Goal: Task Accomplishment & Management: Manage account settings

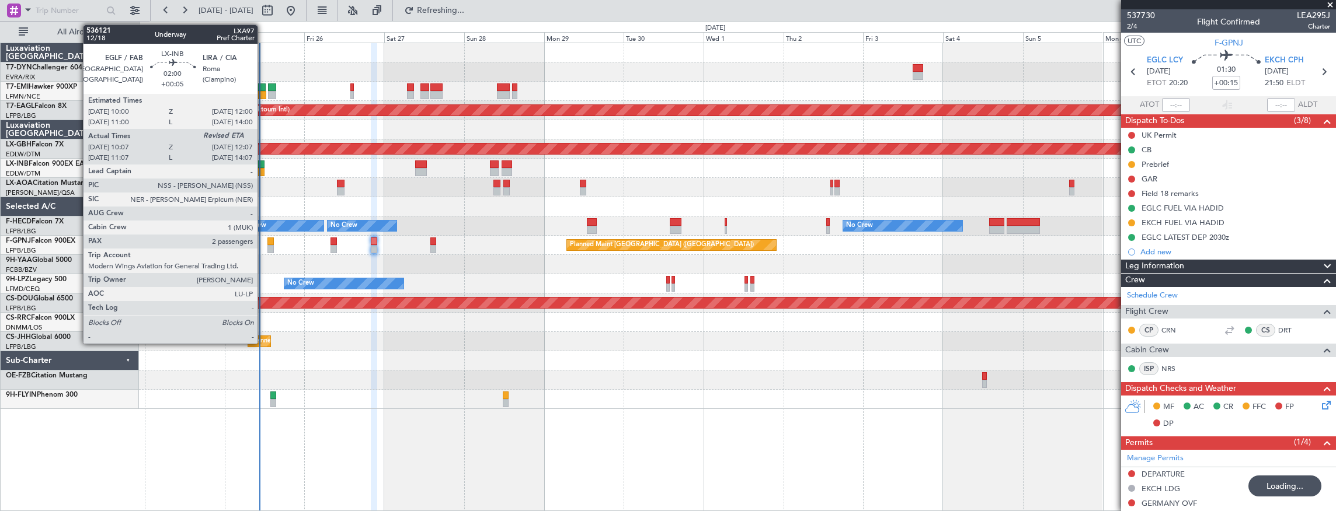
scroll to position [579, 0]
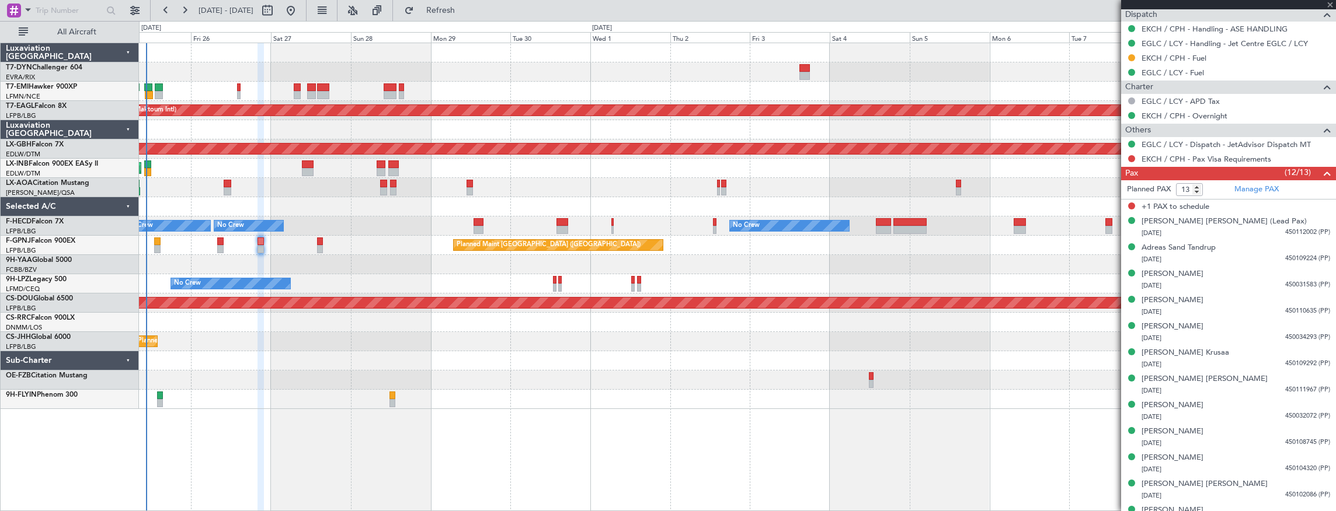
click at [290, 175] on div "Planned Maint Zurich Planned Maint Dubai (Al Maktoum Intl) Planned Maint Nurnbe…" at bounding box center [737, 226] width 1197 height 366
click at [287, 187] on div "Planned Maint Zurich Planned Maint Dubai (Al Maktoum Intl) Planned Maint Nurnbe…" at bounding box center [737, 226] width 1197 height 366
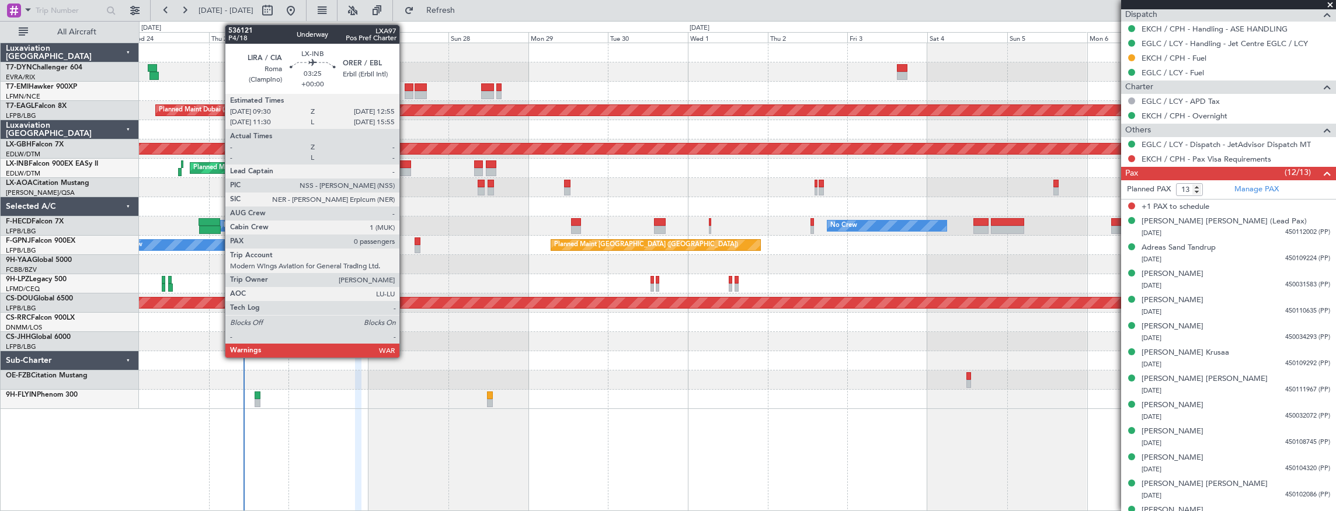
click at [405, 169] on div at bounding box center [405, 172] width 12 height 8
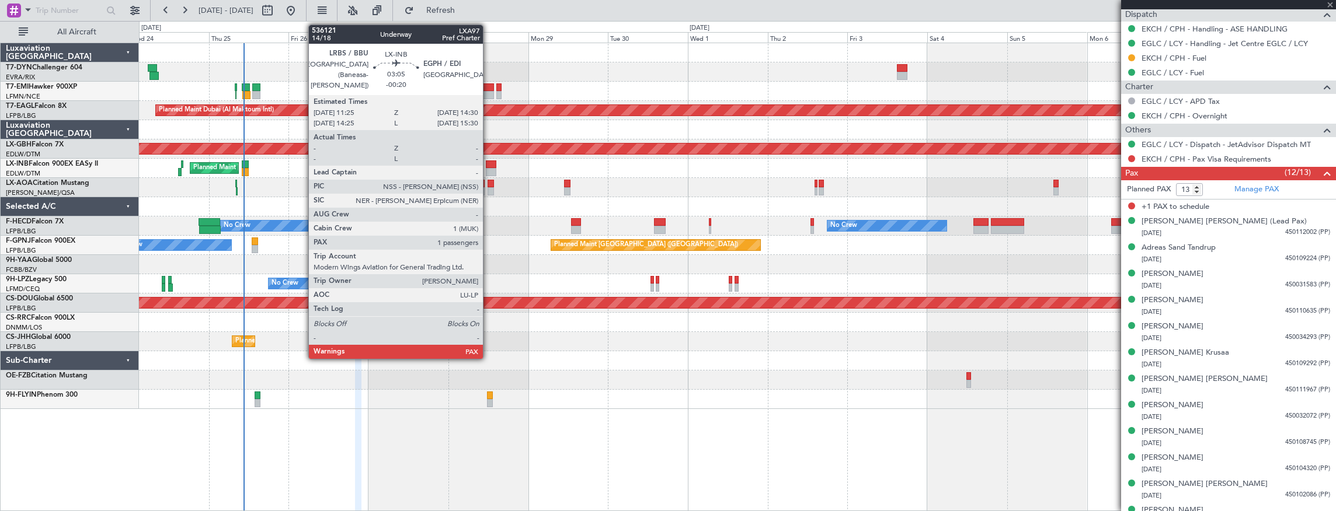
type input "0"
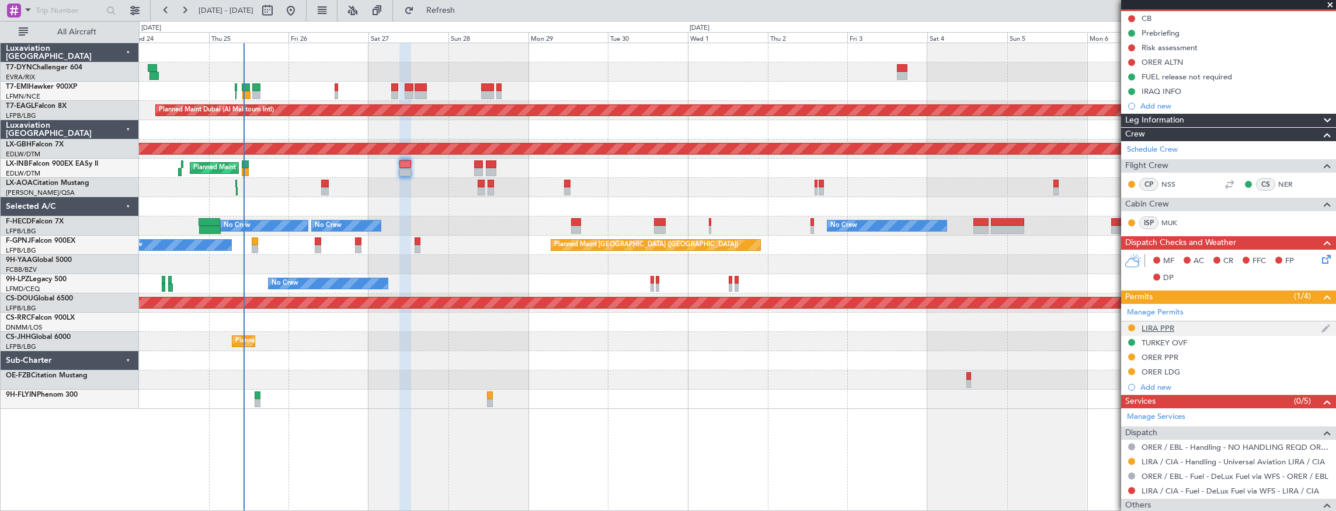
scroll to position [192, 0]
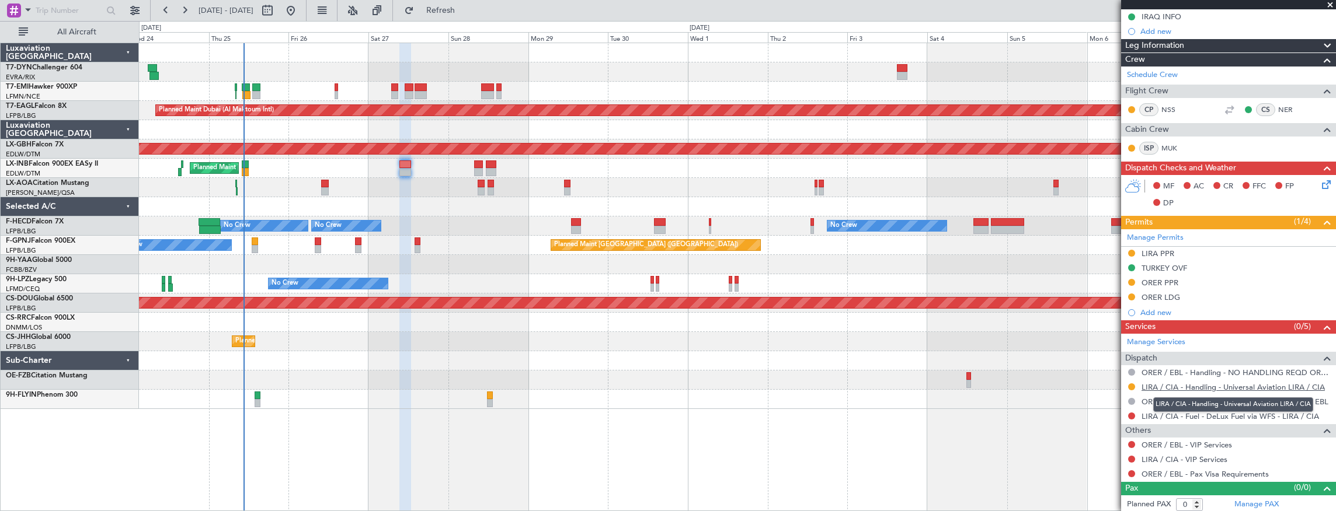
click at [1169, 384] on link "LIRA / CIA - Handling - Universal Aviation LIRA / CIA" at bounding box center [1233, 387] width 183 height 10
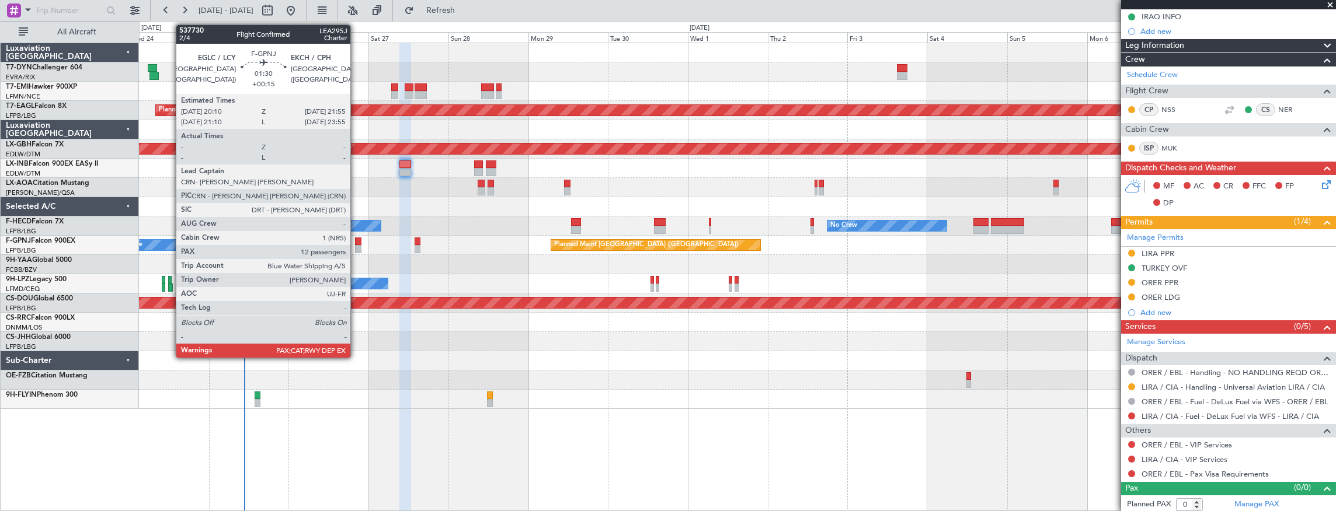
click at [356, 242] on div at bounding box center [358, 242] width 6 height 8
type input "+00:15"
type input "13"
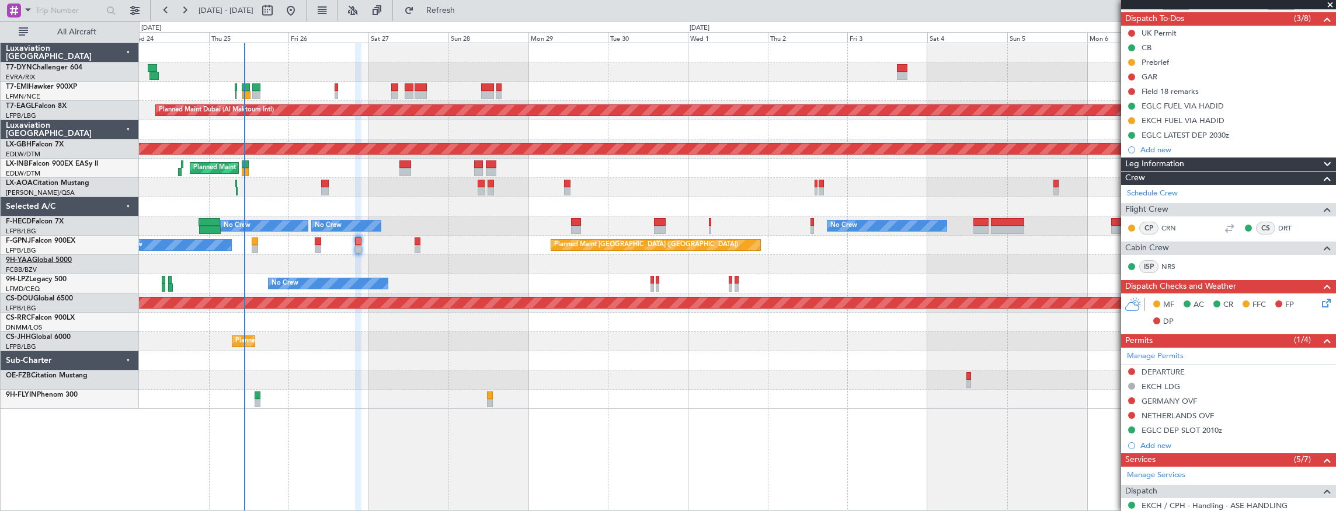
scroll to position [23, 0]
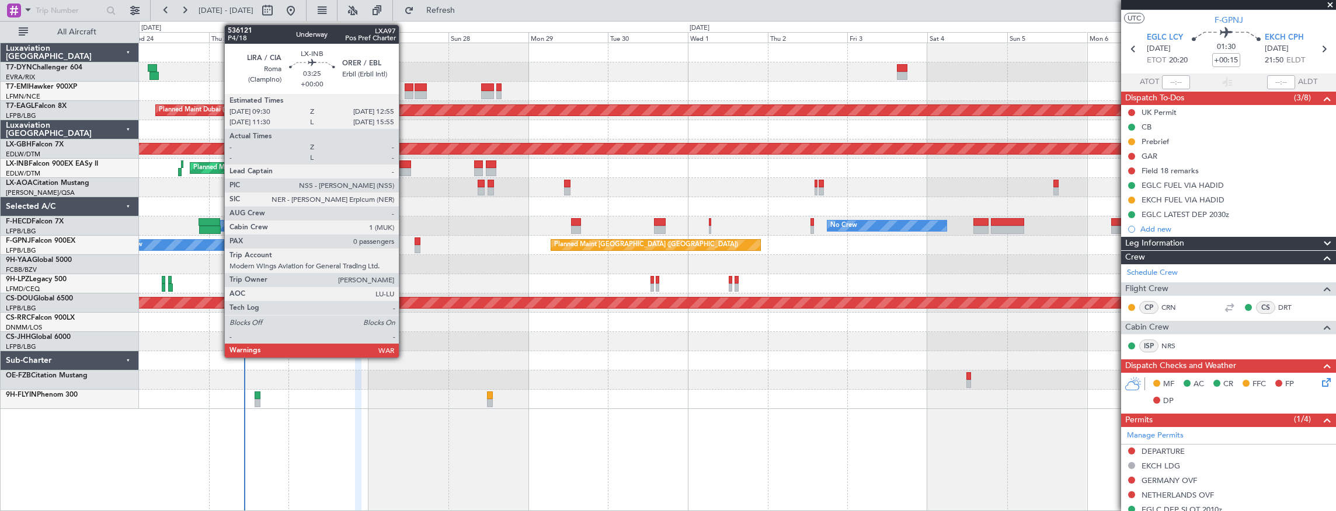
click at [405, 165] on div at bounding box center [405, 165] width 12 height 8
type input "0"
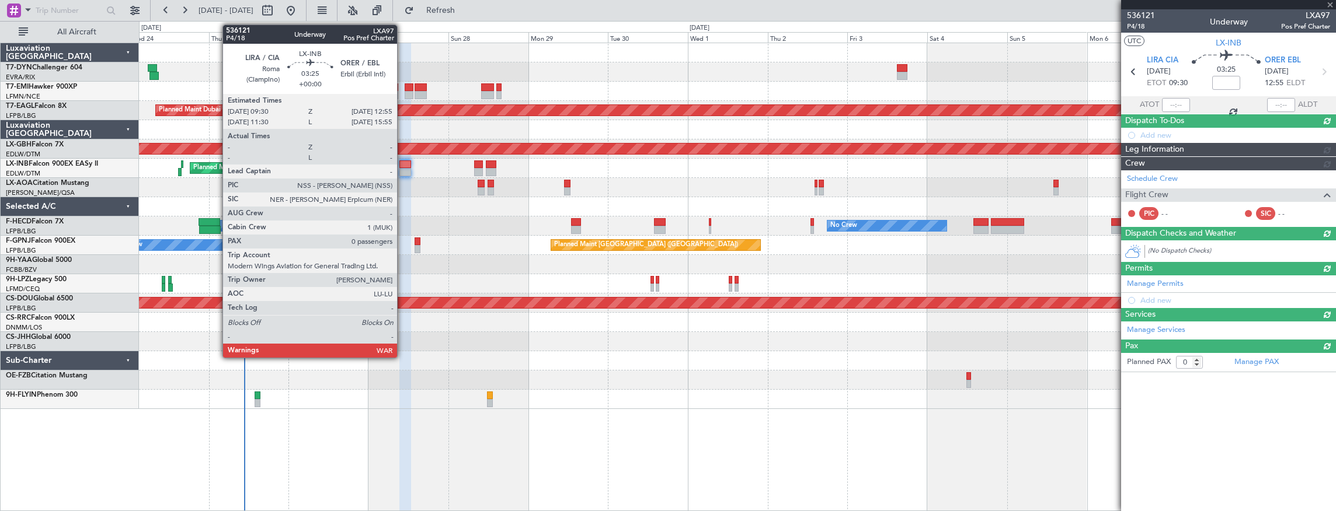
scroll to position [0, 0]
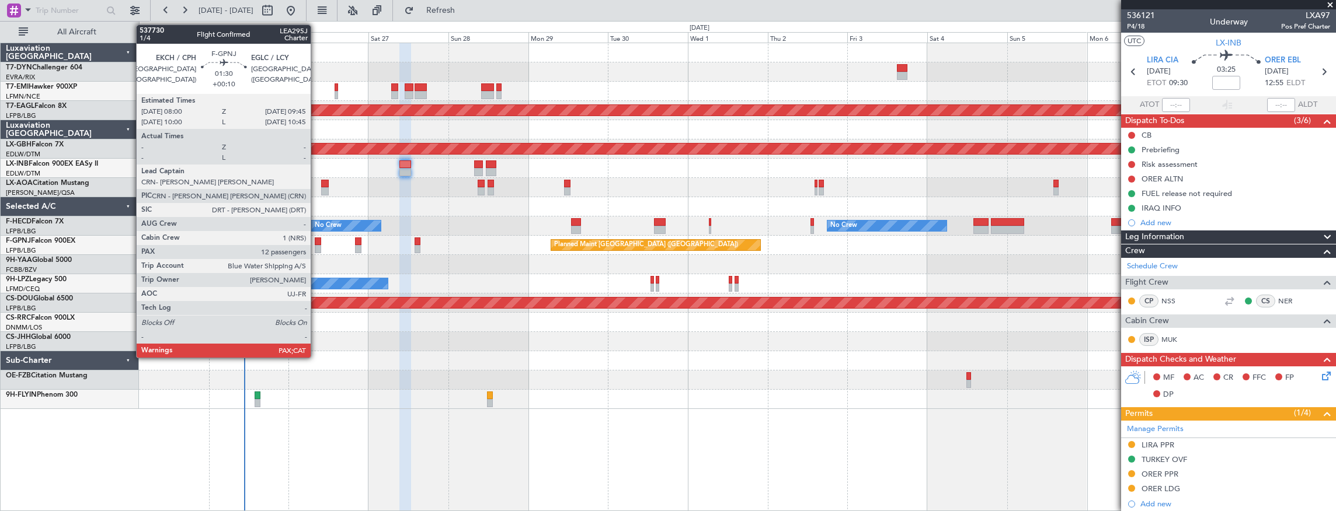
click at [316, 244] on div at bounding box center [318, 242] width 6 height 8
type input "+00:10"
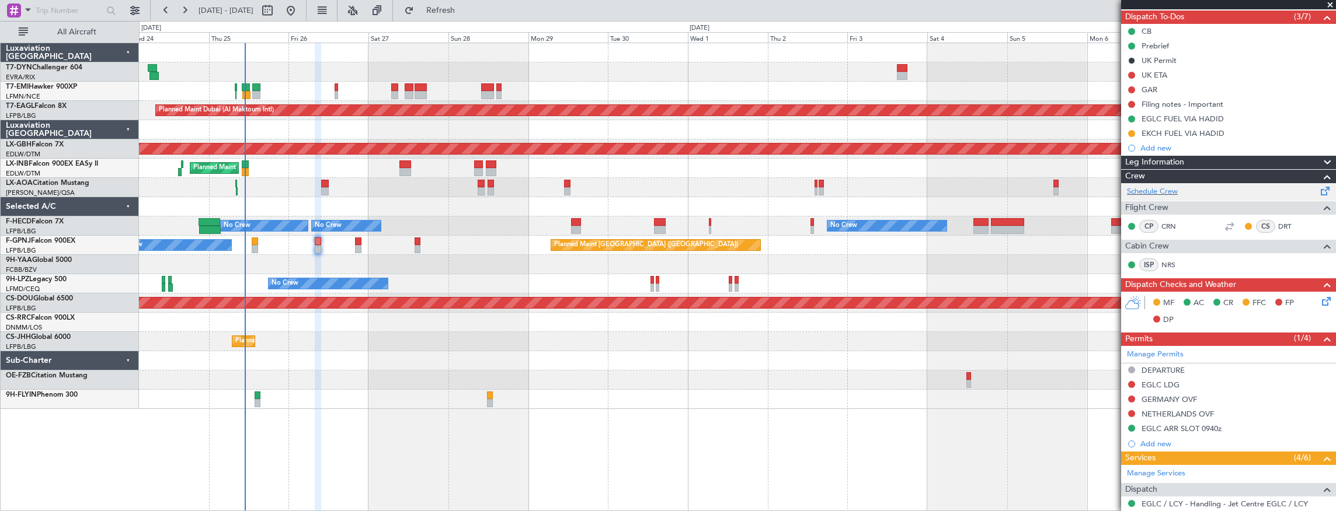
scroll to position [57, 0]
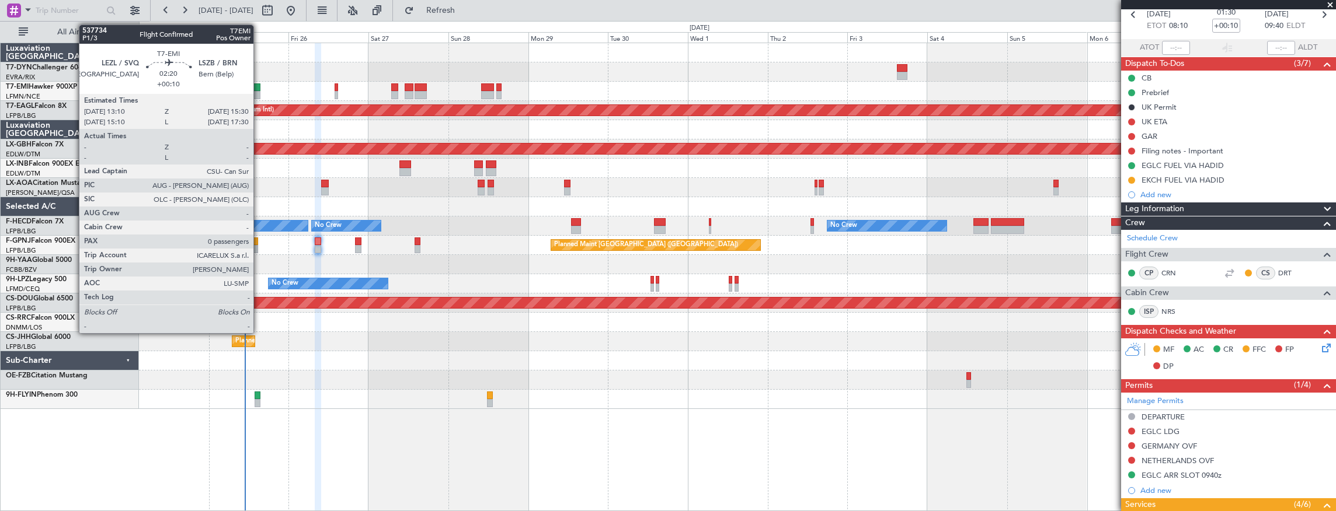
click at [257, 89] on div at bounding box center [256, 87] width 8 height 8
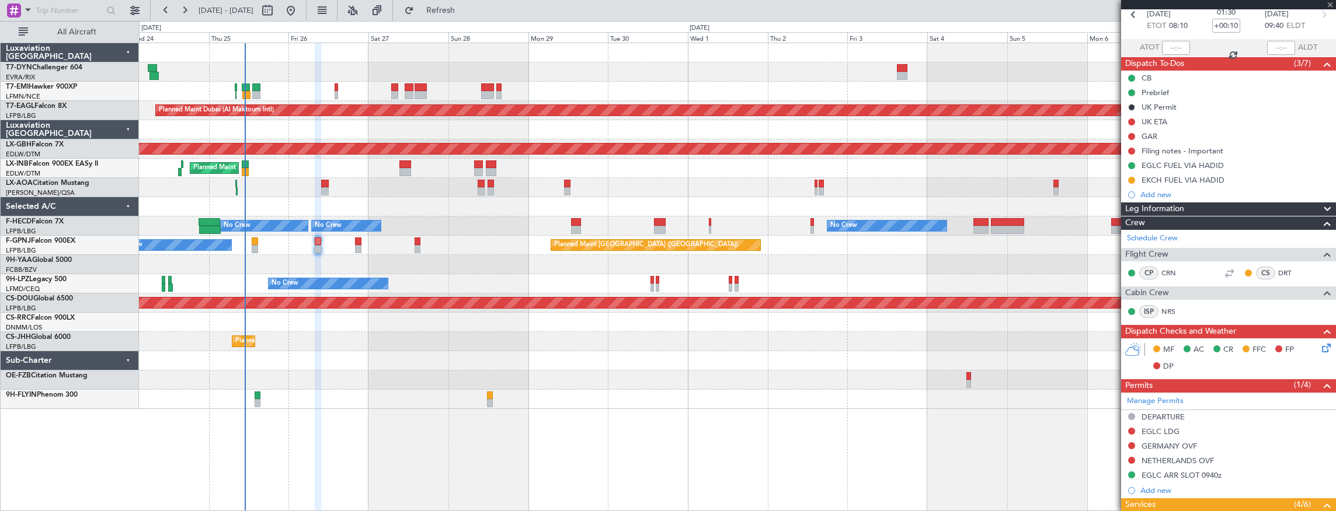
type input "0"
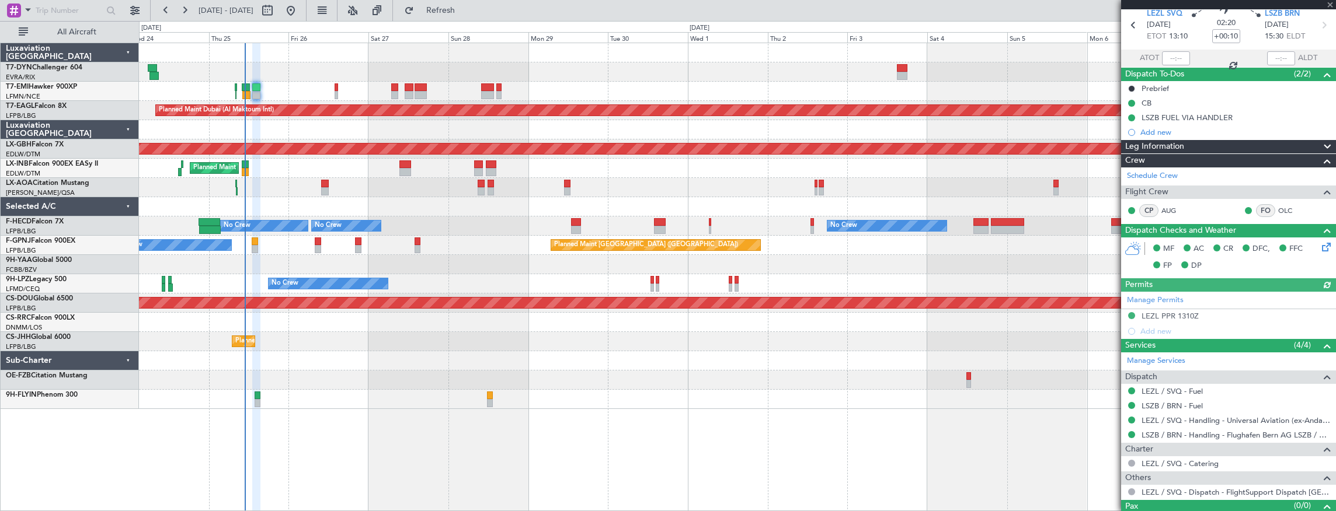
scroll to position [65, 0]
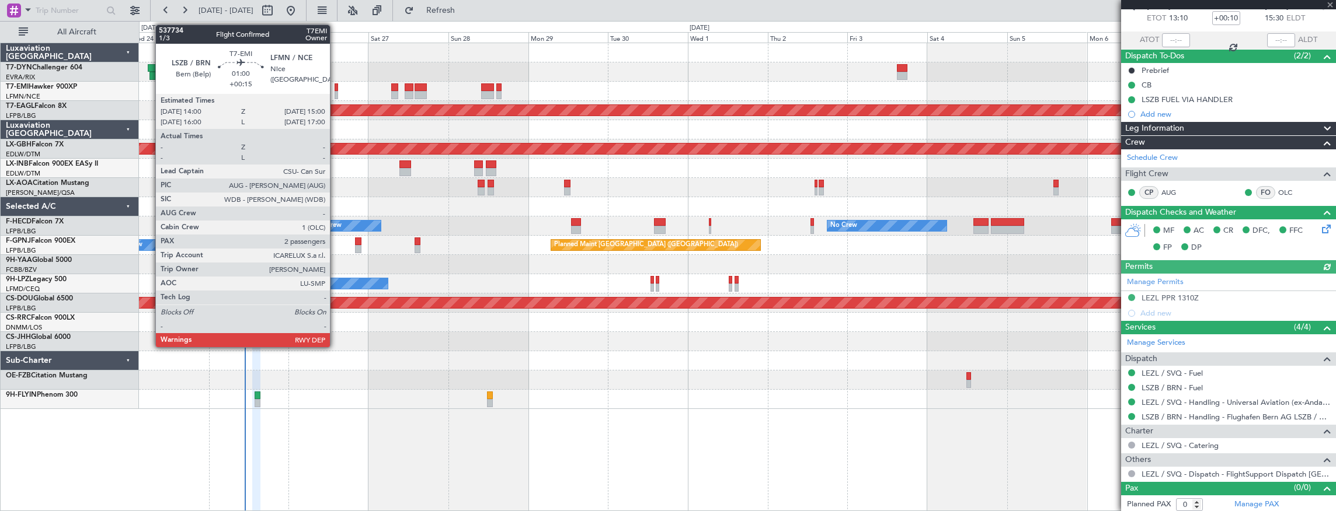
click at [336, 88] on div at bounding box center [337, 87] width 4 height 8
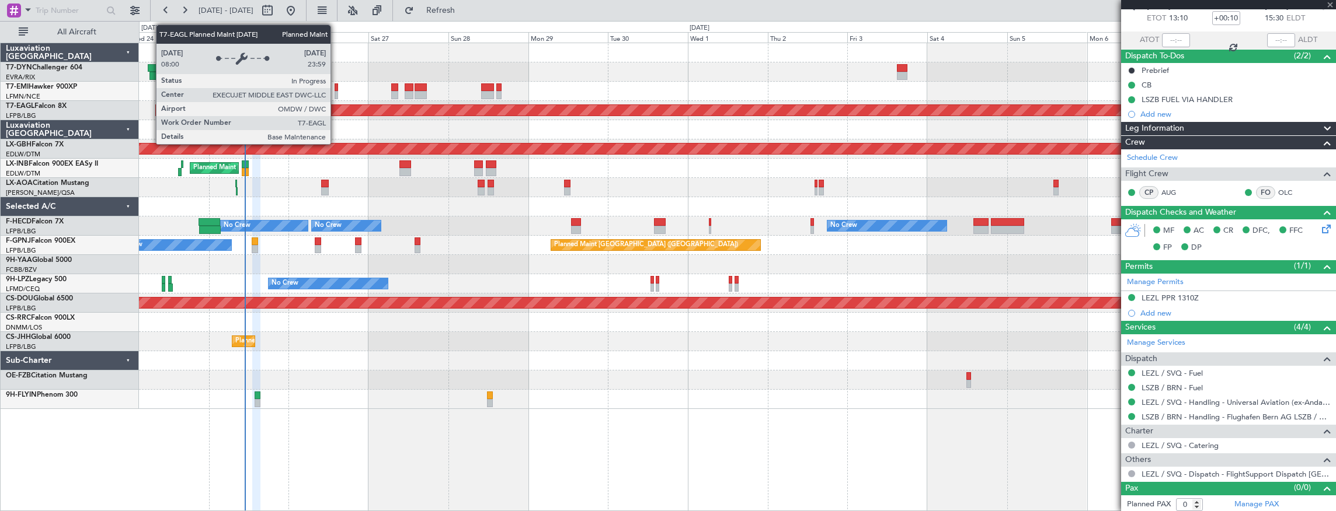
type input "+00:15"
type input "2"
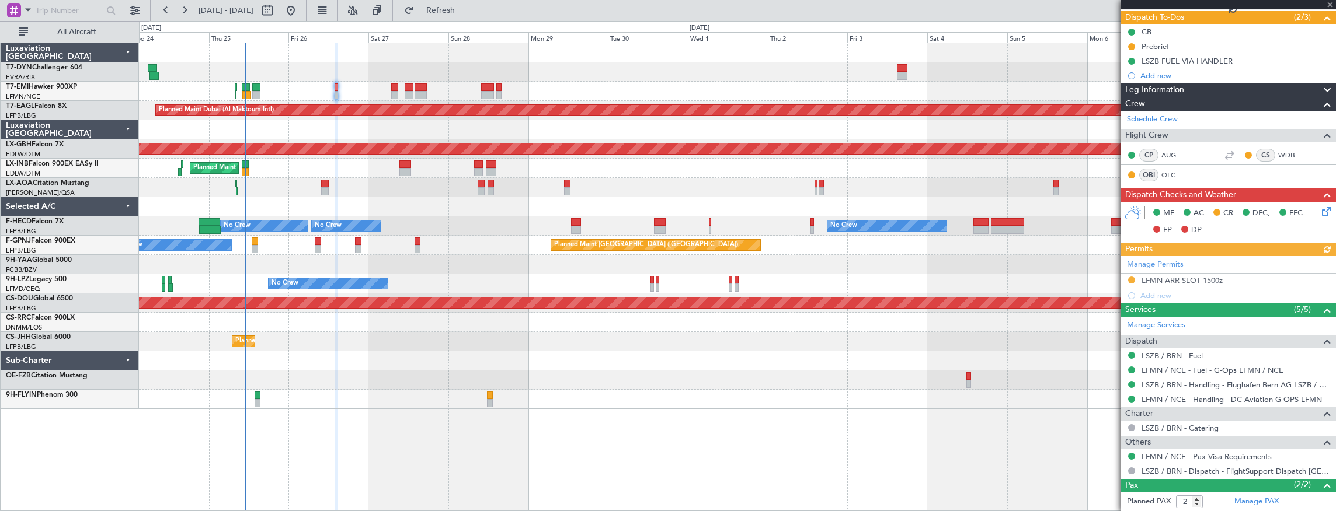
scroll to position [153, 0]
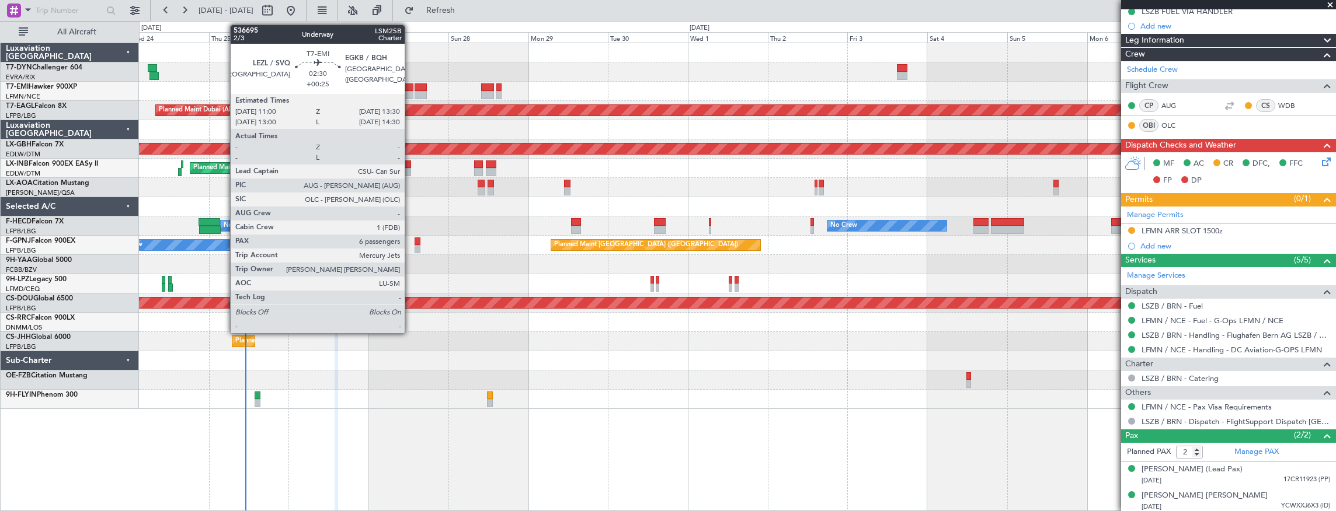
click at [410, 87] on div at bounding box center [409, 87] width 9 height 8
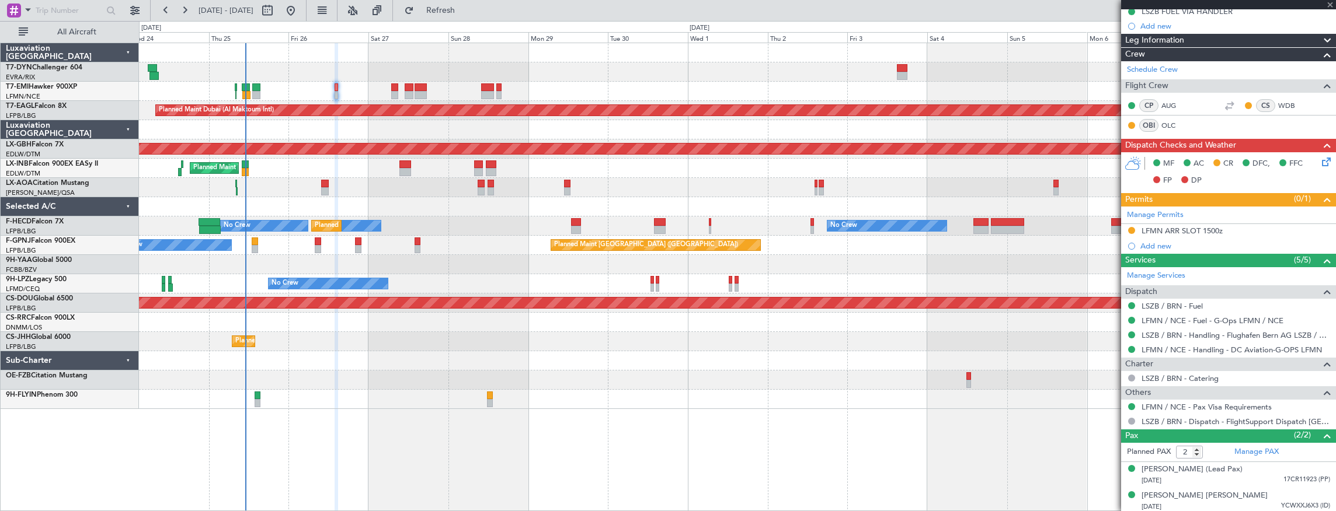
type input "+00:25"
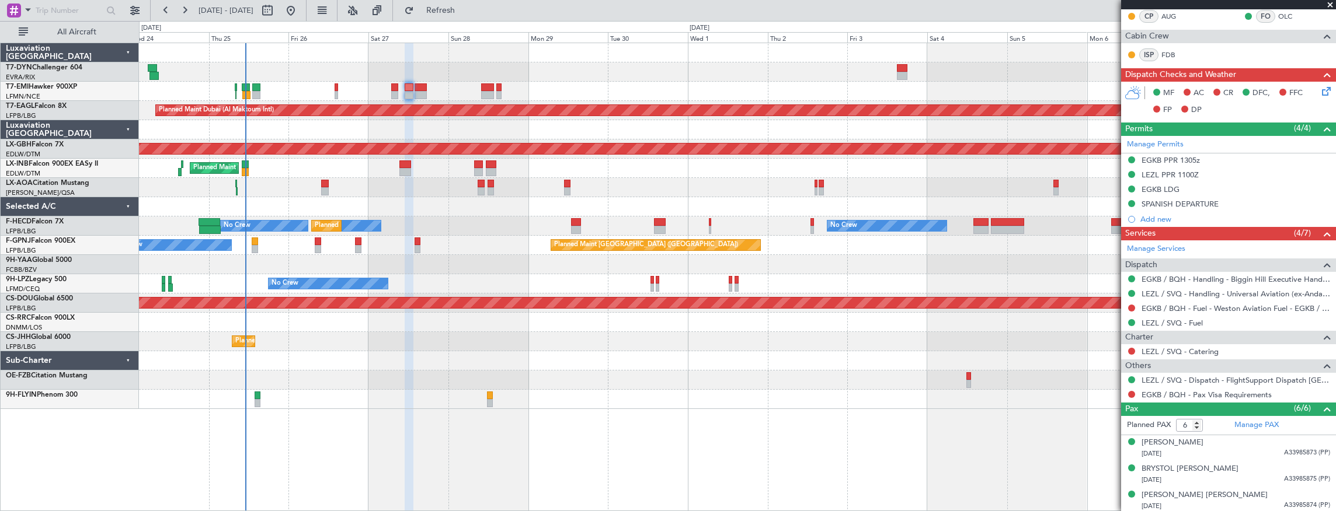
scroll to position [348, 0]
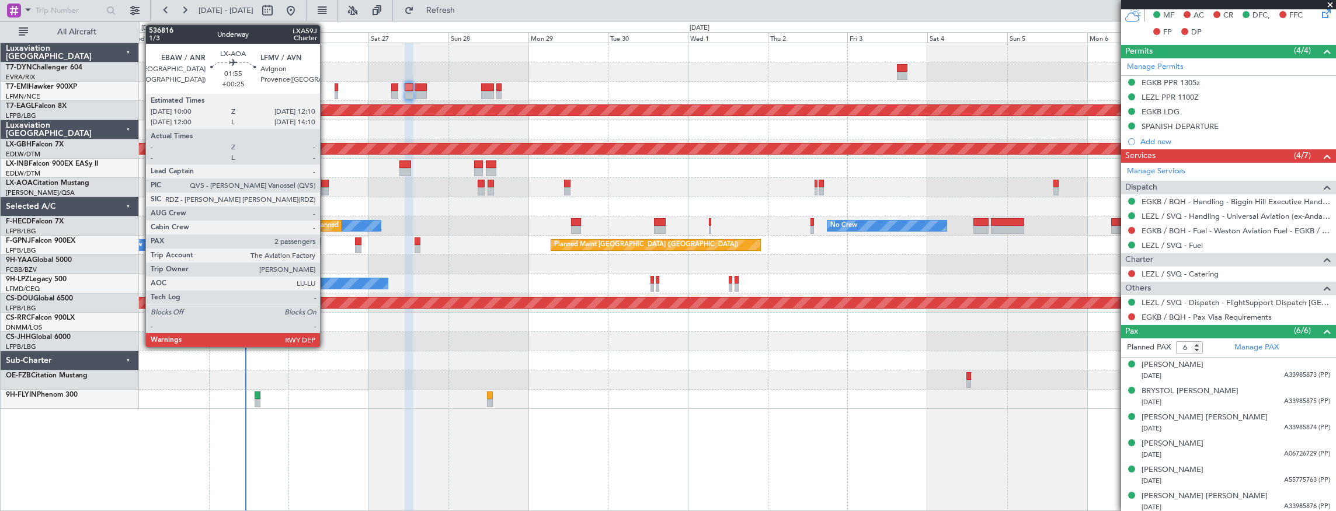
click at [326, 185] on div at bounding box center [325, 184] width 8 height 8
type input "2"
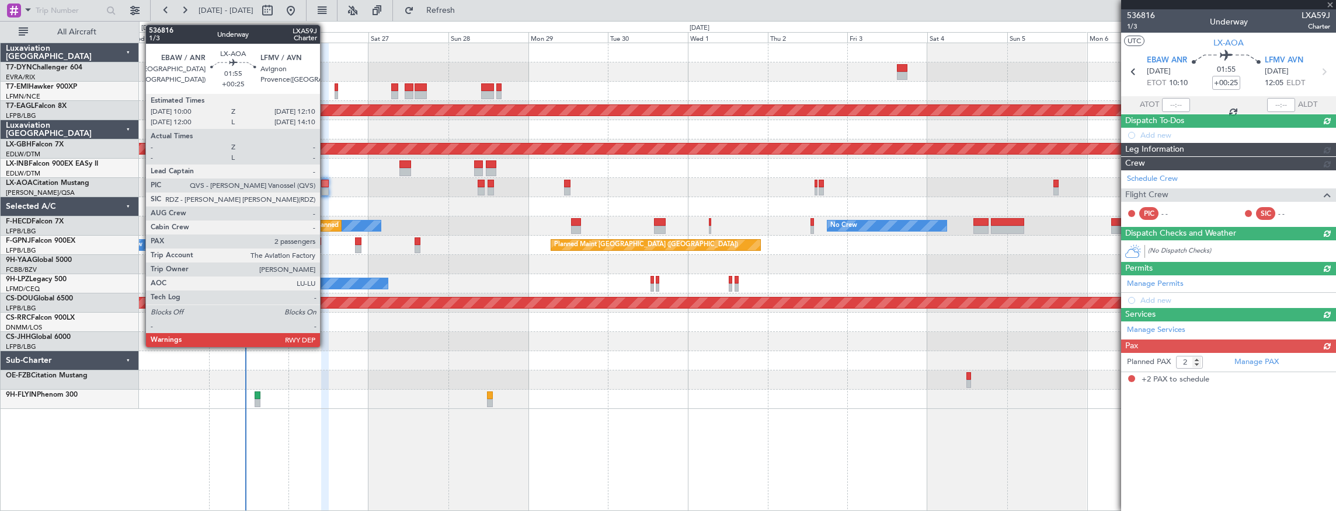
scroll to position [0, 0]
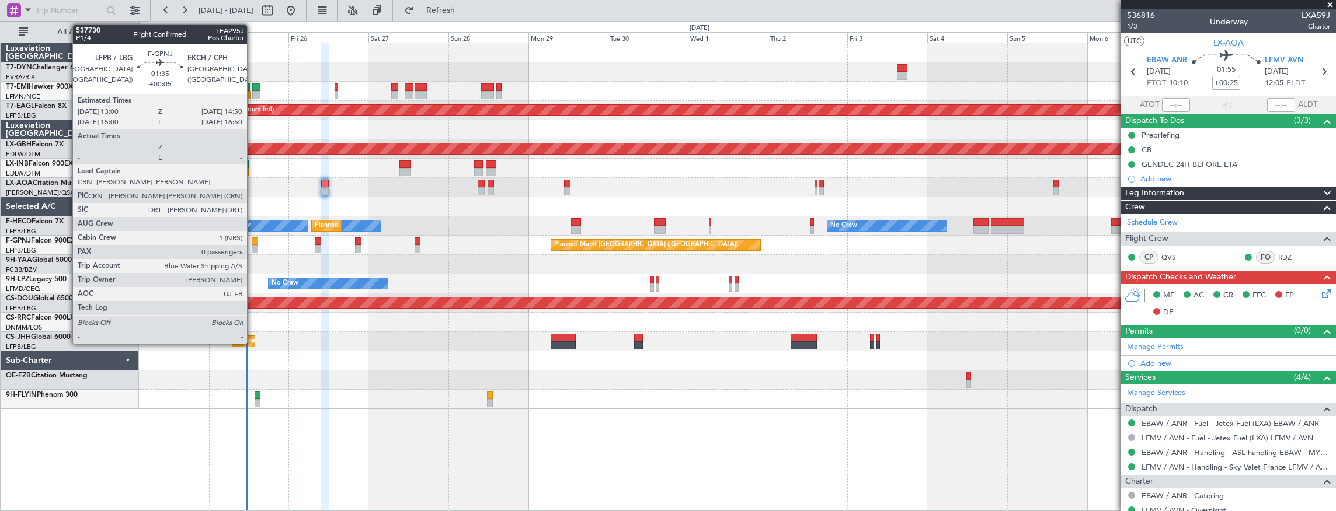
click at [253, 245] on div at bounding box center [255, 249] width 6 height 8
type input "+00:05"
type input "0"
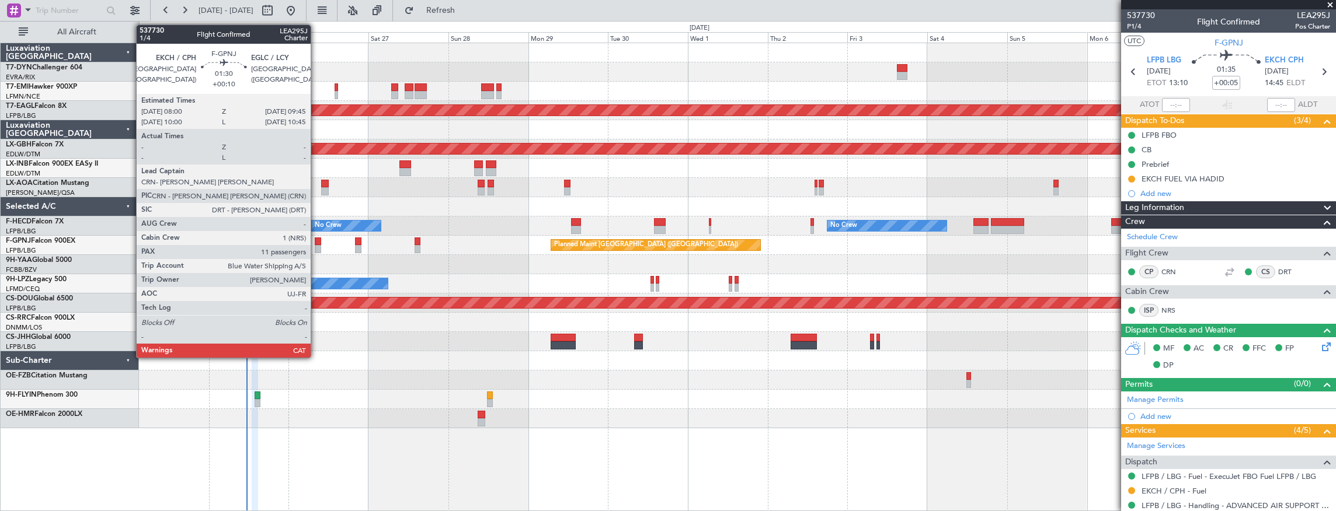
click at [316, 243] on div at bounding box center [318, 242] width 6 height 8
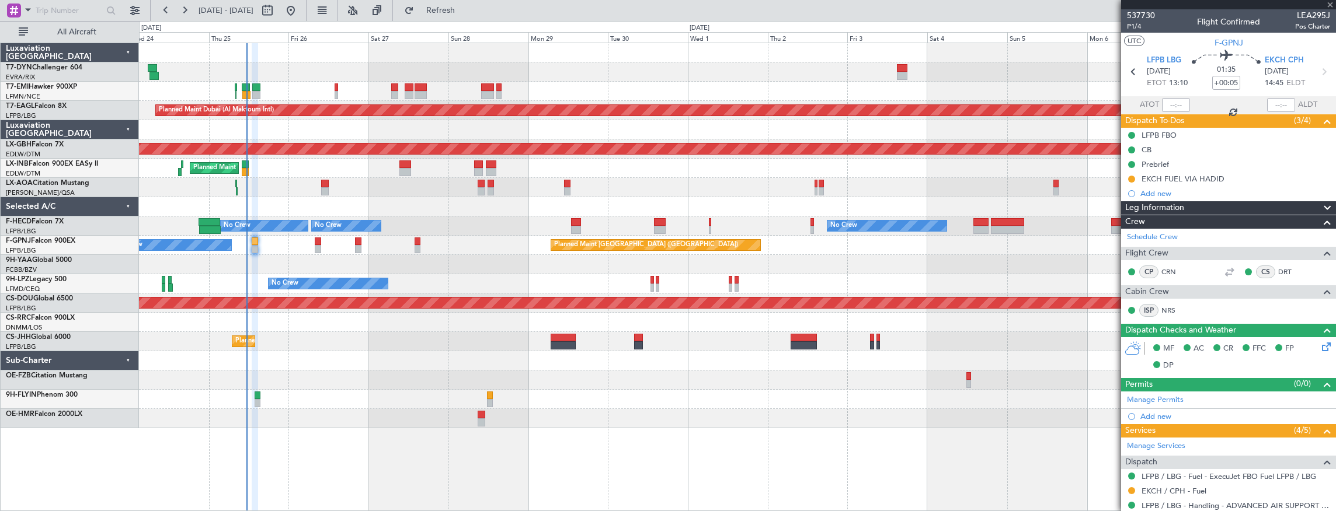
type input "+00:10"
type input "11"
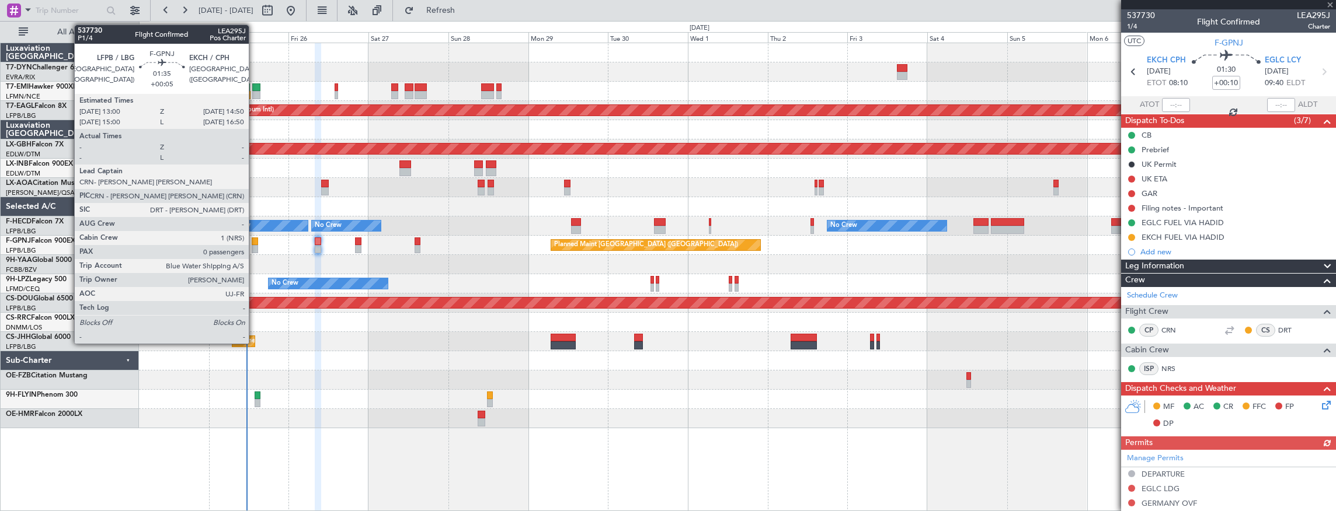
click at [255, 240] on div at bounding box center [255, 242] width 6 height 8
type input "+00:05"
type input "0"
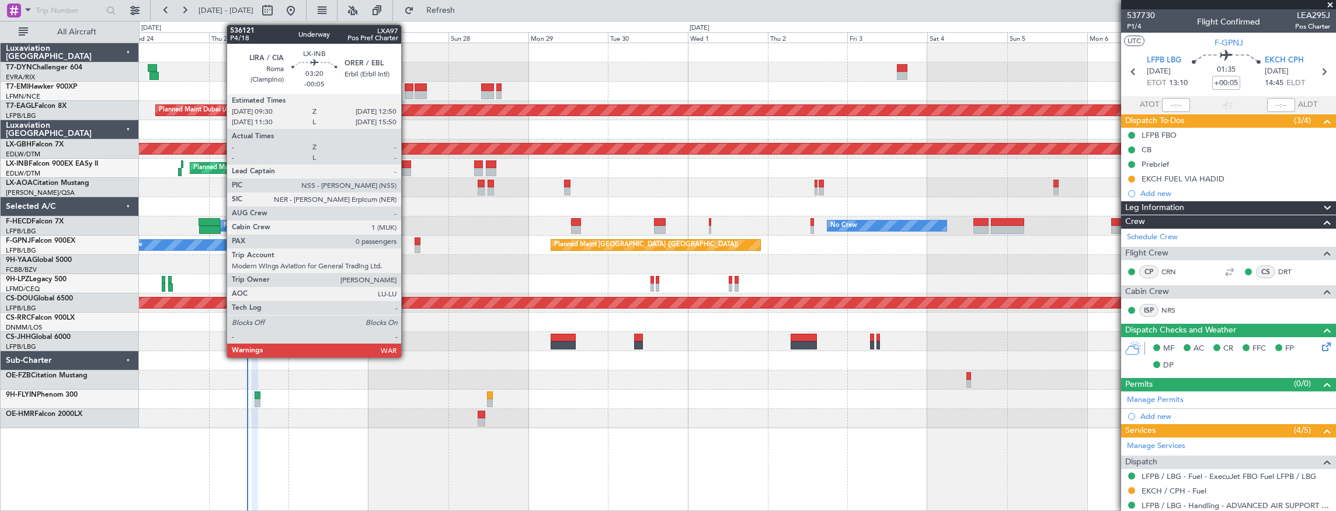
click at [407, 168] on div at bounding box center [404, 172] width 11 height 8
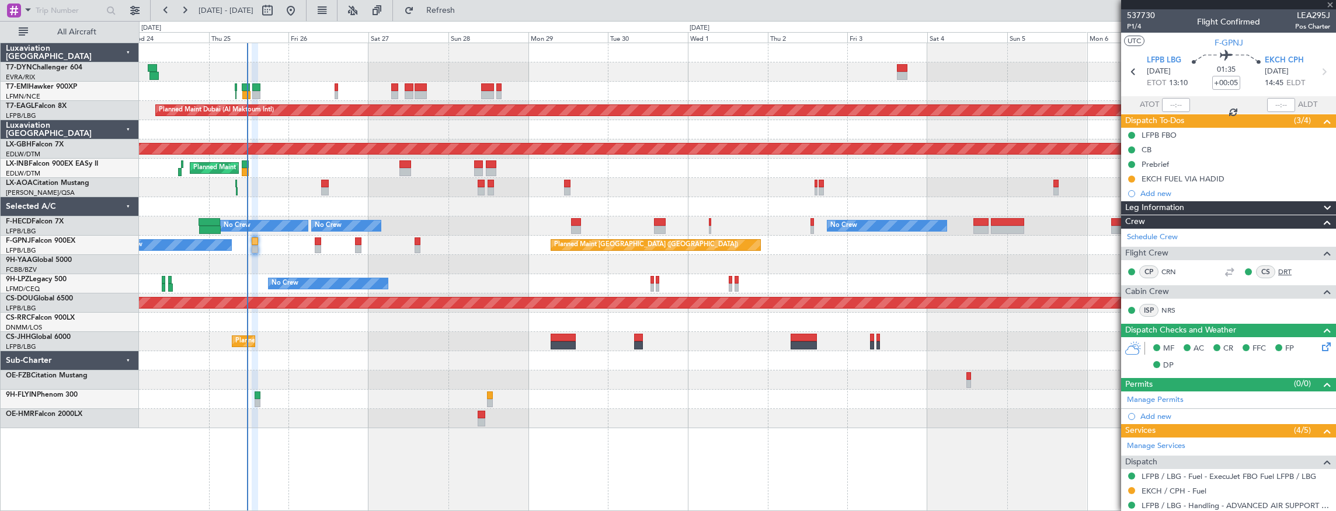
type input "-00:05"
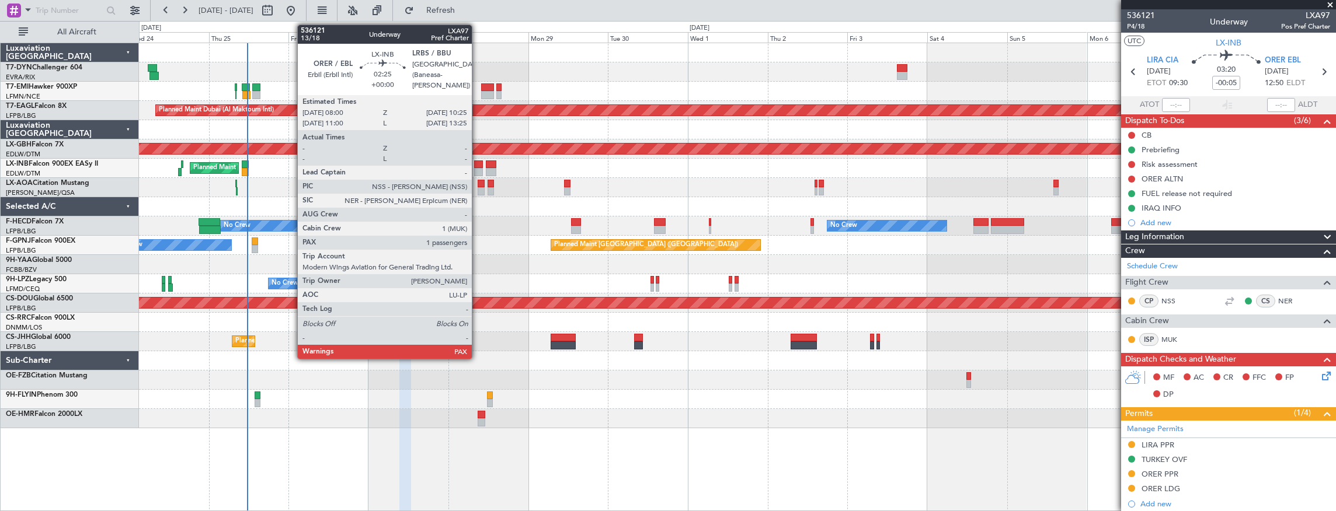
click at [478, 166] on div at bounding box center [478, 165] width 8 height 8
type input "2"
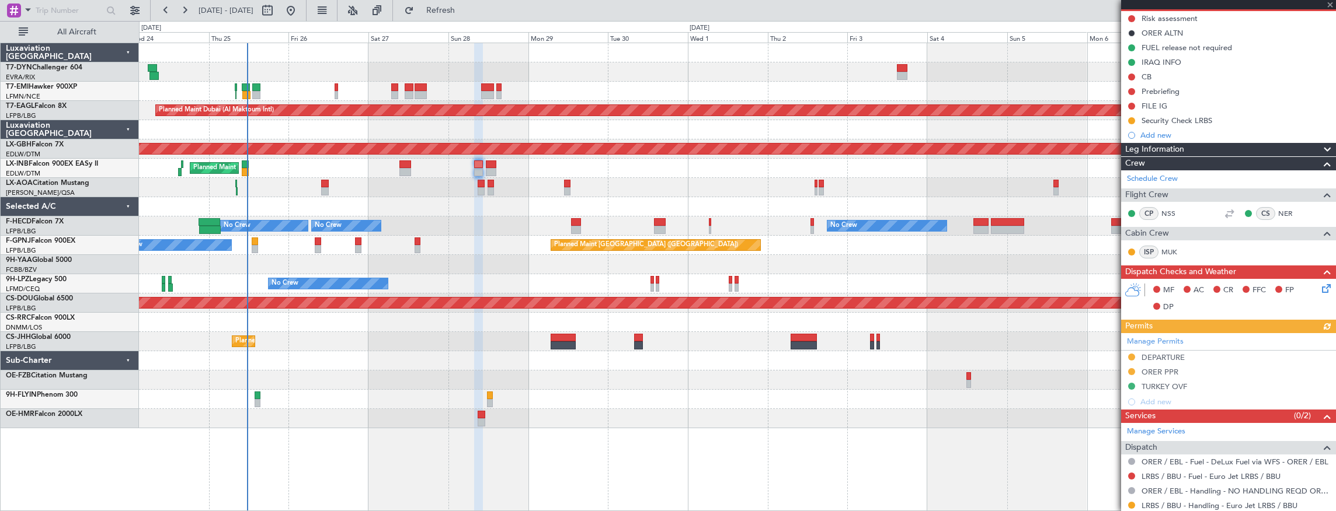
scroll to position [190, 0]
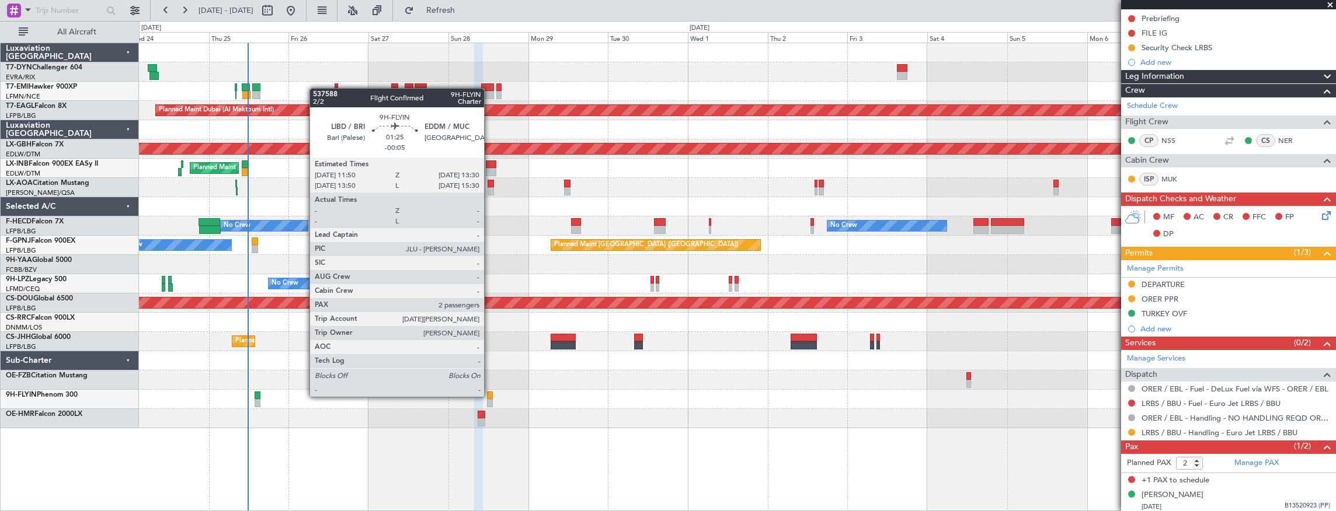
click at [490, 396] on div at bounding box center [490, 396] width 6 height 8
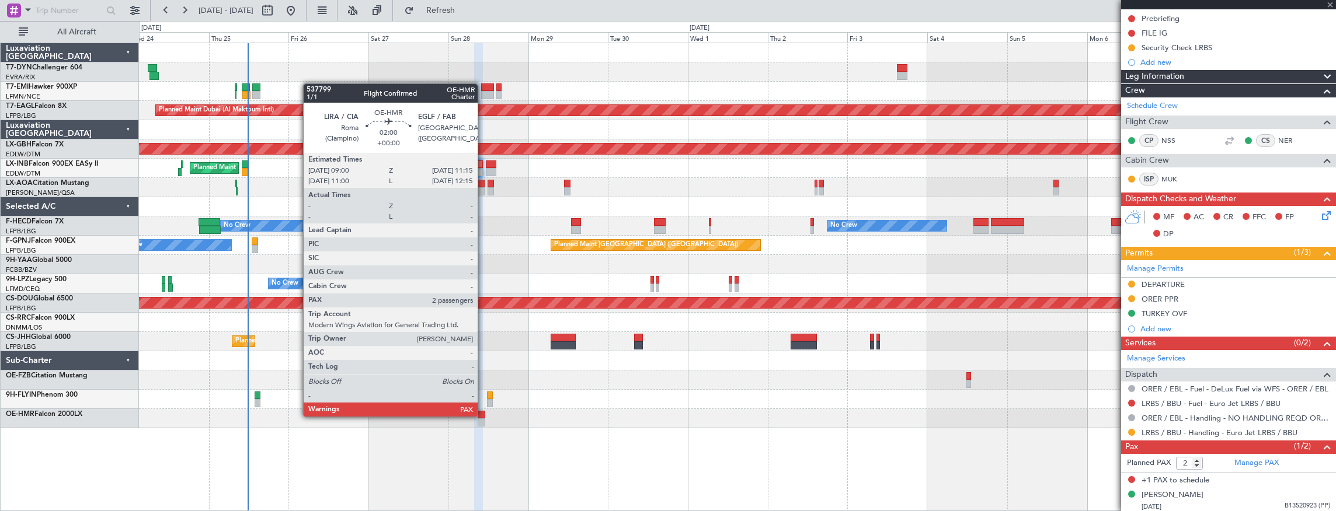
type input "-00:05"
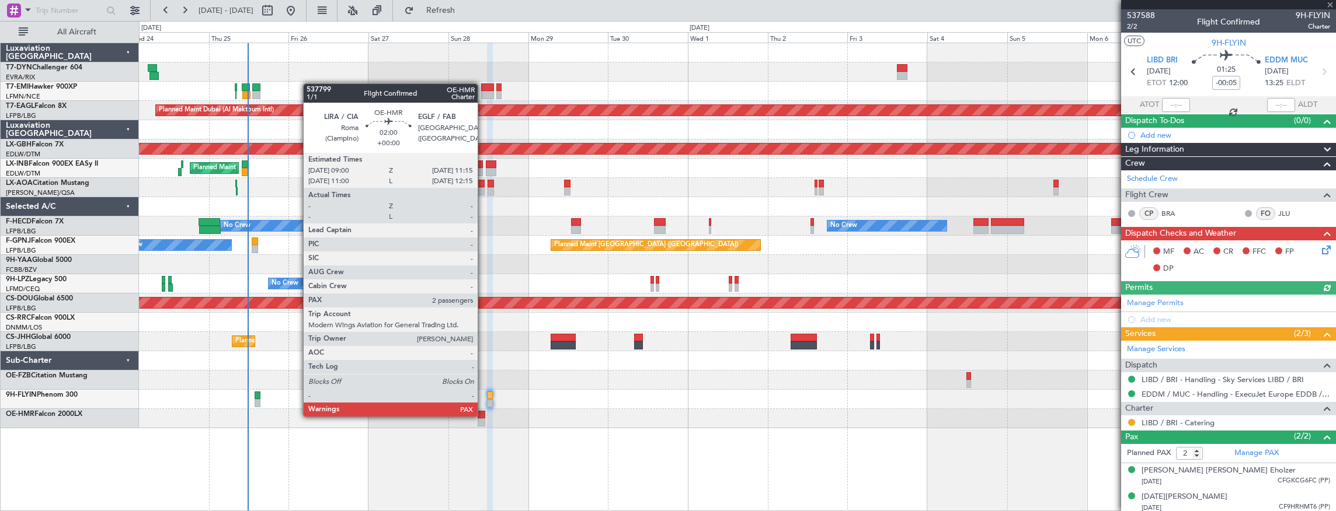
click at [483, 416] on div at bounding box center [482, 415] width 8 height 8
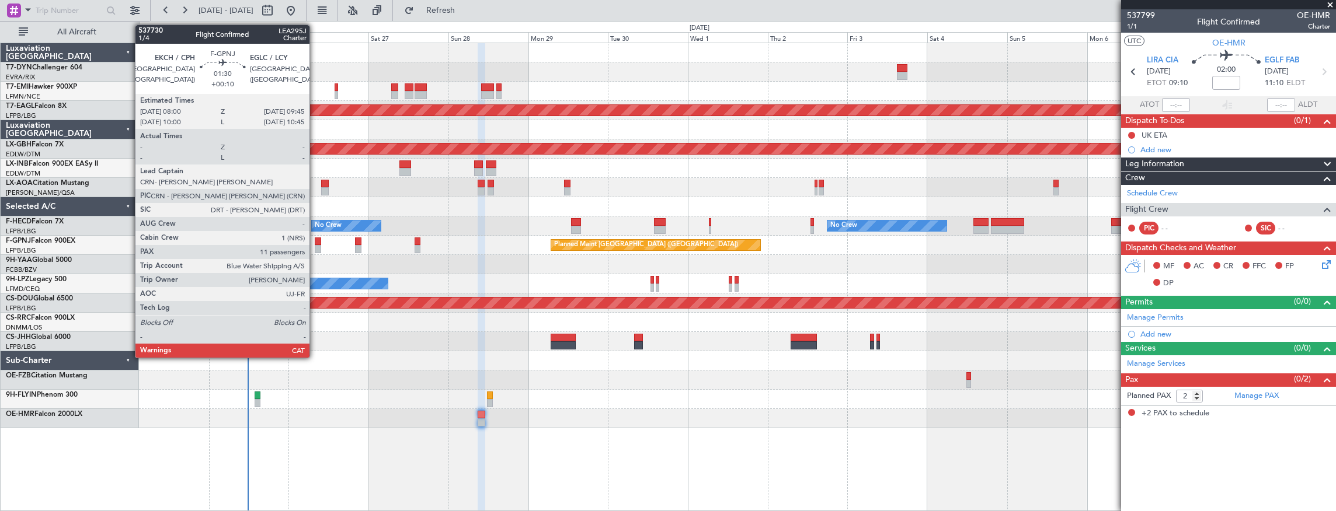
click at [315, 244] on div at bounding box center [318, 242] width 6 height 8
type input "+00:10"
type input "11"
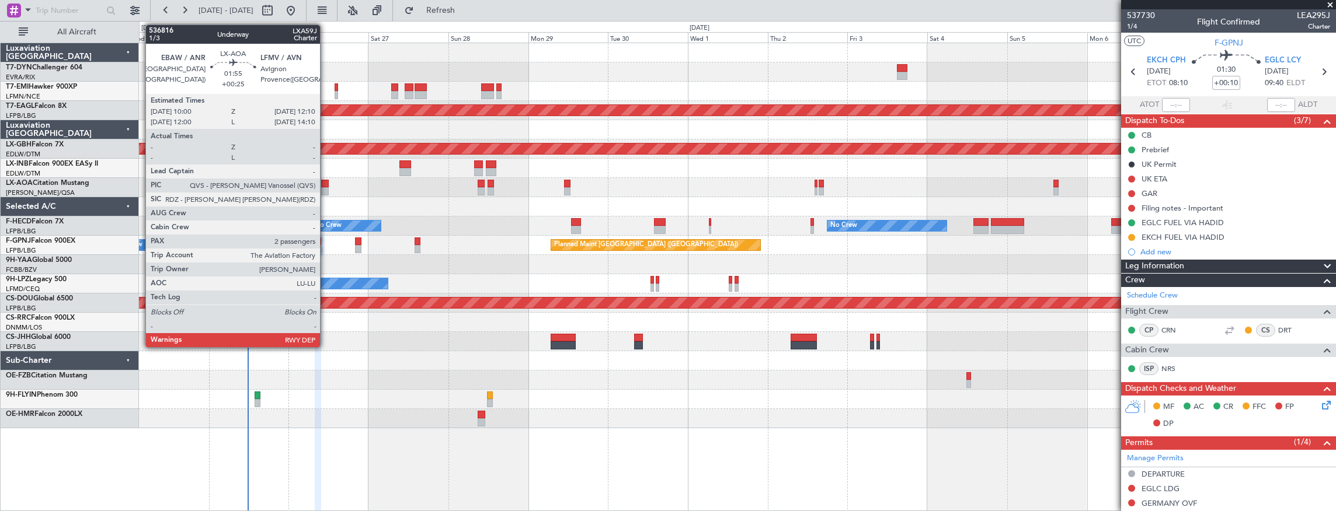
click at [326, 186] on div at bounding box center [325, 184] width 8 height 8
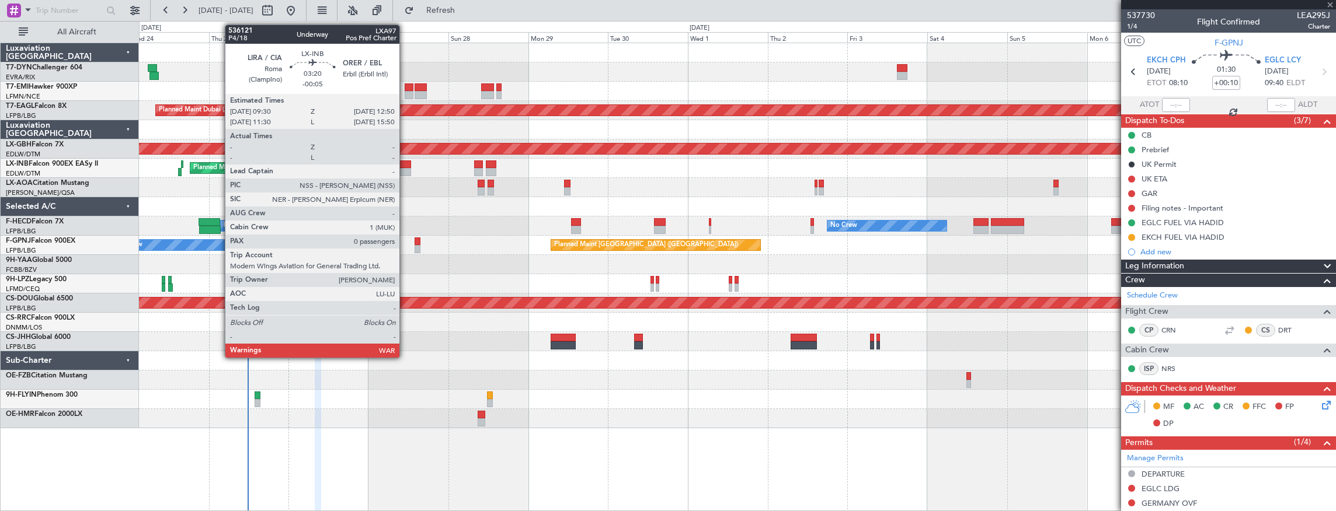
type input "+00:25"
type input "2"
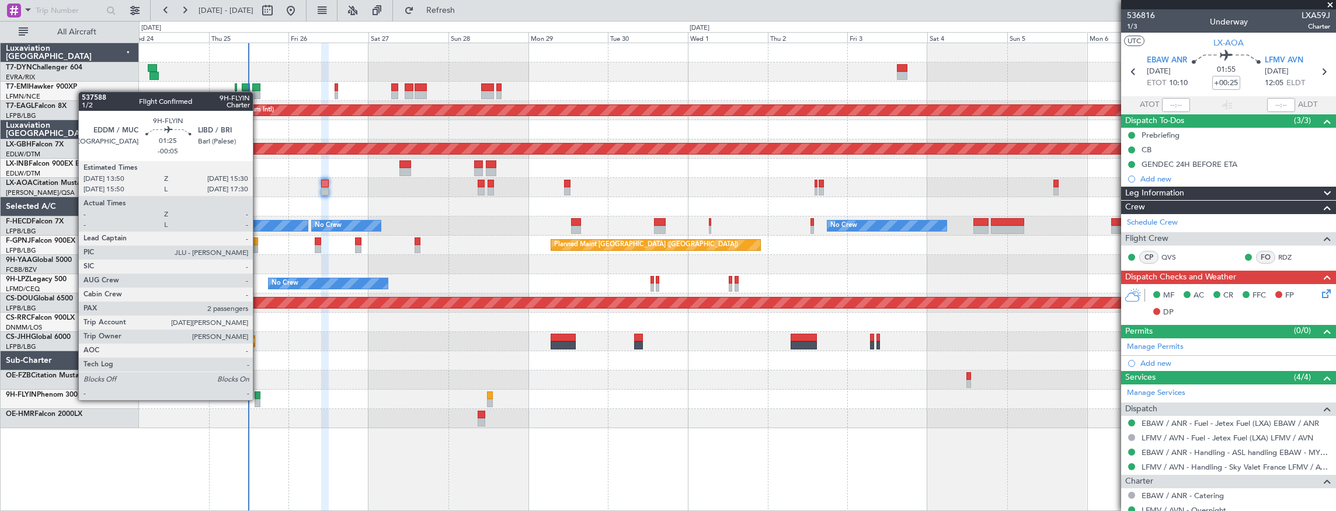
click at [259, 399] on div at bounding box center [258, 403] width 6 height 8
type input "-00:05"
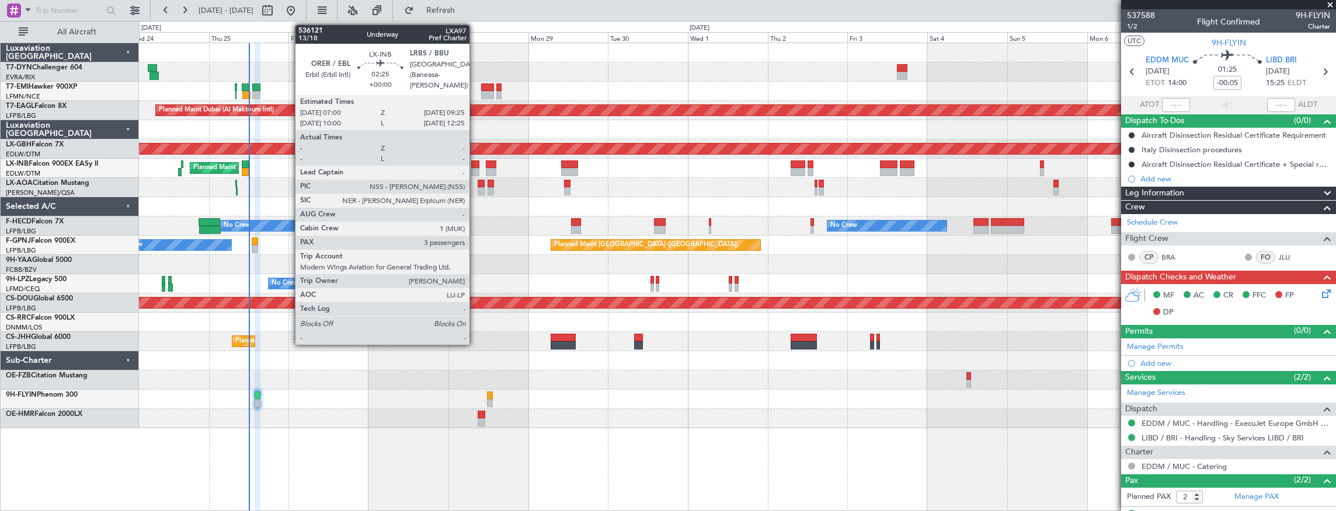
click at [475, 169] on div at bounding box center [475, 172] width 8 height 8
type input "3"
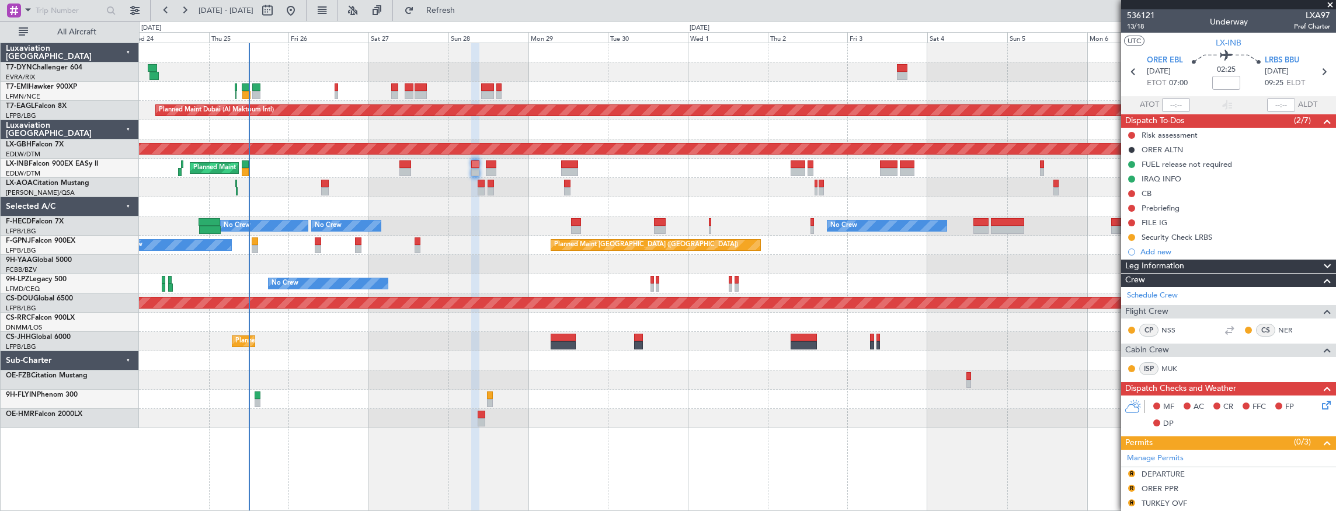
click at [568, 172] on div "Planned Maint [GEOGRAPHIC_DATA] ([GEOGRAPHIC_DATA])" at bounding box center [737, 168] width 1197 height 19
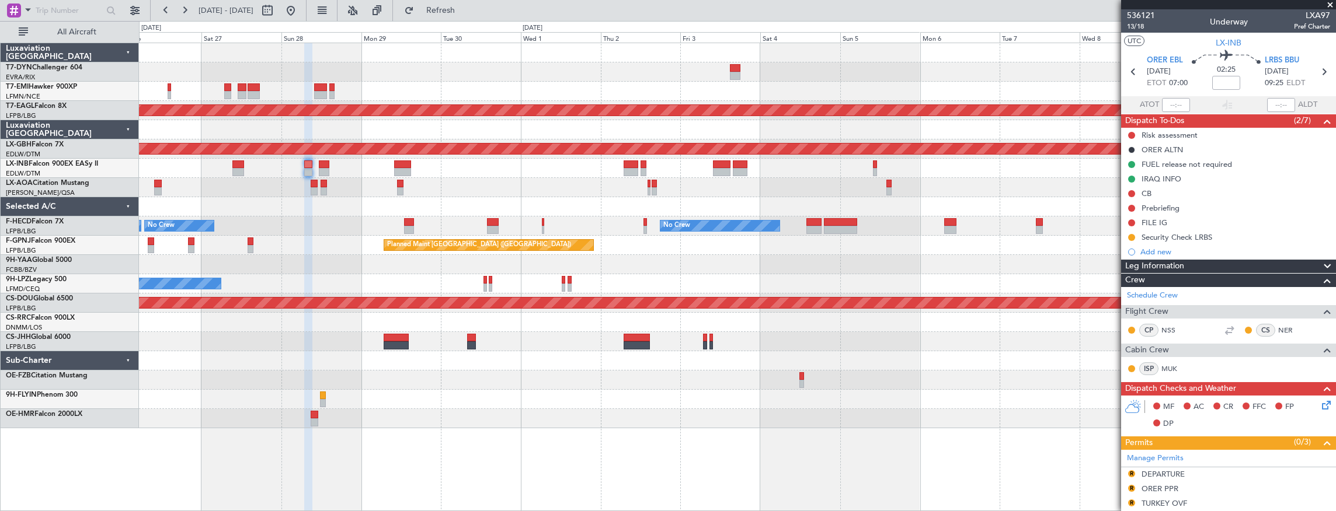
click at [551, 181] on div "No Crew Antwerp ([GEOGRAPHIC_DATA])" at bounding box center [737, 187] width 1197 height 19
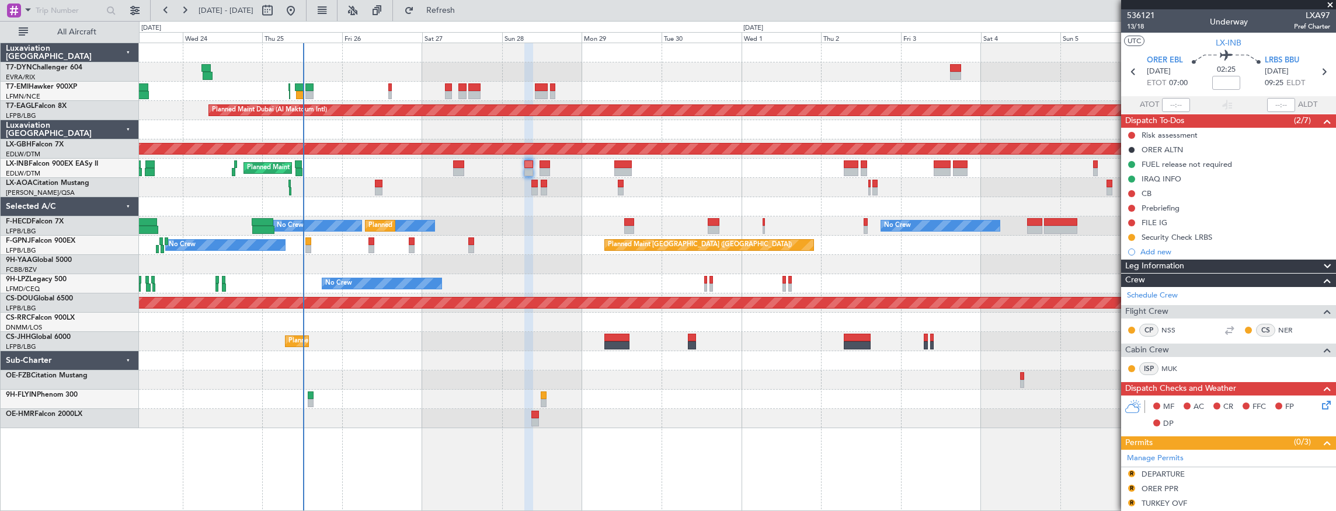
click at [569, 345] on div "Planned Maint [GEOGRAPHIC_DATA] ([GEOGRAPHIC_DATA])" at bounding box center [737, 341] width 1197 height 19
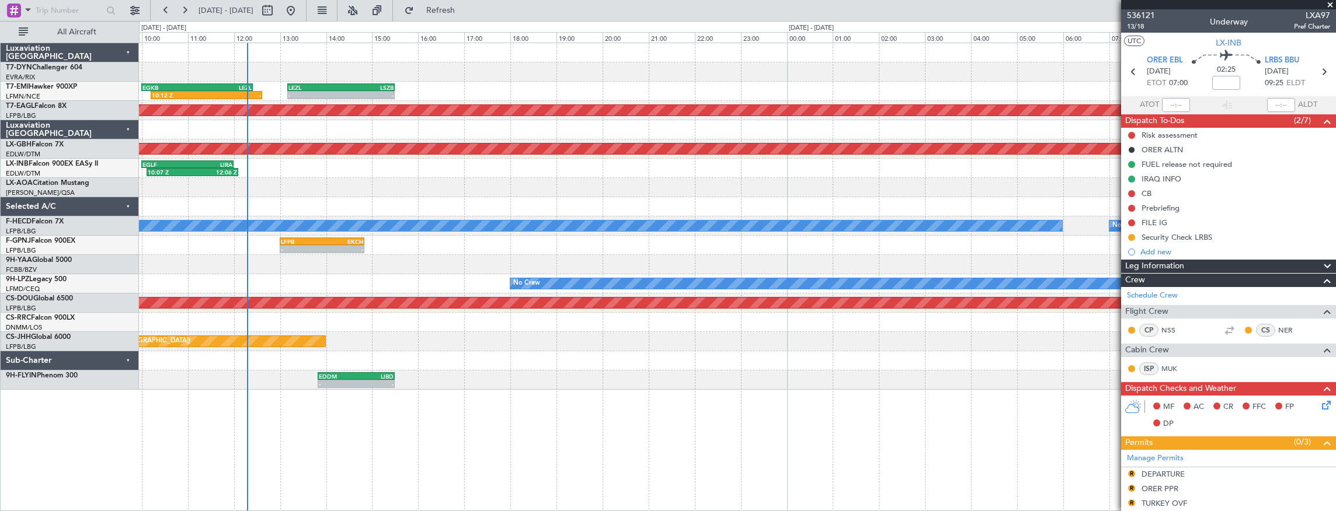
click at [384, 454] on div "10:12 Z - EGKB 10:00 Z LEZL 12:25 Z - - LEZL 13:10 Z LSZB 15:30 Z Planned Maint…" at bounding box center [738, 277] width 1198 height 469
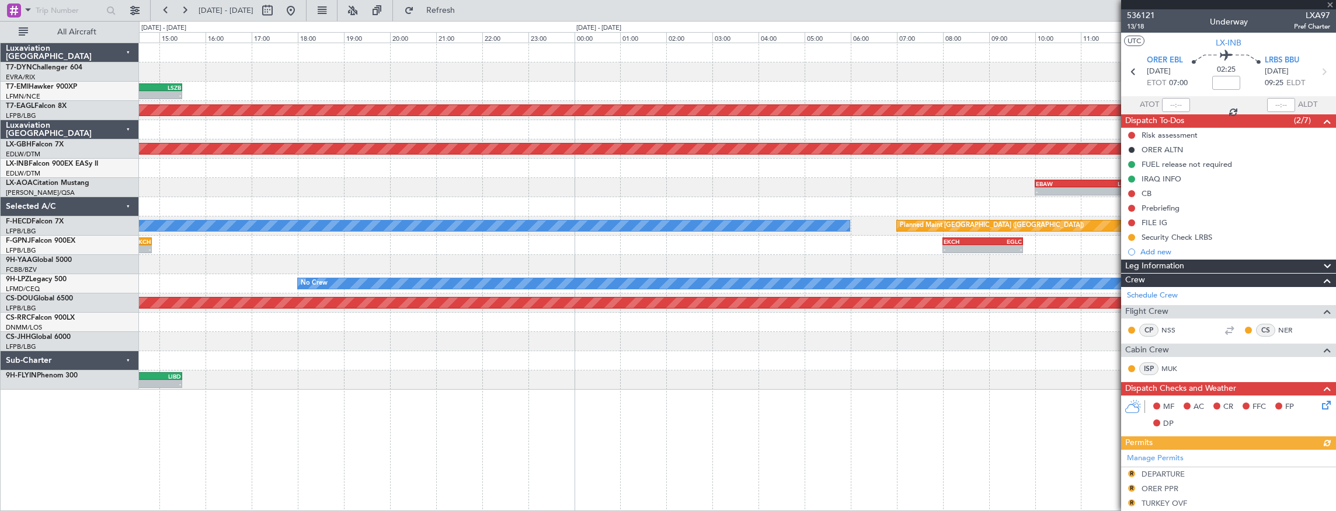
click at [526, 341] on div "- - LEZL 13:10 Z LSZB 15:30 Z 10:12 Z - EGKB 10:00 Z LEZL 12:25 Z Planned Maint…" at bounding box center [738, 277] width 1198 height 469
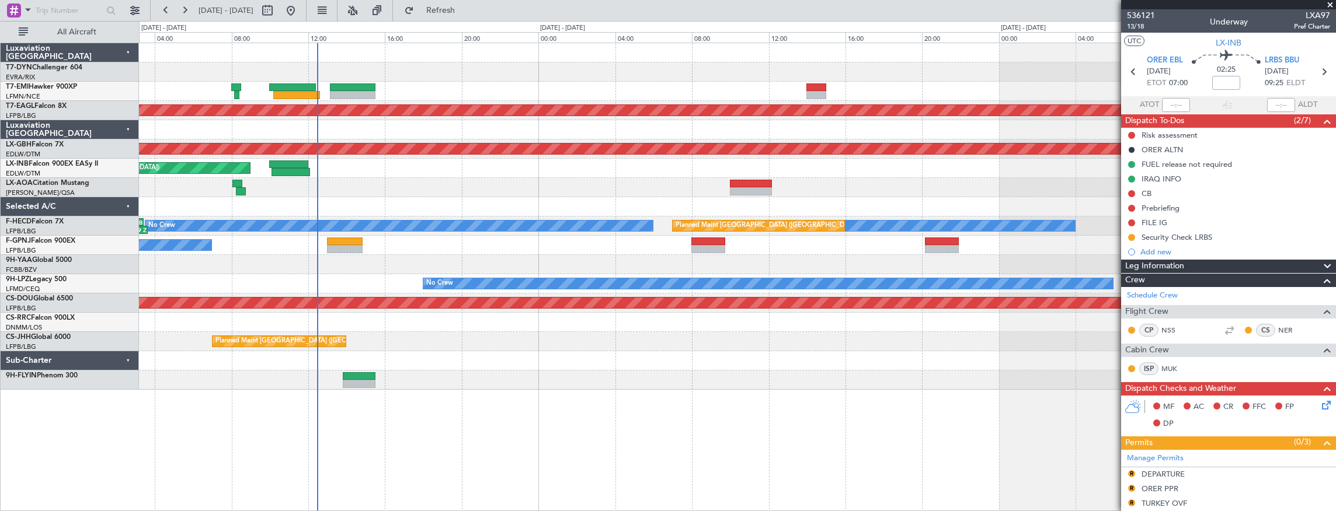
click at [753, 396] on div "- - EGKB 14:00 Z LPMA 17:40 Z Planned Maint Dubai (Al Maktoum Intl) Planned Mai…" at bounding box center [738, 277] width 1198 height 469
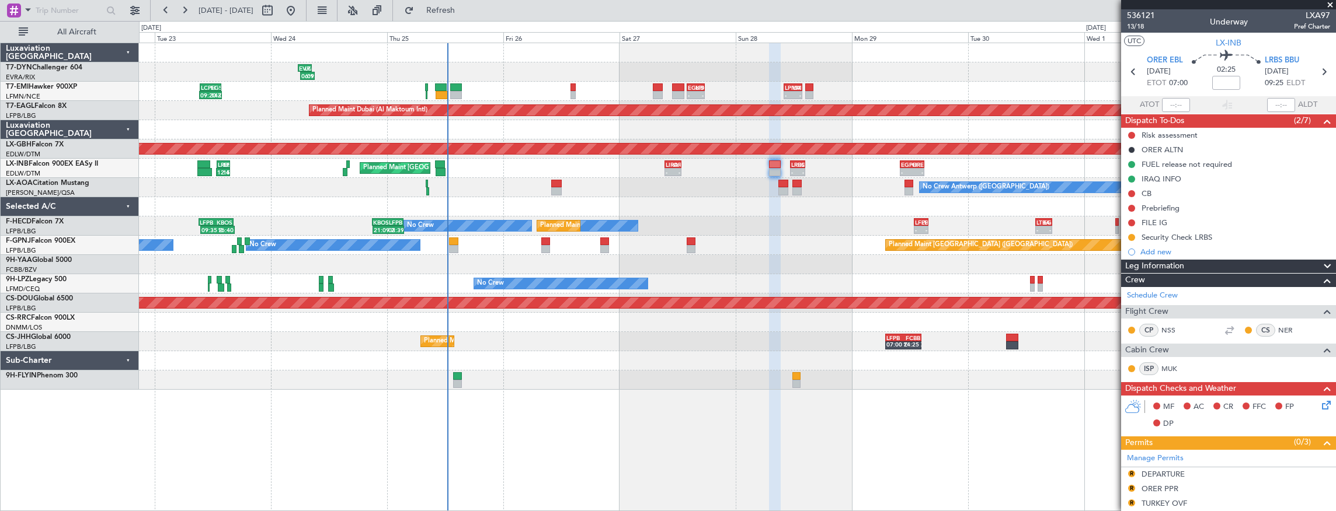
click at [627, 364] on div "06:13 Z 09:06 Z EVRA 05:45 Z LTFM 08:30 Z 15:31 Z 18:30 Z LEMD 15:00 Z EVRA 18:…" at bounding box center [738, 277] width 1198 height 469
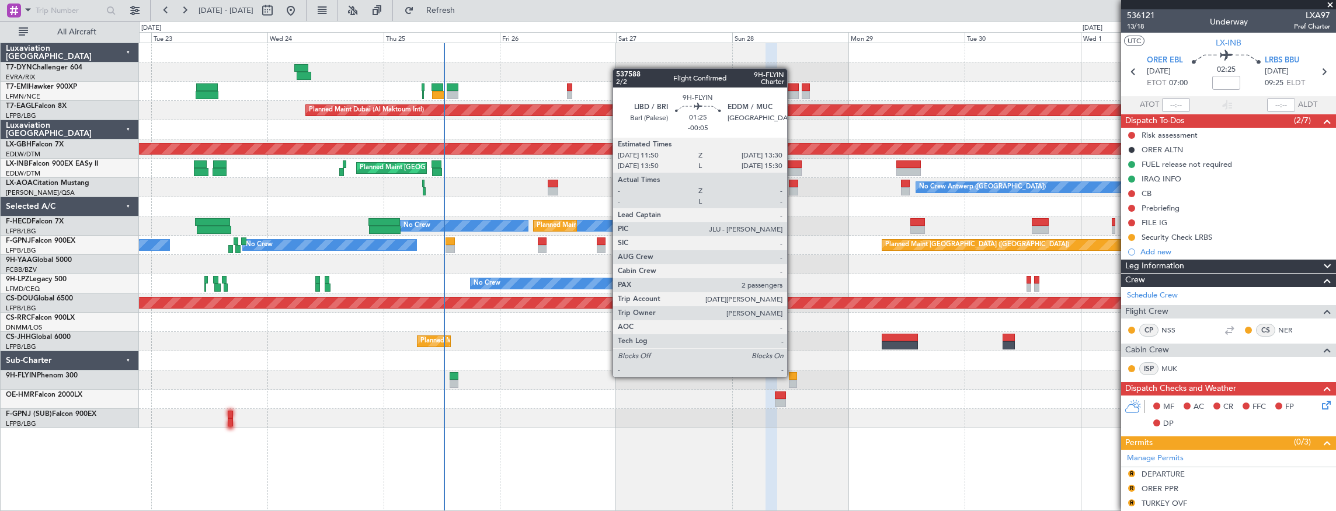
click at [793, 376] on div at bounding box center [793, 377] width 8 height 8
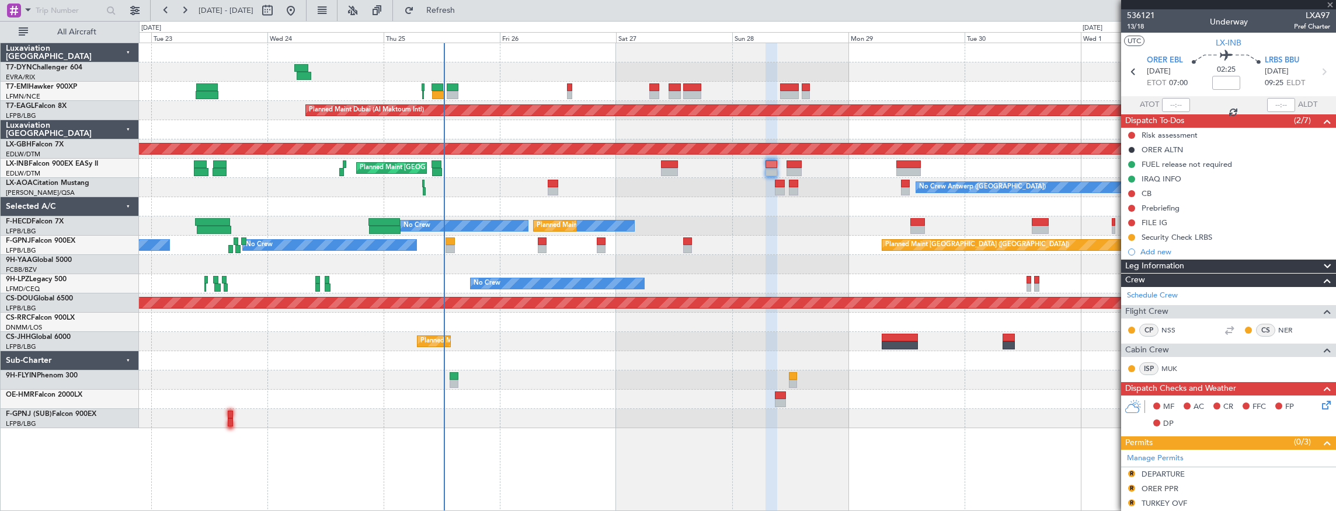
type input "-00:05"
type input "2"
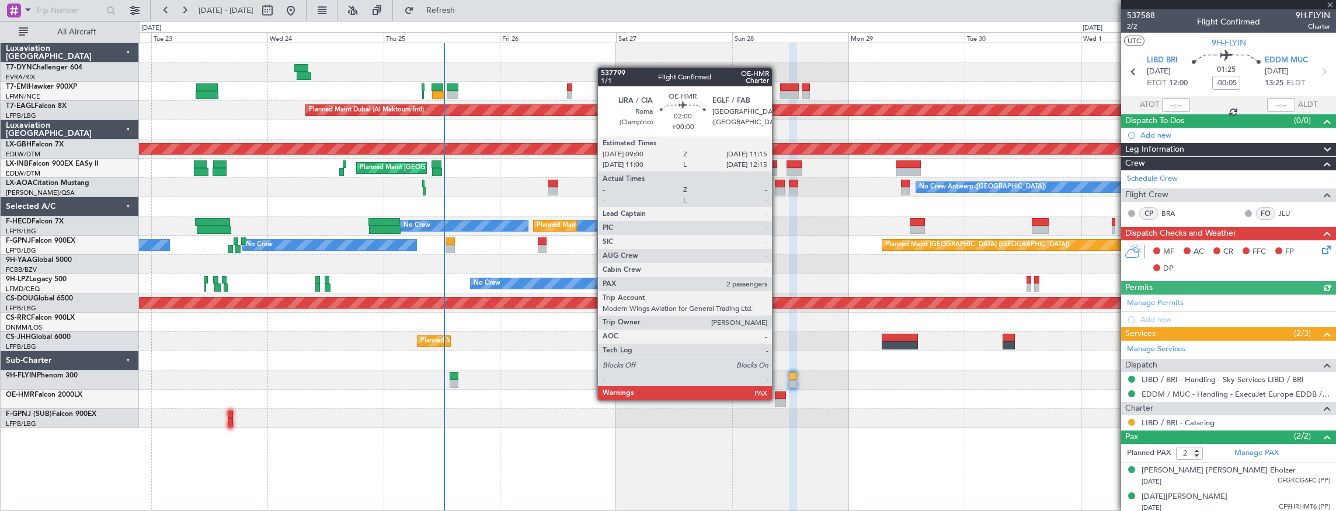
click at [778, 399] on div at bounding box center [780, 403] width 11 height 8
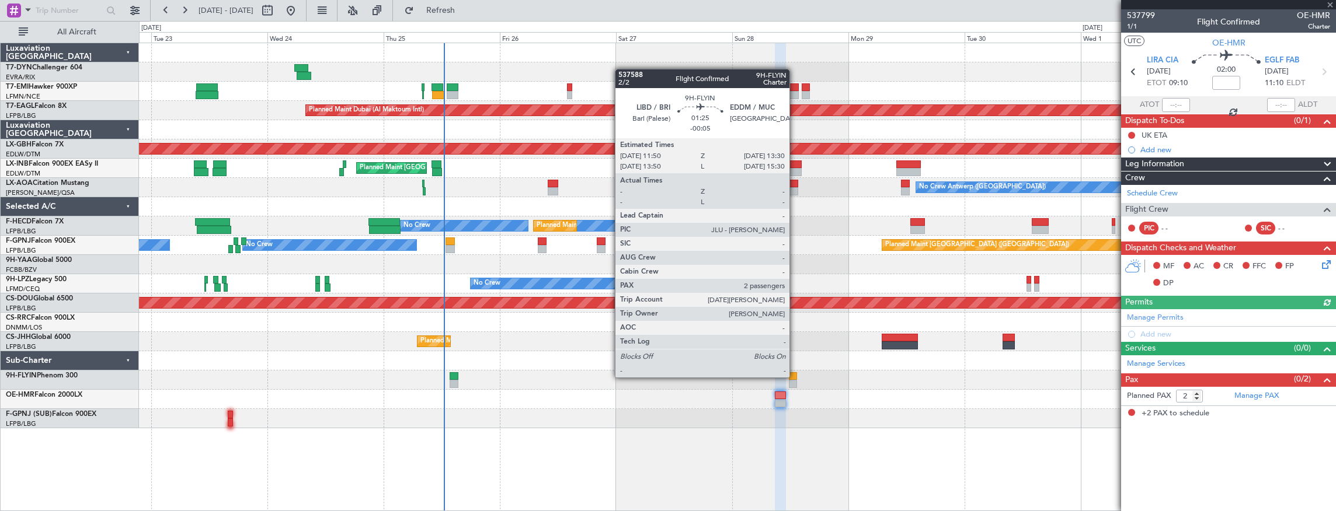
click at [794, 376] on div at bounding box center [793, 377] width 8 height 8
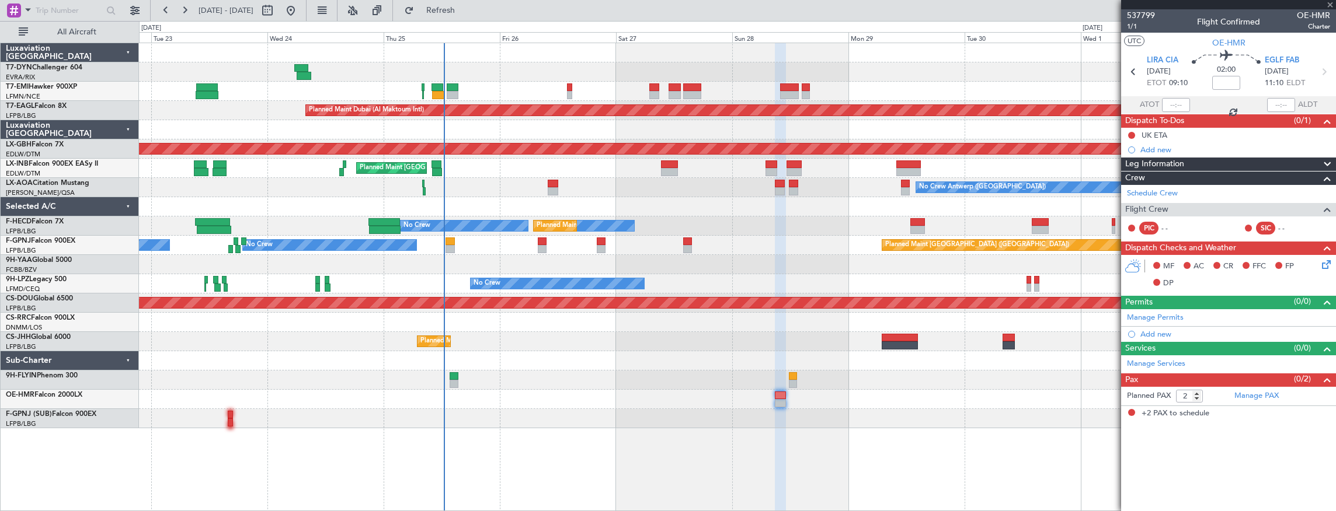
type input "-00:05"
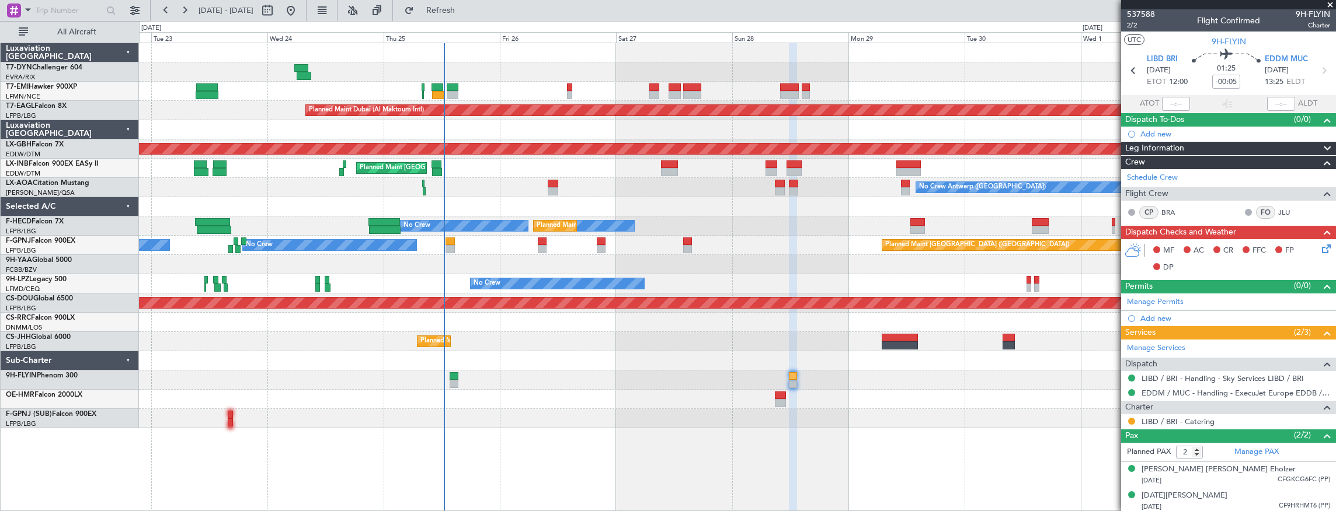
scroll to position [1, 0]
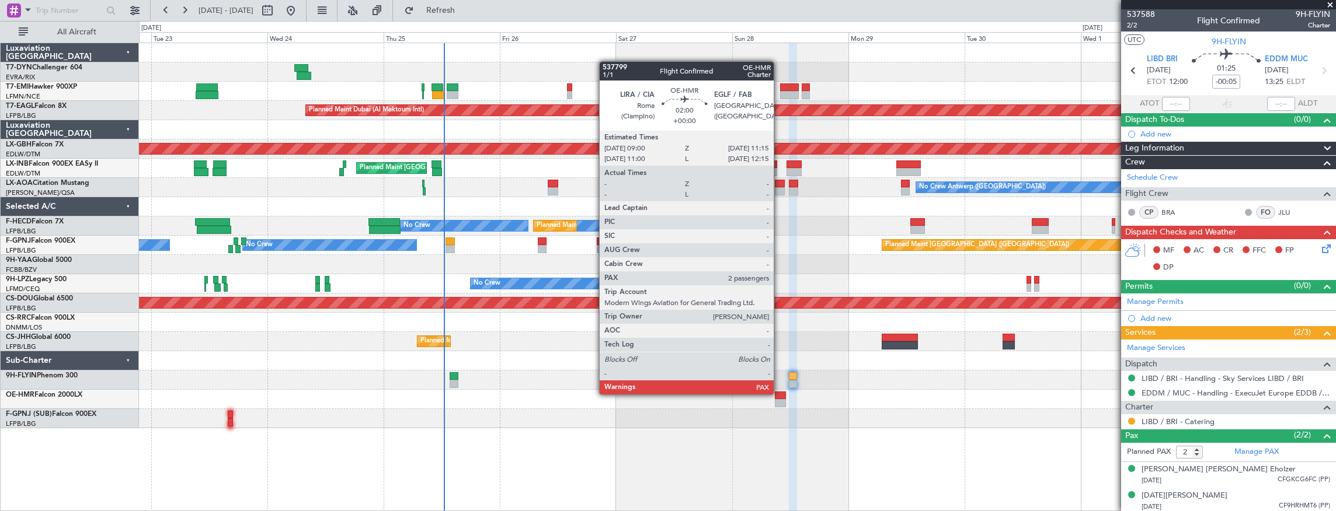
click at [780, 394] on div at bounding box center [780, 396] width 11 height 8
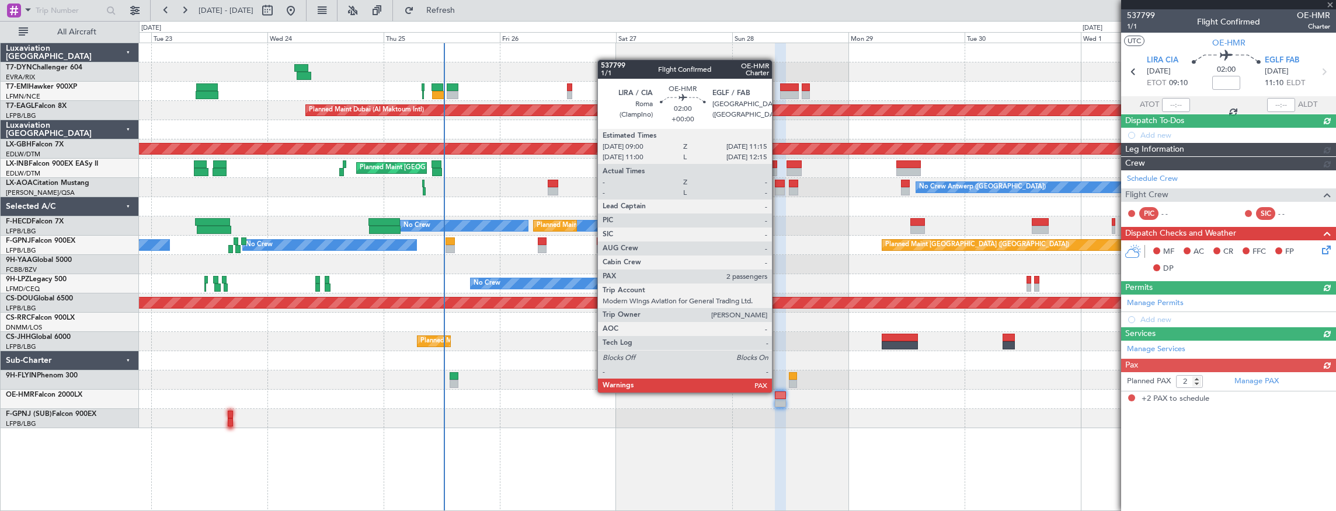
scroll to position [0, 0]
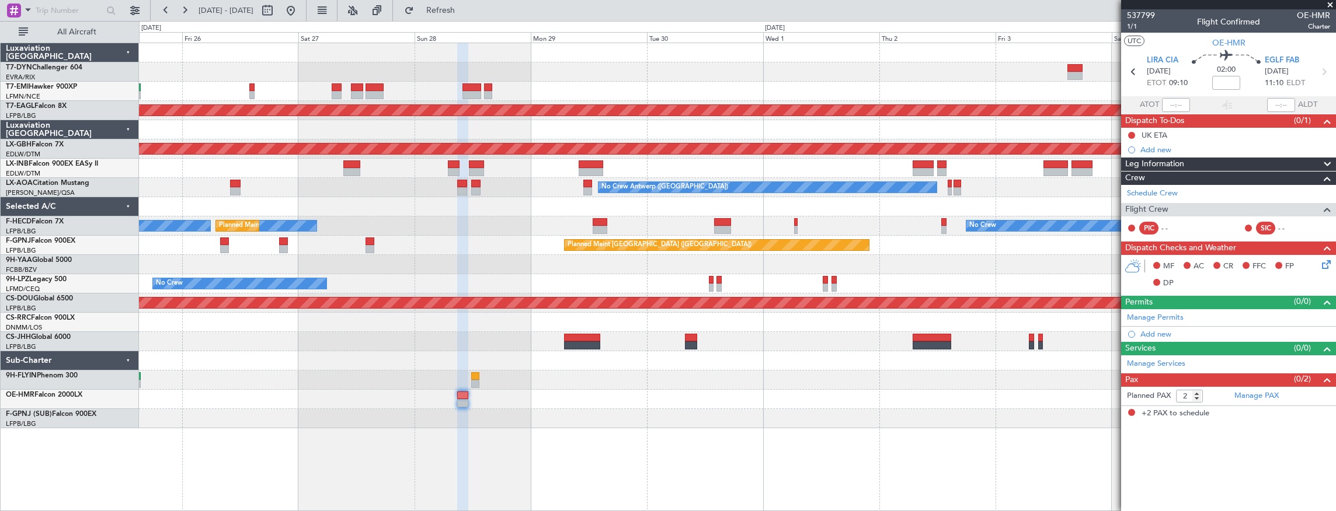
click at [339, 440] on div "Planned Maint Dubai (Al Maktoum Intl) Planned Maint Nurnberg Planned Maint Lond…" at bounding box center [738, 277] width 1198 height 469
click at [1174, 360] on link "Manage Services" at bounding box center [1156, 365] width 58 height 12
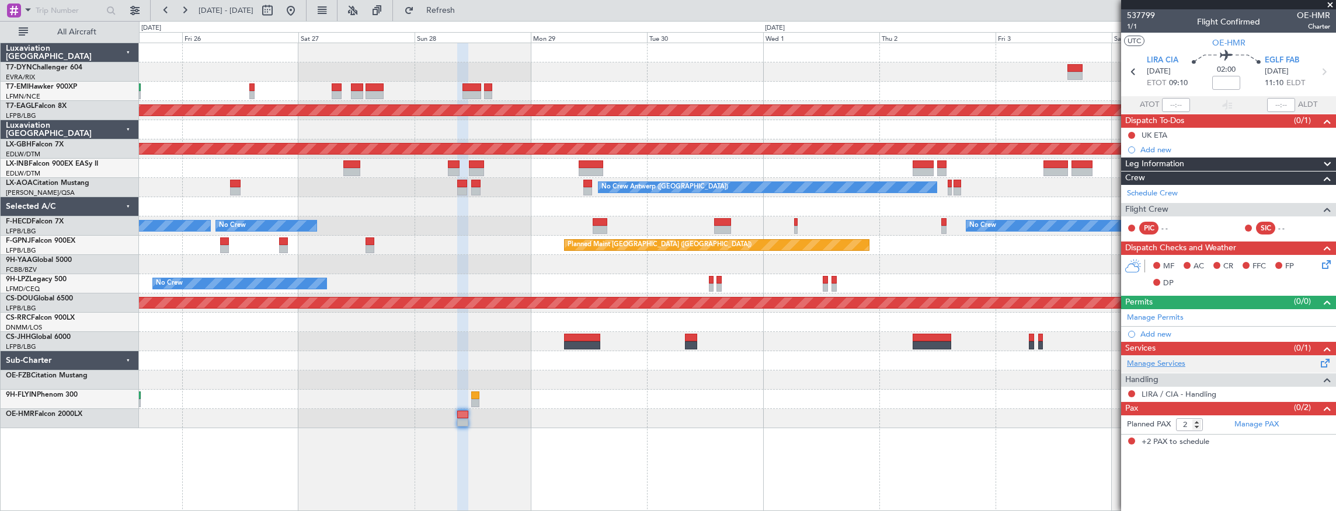
click at [1166, 362] on link "Manage Services" at bounding box center [1156, 365] width 58 height 12
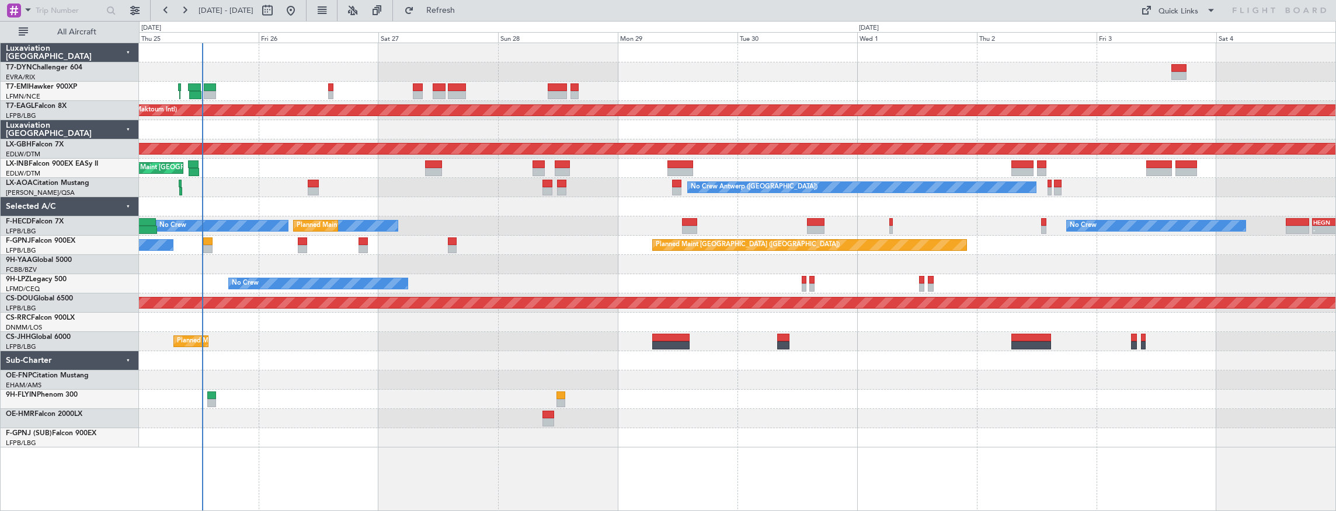
click at [517, 181] on div "Planned Maint [GEOGRAPHIC_DATA] Planned Maint [GEOGRAPHIC_DATA] (Al Maktoum Int…" at bounding box center [737, 245] width 1197 height 405
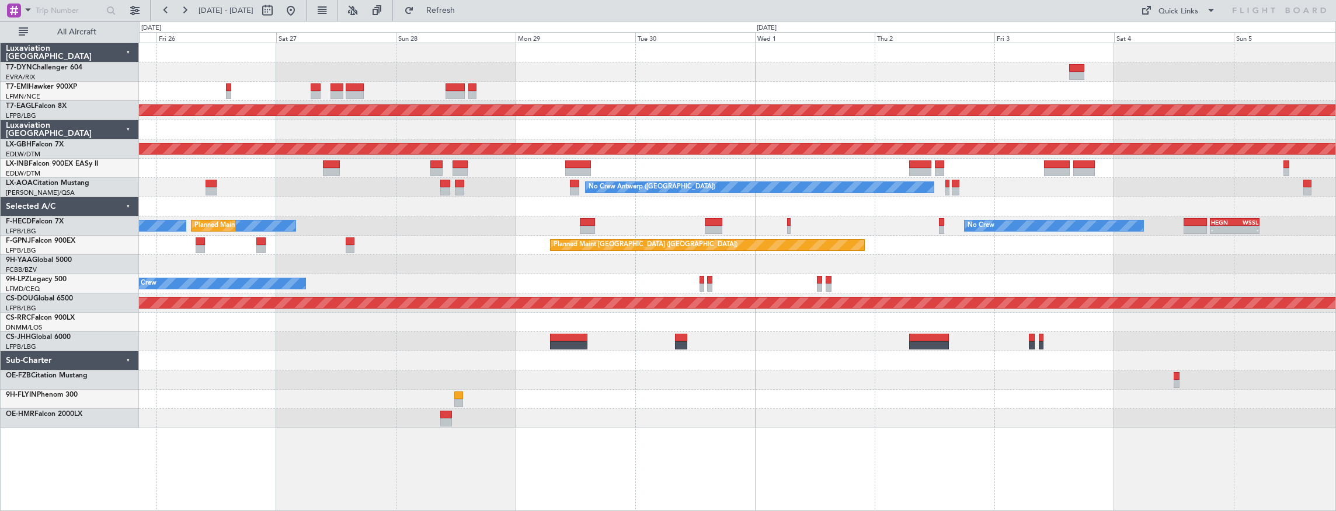
click at [387, 230] on div "Planned Maint Dubai (Al Maktoum Intl) Planned Maint Nurnberg Planned Maint [GEO…" at bounding box center [737, 235] width 1197 height 385
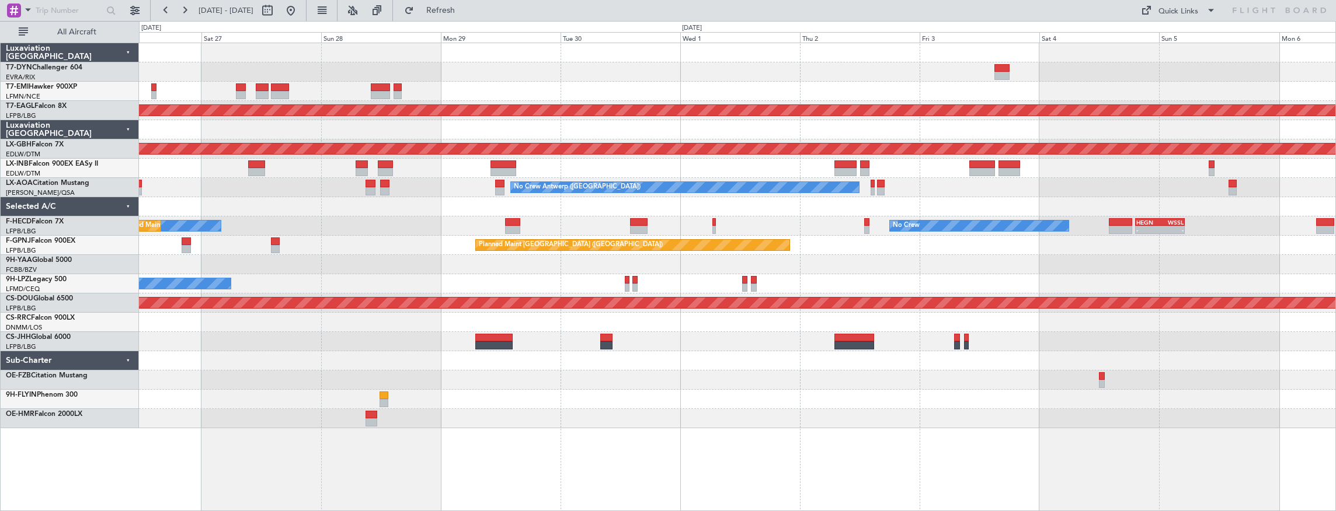
click at [470, 389] on div at bounding box center [737, 380] width 1197 height 19
click at [363, 417] on div at bounding box center [737, 418] width 1197 height 19
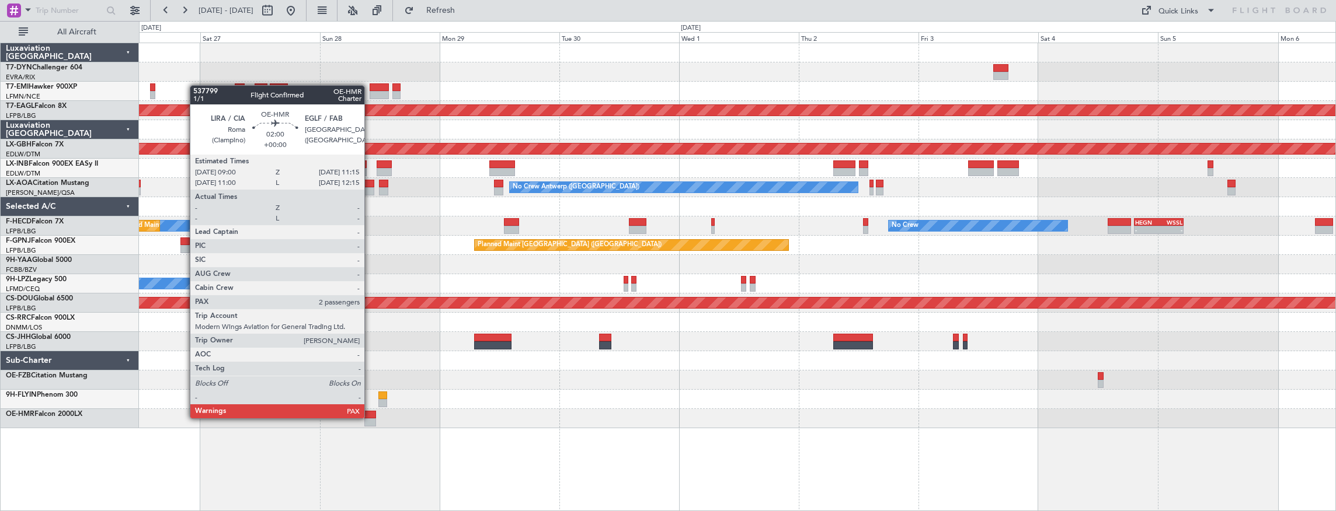
click at [370, 417] on div at bounding box center [370, 415] width 12 height 8
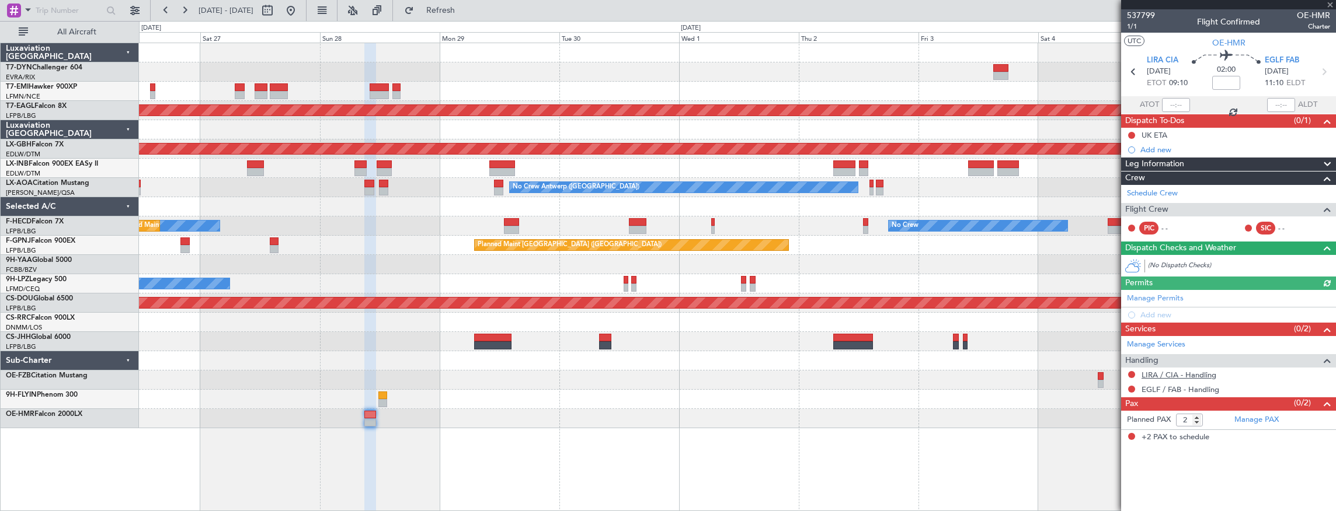
click at [1182, 373] on link "LIRA / CIA - Handling" at bounding box center [1179, 375] width 75 height 10
click at [1179, 374] on link "LIRA / CIA - Handling" at bounding box center [1179, 375] width 75 height 10
click at [1164, 385] on link "EGLF / FAB - Handling" at bounding box center [1181, 390] width 78 height 10
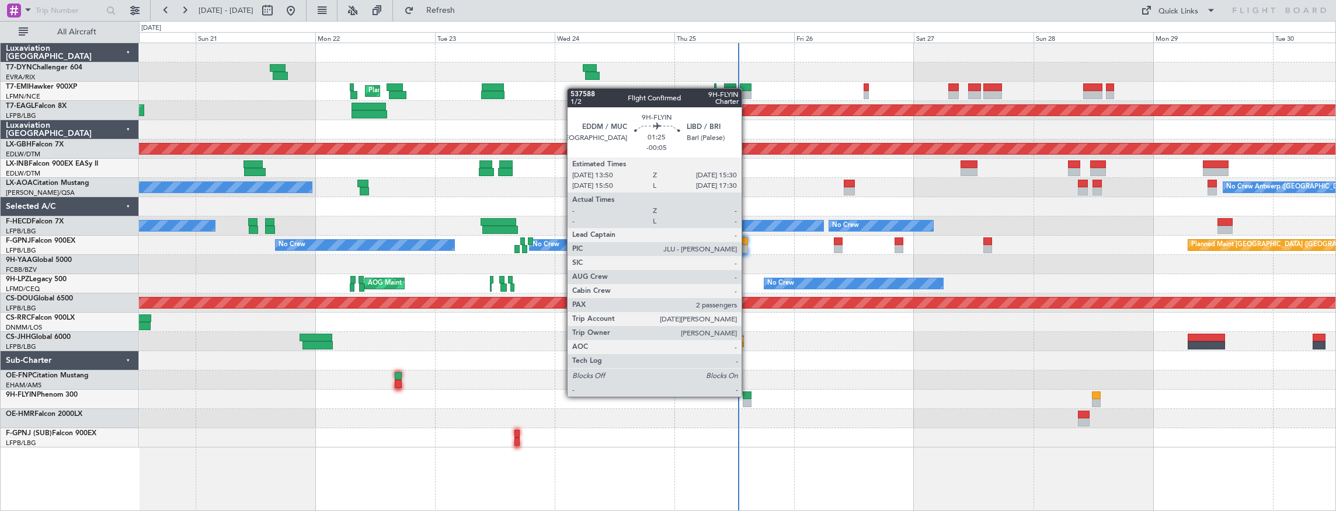
click at [747, 396] on div at bounding box center [747, 396] width 9 height 8
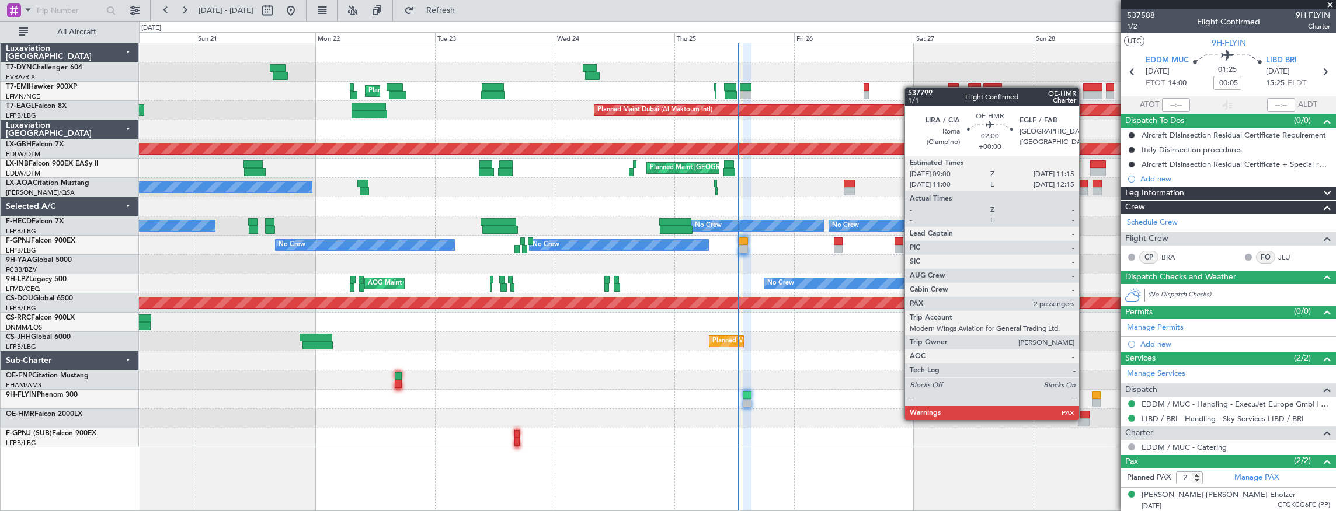
click at [1085, 419] on div at bounding box center [1084, 423] width 12 height 8
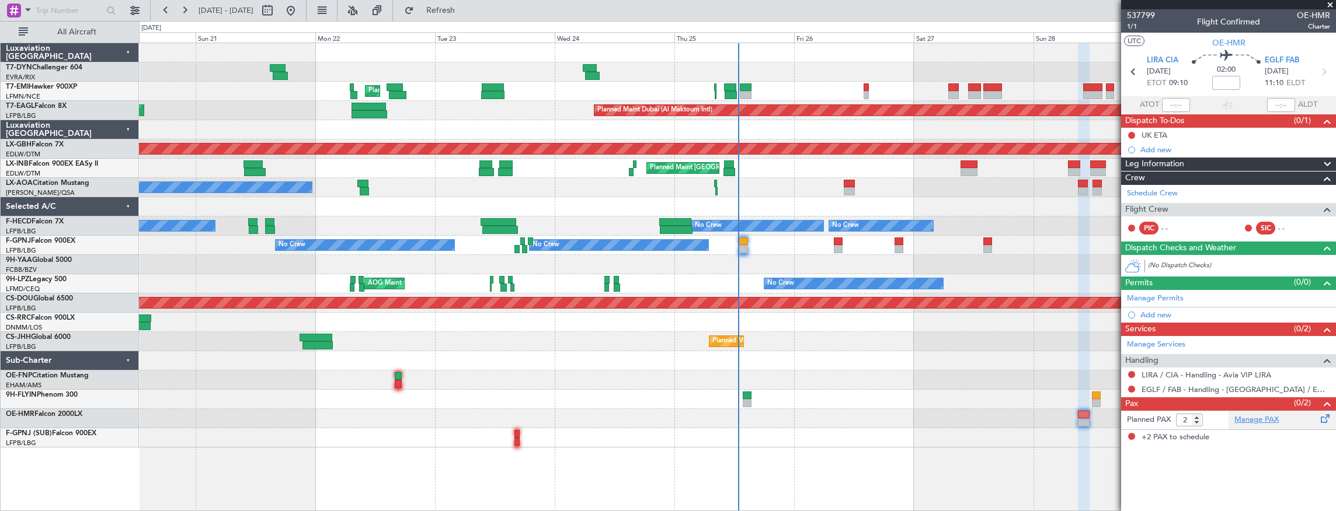
click at [1246, 419] on link "Manage PAX" at bounding box center [1256, 421] width 44 height 12
click at [1136, 18] on span "537799" at bounding box center [1141, 15] width 28 height 12
click at [431, 366] on div "Planned Maint Zurich Planned Maint Dubai (Al Maktoum Intl) Unplanned Maint Pari…" at bounding box center [737, 245] width 1197 height 405
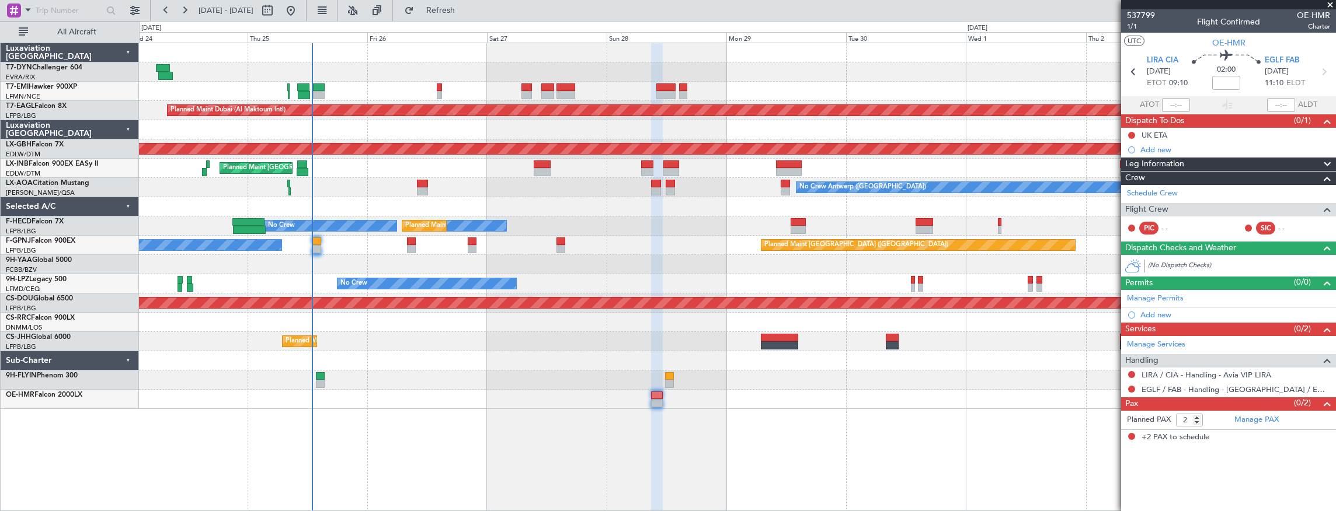
click at [1248, 412] on mat-tooltip-component "Incomplete" at bounding box center [1229, 423] width 54 height 31
click at [1248, 416] on mat-tooltip-component "Incomplete" at bounding box center [1229, 423] width 54 height 31
click at [1269, 417] on link "Manage PAX" at bounding box center [1256, 421] width 44 height 12
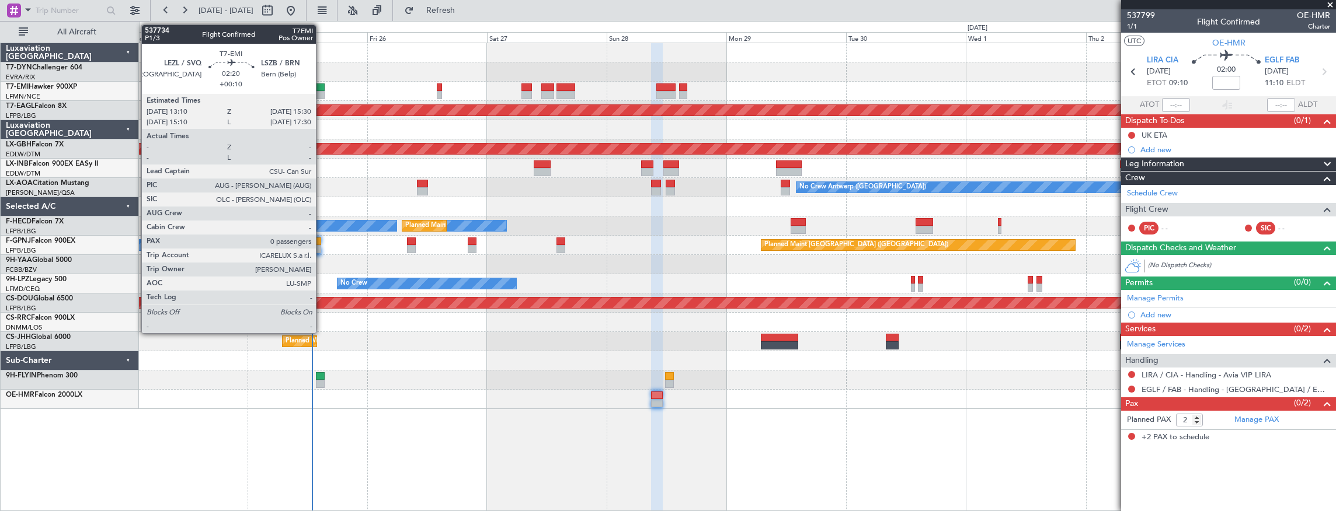
click at [322, 84] on div at bounding box center [319, 87] width 12 height 8
type input "+00:10"
type input "0"
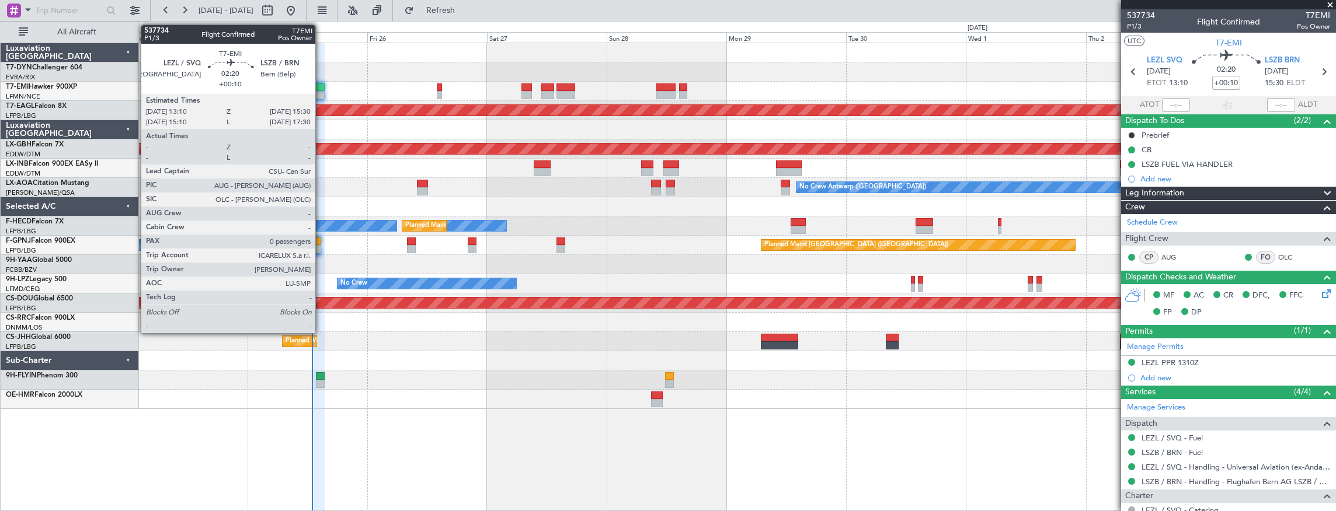
click at [321, 85] on div at bounding box center [319, 87] width 12 height 8
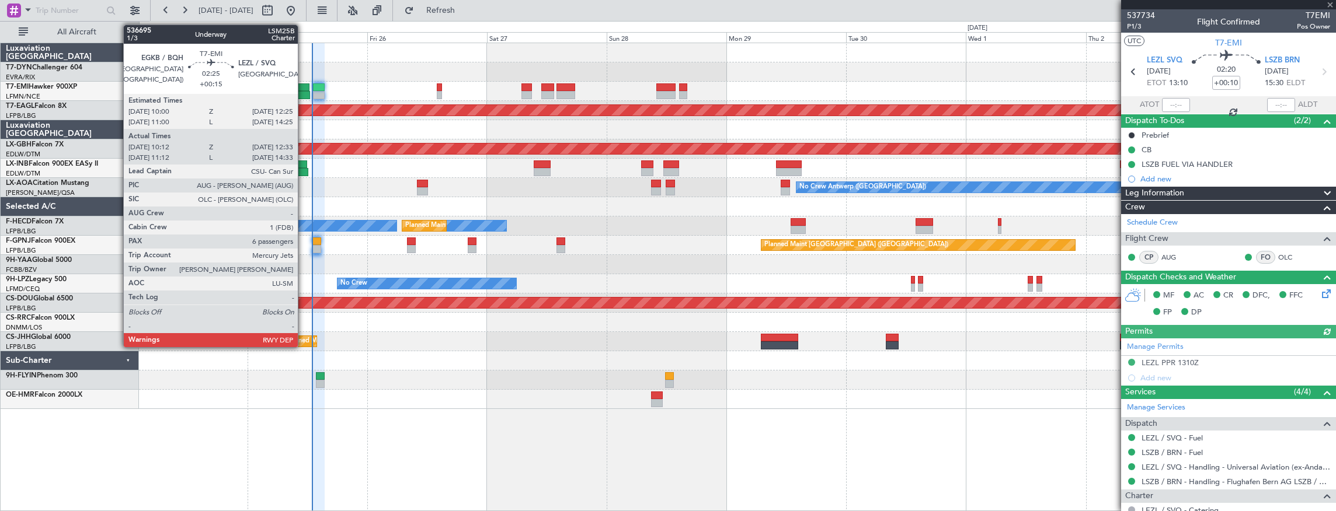
click at [304, 88] on div at bounding box center [303, 87] width 12 height 8
type input "+00:15"
type input "10:12"
type input "12:33"
type input "6"
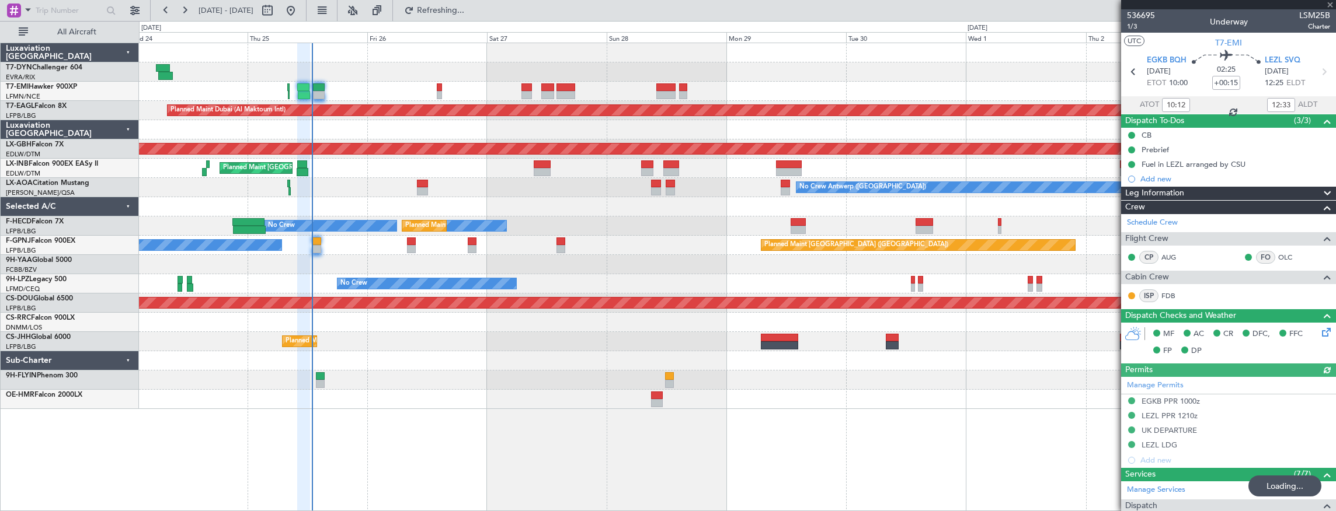
click at [322, 88] on div at bounding box center [319, 87] width 12 height 8
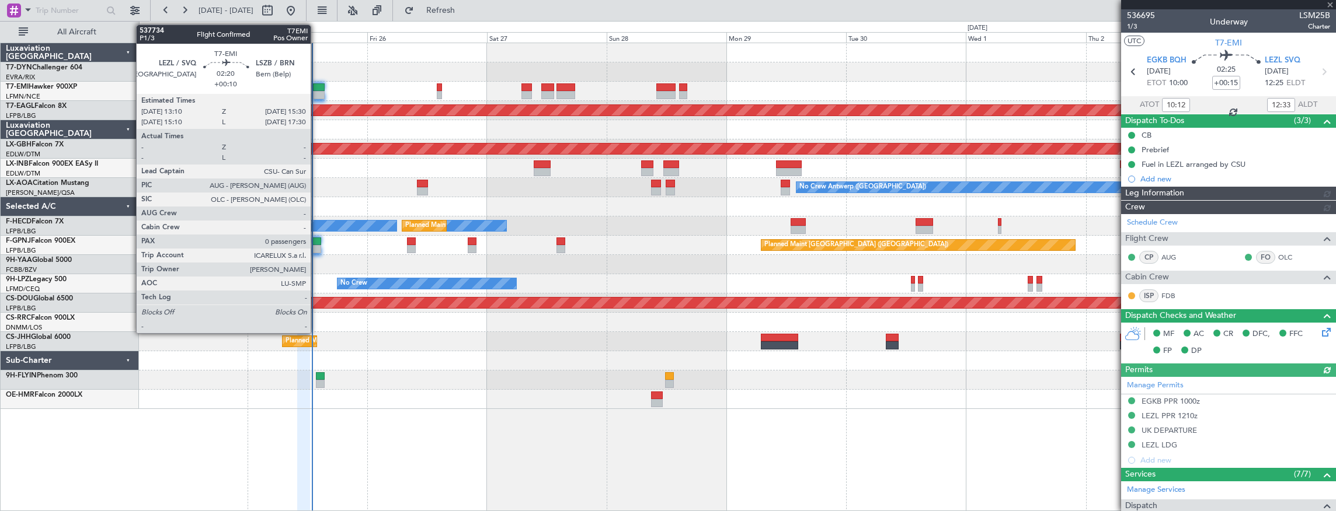
type input "+00:10"
type input "0"
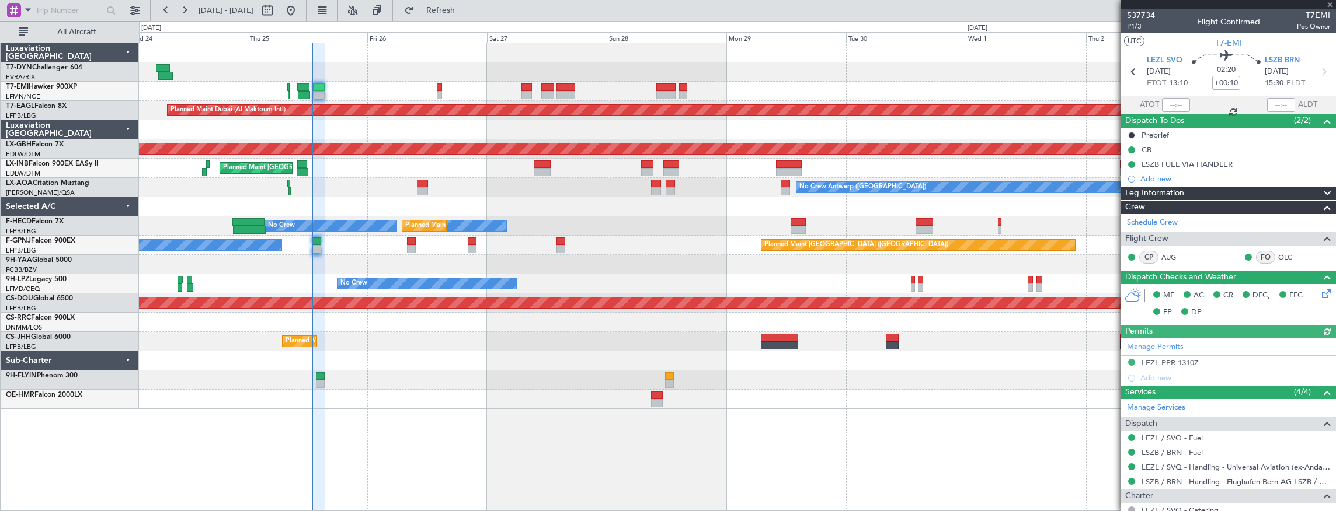
click at [433, 87] on div "Planned Maint [GEOGRAPHIC_DATA]" at bounding box center [737, 91] width 1197 height 19
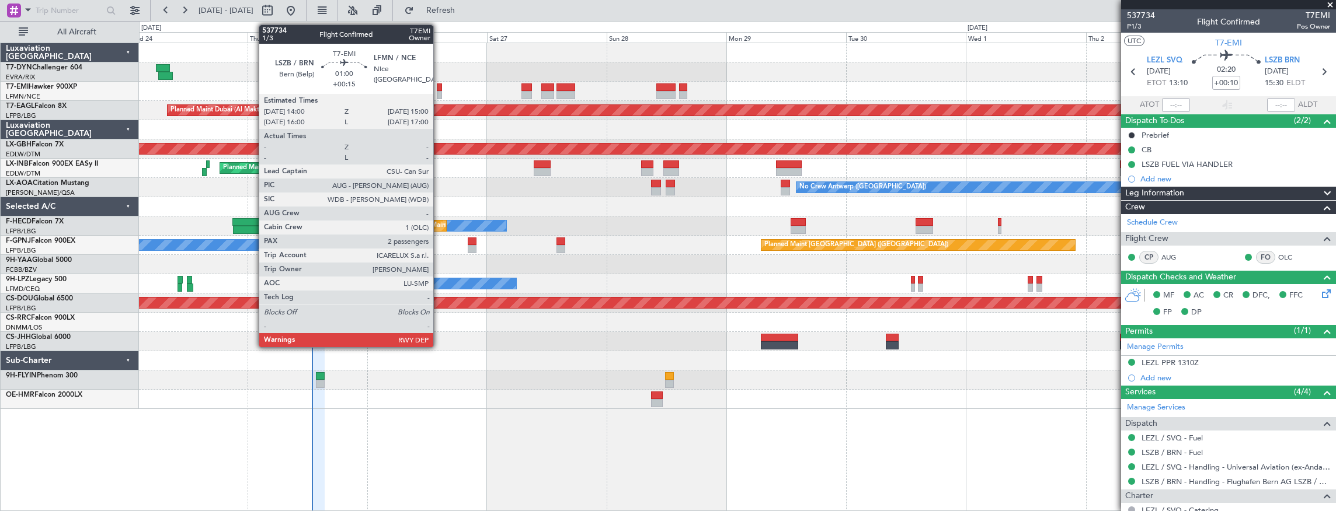
click at [439, 89] on div at bounding box center [439, 87] width 5 height 8
type input "+00:15"
type input "2"
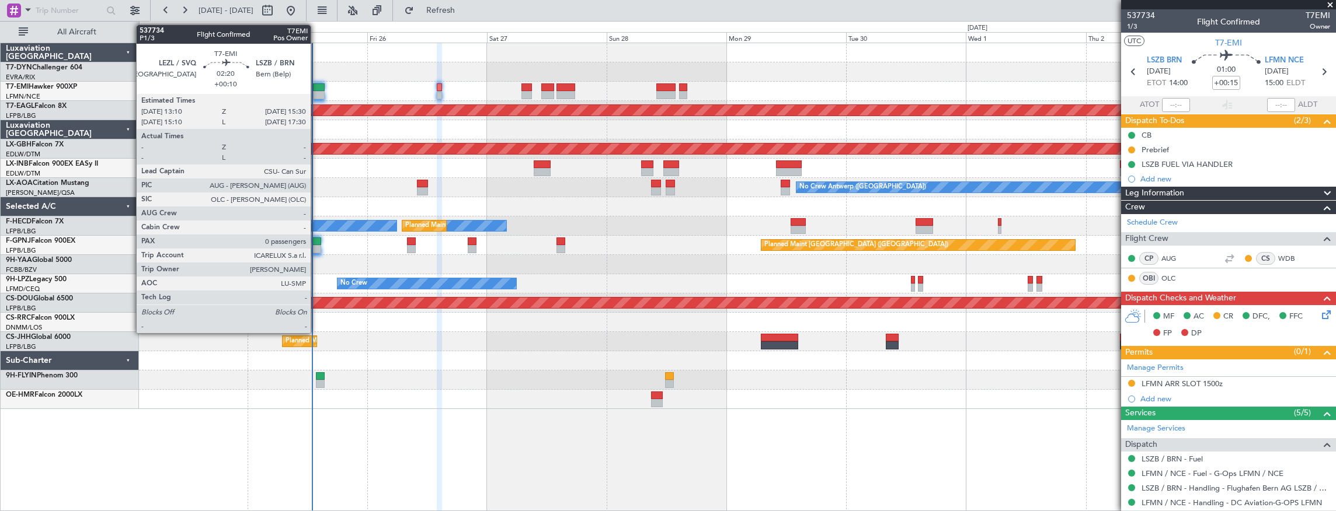
click at [316, 90] on div at bounding box center [319, 87] width 12 height 8
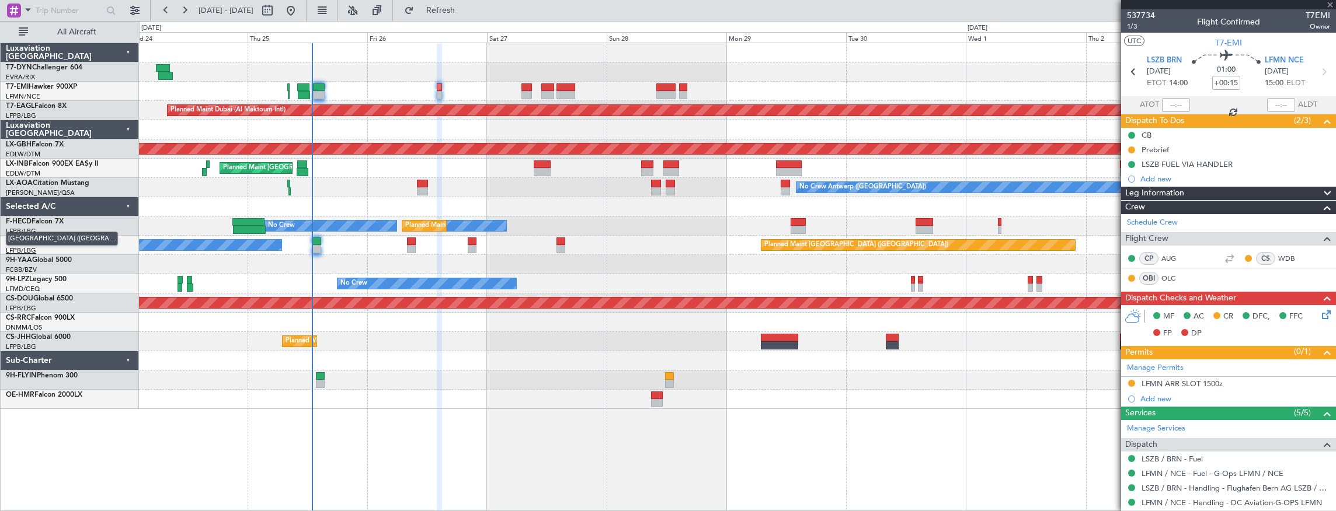
type input "+00:10"
type input "0"
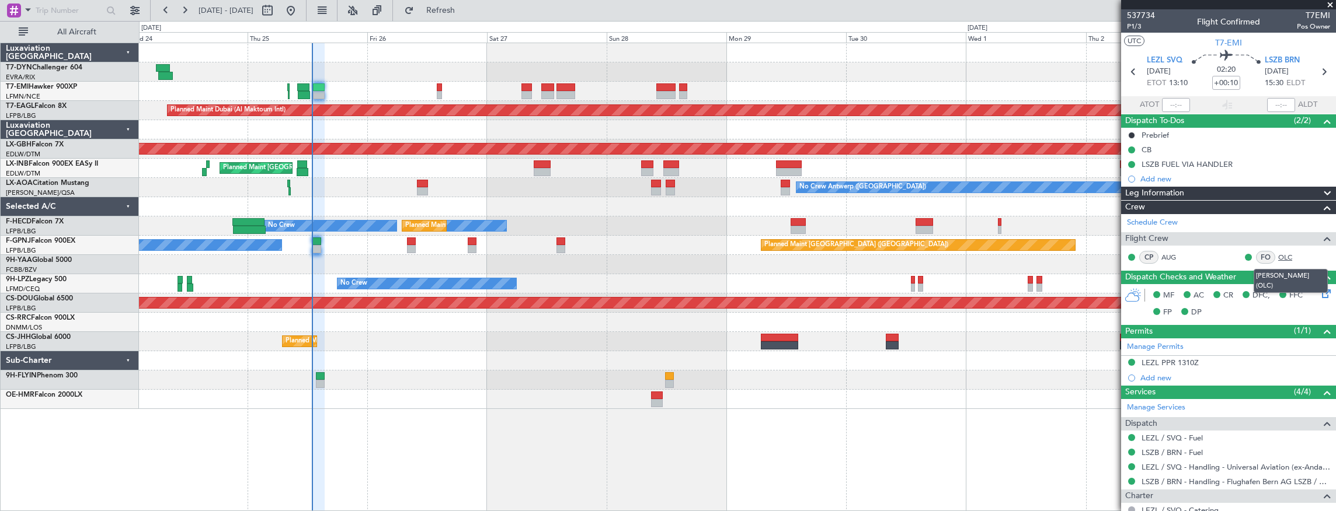
click at [1285, 258] on link "OLC" at bounding box center [1291, 257] width 26 height 11
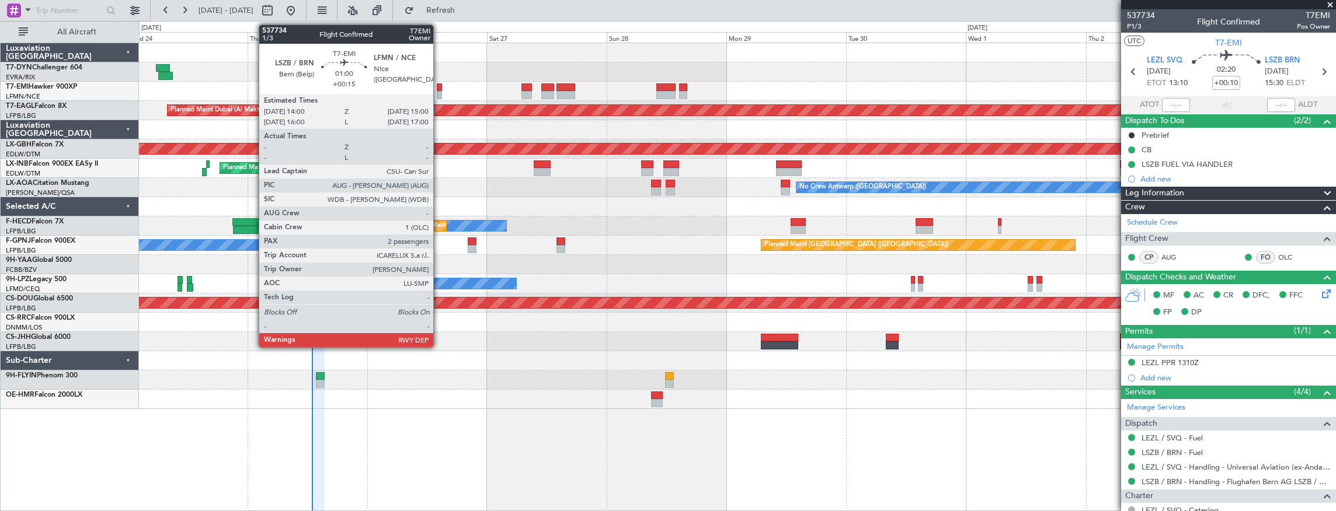
click at [439, 87] on div at bounding box center [439, 87] width 5 height 8
type input "+00:15"
type input "2"
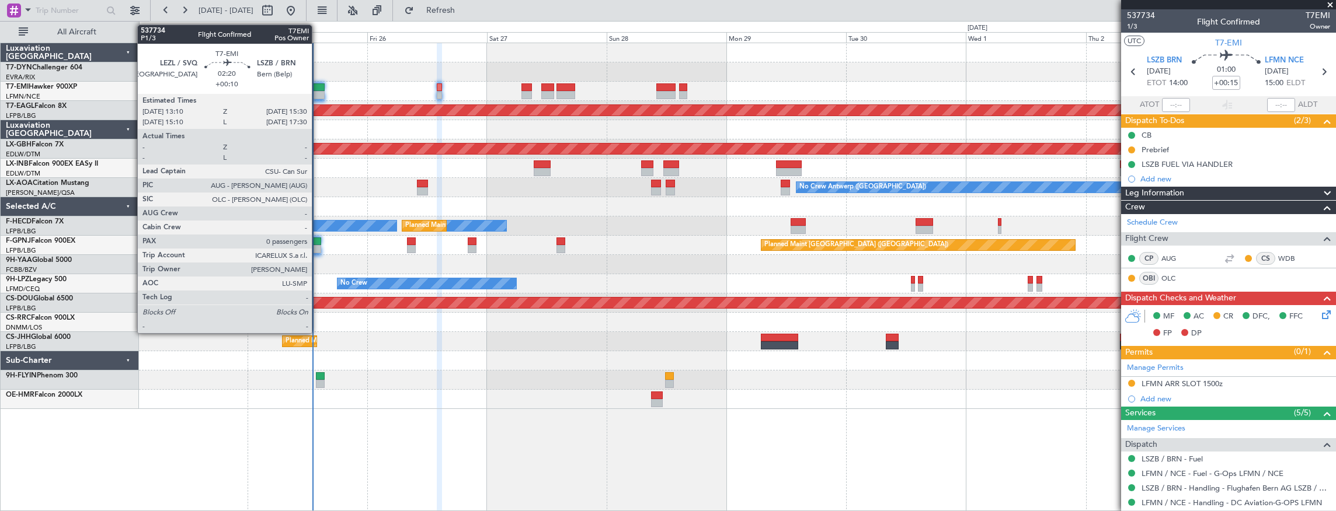
click at [318, 86] on div at bounding box center [319, 87] width 12 height 8
type input "+00:10"
type input "0"
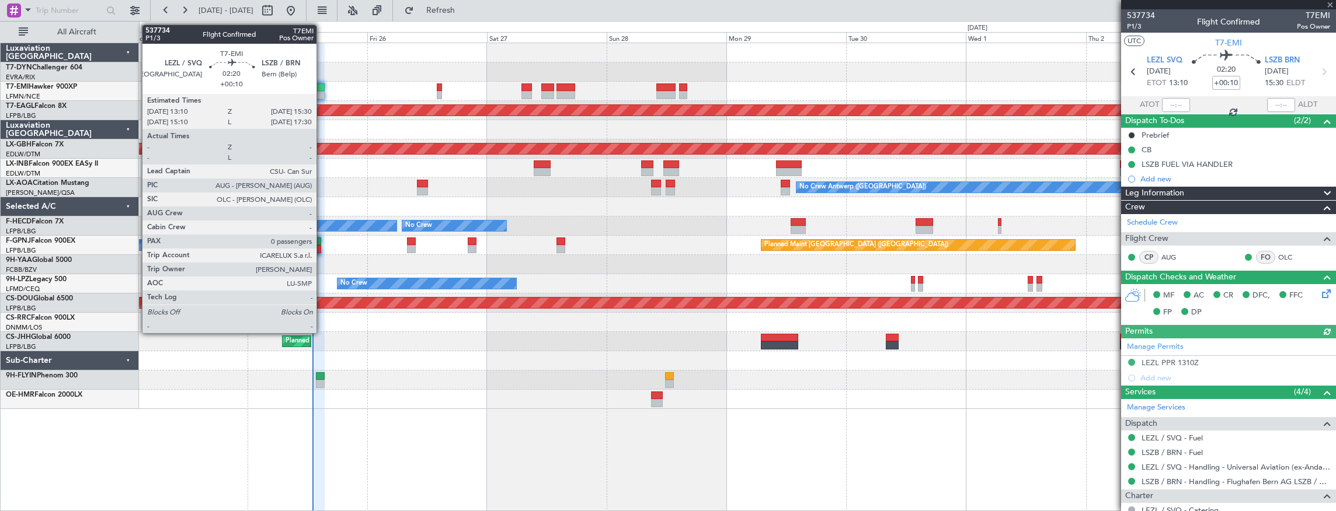
click at [322, 85] on div at bounding box center [319, 87] width 12 height 8
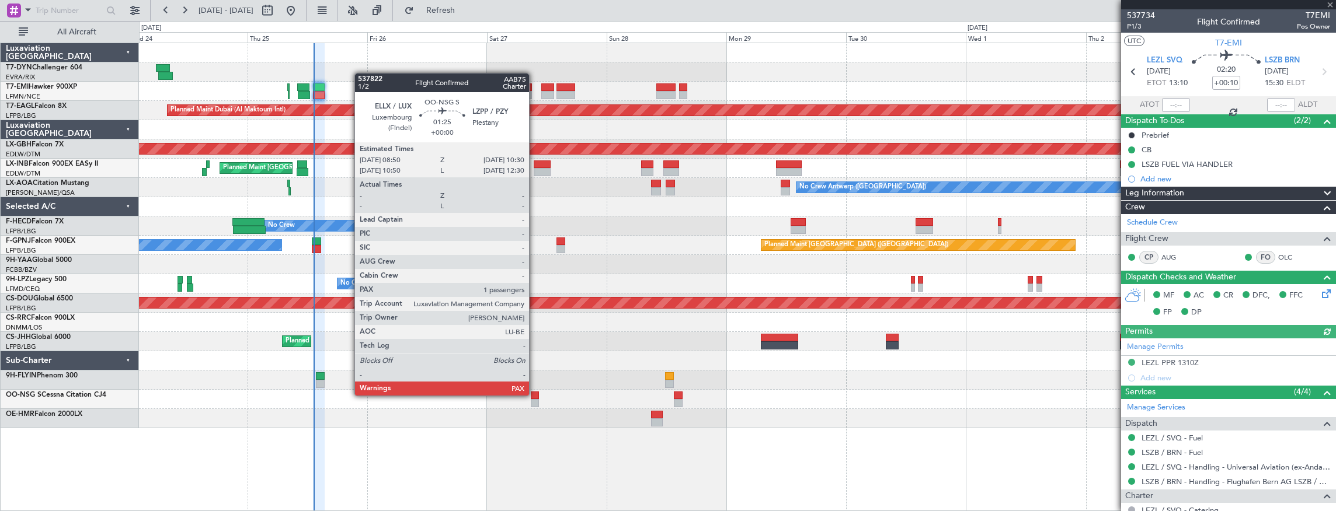
click at [535, 395] on div at bounding box center [535, 396] width 9 height 8
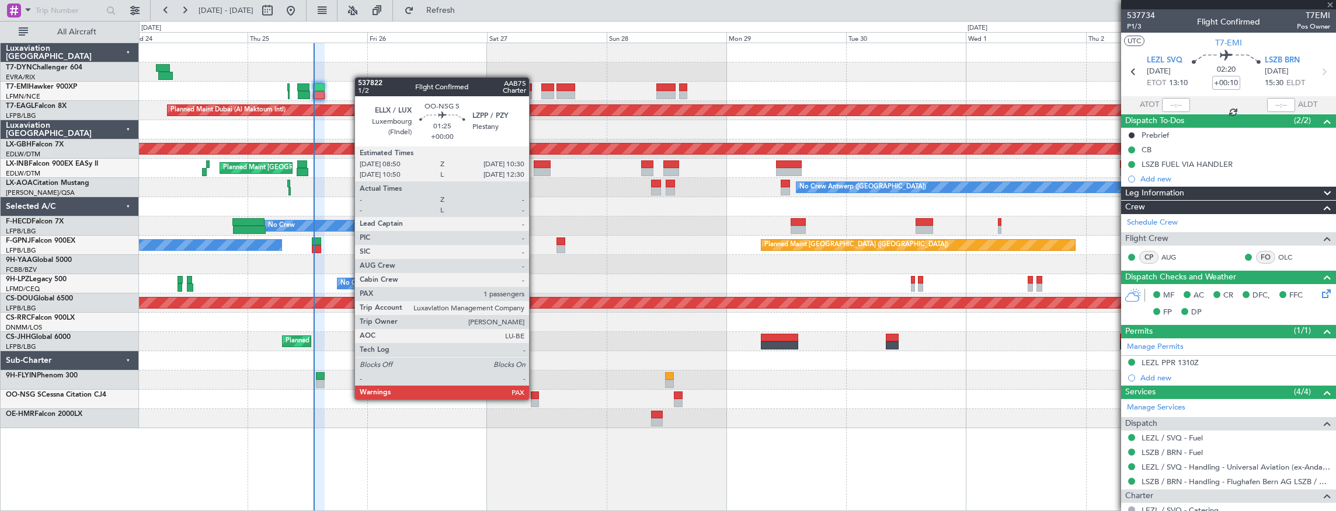
type input "1"
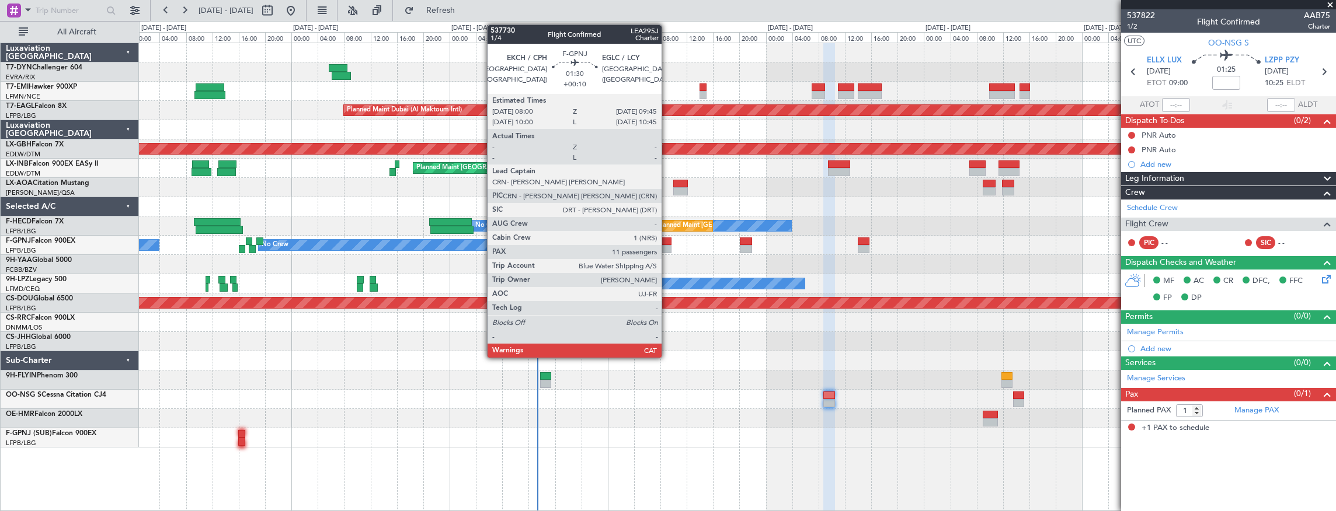
click at [667, 239] on div at bounding box center [666, 242] width 12 height 8
type input "+00:10"
type input "11"
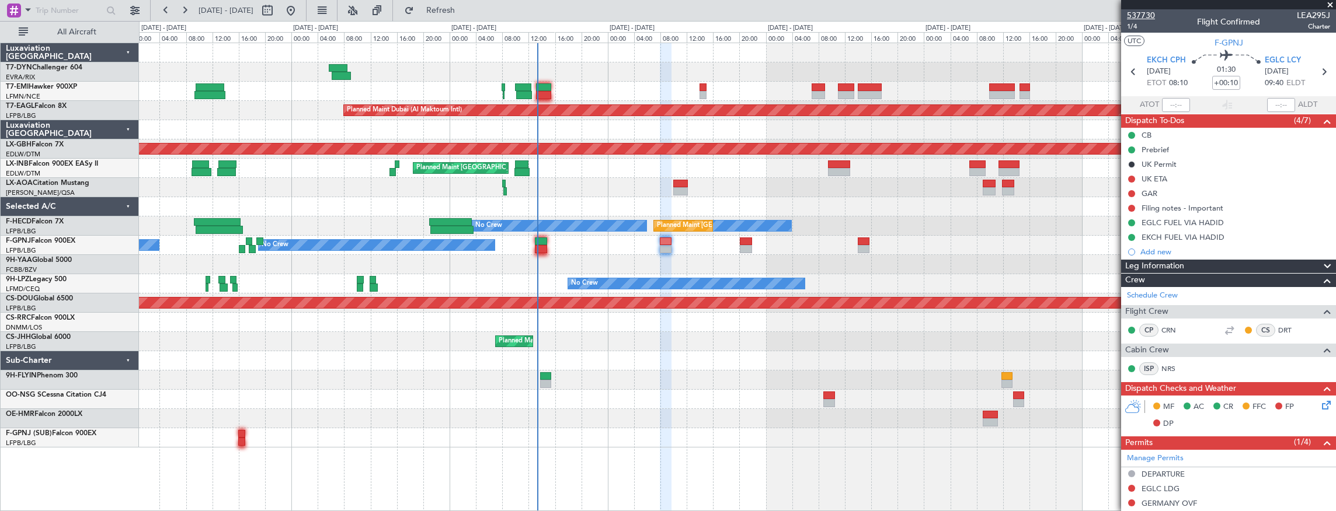
drag, startPoint x: 666, startPoint y: 242, endPoint x: 1138, endPoint y: 14, distance: 523.9
click at [1138, 14] on span "537730" at bounding box center [1141, 15] width 28 height 12
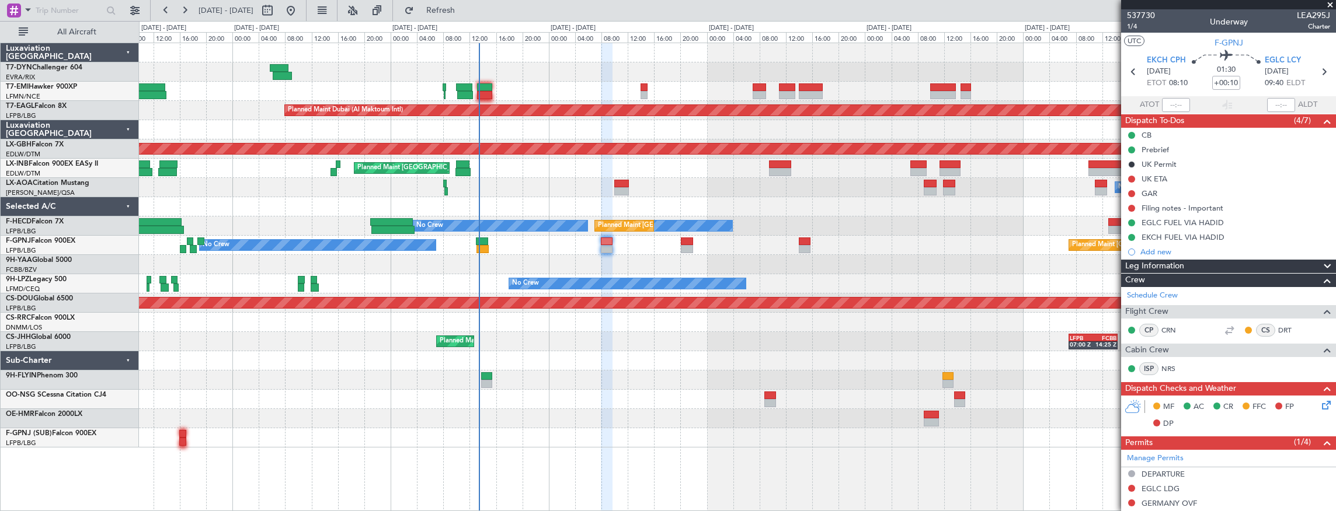
click at [612, 374] on div at bounding box center [737, 380] width 1197 height 19
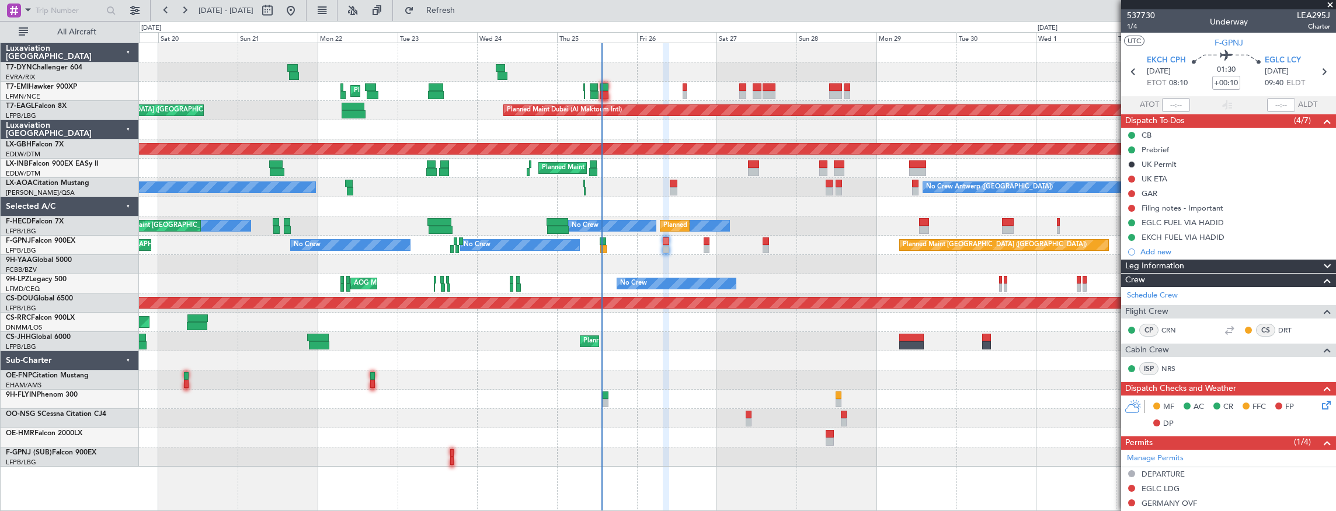
click at [691, 364] on div at bounding box center [737, 361] width 1197 height 19
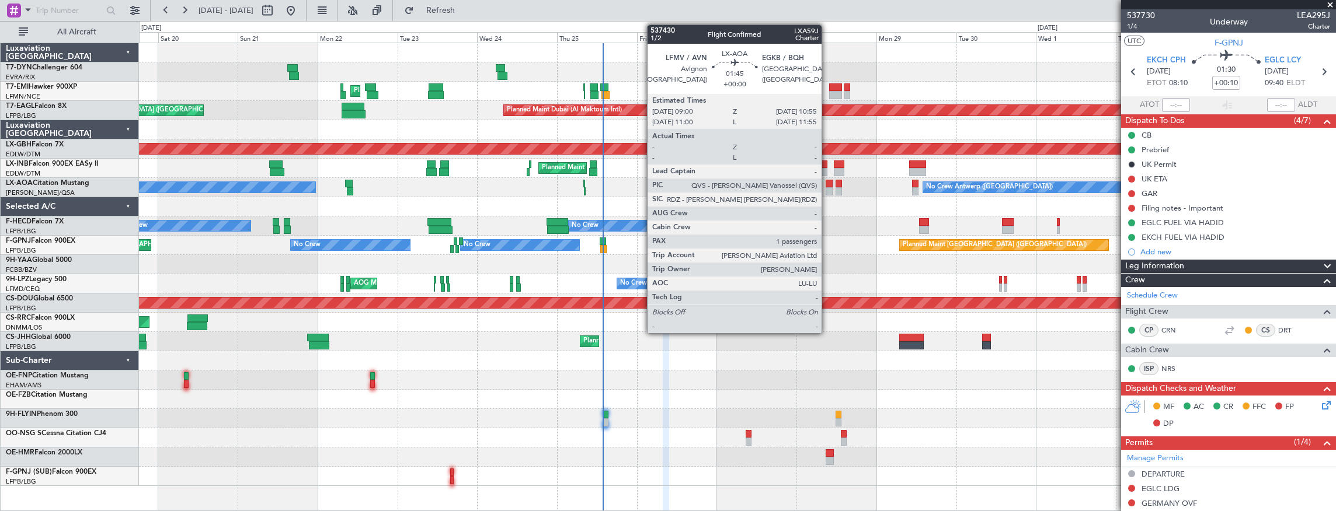
click at [827, 183] on div at bounding box center [829, 184] width 6 height 8
type input "1"
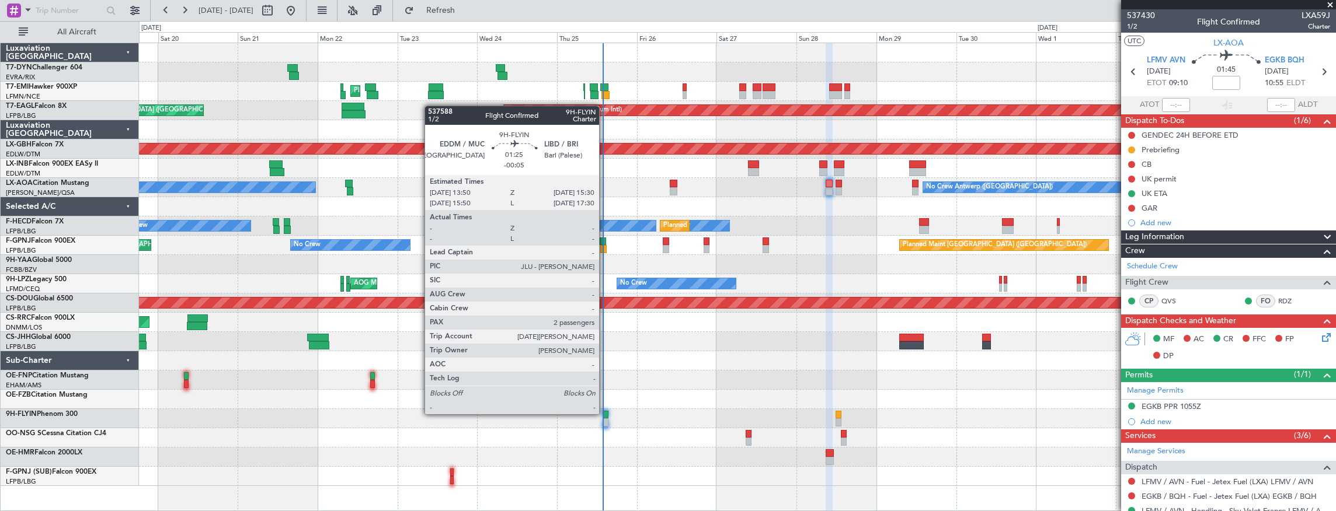
click at [605, 413] on div at bounding box center [606, 415] width 6 height 8
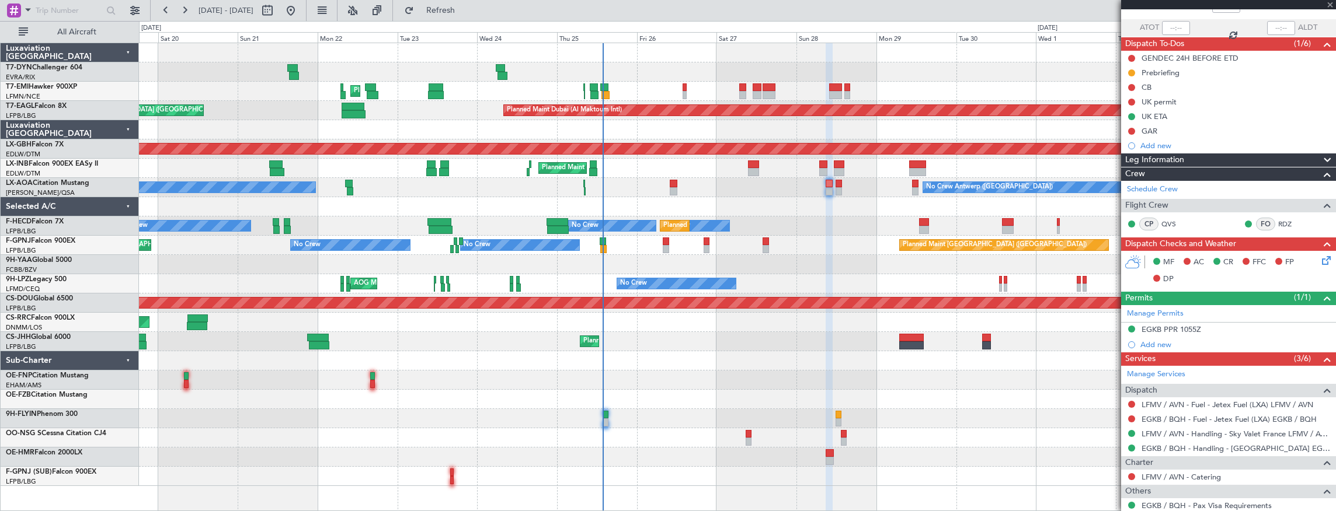
scroll to position [149, 0]
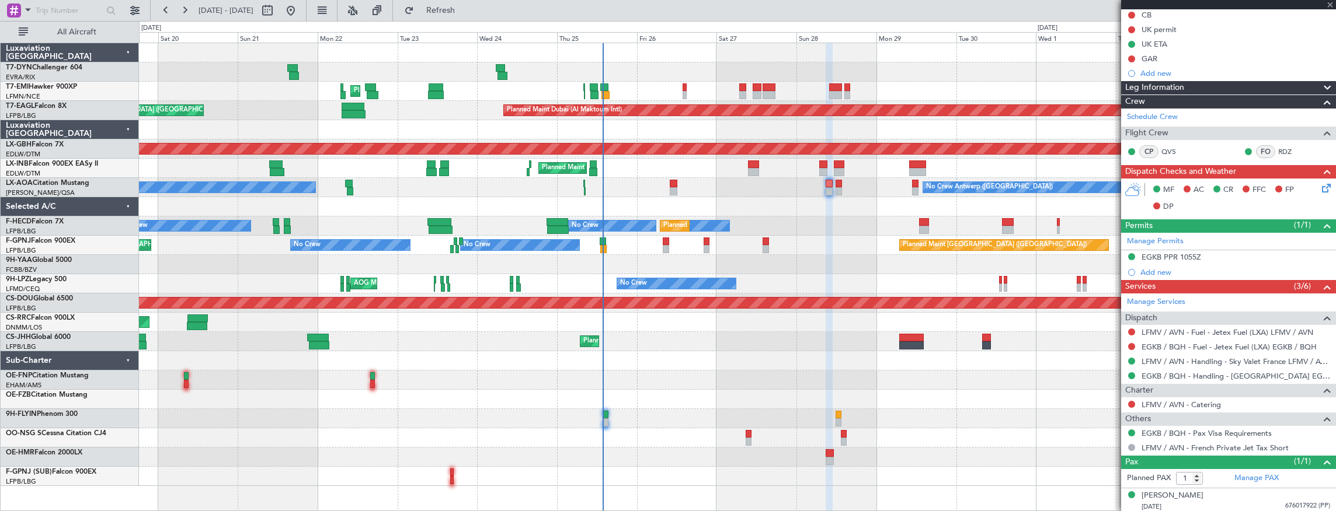
type input "-00:05"
type input "2"
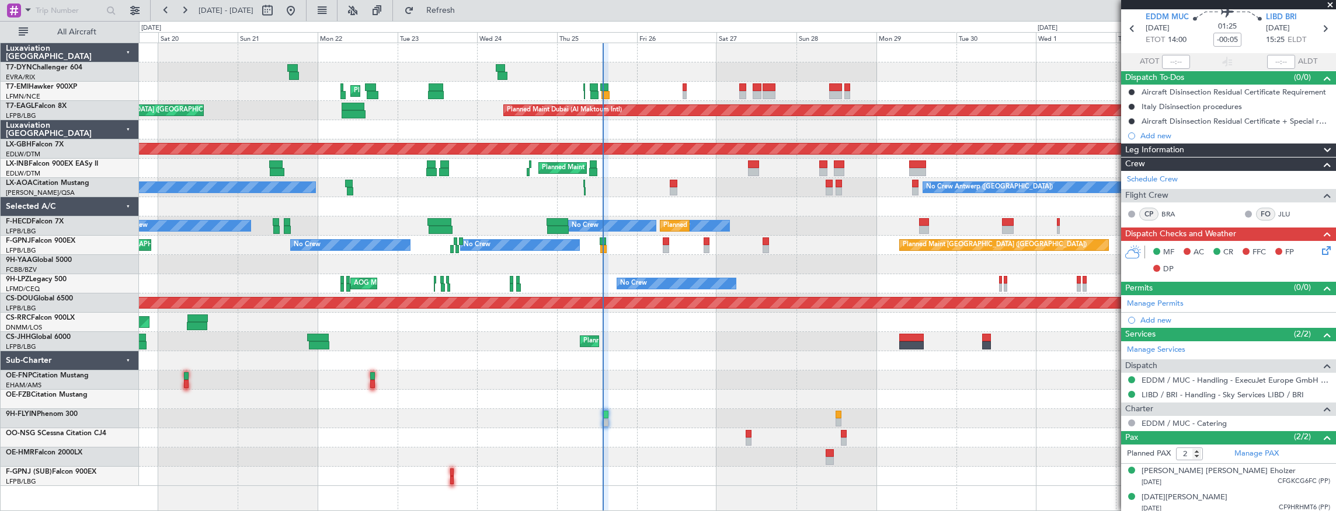
scroll to position [45, 0]
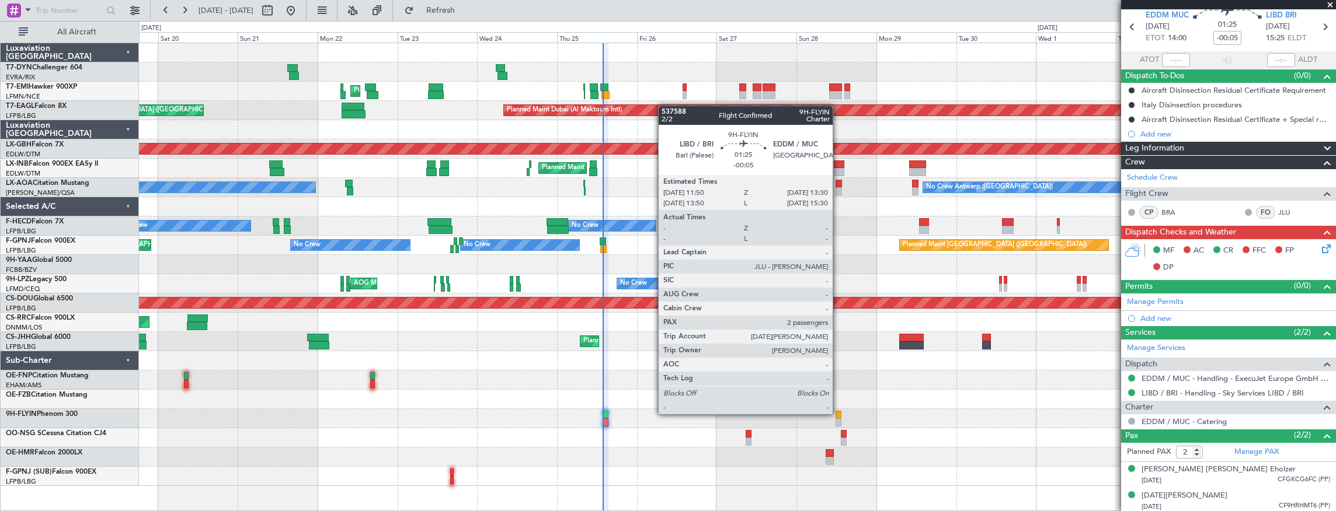
click at [838, 413] on div at bounding box center [839, 415] width 6 height 8
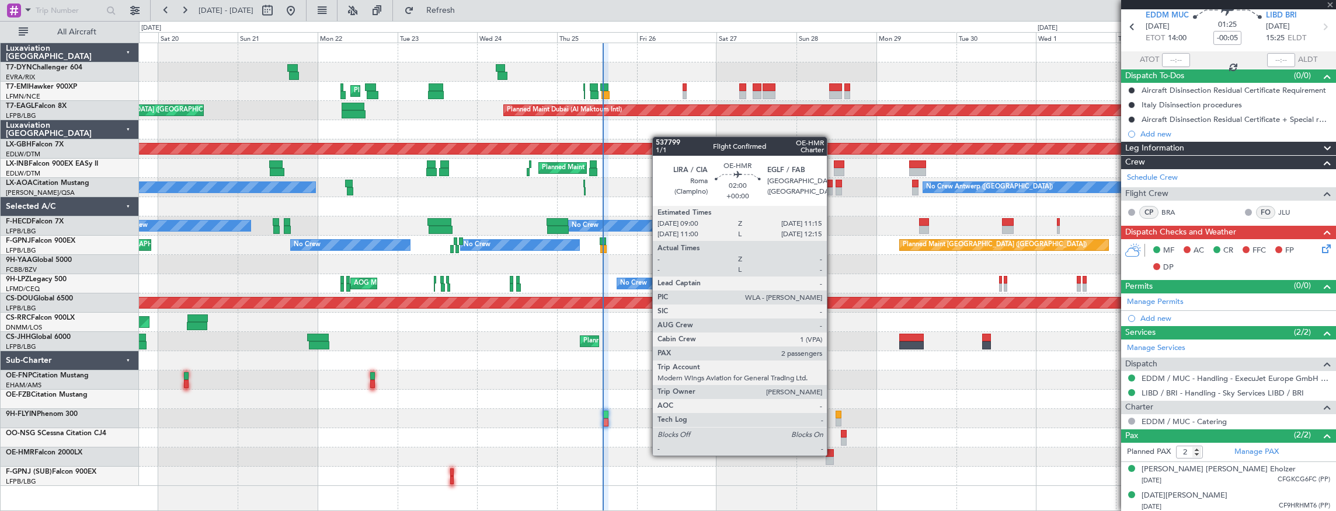
click at [833, 455] on div at bounding box center [830, 454] width 8 height 8
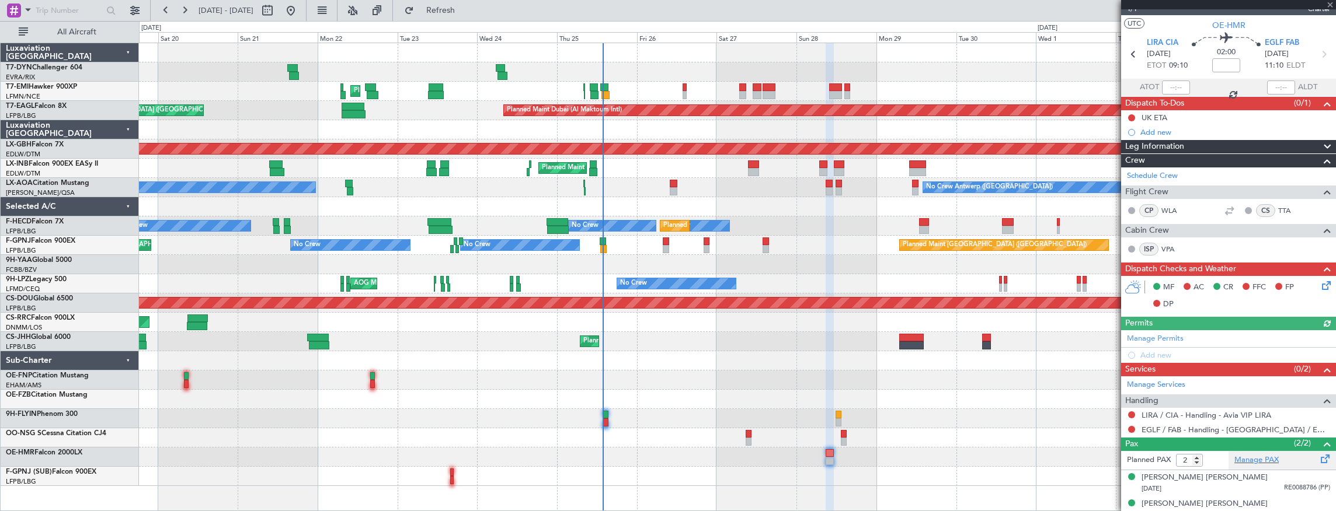
scroll to position [26, 0]
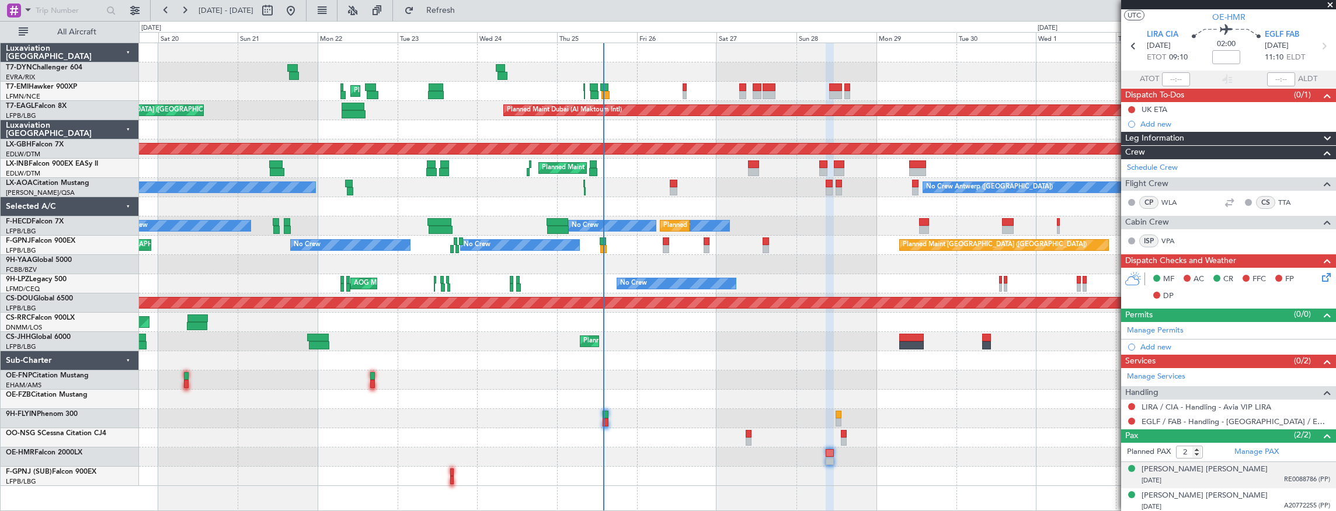
click at [1202, 475] on div "14/07/1999 RE0088786 (PP)" at bounding box center [1236, 481] width 189 height 12
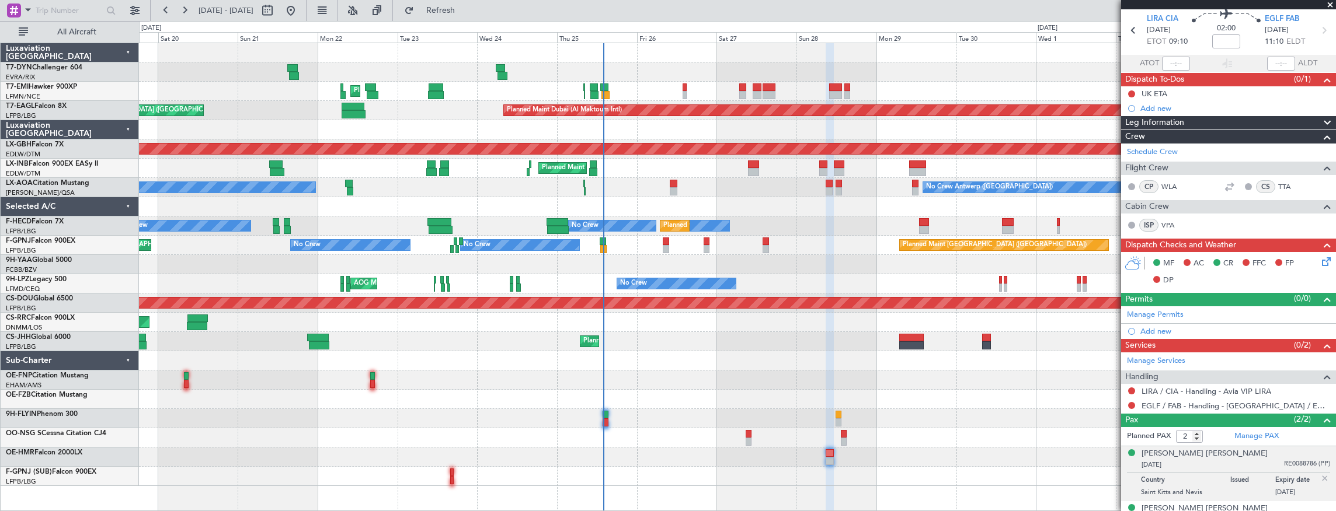
scroll to position [54, 0]
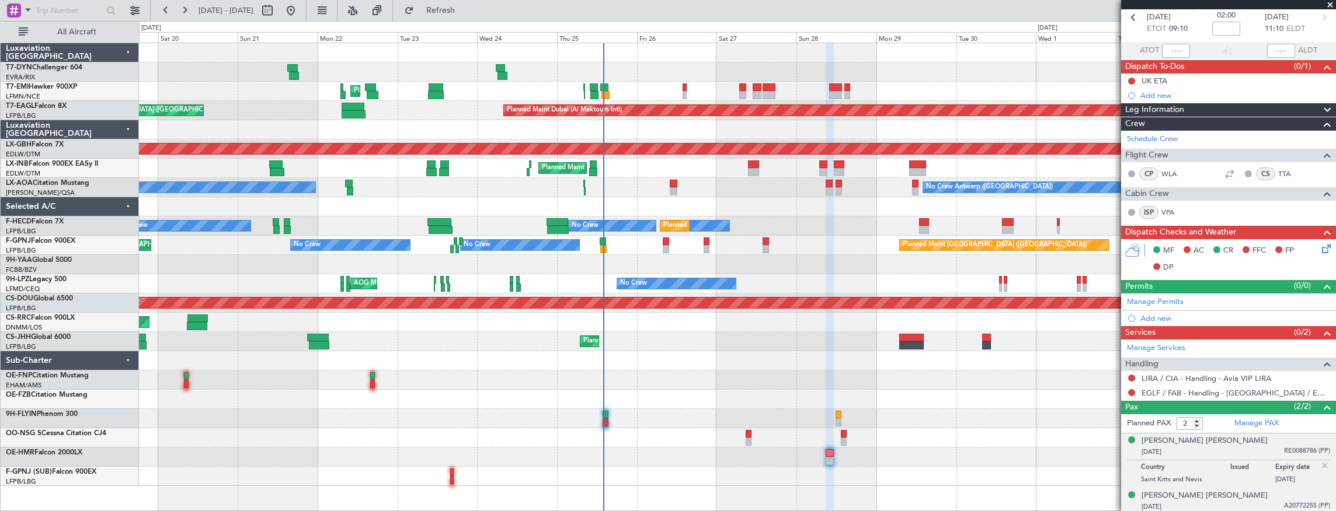
click at [1190, 502] on div "28/04/2000 A20772255 (PP)" at bounding box center [1236, 508] width 189 height 12
click at [1181, 467] on div "[PERSON_NAME] [PERSON_NAME]" at bounding box center [1205, 468] width 126 height 12
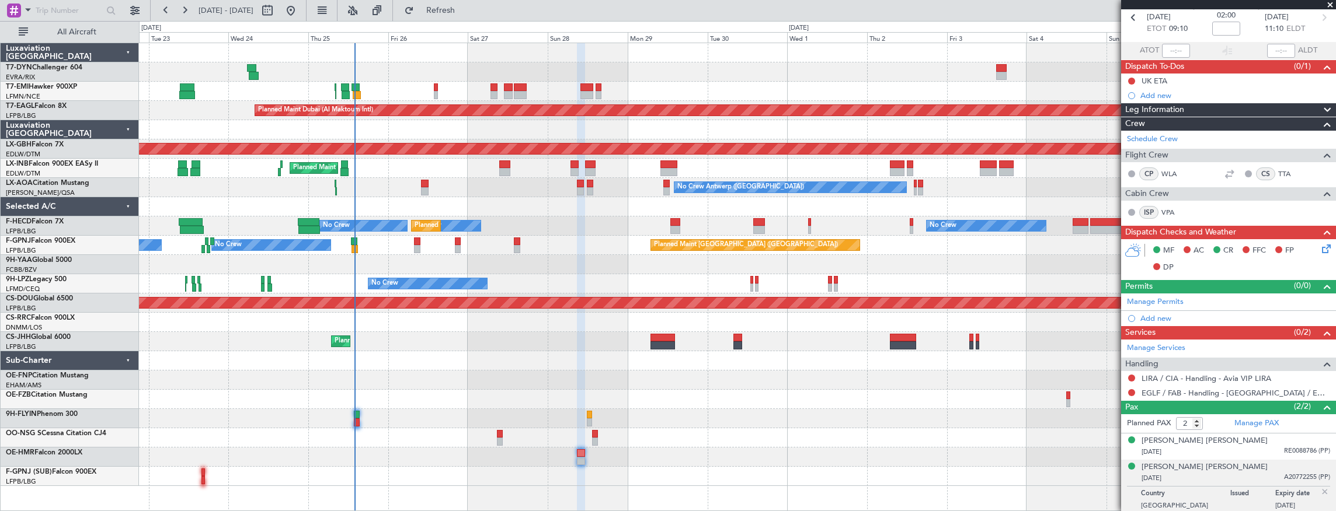
click at [528, 189] on div "No Crew Antwerp (Deurne) Planned Maint Nice (Côte d'Azur Airport) No Crew Antwe…" at bounding box center [737, 187] width 1197 height 19
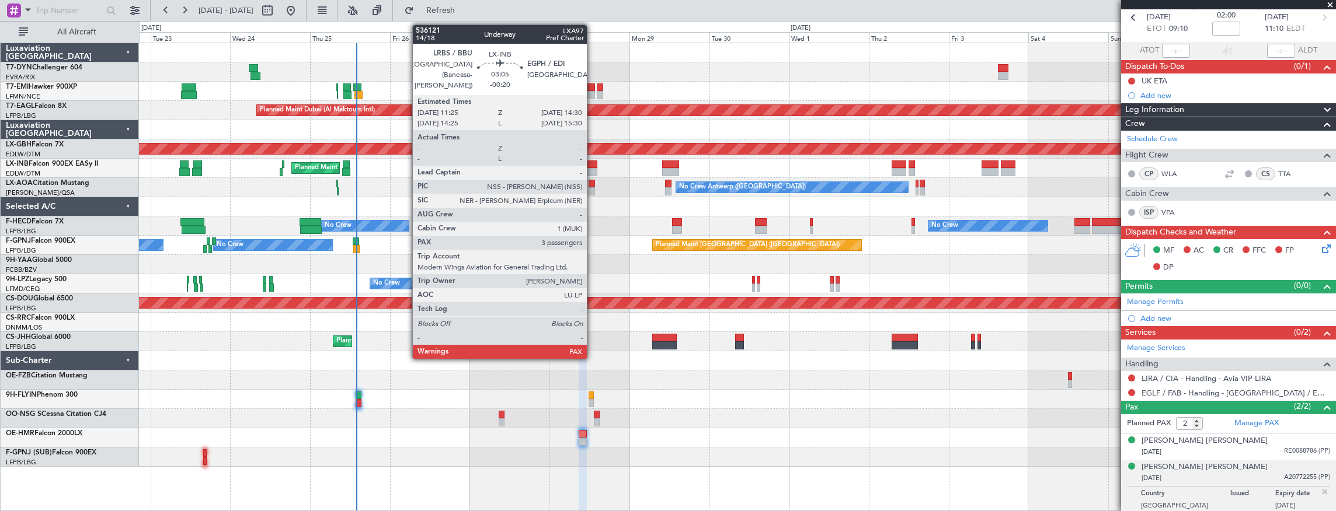
click at [593, 166] on div at bounding box center [592, 165] width 11 height 8
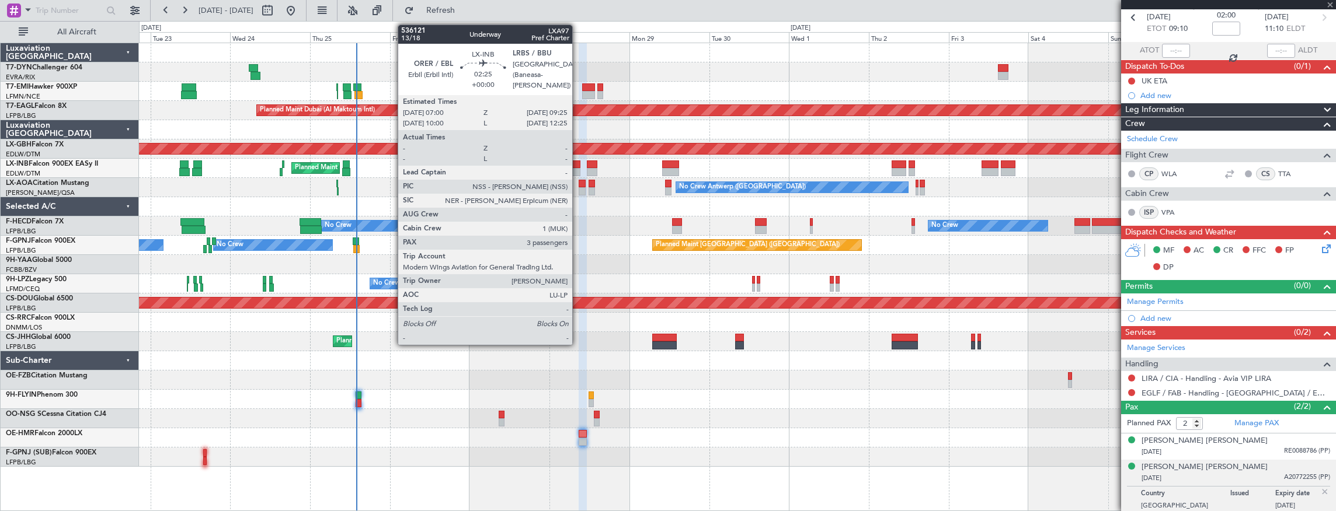
type input "-00:20"
type input "3"
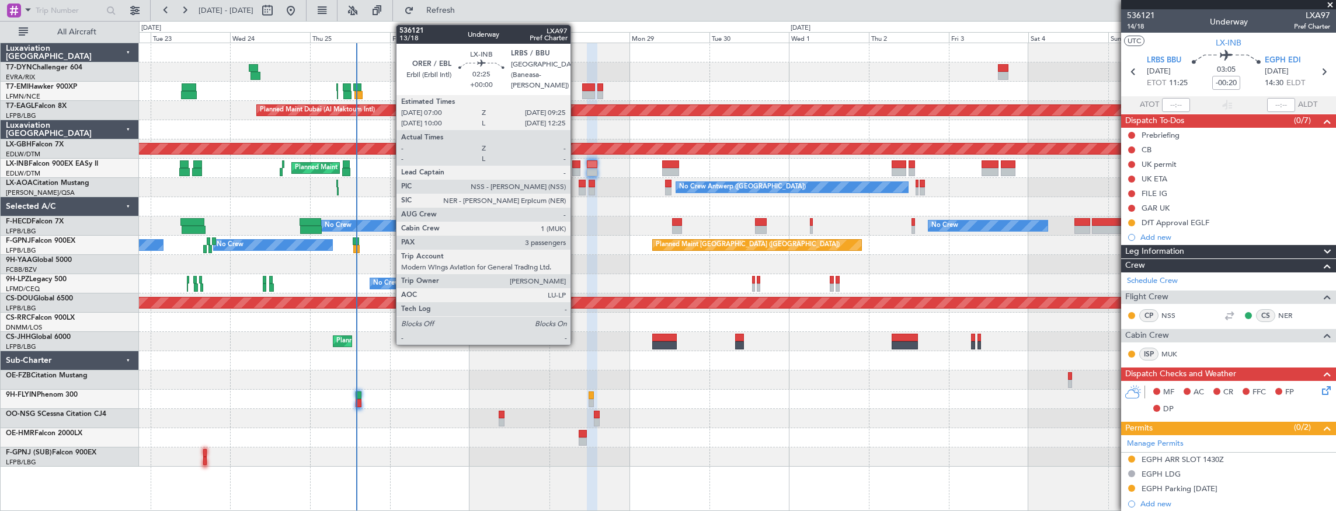
click at [576, 166] on div at bounding box center [576, 165] width 8 height 8
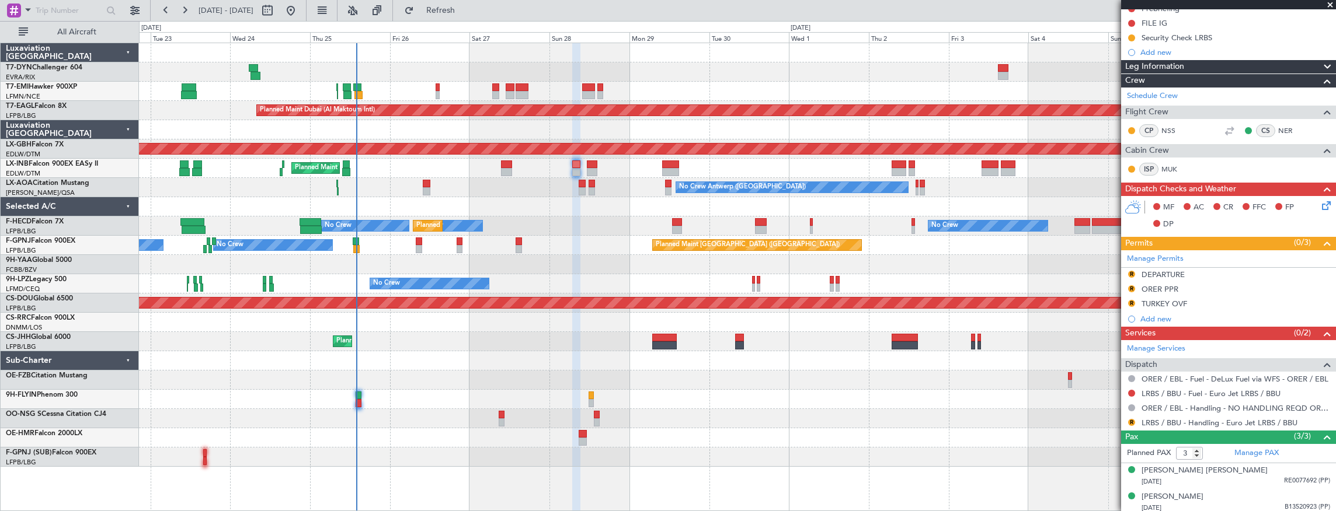
scroll to position [227, 0]
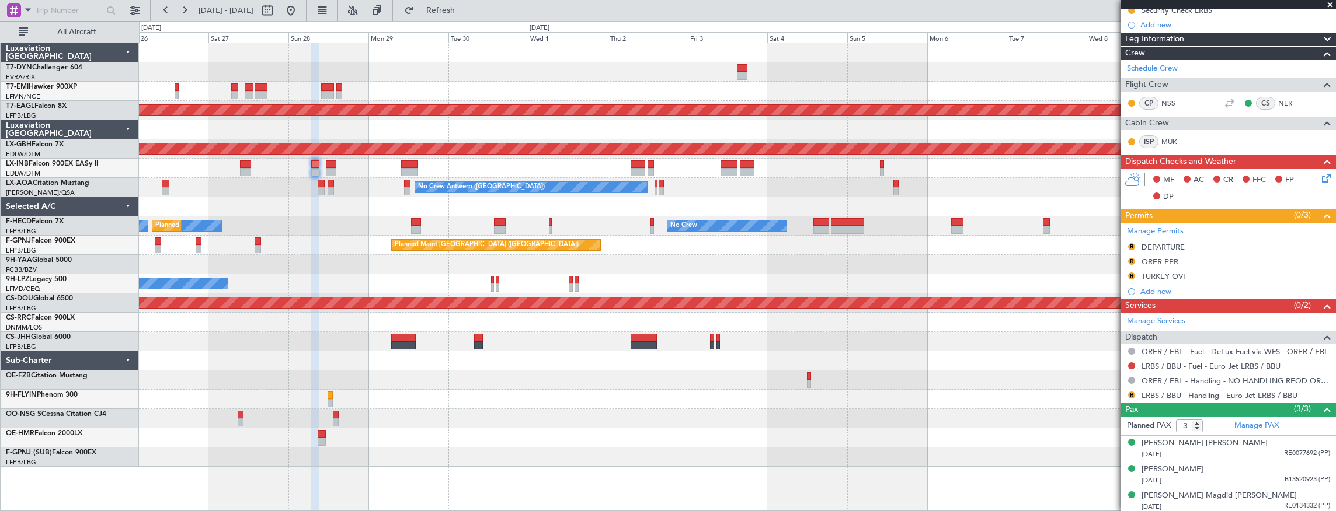
click at [694, 176] on div "Planned Maint [GEOGRAPHIC_DATA] ([GEOGRAPHIC_DATA])" at bounding box center [737, 168] width 1197 height 19
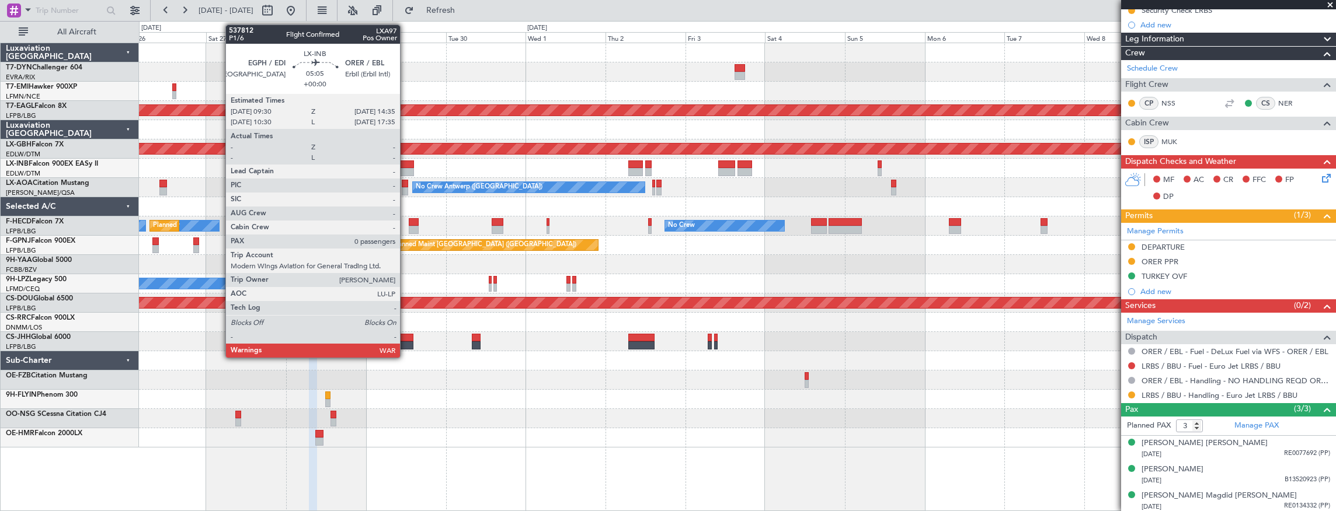
click at [406, 166] on div at bounding box center [405, 165] width 17 height 8
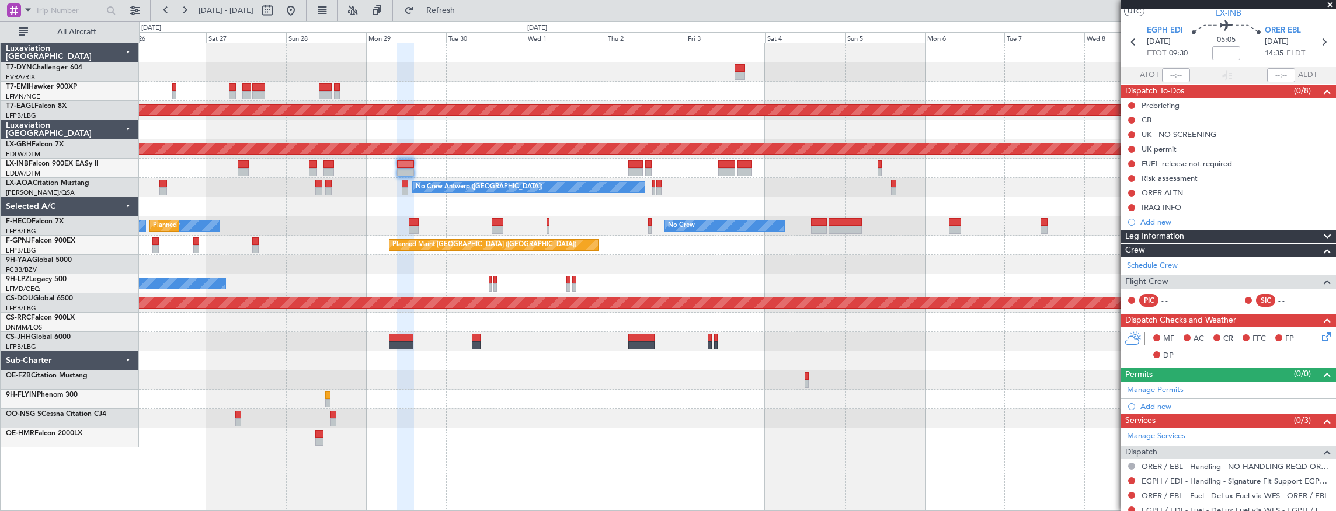
scroll to position [67, 0]
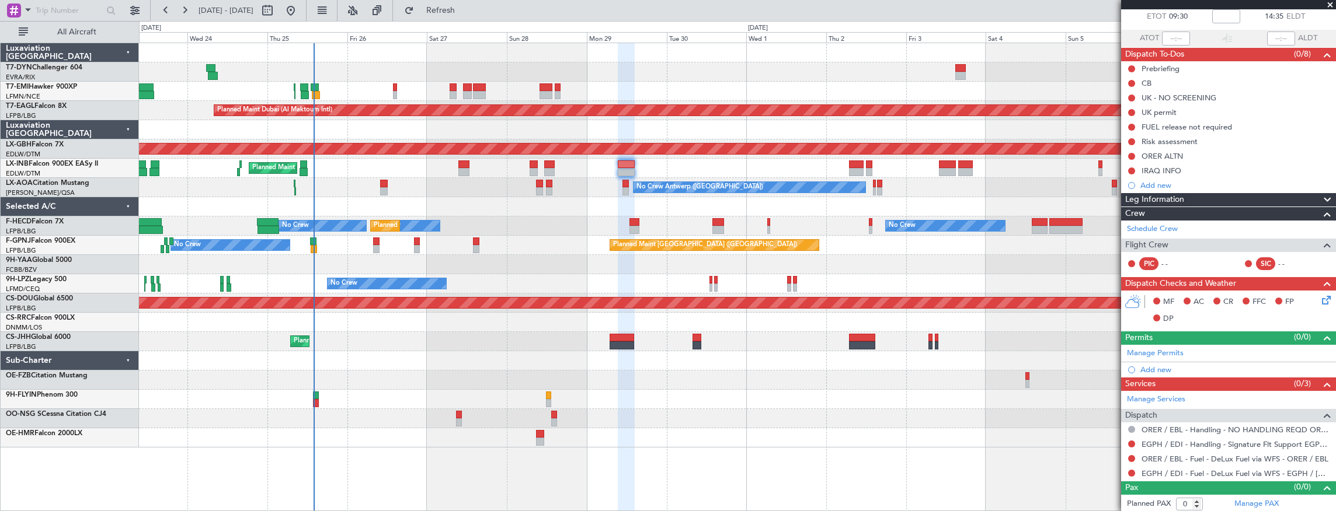
click at [668, 423] on div "Planned Maint Zurich Planned Maint Dubai (Al Maktoum Intl) Unplanned Maint Pari…" at bounding box center [737, 245] width 1197 height 405
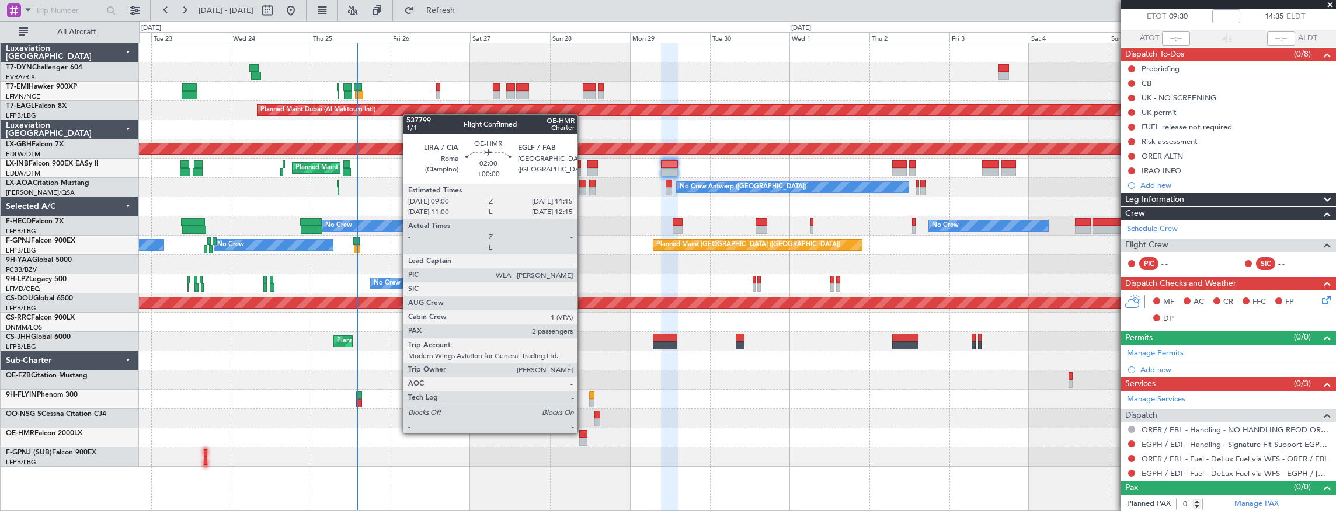
click at [583, 433] on div at bounding box center [583, 434] width 8 height 8
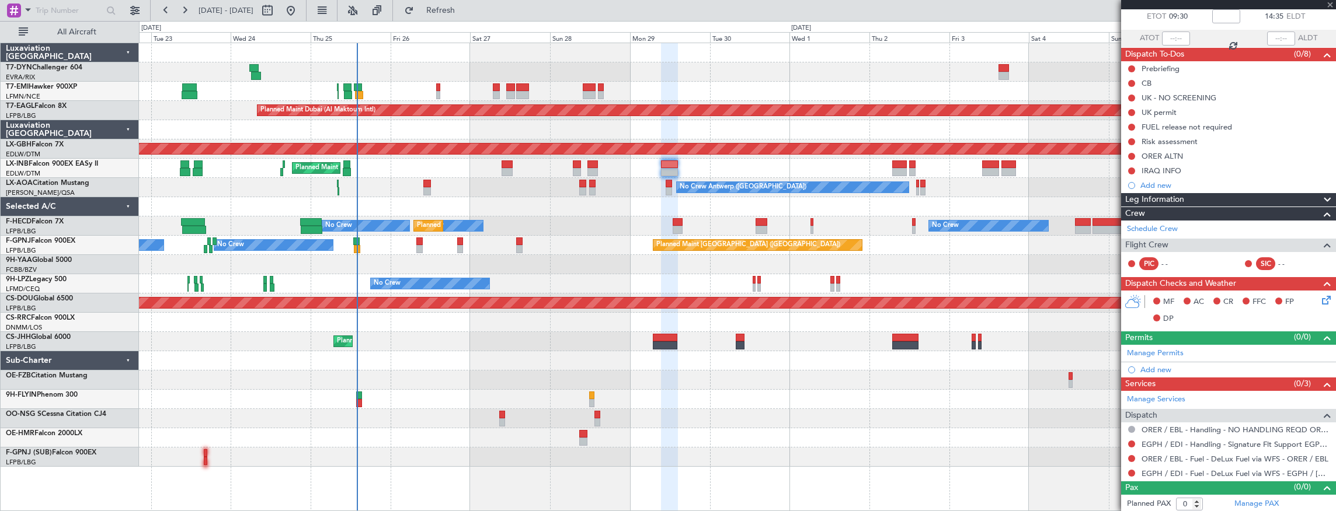
type input "2"
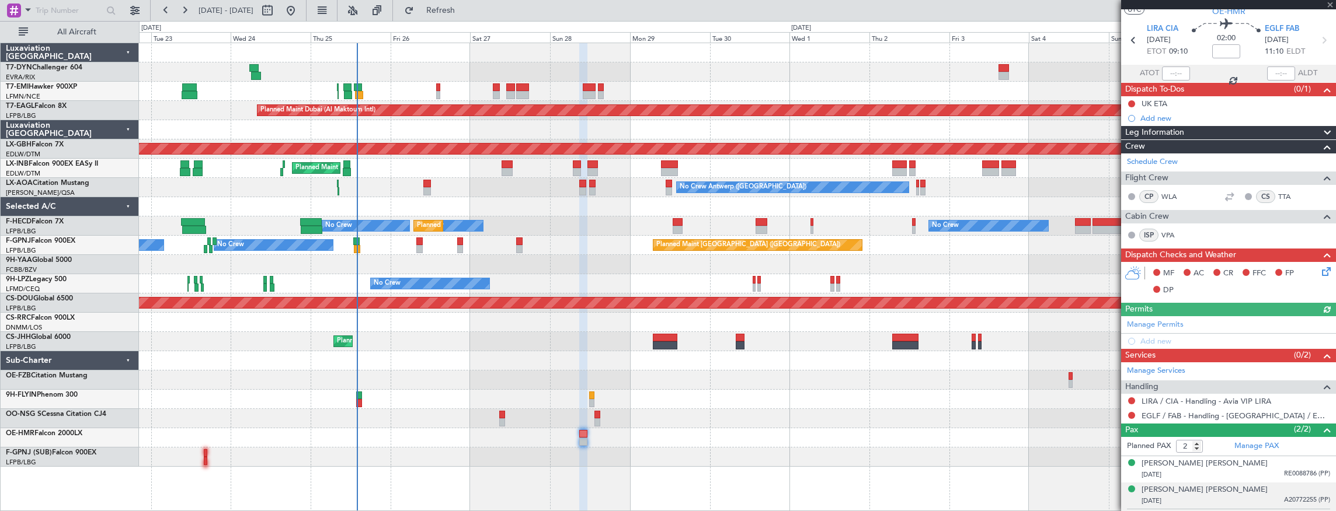
scroll to position [54, 0]
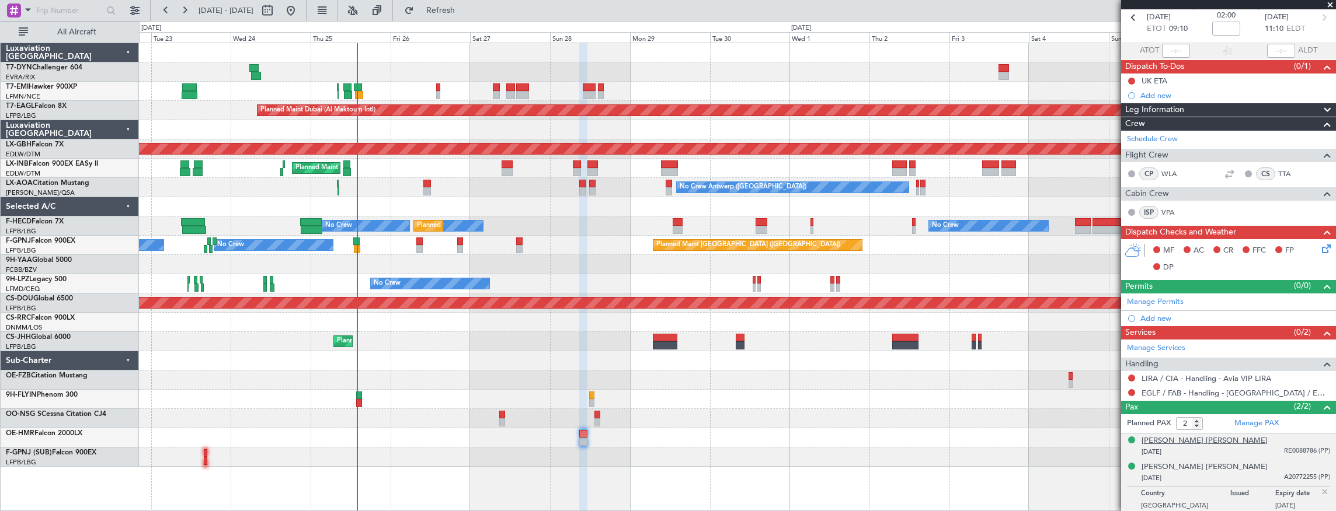
click at [1192, 438] on div "[PERSON_NAME] [PERSON_NAME]" at bounding box center [1205, 442] width 126 height 12
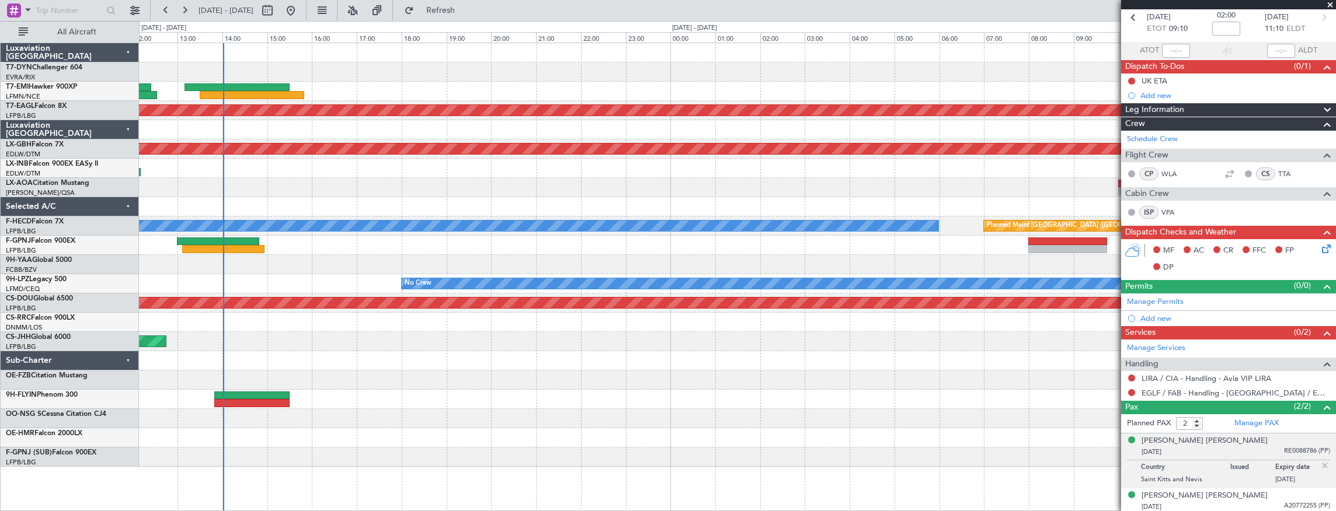
click at [663, 434] on div at bounding box center [737, 438] width 1197 height 19
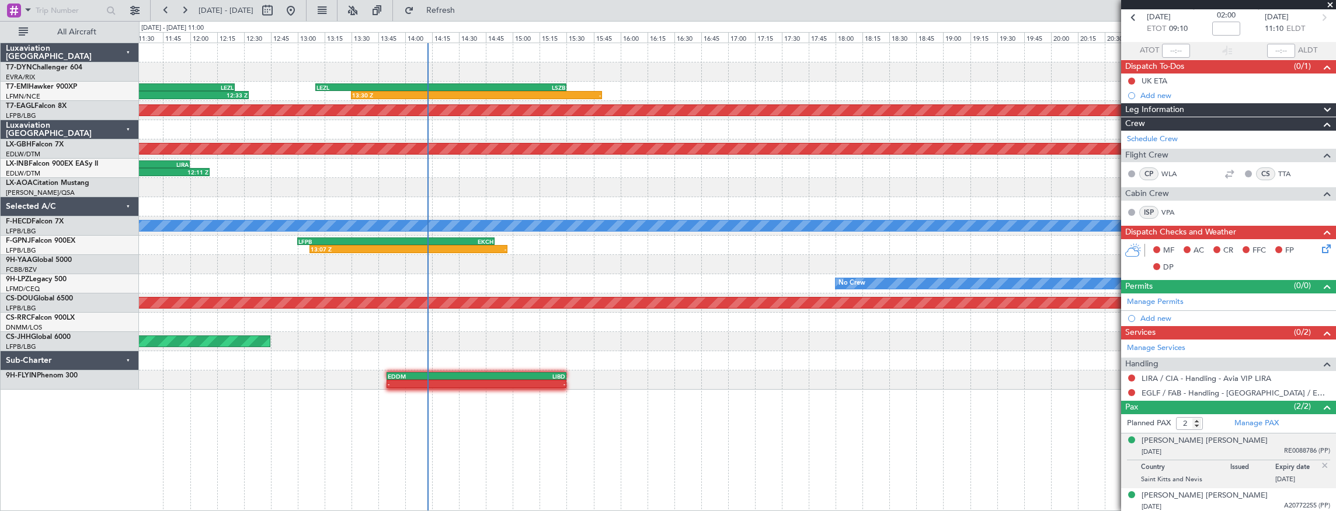
click at [585, 269] on div at bounding box center [737, 264] width 1197 height 19
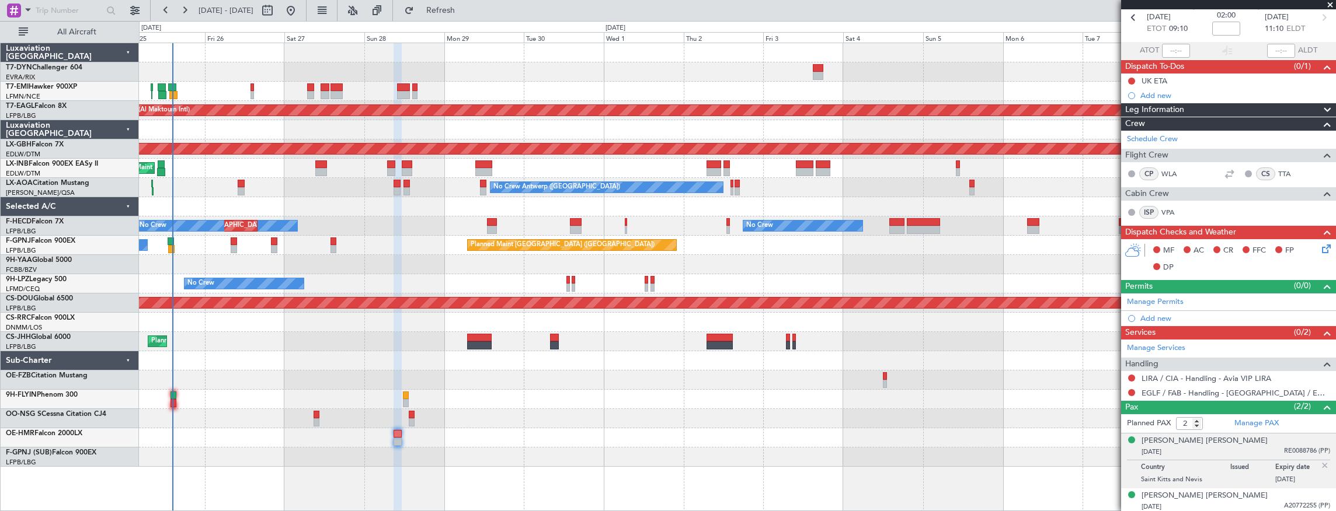
click at [430, 171] on div "Planned Maint [GEOGRAPHIC_DATA] ([GEOGRAPHIC_DATA])" at bounding box center [737, 168] width 1197 height 19
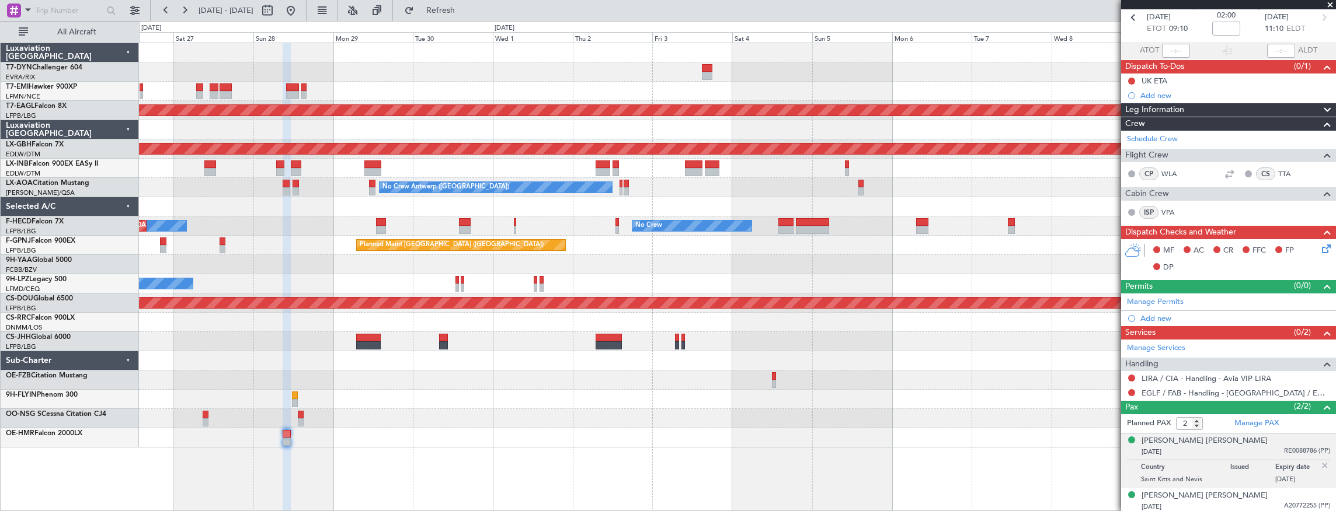
click at [497, 167] on div "Planned Maint [GEOGRAPHIC_DATA] ([GEOGRAPHIC_DATA])" at bounding box center [737, 168] width 1197 height 19
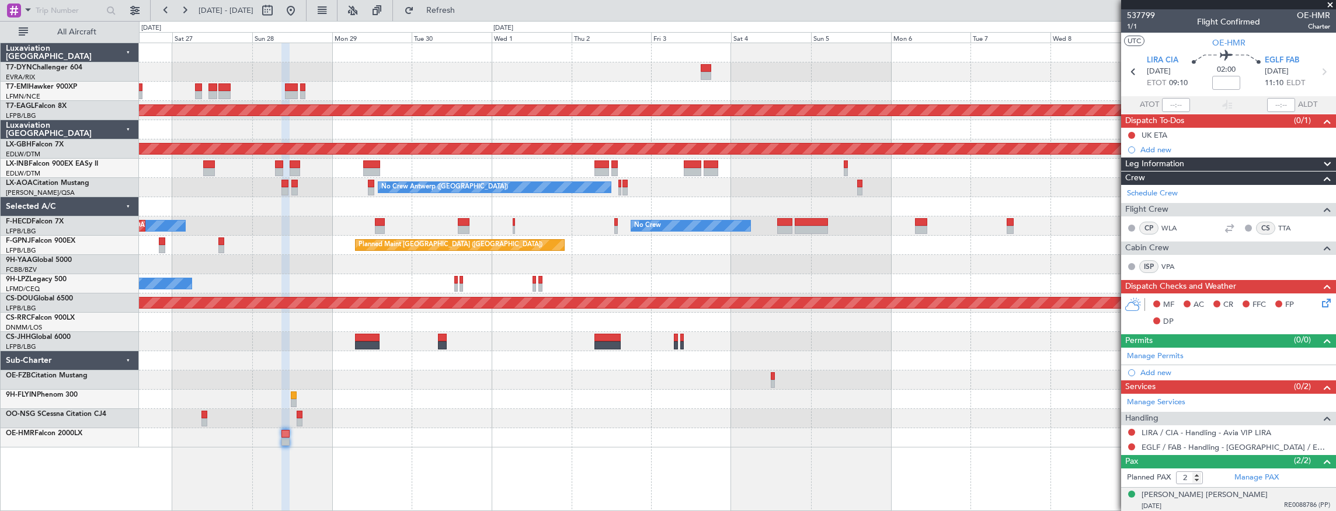
scroll to position [54, 0]
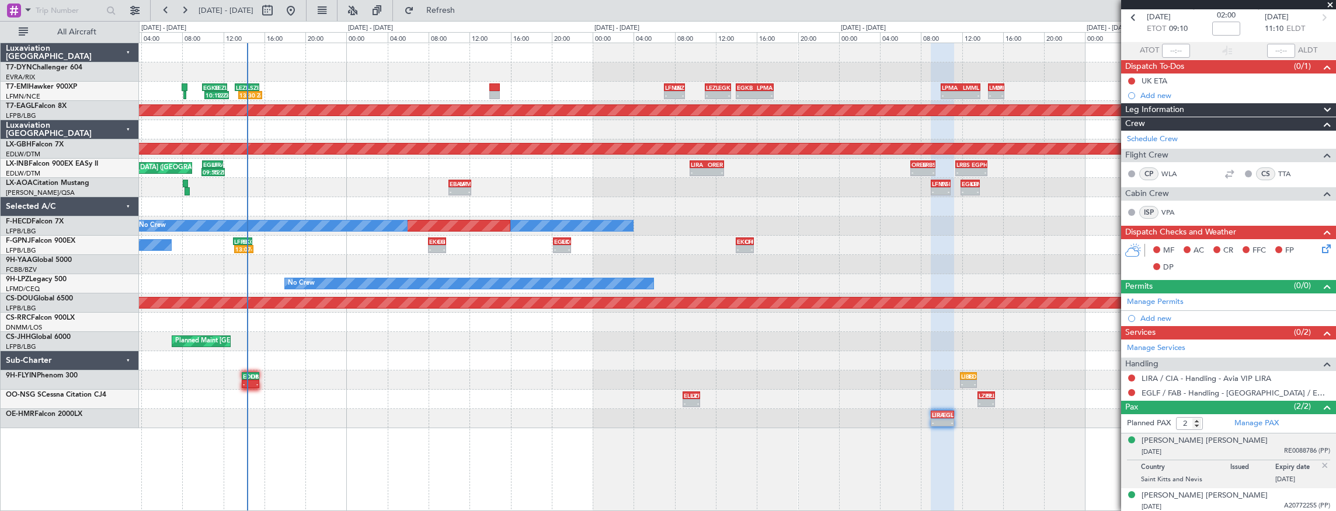
click at [984, 347] on div "EVRA 05:45 Z LTFM 08:30 Z 06:13 Z 09:06 Z - - LPMA 10:00 Z LMML 13:50 Z - - LMM…" at bounding box center [737, 235] width 1197 height 385
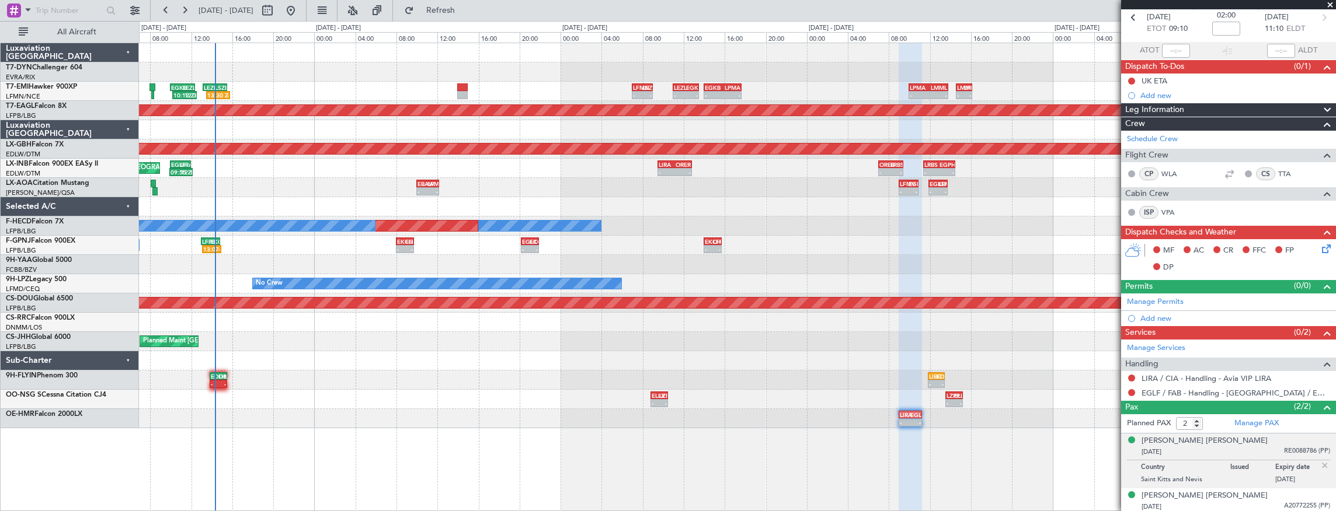
click at [278, 337] on div "EVRA 05:45 Z LTFM 08:30 Z 06:13 Z 09:06 Z - - LPMA 10:00 Z LMML 13:50 Z - - LMM…" at bounding box center [737, 235] width 1197 height 385
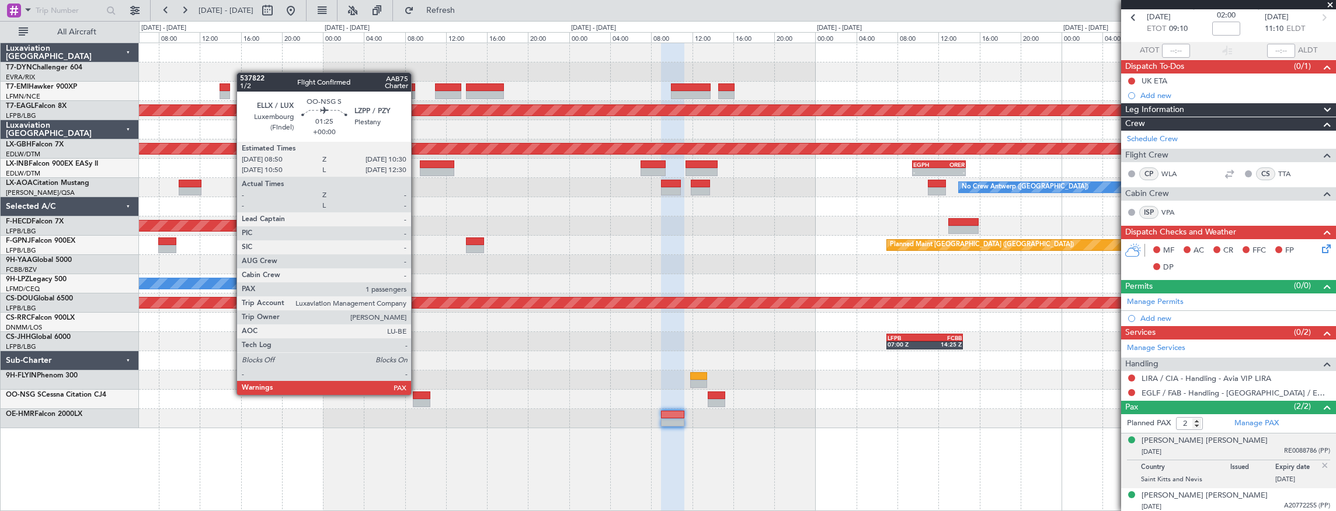
click at [417, 394] on div at bounding box center [422, 396] width 18 height 8
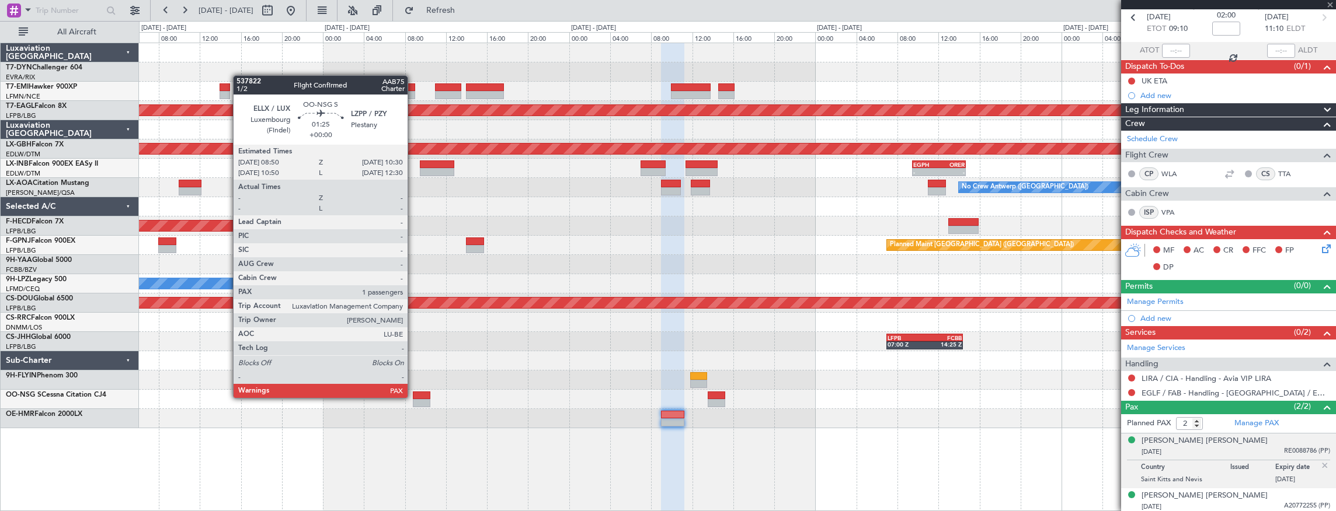
type input "1"
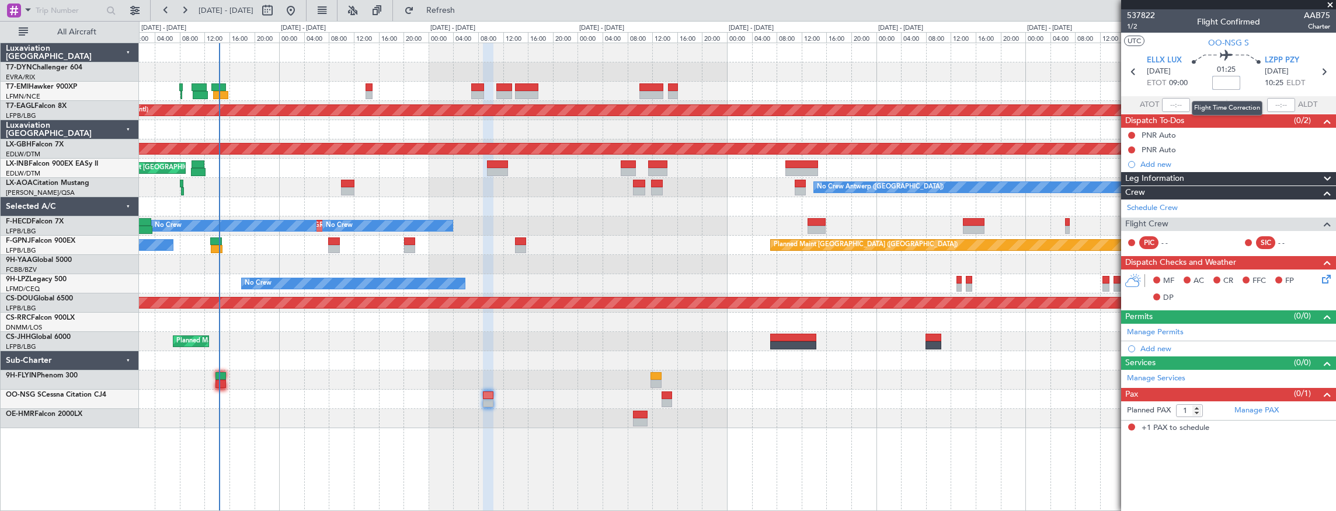
click at [1228, 83] on input at bounding box center [1226, 83] width 28 height 14
click at [1255, 90] on div "01:25 -5" at bounding box center [1226, 71] width 77 height 43
type input "-00:05"
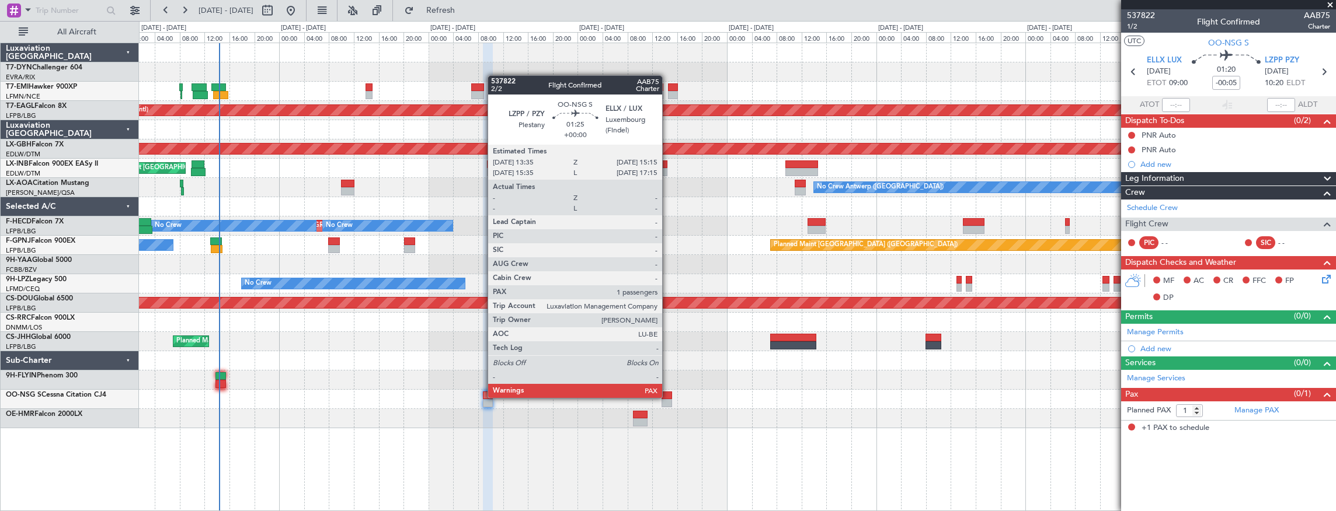
click at [668, 397] on div at bounding box center [667, 396] width 11 height 8
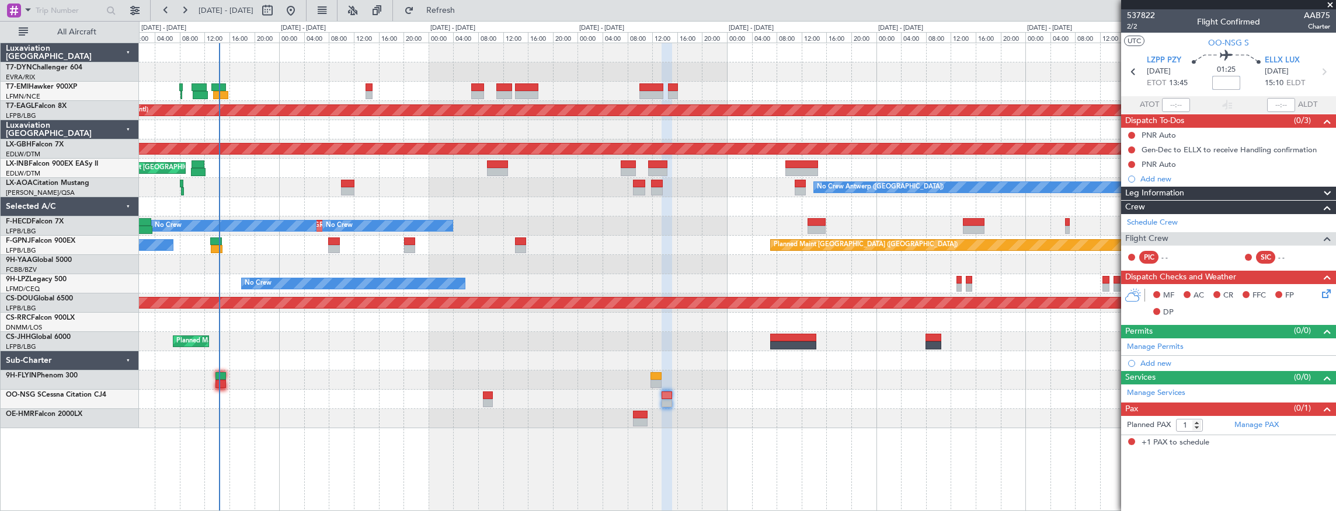
click at [1226, 86] on input at bounding box center [1226, 83] width 28 height 14
click at [1255, 78] on div "01:25 +15" at bounding box center [1226, 71] width 77 height 43
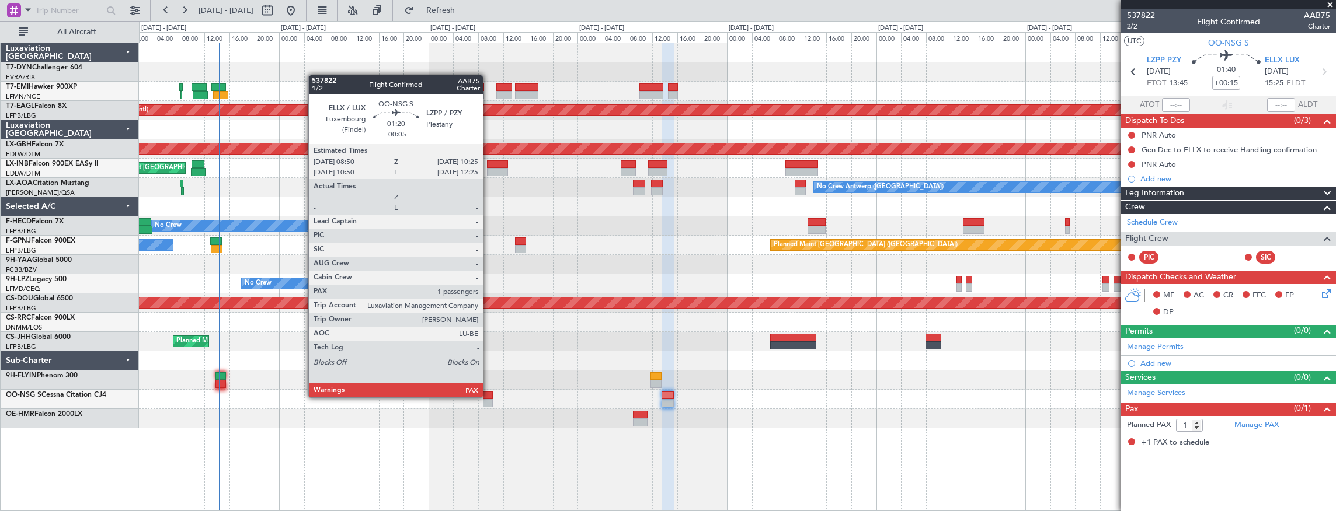
click at [489, 396] on div at bounding box center [488, 396] width 10 height 8
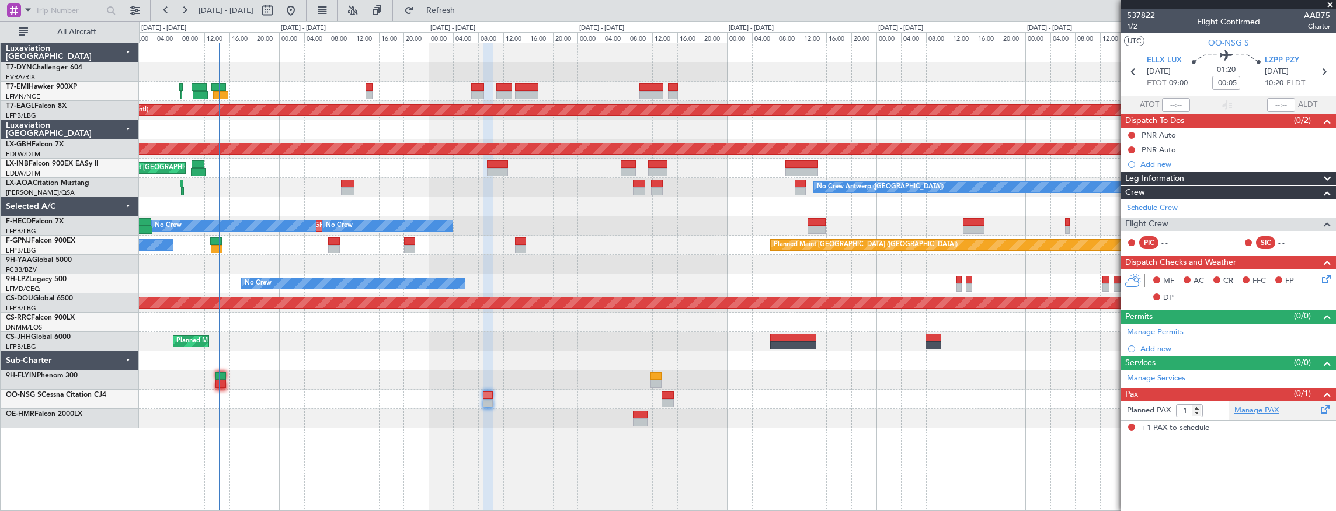
click at [1265, 410] on link "Manage PAX" at bounding box center [1256, 411] width 44 height 12
click at [1146, 13] on span "537822" at bounding box center [1141, 15] width 28 height 12
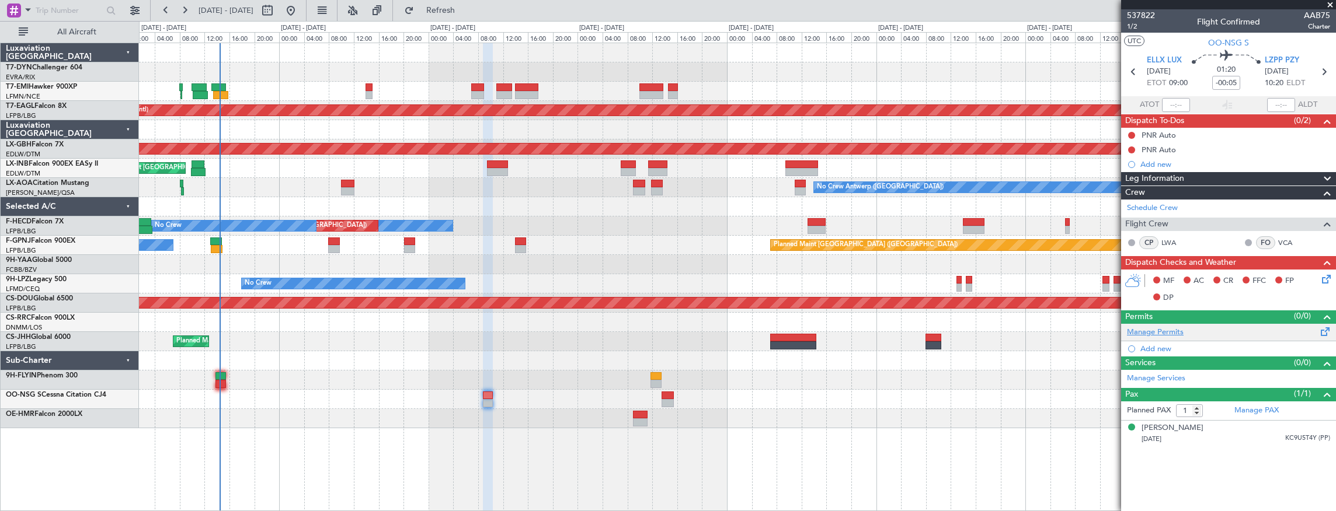
click at [1149, 329] on link "Manage Permits" at bounding box center [1155, 333] width 57 height 12
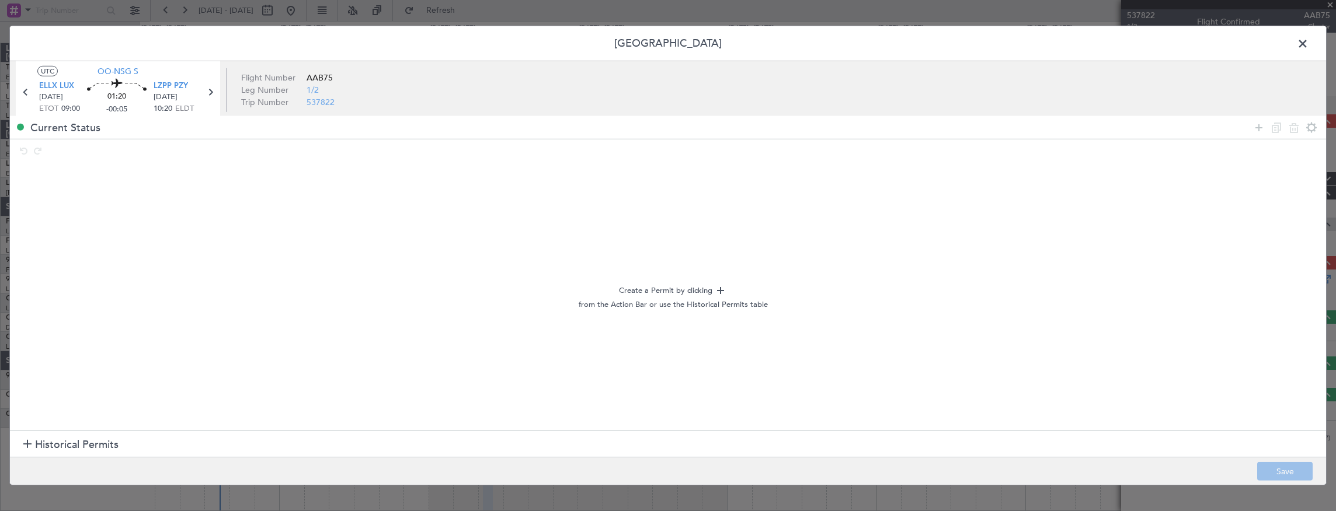
click at [1309, 42] on span at bounding box center [1309, 46] width 0 height 23
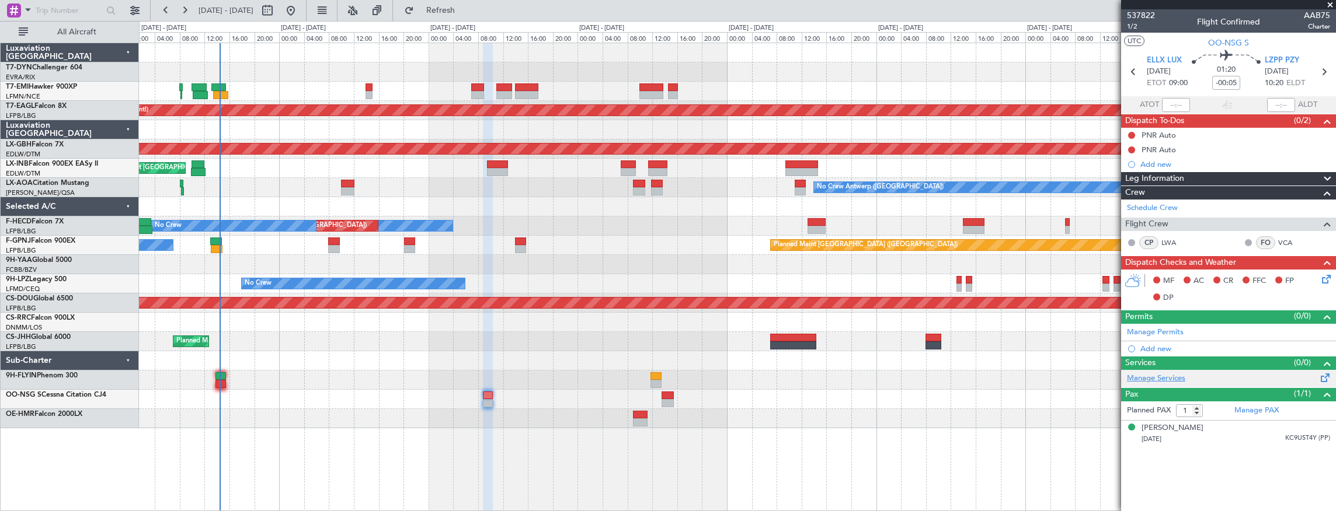
click at [1168, 378] on link "Manage Services" at bounding box center [1156, 379] width 58 height 12
click at [1181, 373] on link "Manage Services" at bounding box center [1156, 379] width 58 height 12
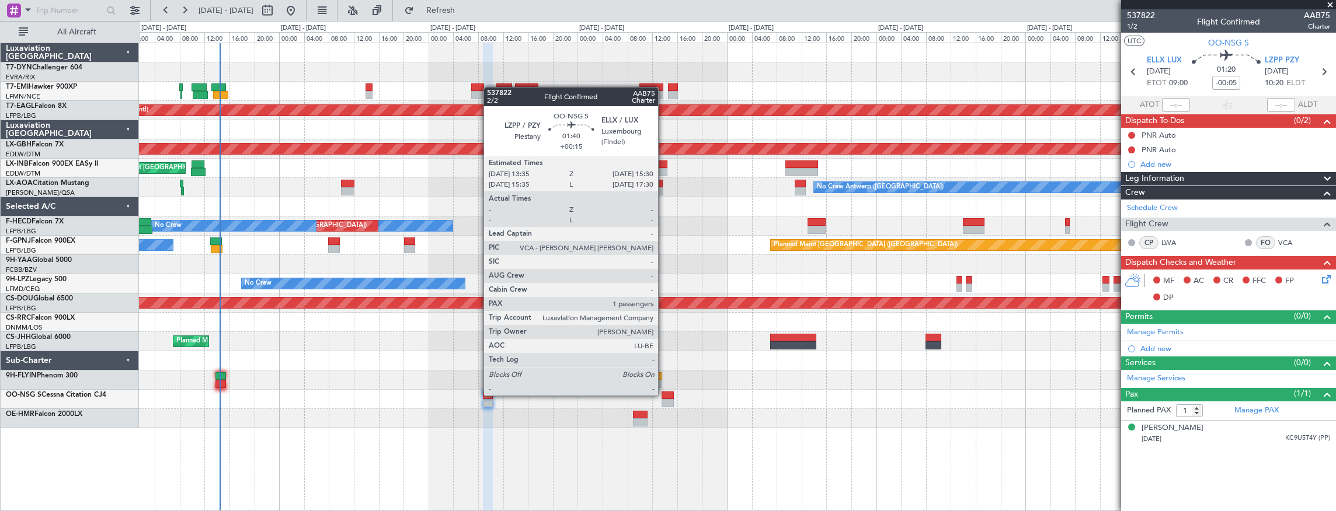
click at [664, 395] on div at bounding box center [668, 396] width 12 height 8
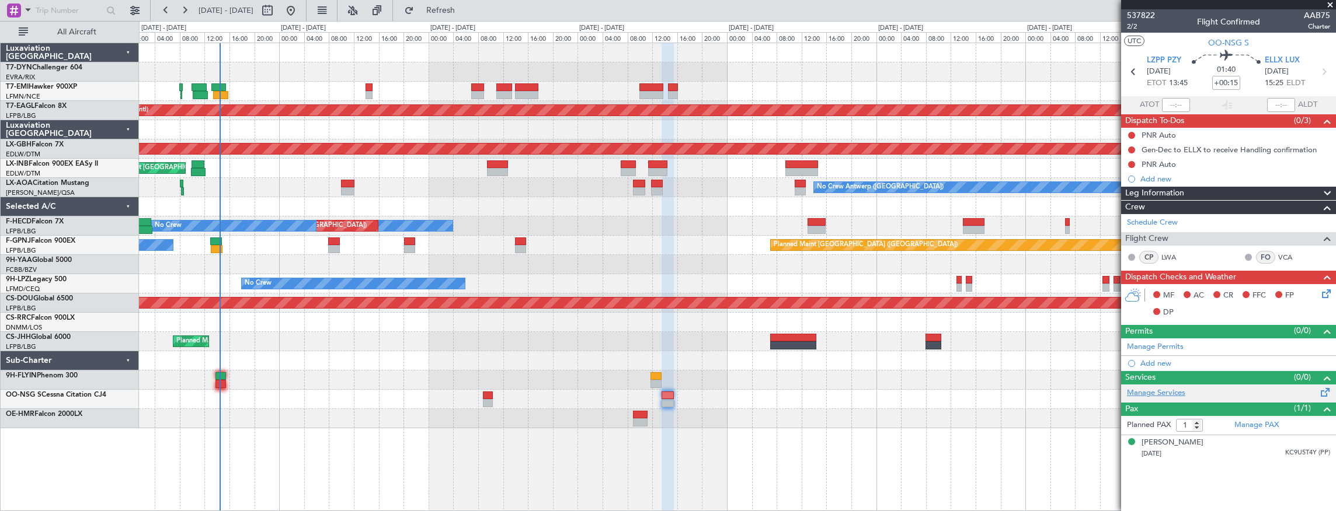
click at [1177, 394] on link "Manage Services" at bounding box center [1156, 394] width 58 height 12
click at [1169, 389] on link "Manage Services" at bounding box center [1156, 394] width 58 height 12
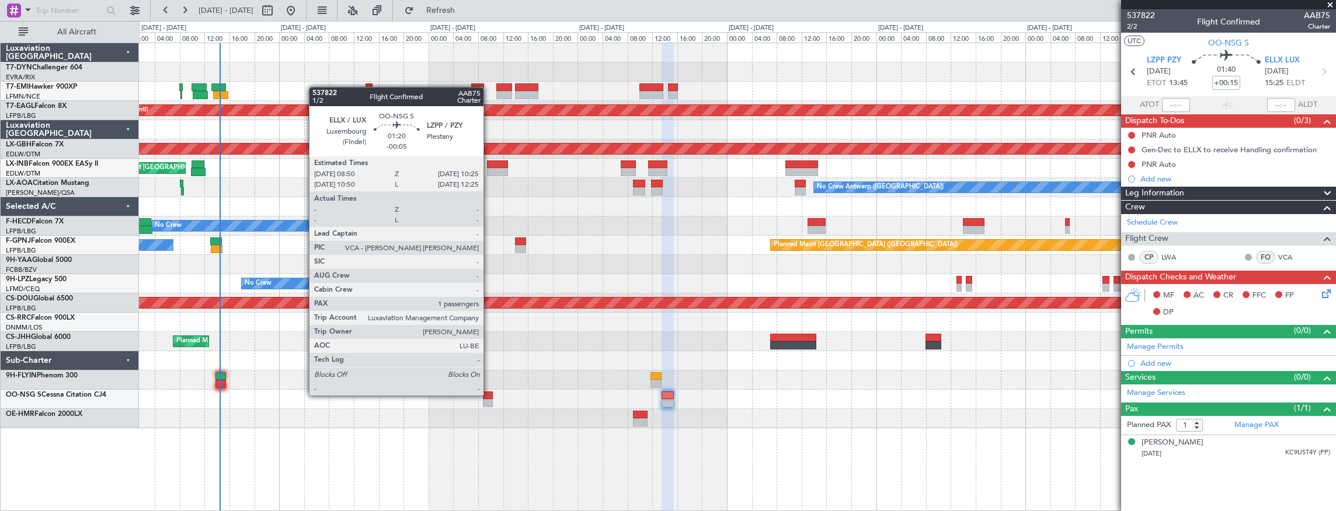
click at [489, 395] on div at bounding box center [488, 396] width 10 height 8
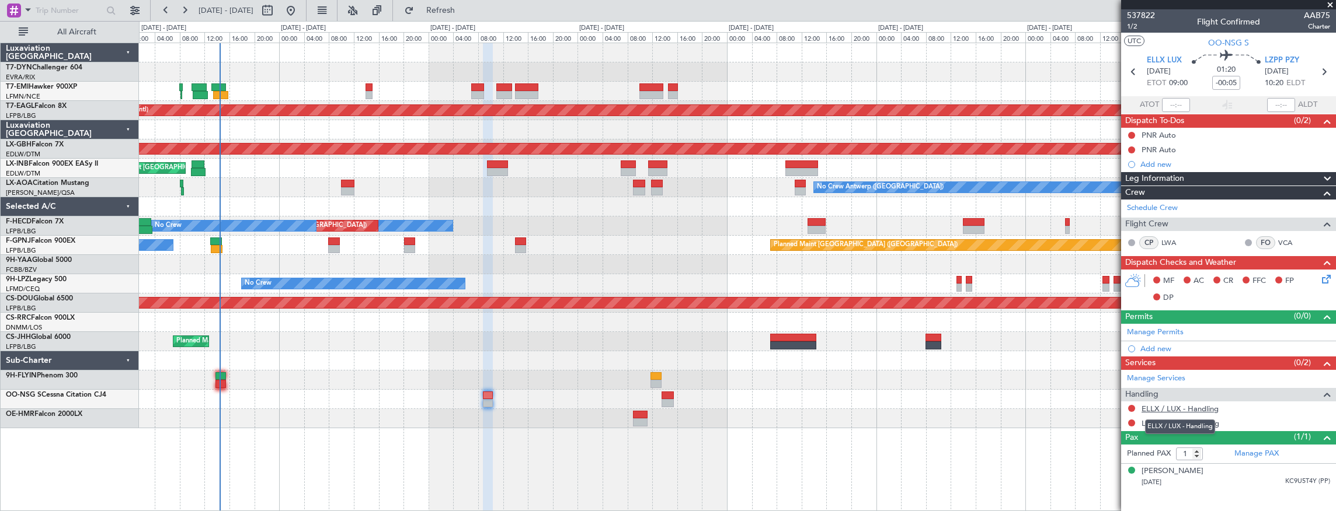
click at [1204, 406] on link "ELLX / LUX - Handling" at bounding box center [1180, 409] width 77 height 10
click at [1183, 420] on link "LZPP / PZY - Handling" at bounding box center [1181, 424] width 78 height 10
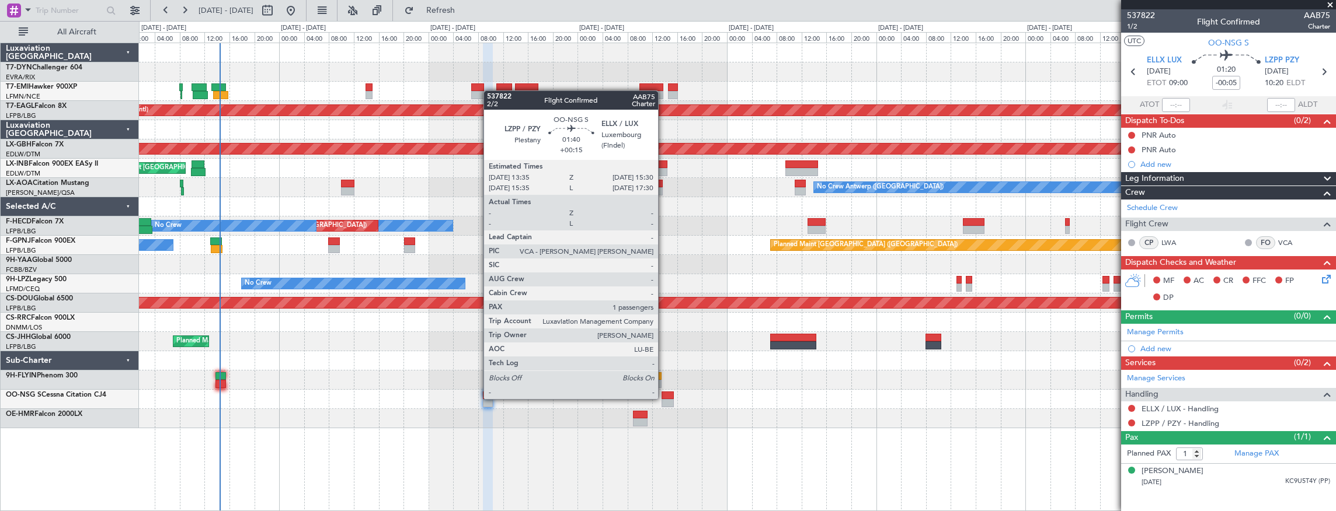
click at [664, 398] on div at bounding box center [668, 396] width 12 height 8
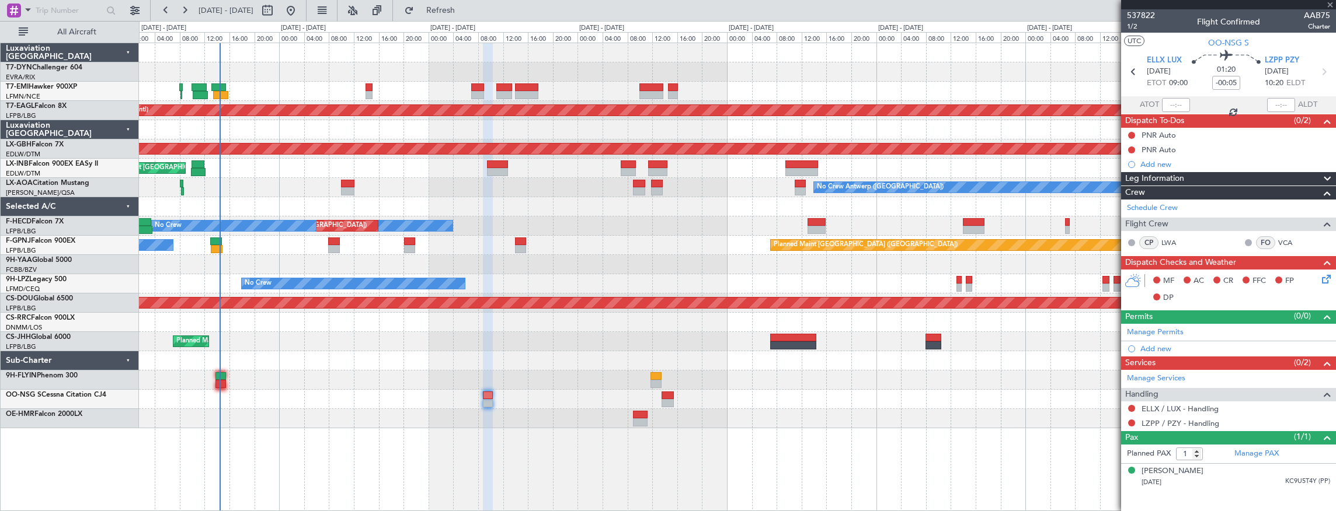
type input "+00:15"
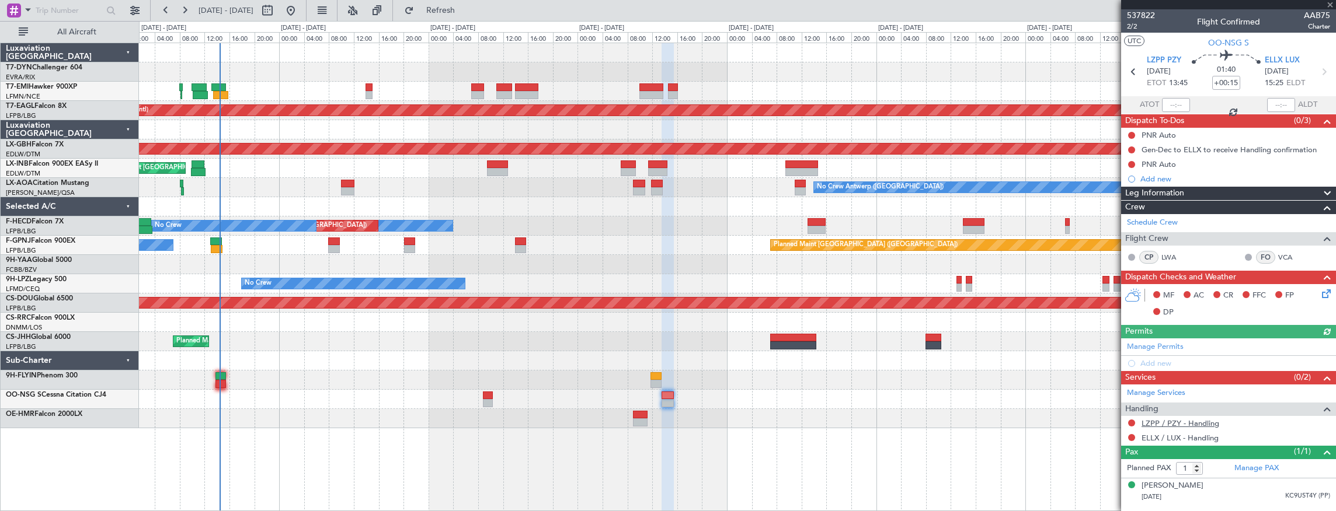
click at [1202, 419] on link "LZPP / PZY - Handling" at bounding box center [1181, 424] width 78 height 10
click at [1203, 434] on link "ELLX / LUX - Handling" at bounding box center [1180, 438] width 77 height 10
click at [1143, 16] on span "537822" at bounding box center [1141, 15] width 28 height 12
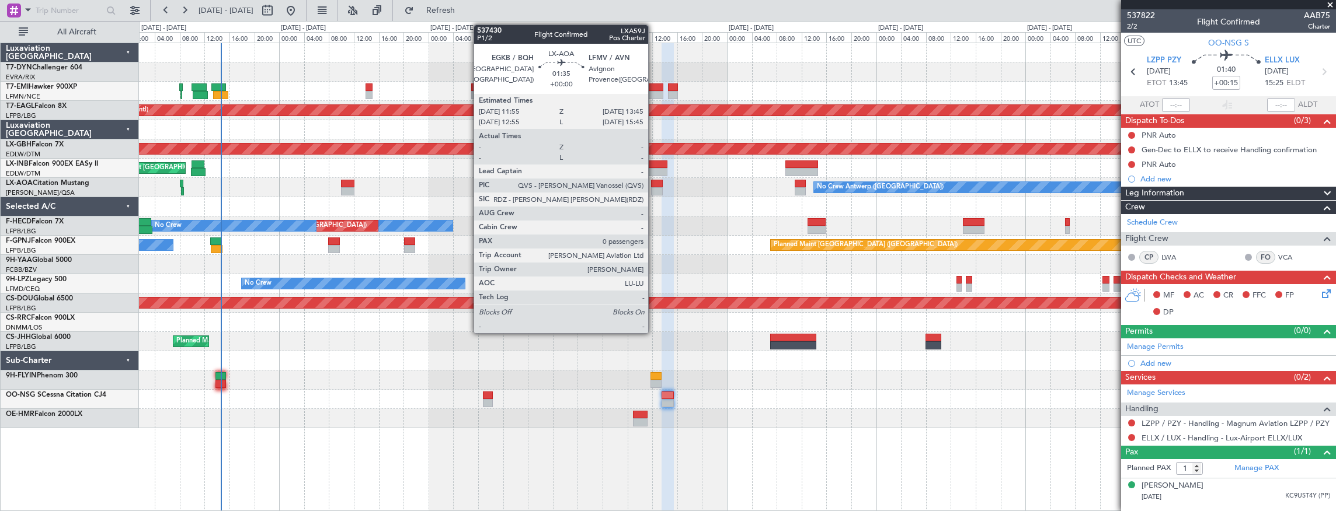
click at [656, 186] on div at bounding box center [657, 184] width 12 height 8
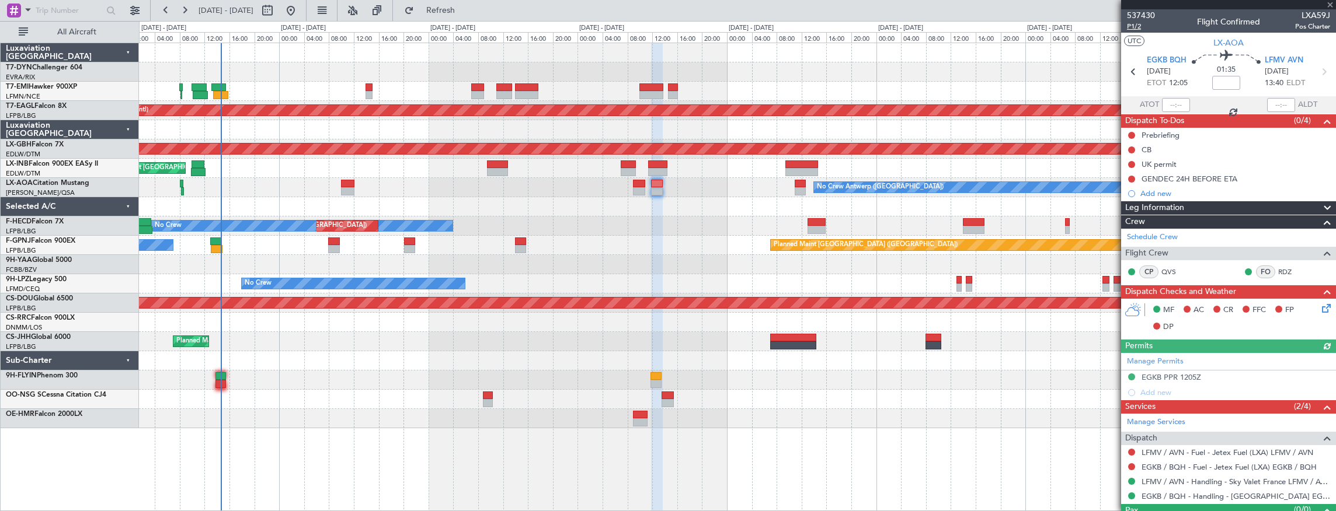
click at [1144, 29] on span "P1/2" at bounding box center [1141, 27] width 28 height 10
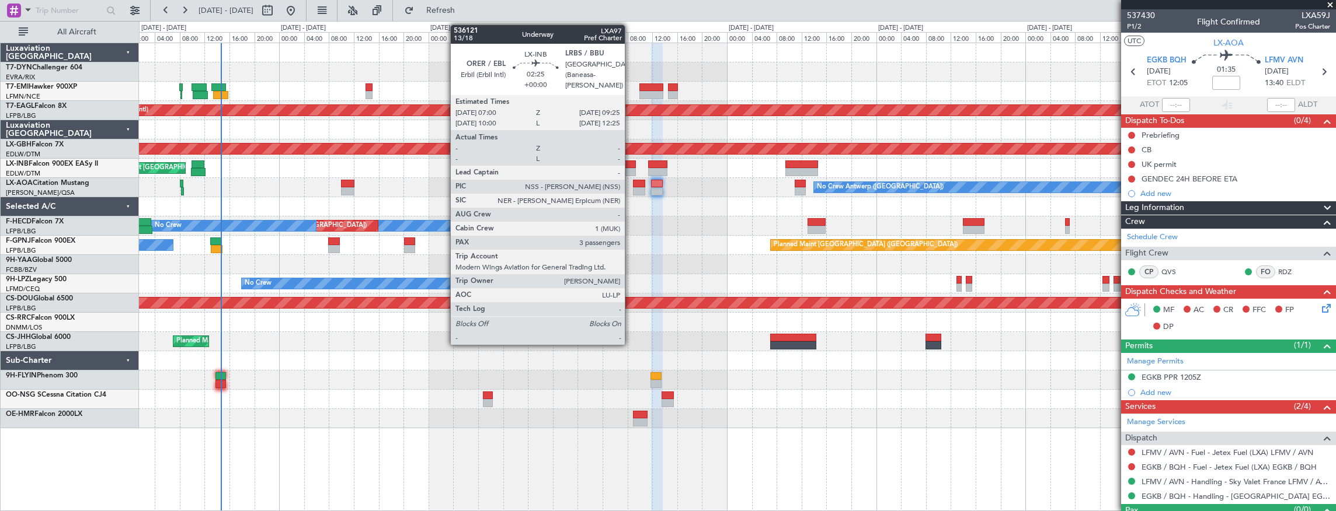
click at [630, 165] on div at bounding box center [628, 165] width 15 height 8
type input "3"
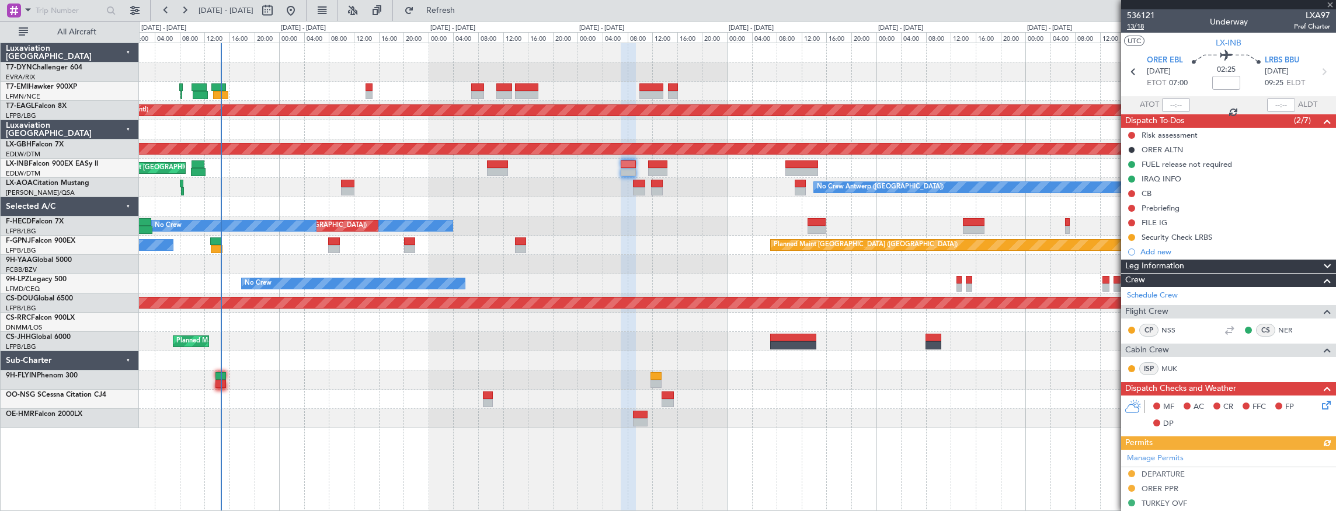
click at [1135, 27] on span "13/18" at bounding box center [1141, 27] width 28 height 10
click at [1134, 25] on span "13/18" at bounding box center [1141, 27] width 28 height 10
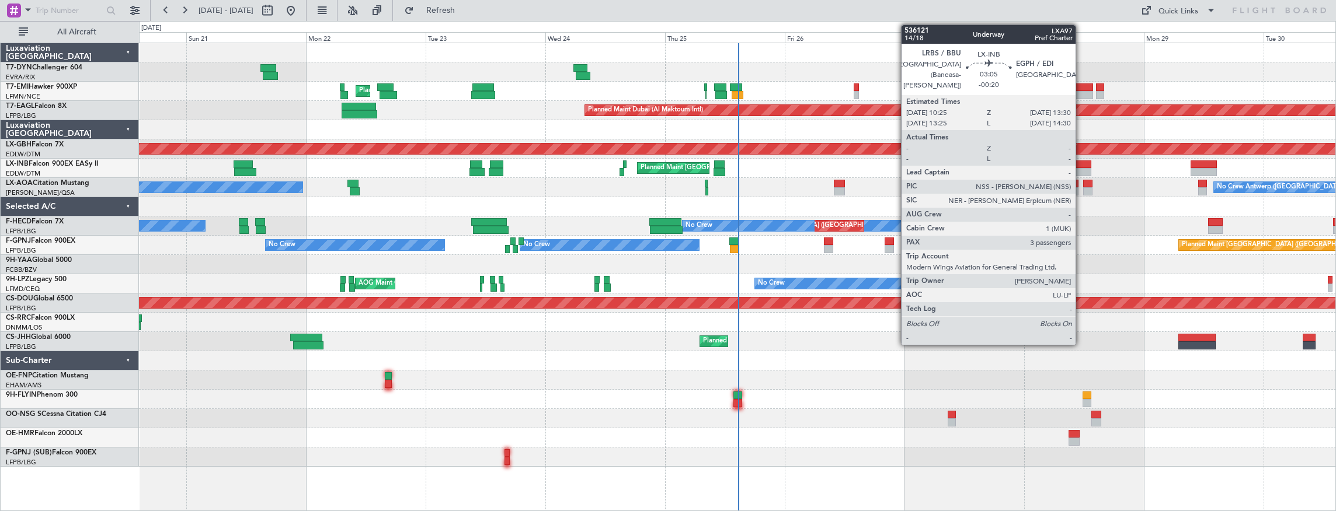
click at [1081, 166] on div at bounding box center [1084, 165] width 16 height 8
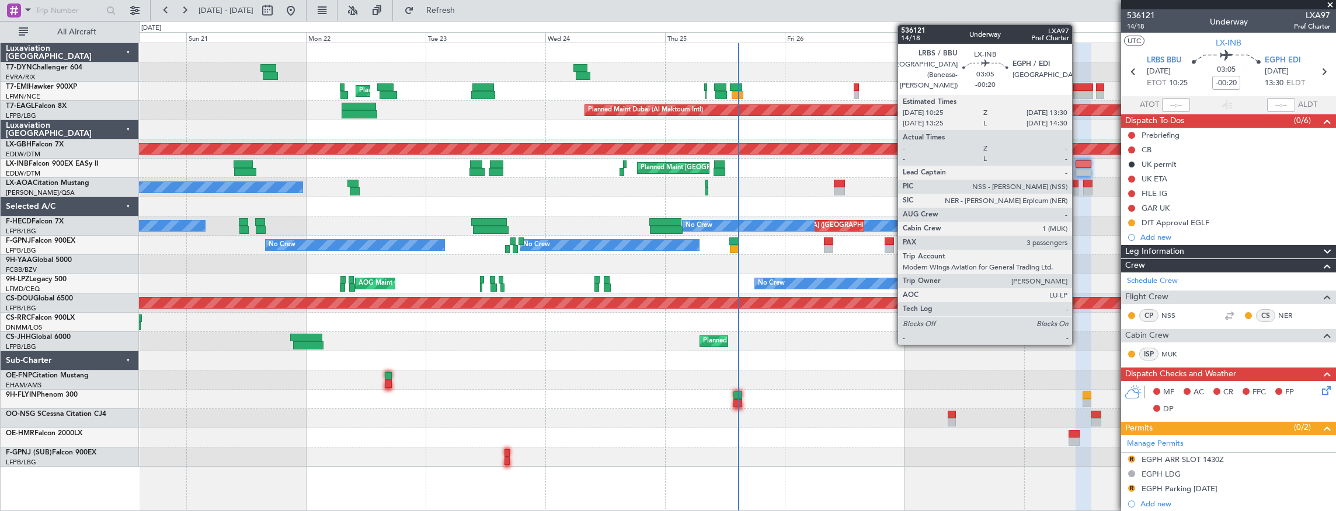
click at [1078, 162] on div at bounding box center [1084, 165] width 16 height 8
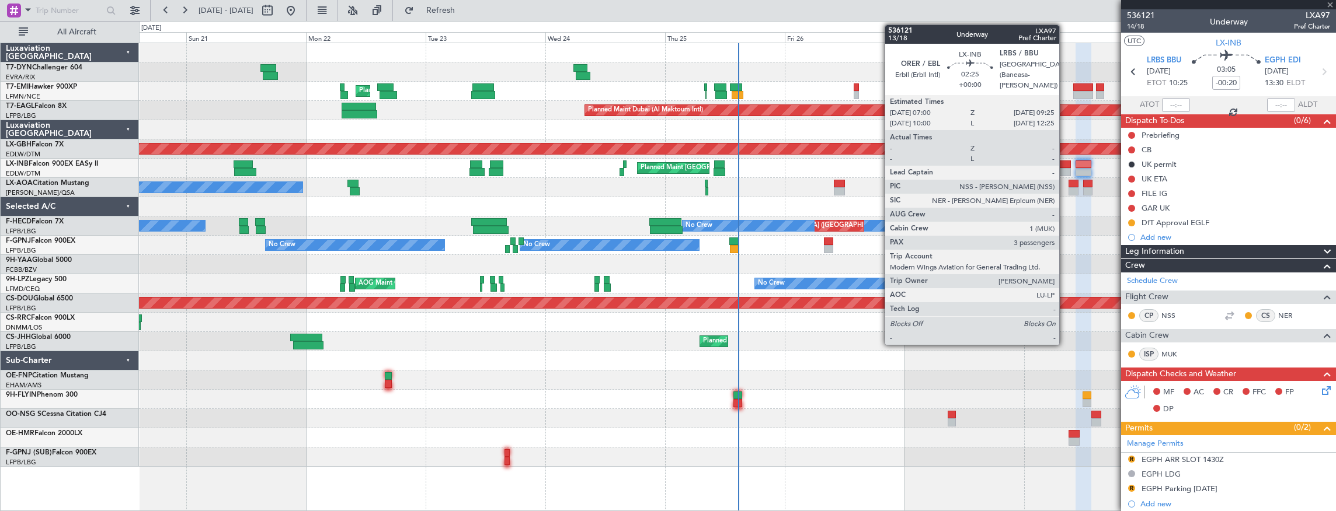
click at [1065, 166] on div at bounding box center [1065, 165] width 12 height 8
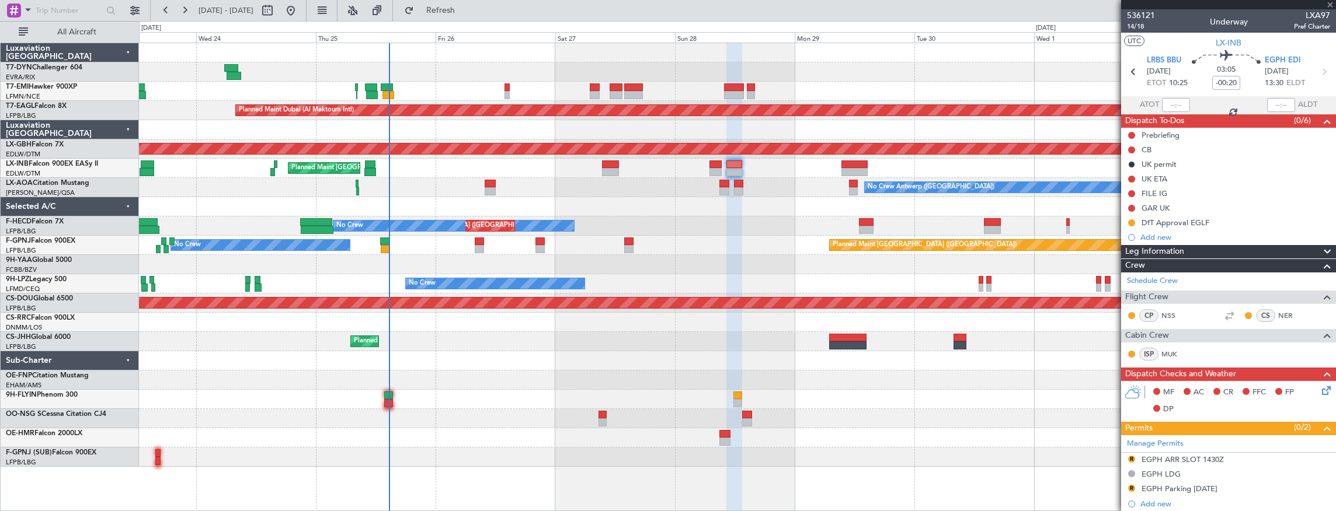
click at [684, 202] on div "Planned Maint [GEOGRAPHIC_DATA] Planned Maint [GEOGRAPHIC_DATA] (Al Maktoum Int…" at bounding box center [737, 255] width 1197 height 424
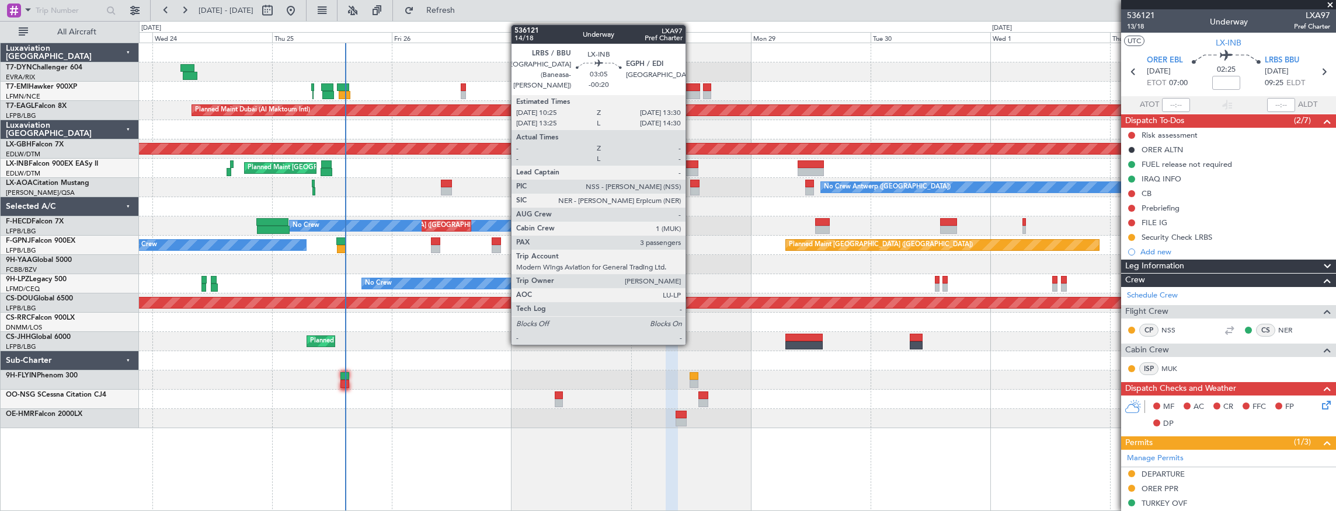
click at [691, 169] on div at bounding box center [691, 172] width 16 height 8
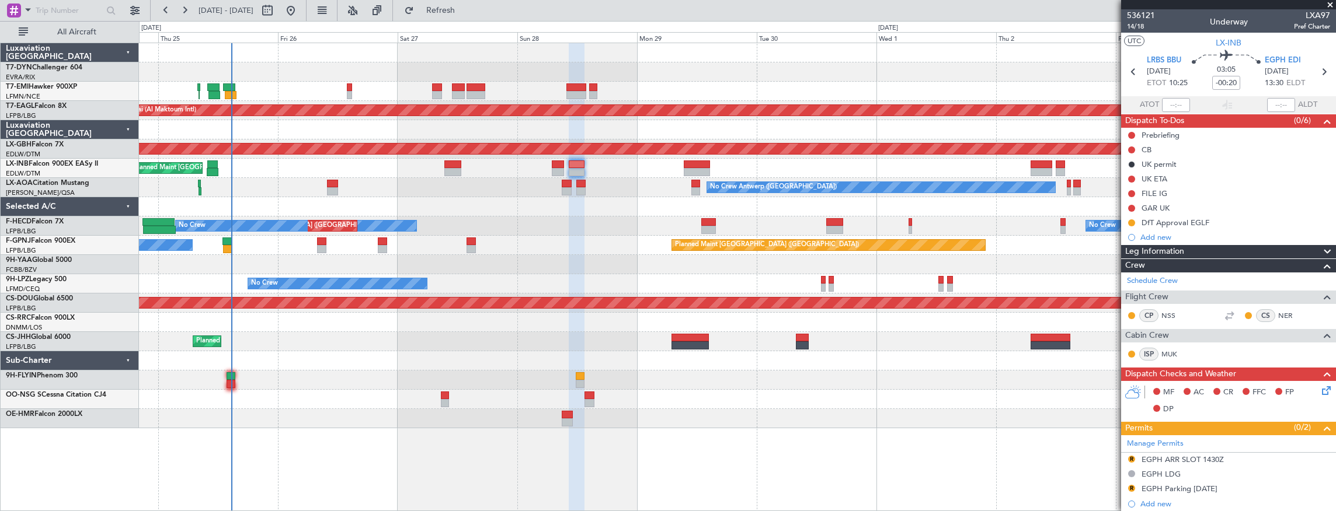
click at [674, 175] on div "Planned Maint [GEOGRAPHIC_DATA] ([GEOGRAPHIC_DATA])" at bounding box center [737, 168] width 1197 height 19
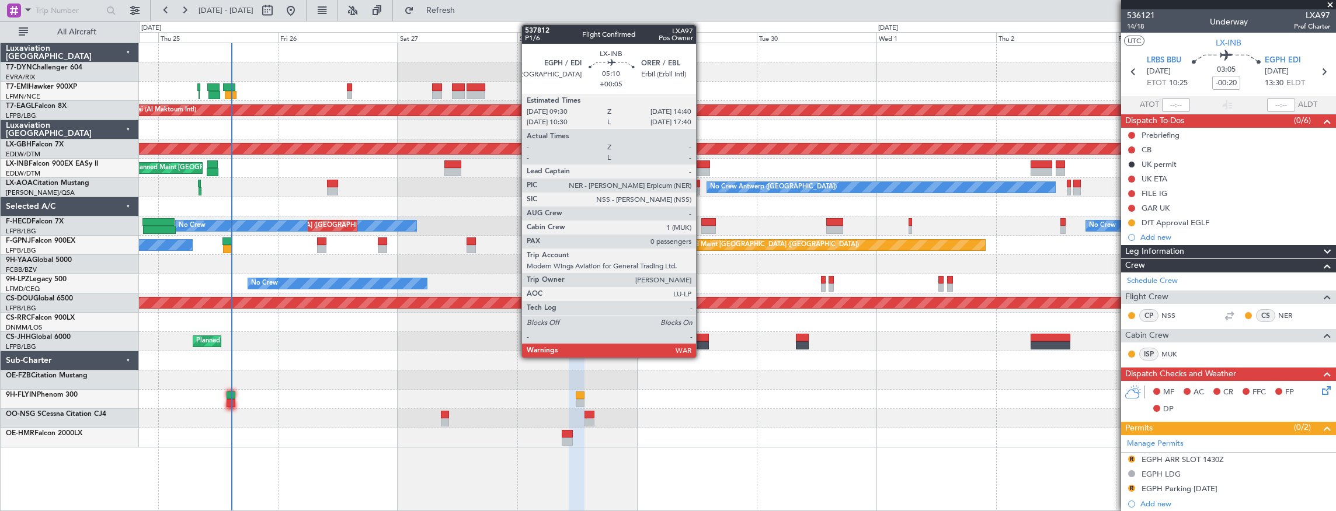
click at [702, 169] on div at bounding box center [697, 172] width 26 height 8
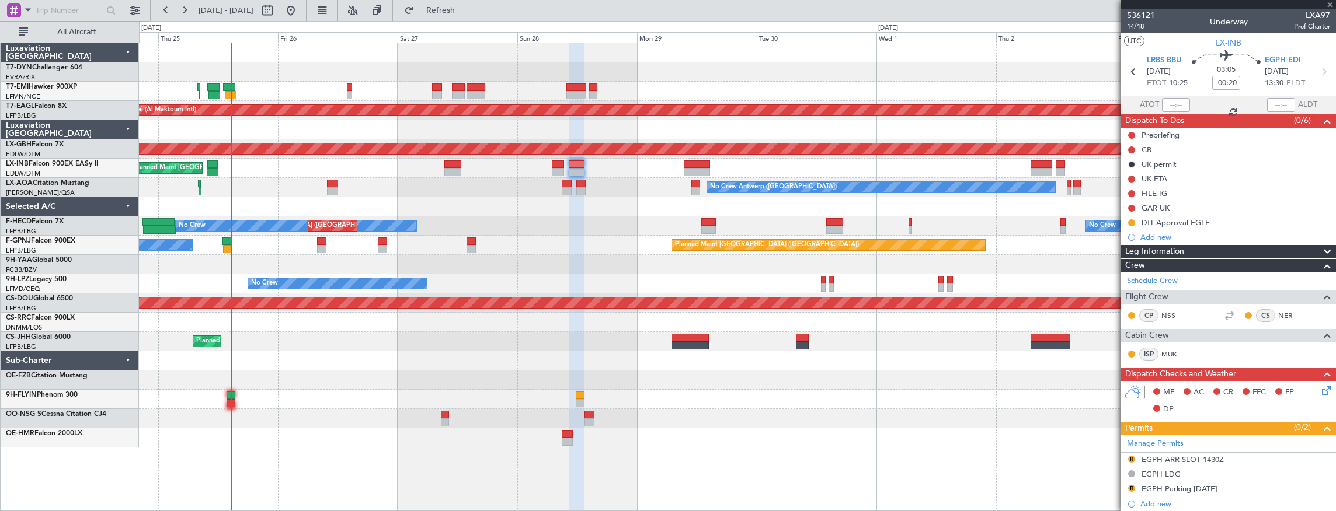
type input "+00:05"
type input "0"
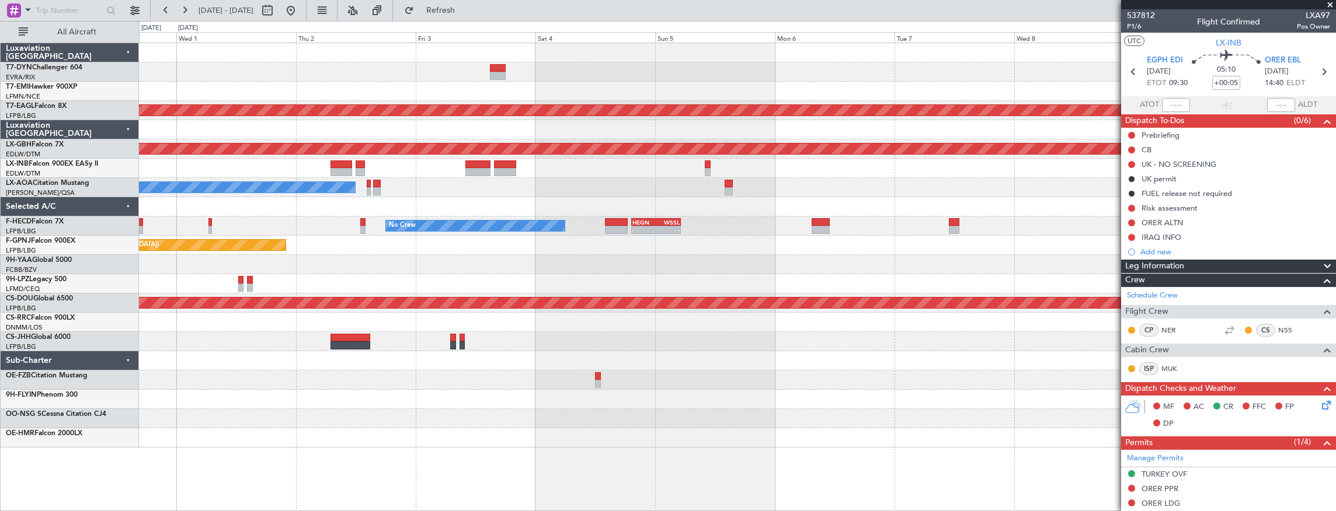
click at [291, 160] on div at bounding box center [737, 168] width 1197 height 19
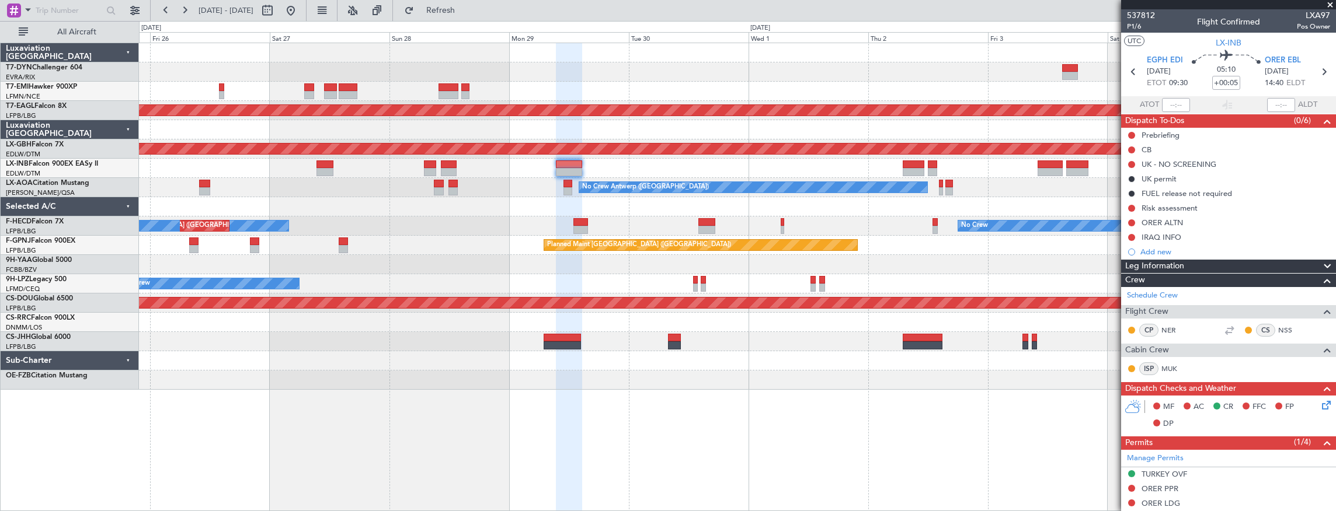
click at [851, 228] on div "No Crew - - HEGN 19:15 Z WSSL 05:10 Z No Crew Planned Maint [GEOGRAPHIC_DATA] (…" at bounding box center [737, 226] width 1197 height 19
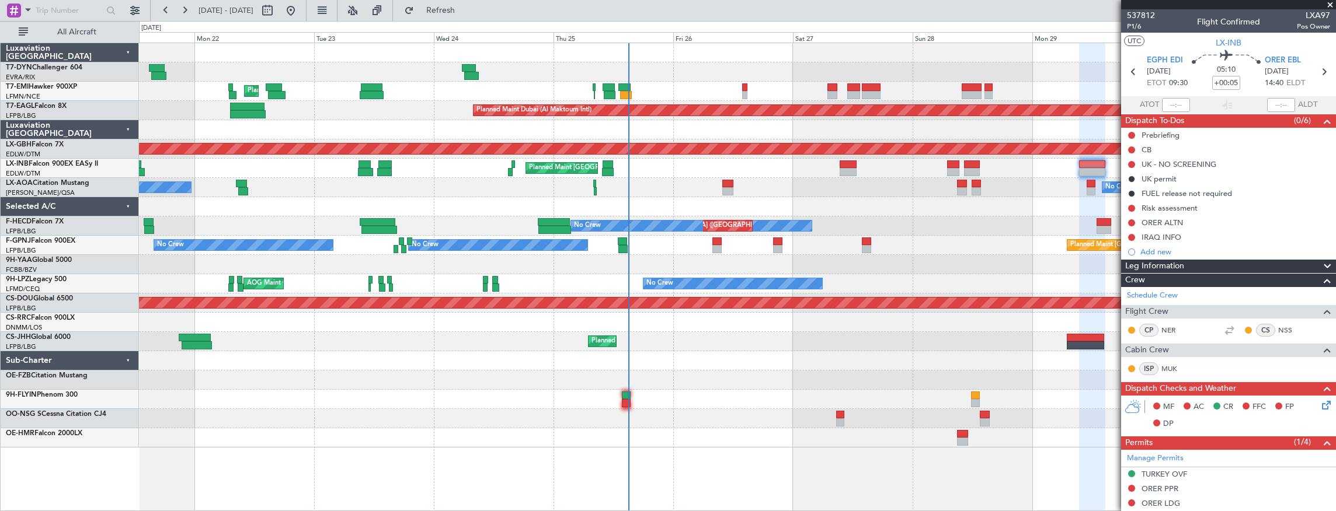
click at [937, 232] on div "No Crew Planned Maint [GEOGRAPHIC_DATA] ([GEOGRAPHIC_DATA]) No Crew No Crew Pla…" at bounding box center [737, 226] width 1197 height 19
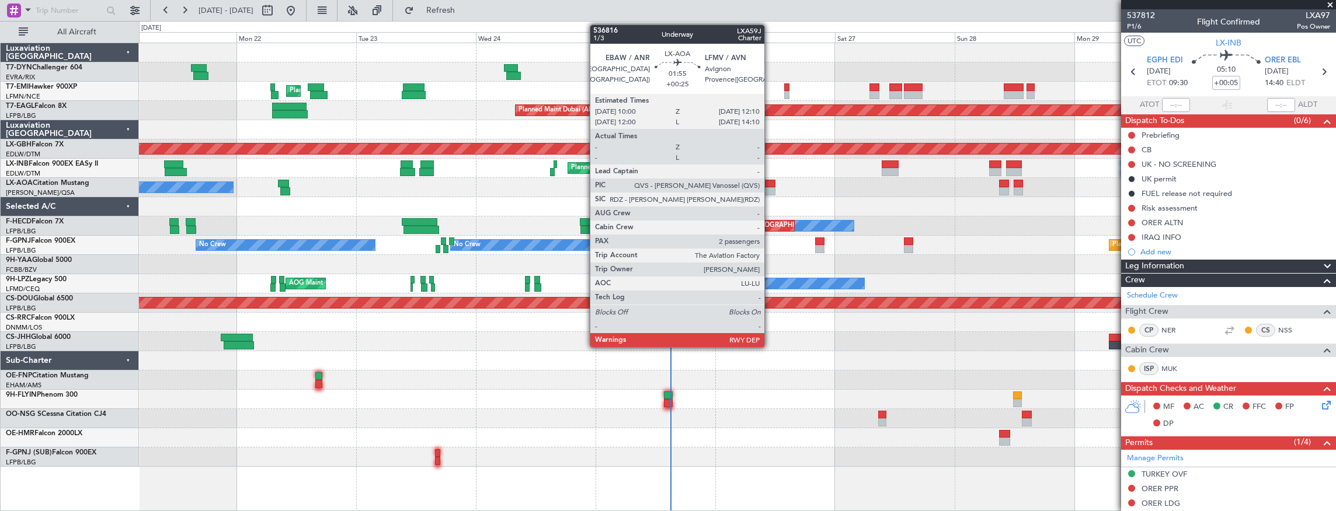
click at [770, 182] on div at bounding box center [769, 184] width 11 height 8
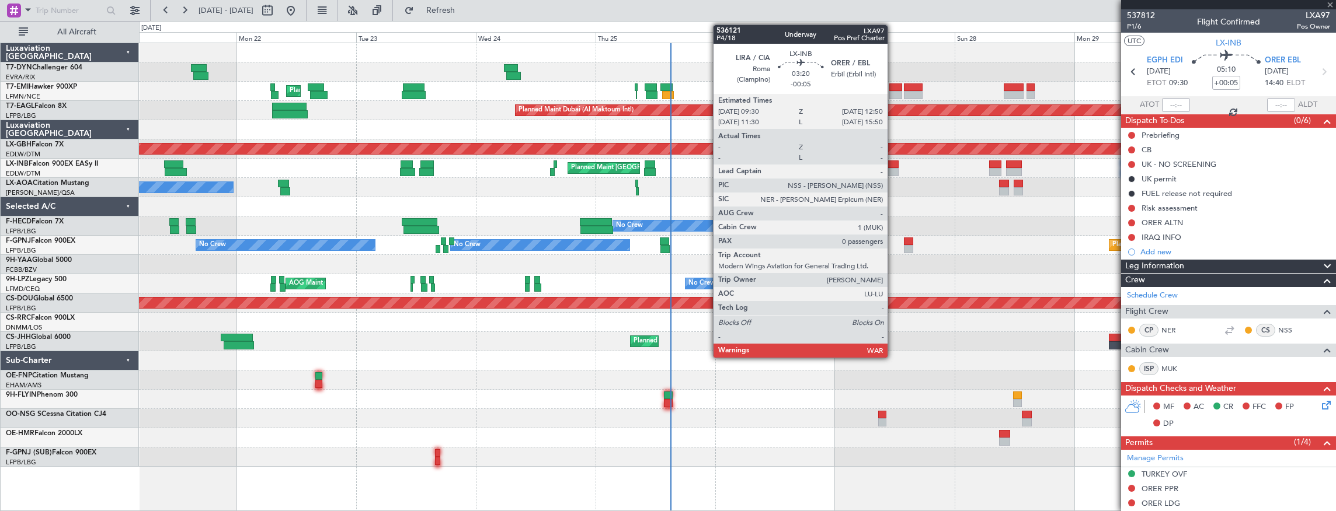
type input "+00:25"
type input "2"
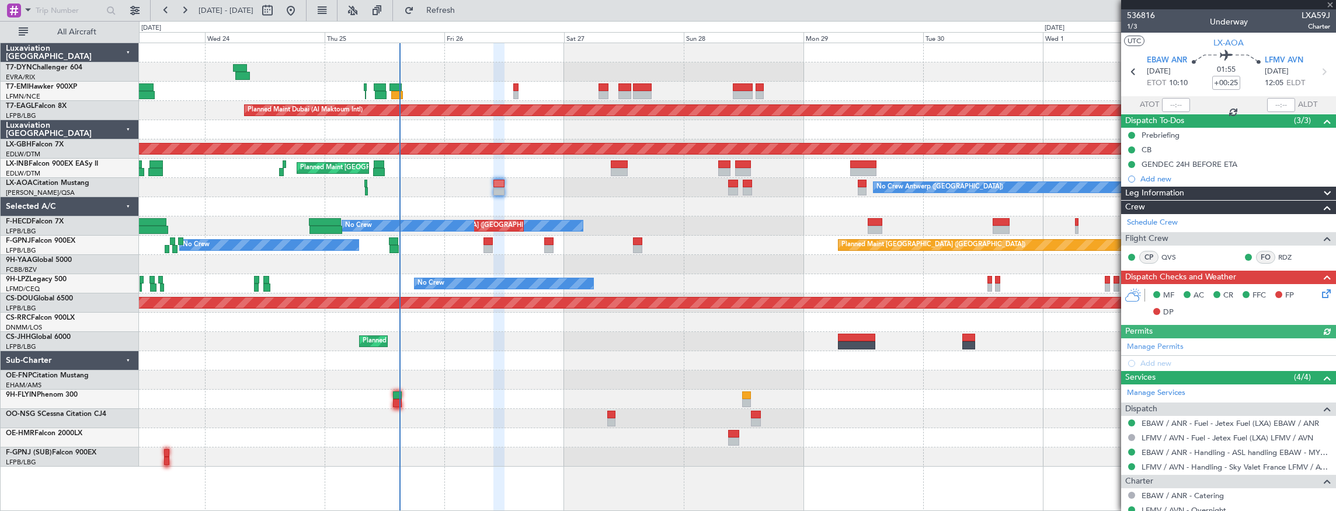
click at [555, 185] on div "No Crew Antwerp ([GEOGRAPHIC_DATA]) No [GEOGRAPHIC_DATA] ([GEOGRAPHIC_DATA])" at bounding box center [737, 187] width 1197 height 19
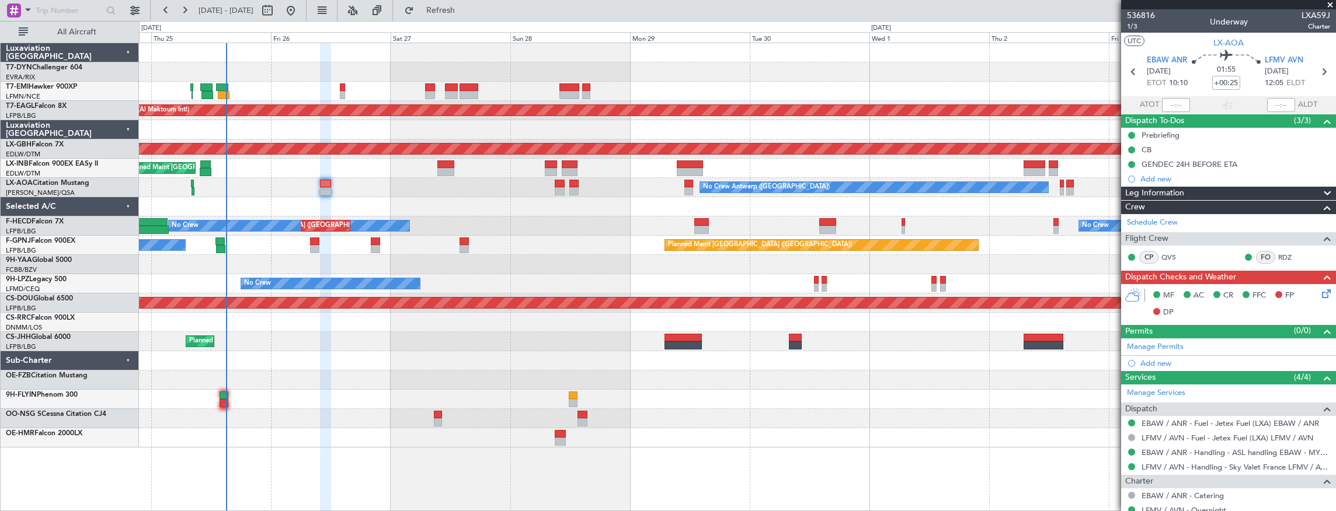
click at [415, 167] on div "Planned Maint [GEOGRAPHIC_DATA] ([GEOGRAPHIC_DATA])" at bounding box center [737, 168] width 1197 height 19
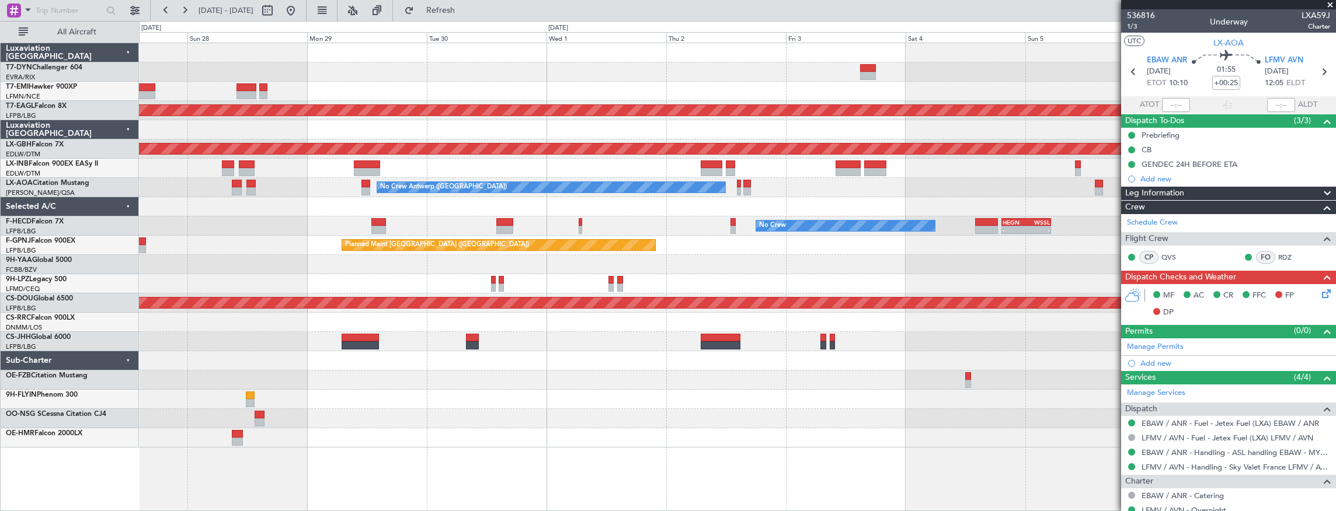
click at [605, 183] on div "No Crew Antwerp ([GEOGRAPHIC_DATA])" at bounding box center [737, 187] width 1197 height 19
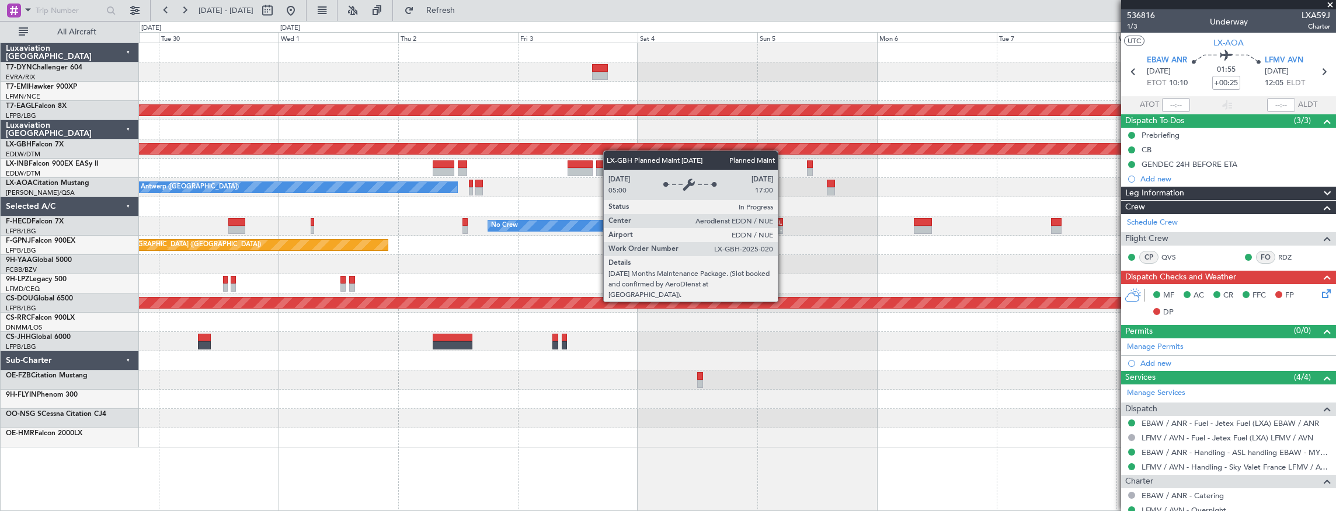
click at [497, 147] on div "Planned Maint Dubai (Al Maktoum Intl) Planned Maint Nurnberg No Crew [GEOGRAPHI…" at bounding box center [737, 245] width 1197 height 405
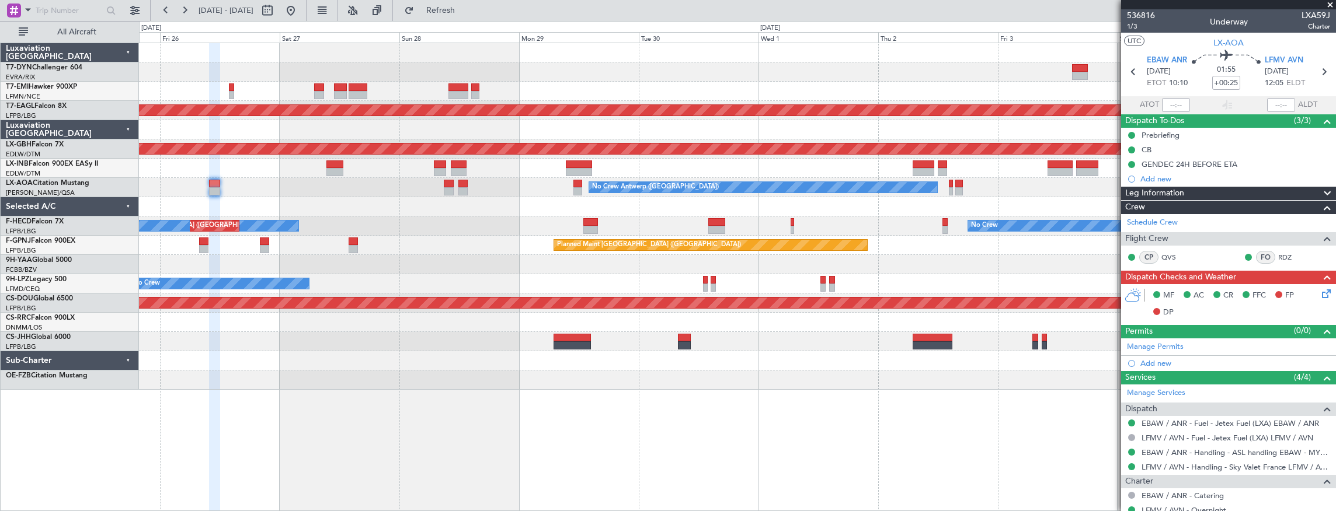
click at [823, 179] on div "Planned Maint Dubai (Al Maktoum Intl) Planned Maint Nurnberg Planned Maint [GEO…" at bounding box center [737, 216] width 1197 height 347
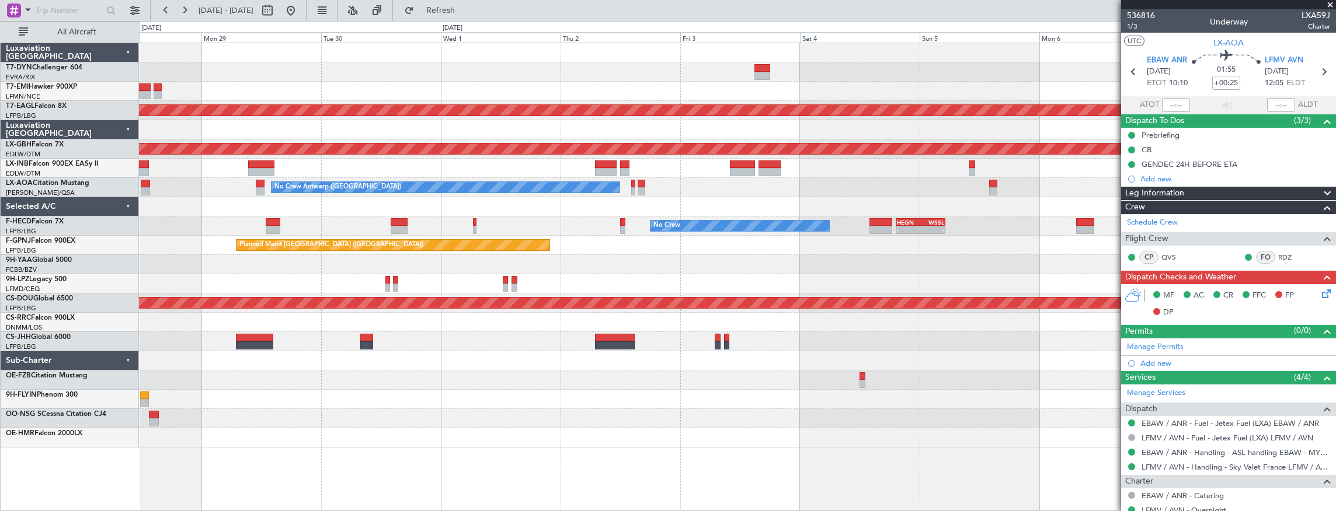
click at [227, 176] on div at bounding box center [737, 168] width 1197 height 19
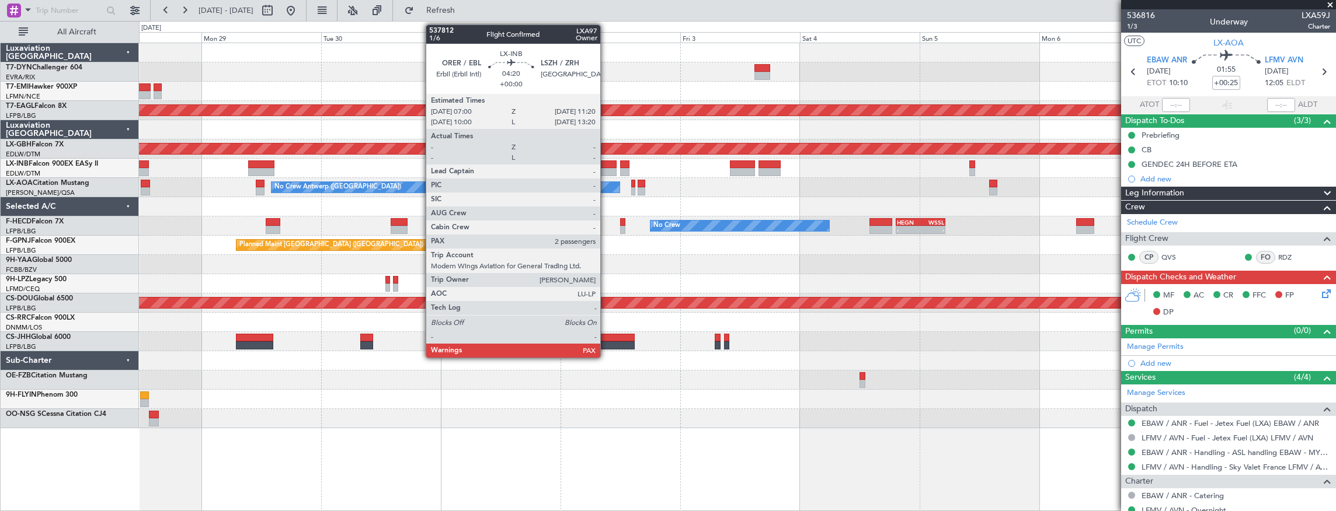
click at [606, 165] on div at bounding box center [606, 165] width 22 height 8
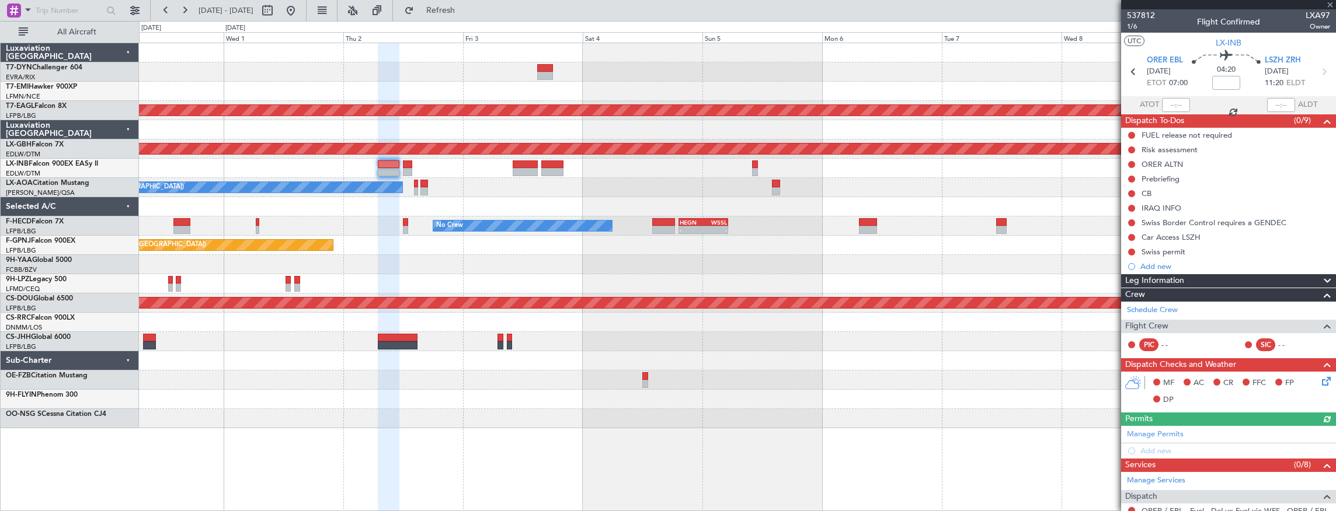
click at [359, 166] on div at bounding box center [737, 168] width 1197 height 19
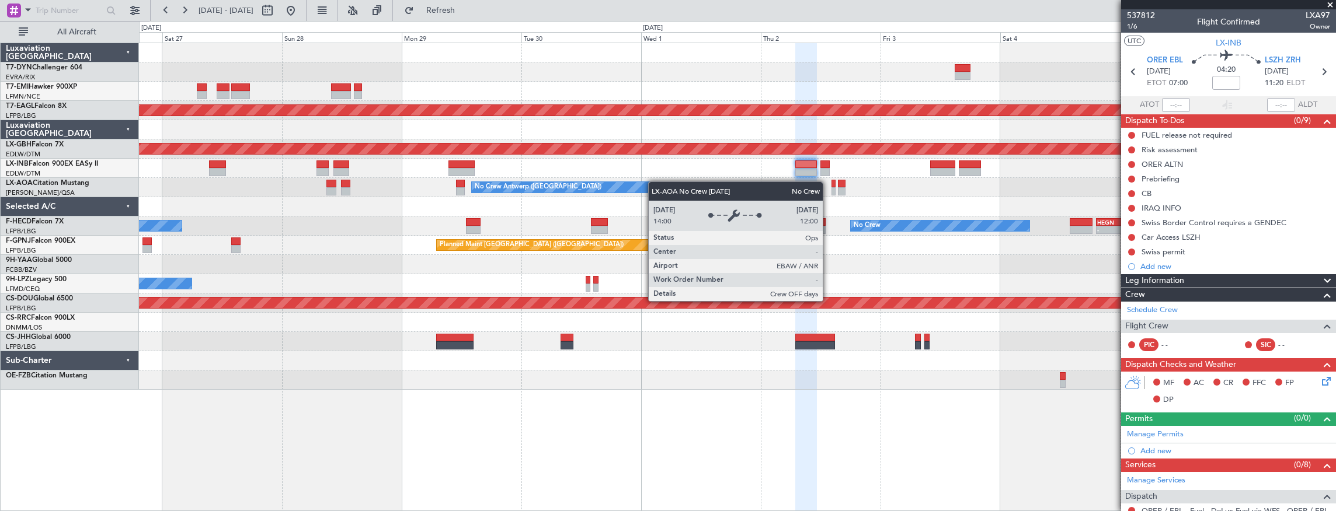
click at [738, 186] on div "Planned Maint Dubai (Al Maktoum Intl) Planned Maint Nurnberg Planned Maint [GEO…" at bounding box center [737, 216] width 1197 height 347
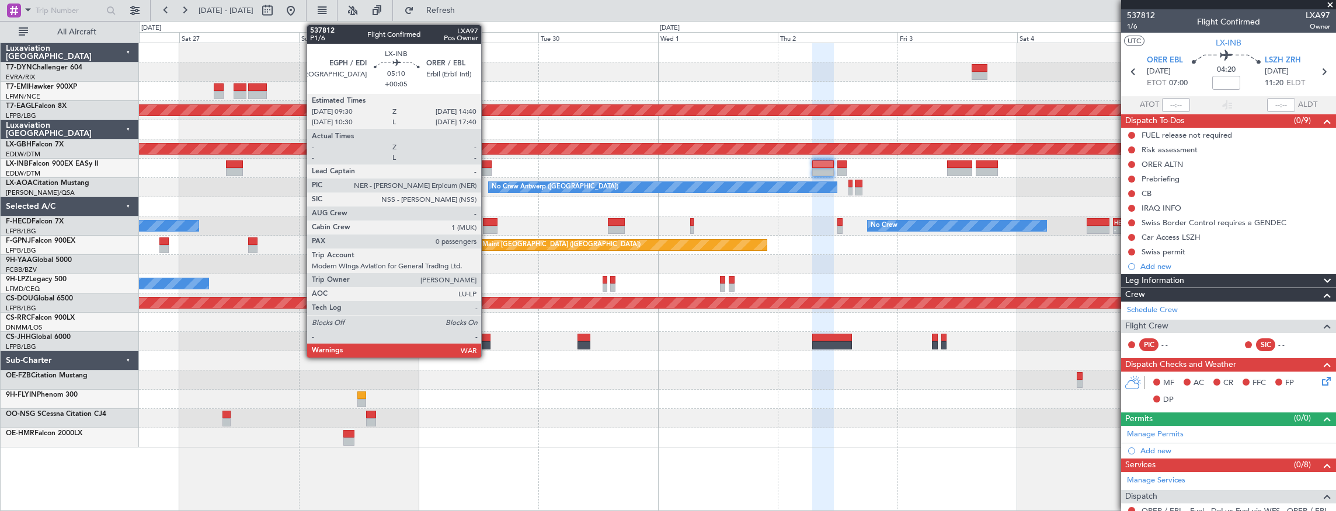
click at [487, 167] on div at bounding box center [478, 165] width 26 height 8
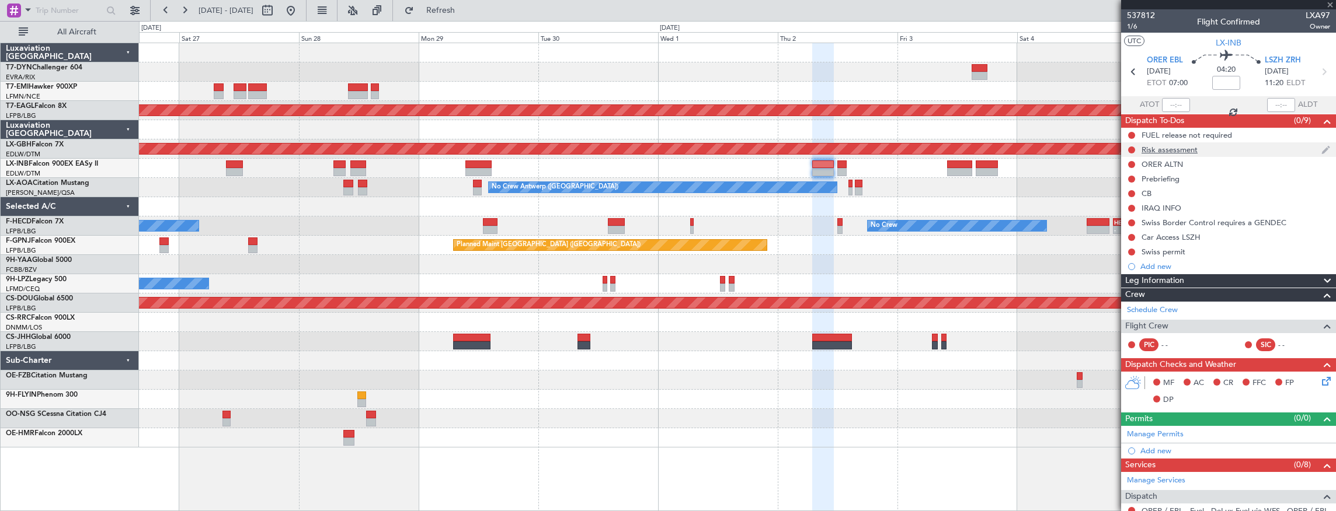
type input "+00:05"
type input "0"
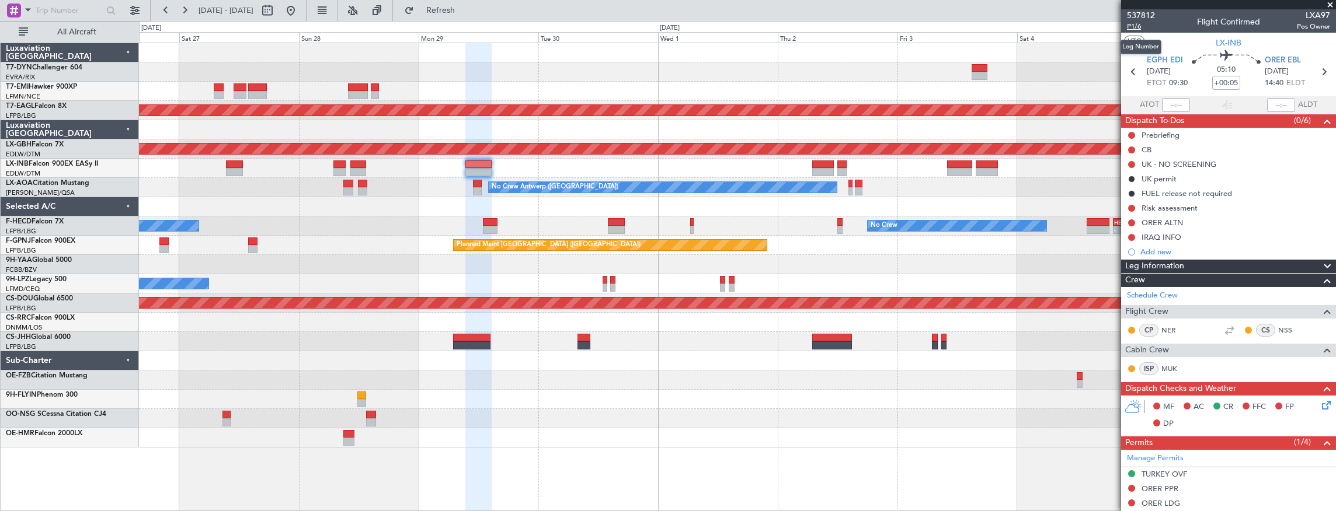
click at [1136, 30] on span "P1/6" at bounding box center [1141, 27] width 28 height 10
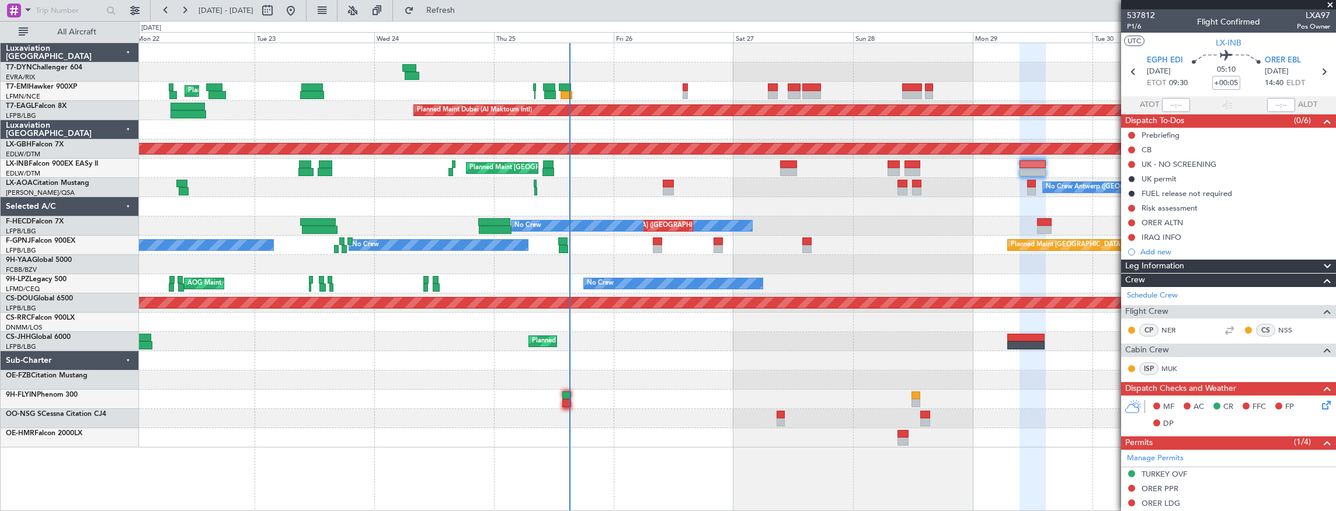
click at [881, 396] on div at bounding box center [737, 399] width 1197 height 19
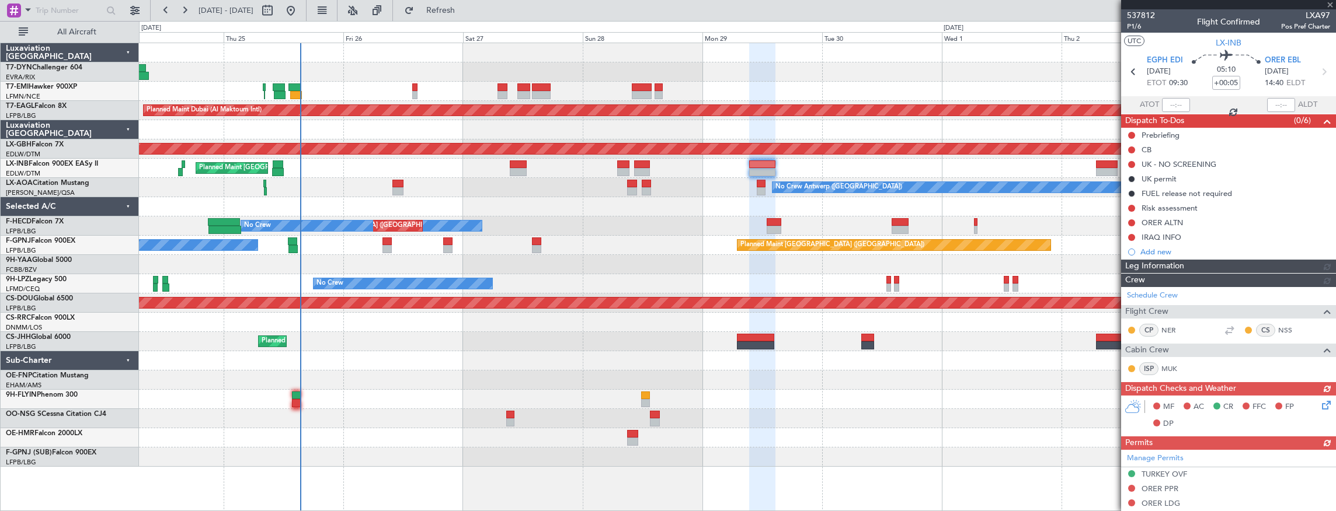
click at [513, 170] on div "Planned Maint [GEOGRAPHIC_DATA] Planned Maint [GEOGRAPHIC_DATA] (Al Maktoum Int…" at bounding box center [737, 255] width 1197 height 424
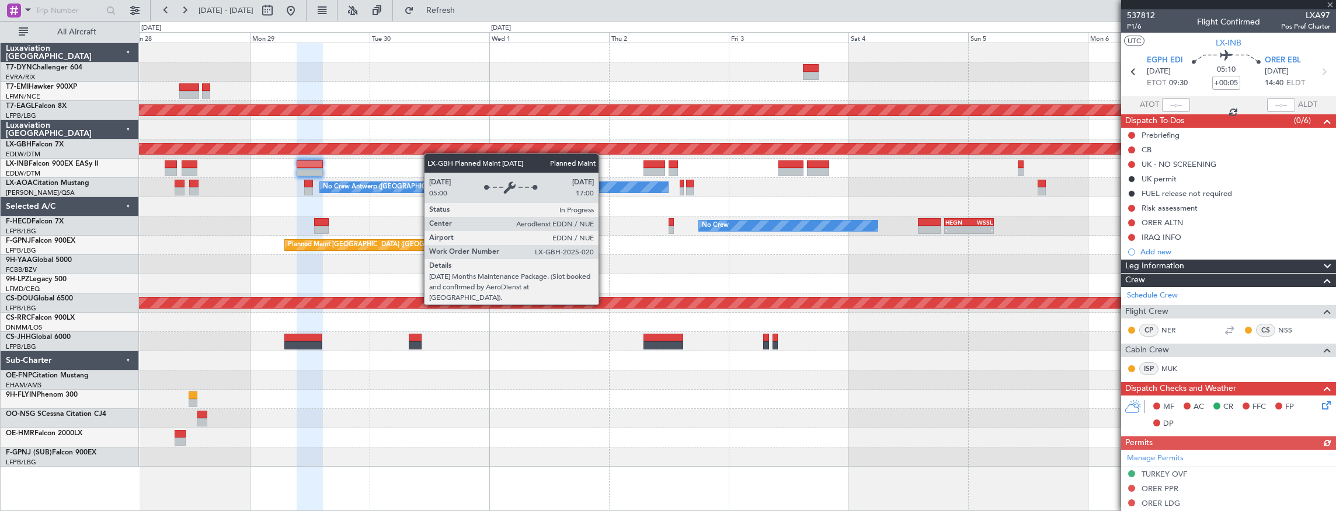
click at [396, 152] on div "Planned Maint Dubai (Al Maktoum Intl) Planned Maint Nurnberg No Crew [GEOGRAPHI…" at bounding box center [737, 255] width 1197 height 424
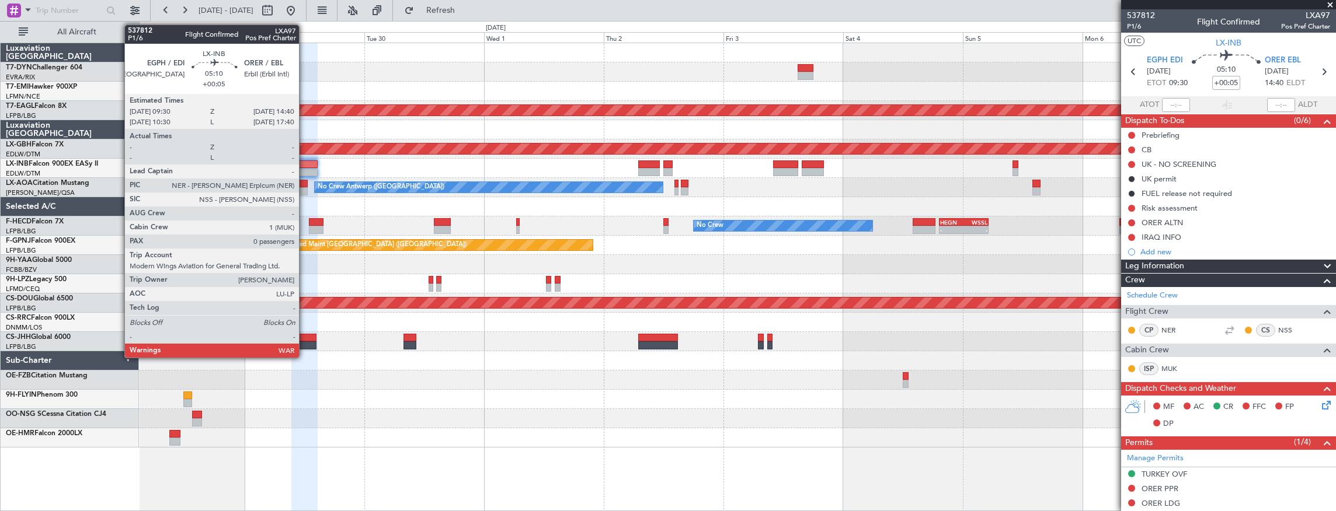
click at [305, 163] on div at bounding box center [304, 165] width 26 height 8
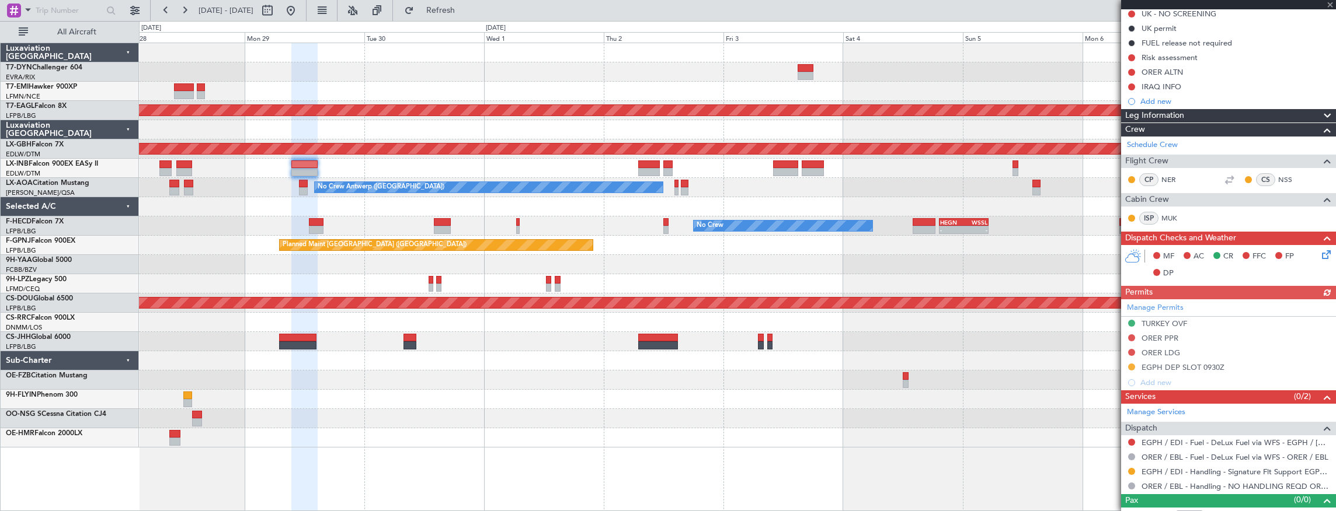
scroll to position [163, 0]
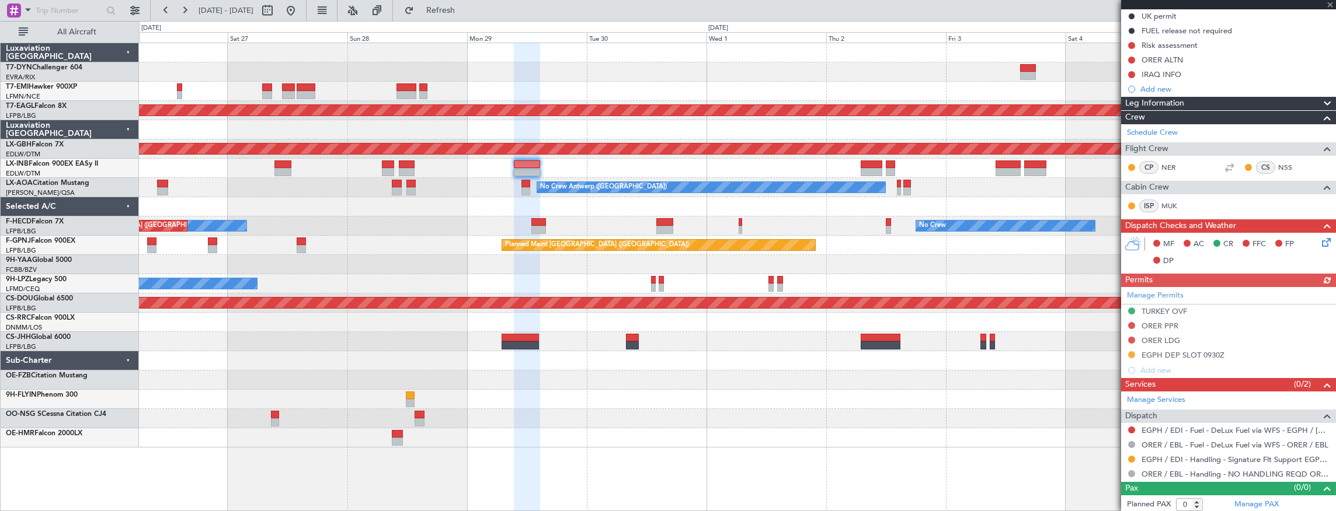
click at [622, 378] on div at bounding box center [737, 380] width 1197 height 19
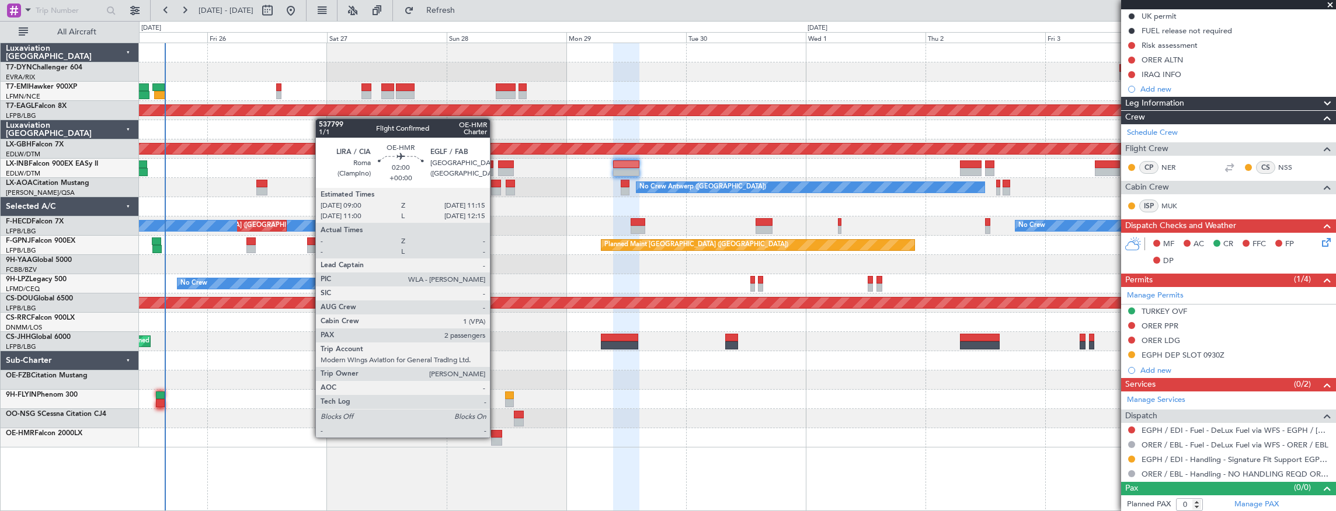
click at [496, 437] on div at bounding box center [497, 434] width 12 height 8
type input "2"
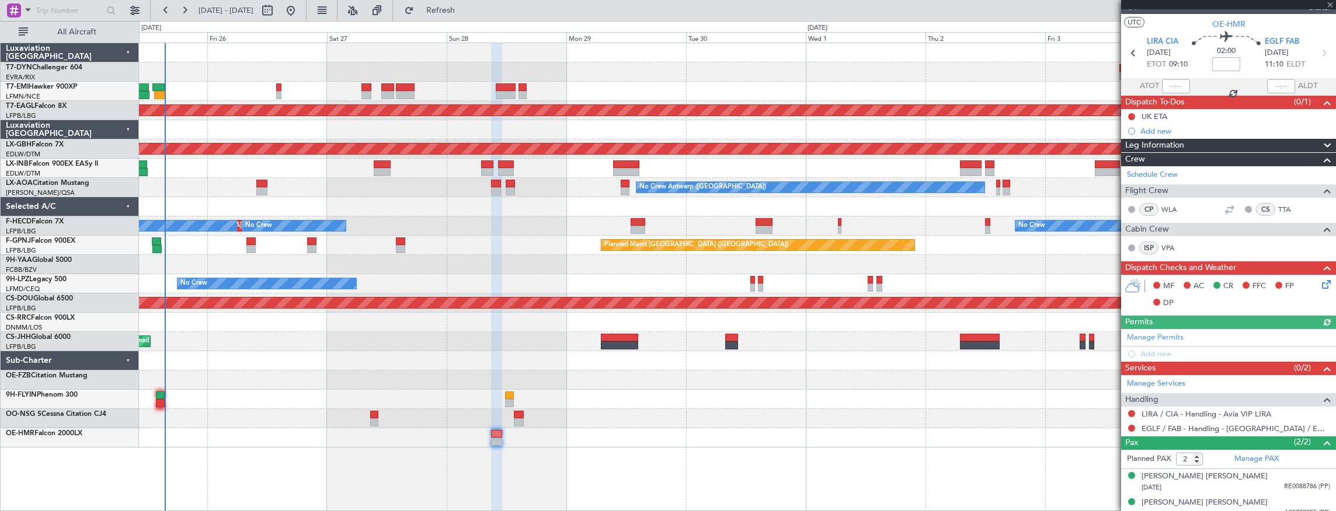
scroll to position [26, 0]
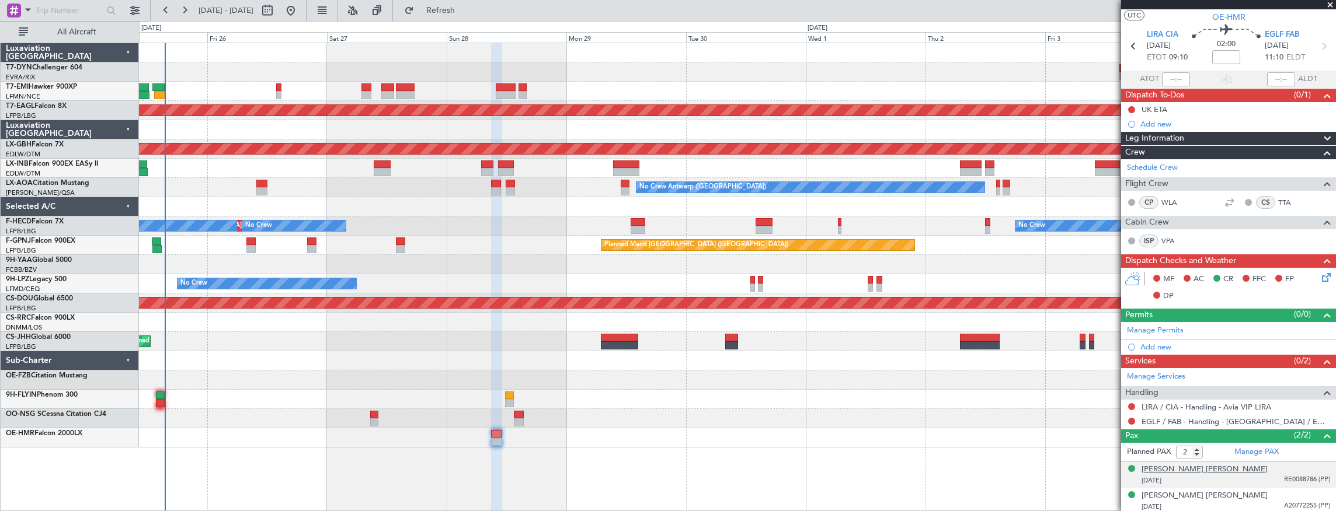
click at [1185, 469] on div "[PERSON_NAME] [PERSON_NAME]" at bounding box center [1205, 470] width 126 height 12
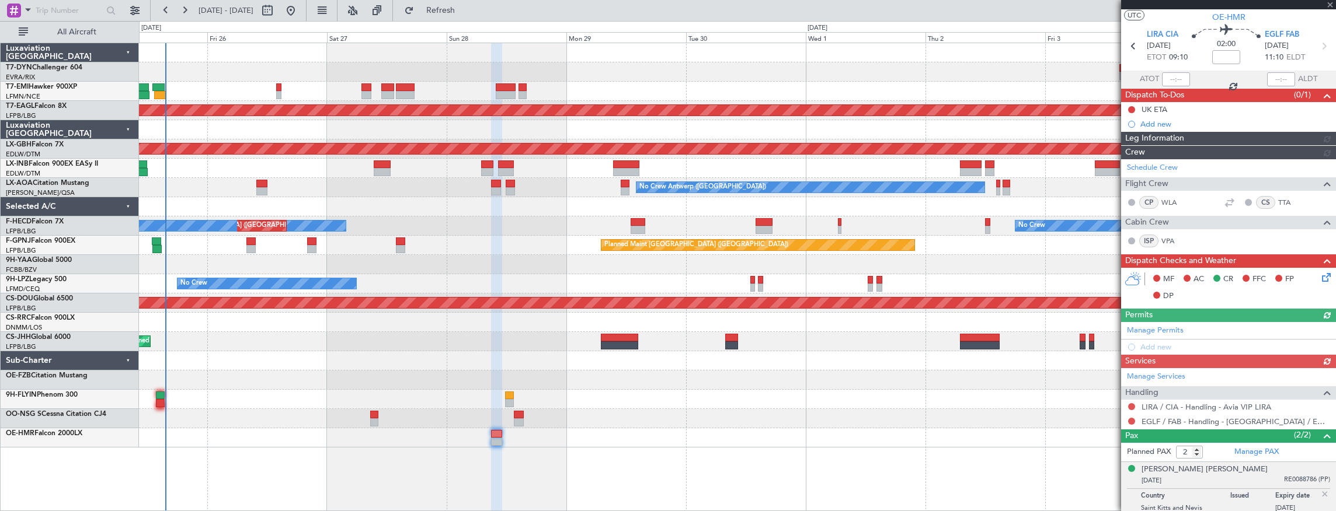
scroll to position [0, 0]
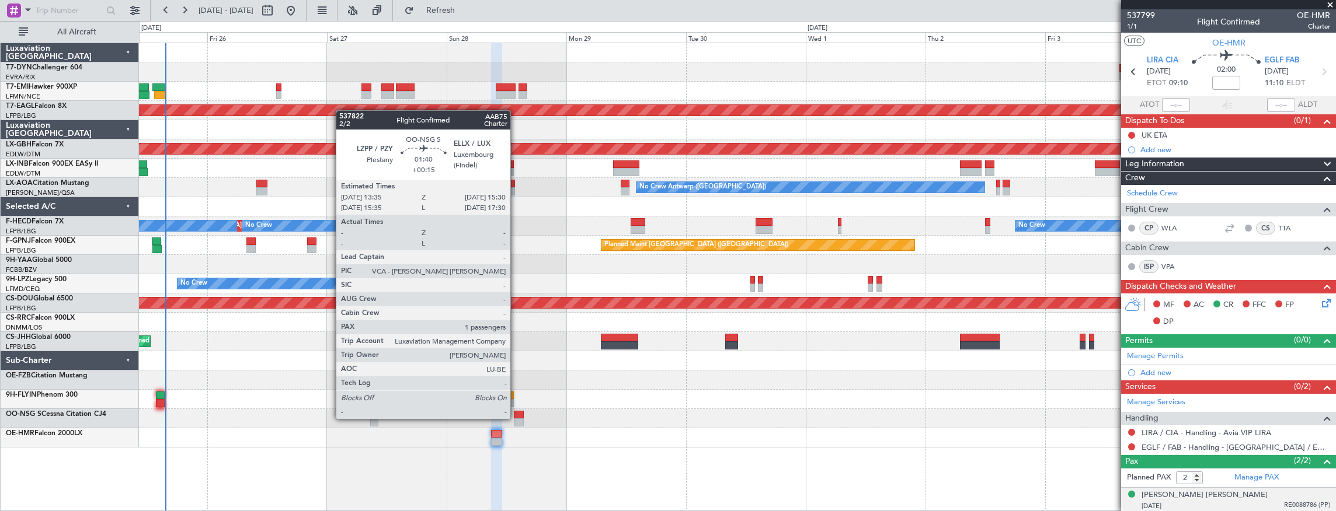
click at [516, 419] on div at bounding box center [519, 423] width 10 height 8
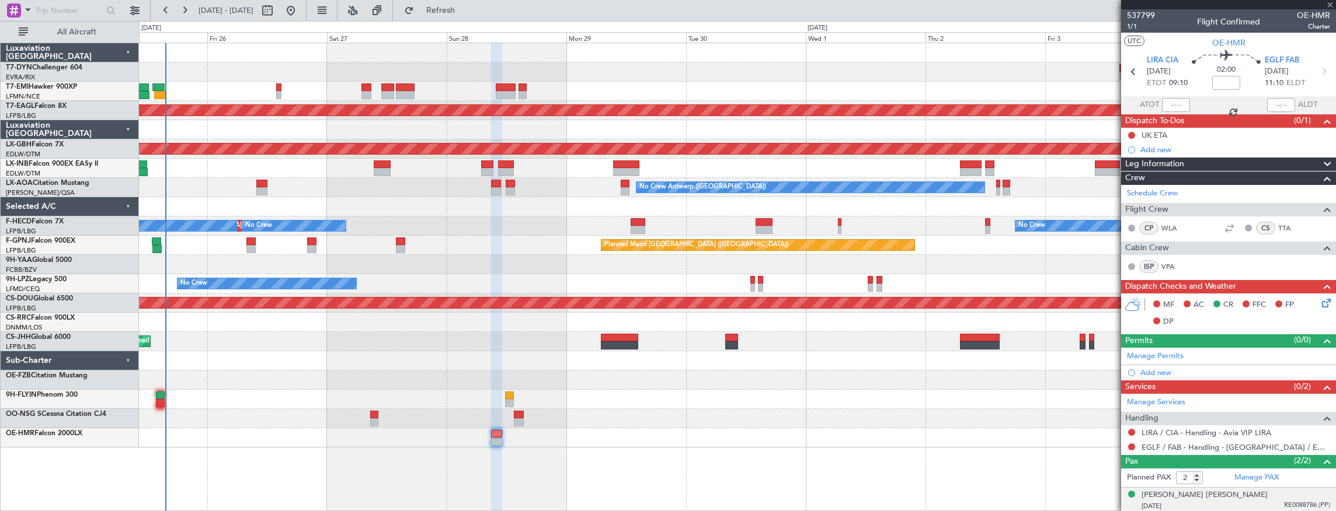
type input "+00:15"
type input "1"
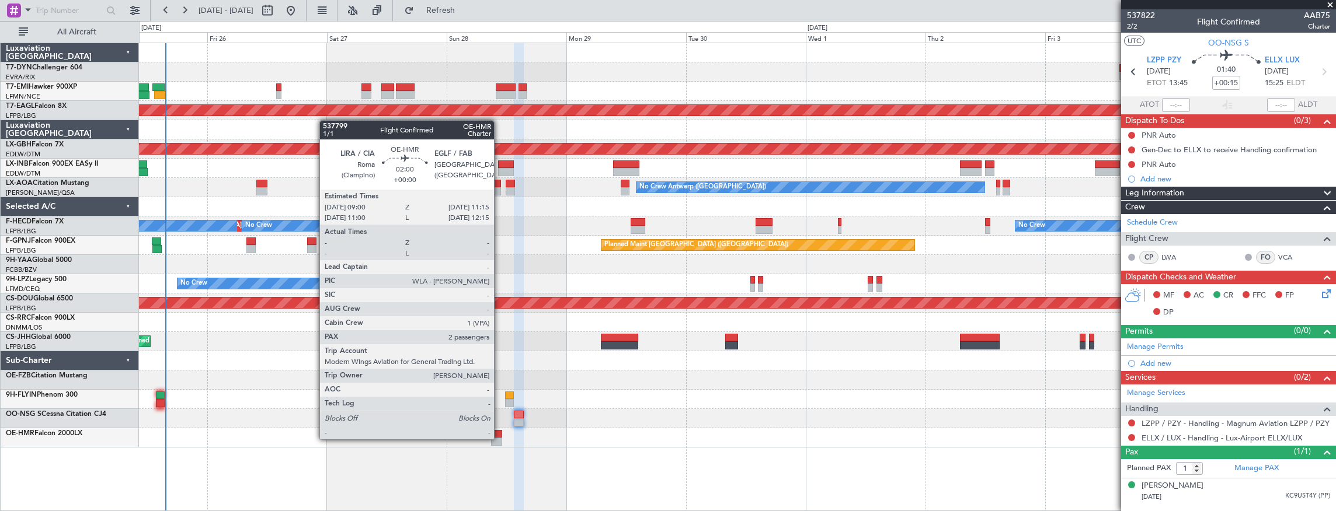
click at [499, 435] on div at bounding box center [497, 434] width 12 height 8
type input "2"
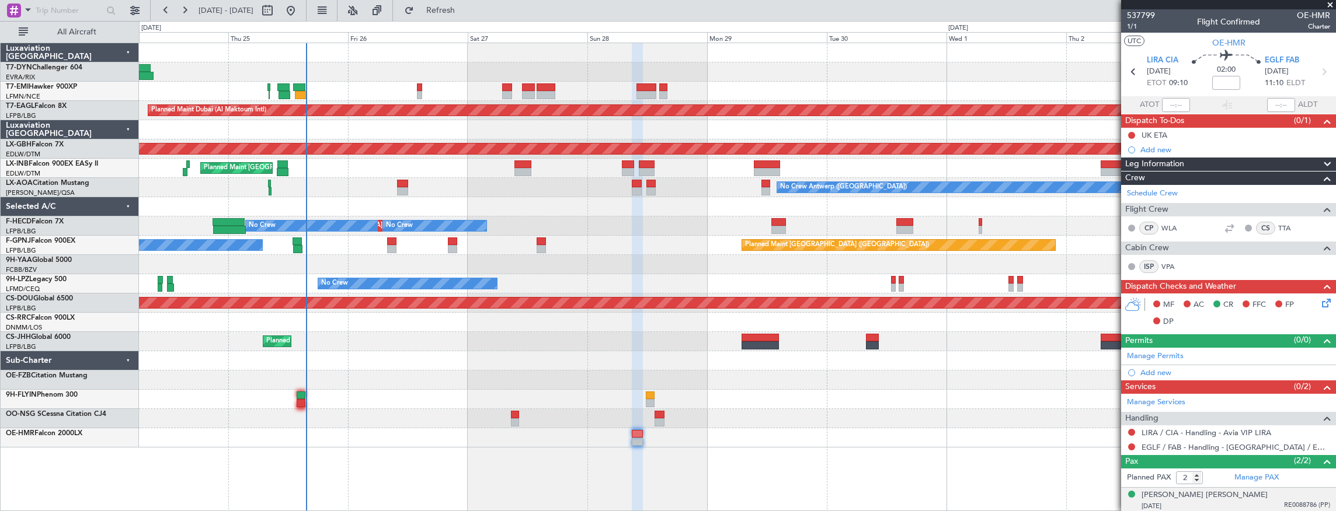
click at [383, 385] on div "Planned Maint Zurich Planned Maint Dubai (Al Maktoum Intl) Planned Maint Nurnbe…" at bounding box center [737, 245] width 1197 height 405
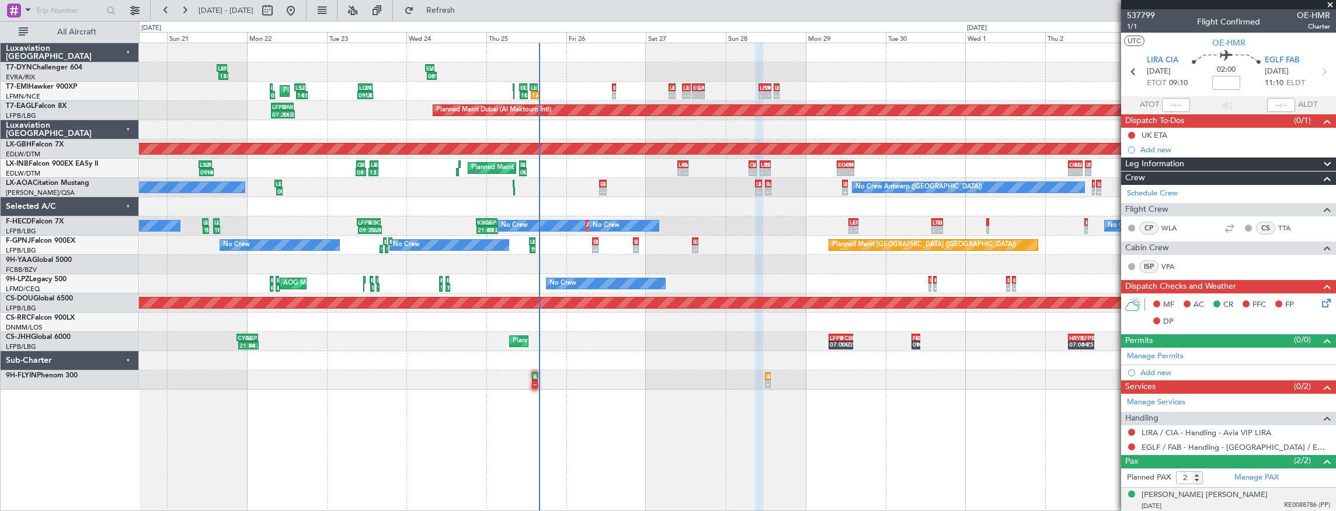
click at [698, 337] on div "Planned Maint Paris (Le Bourget) LFPB 07:00 Z FCBB 14:25 Z FCBB 08:00 Z HRYR 10…" at bounding box center [737, 341] width 1197 height 19
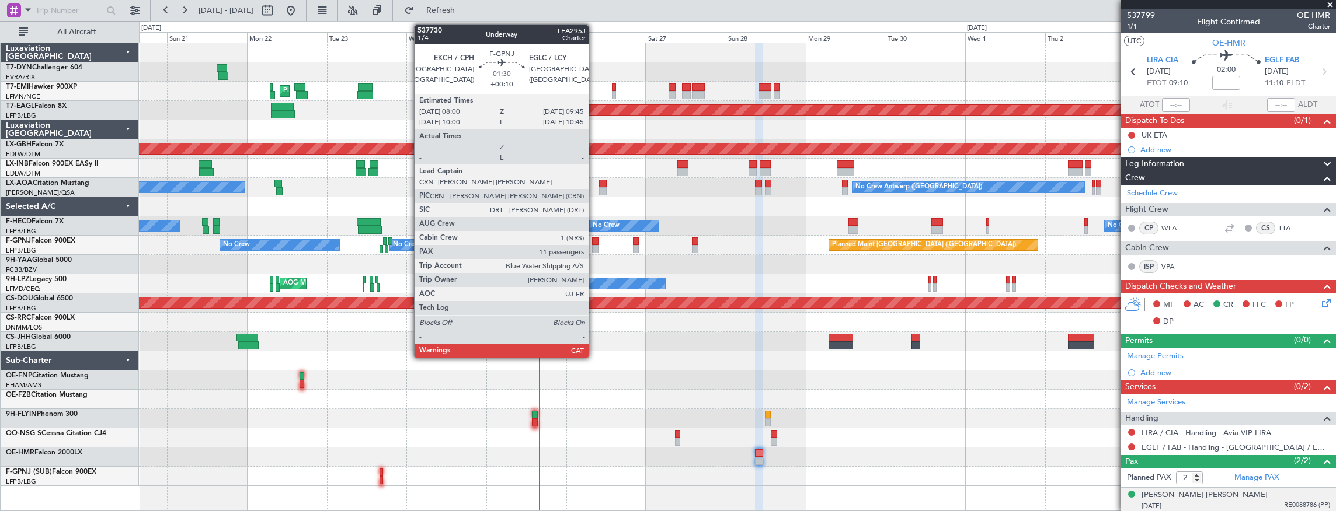
click at [594, 241] on div at bounding box center [595, 242] width 6 height 8
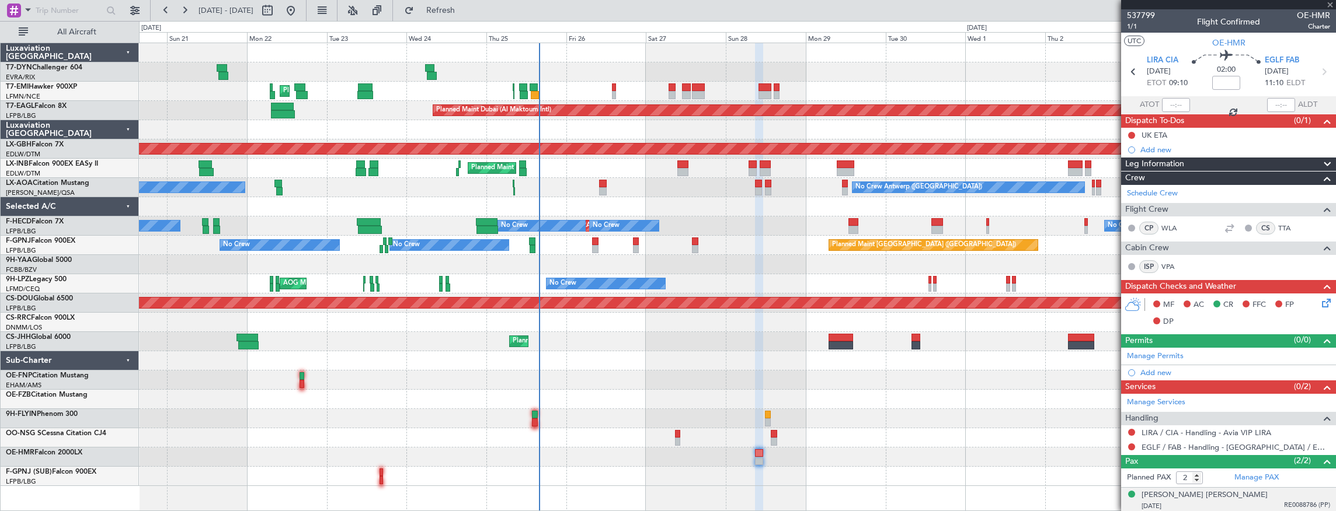
type input "+00:10"
type input "11"
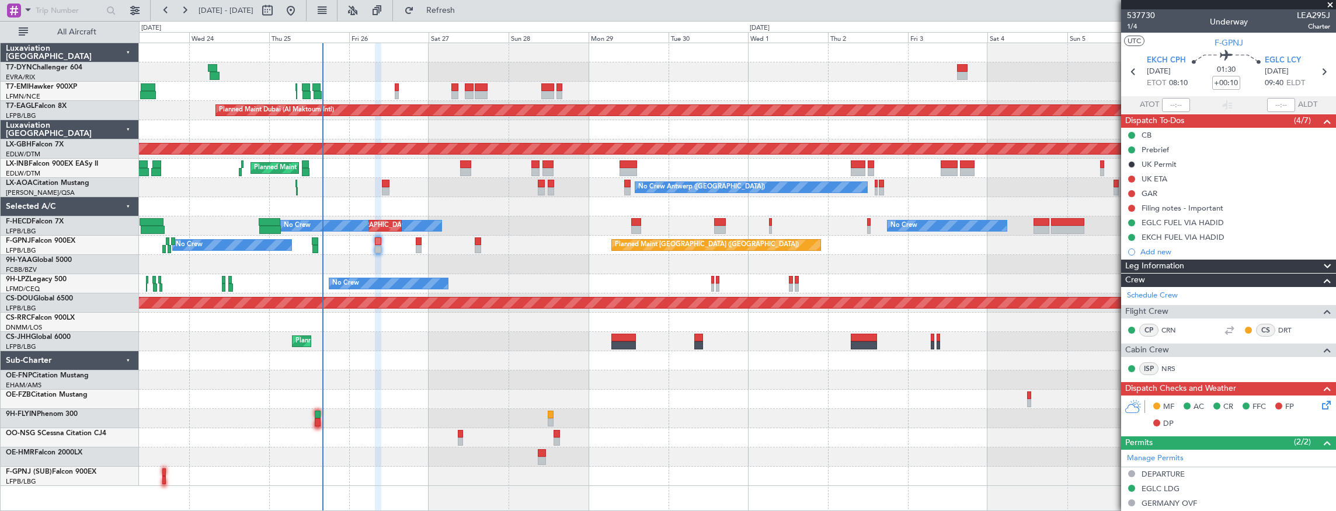
click at [432, 127] on div "Planned Maint Zurich Planned Maint Dubai (Al Maktoum Intl) Unplanned Maint Pari…" at bounding box center [737, 264] width 1197 height 443
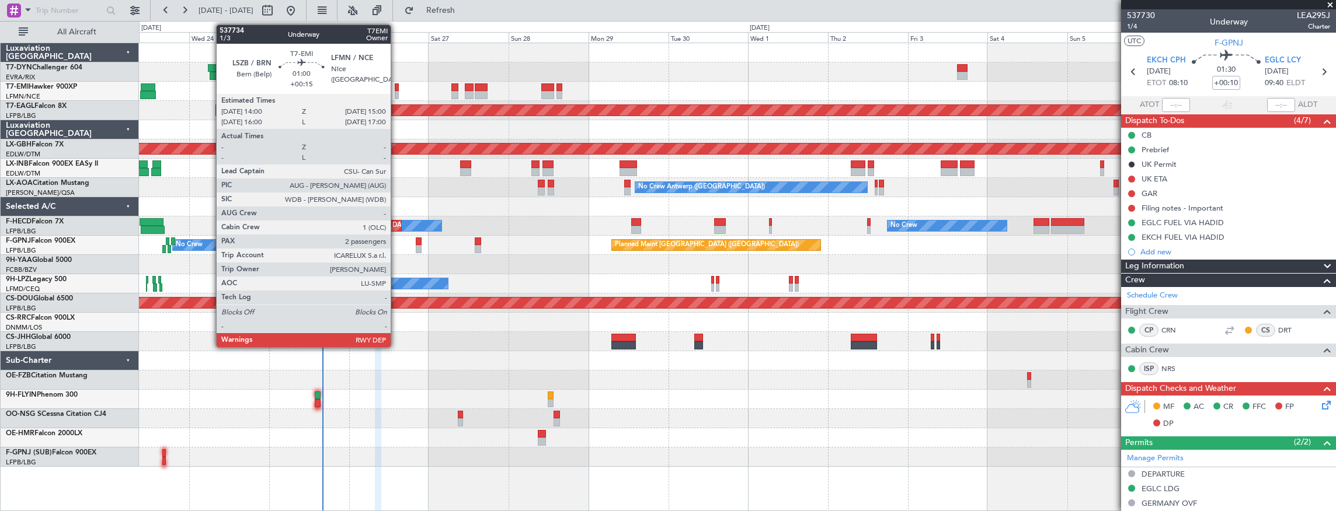
click at [396, 89] on div at bounding box center [397, 87] width 4 height 8
type input "+00:15"
type input "2"
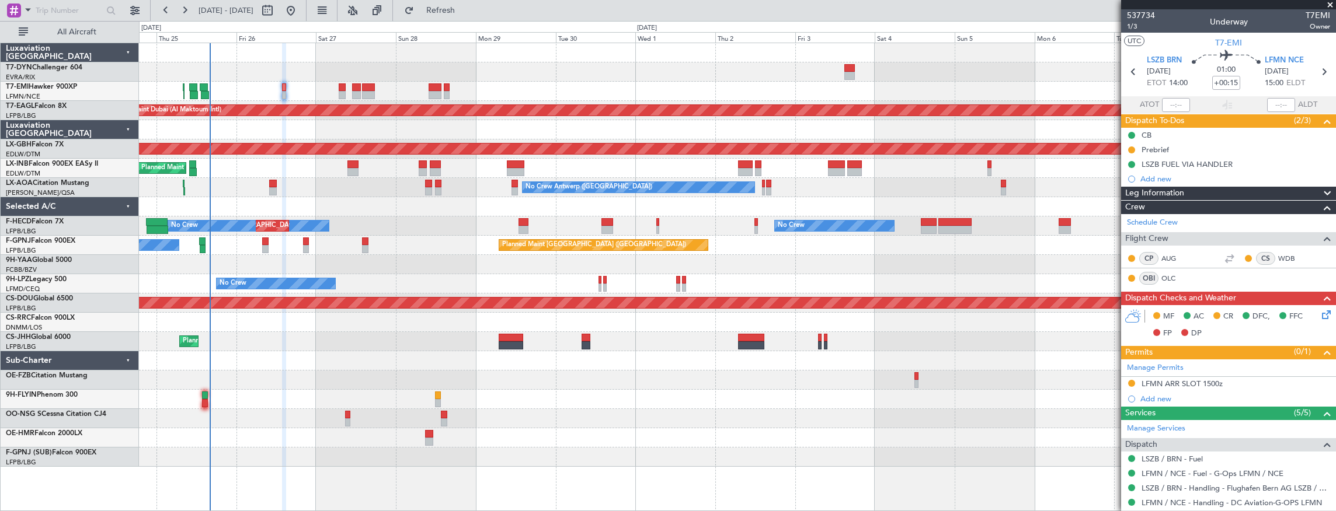
click at [313, 168] on div "Planned Maint [GEOGRAPHIC_DATA] ([GEOGRAPHIC_DATA])" at bounding box center [737, 168] width 1197 height 19
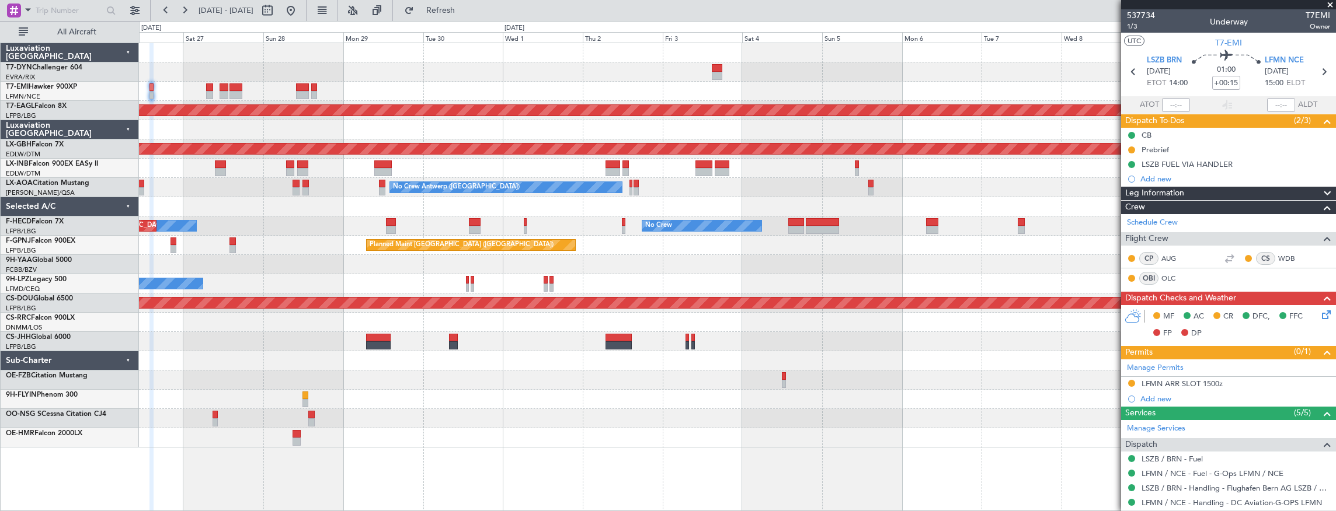
click at [272, 178] on div "No Crew Antwerp (Deurne) No Crew Antwerp (Deurne)" at bounding box center [737, 187] width 1197 height 19
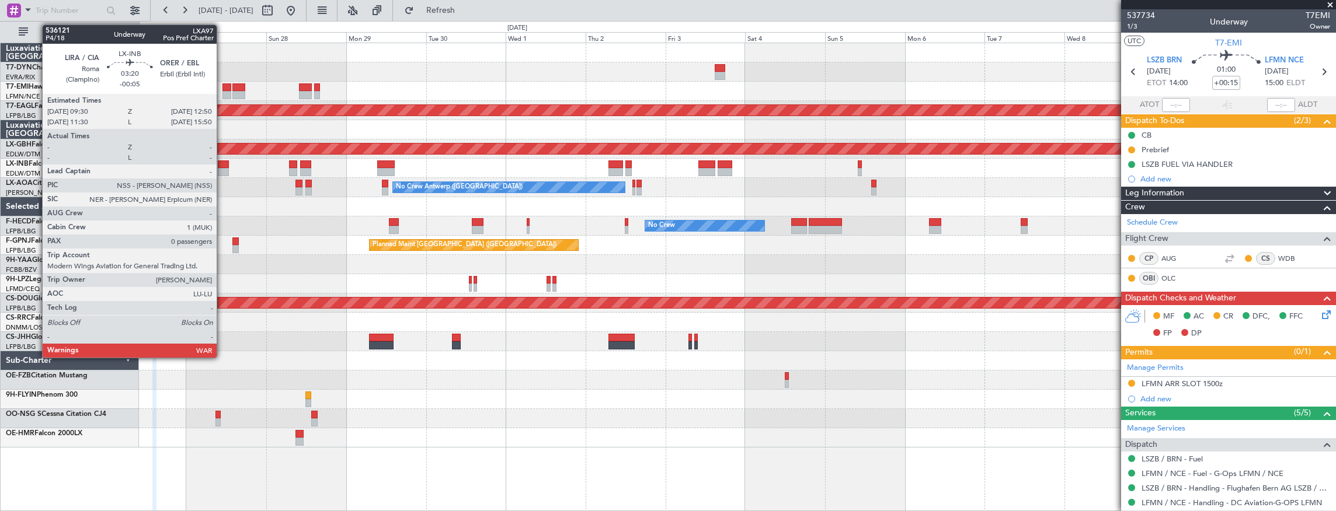
click at [222, 166] on div at bounding box center [223, 165] width 11 height 8
type input "-00:05"
type input "0"
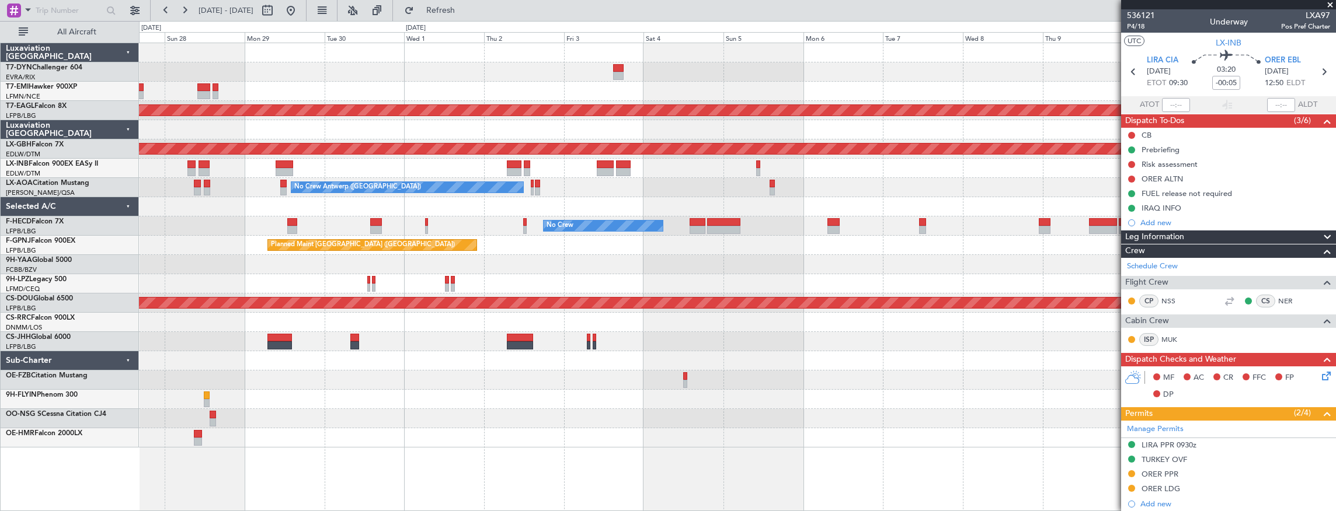
click at [151, 189] on div "Planned Maint Dubai (Al Maktoum Intl) Planned Maint Nurnberg Planned Maint Lond…" at bounding box center [737, 245] width 1197 height 405
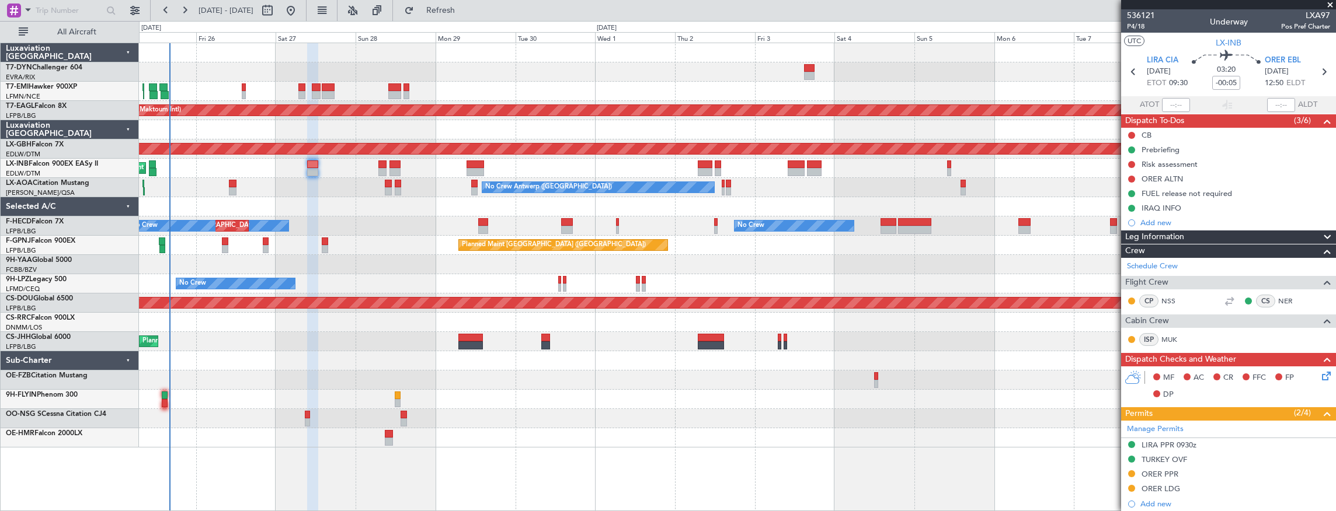
click at [352, 169] on div "Planned Maint Zurich Planned Maint Dubai (Al Maktoum Intl) Planned Maint Nurnbe…" at bounding box center [737, 245] width 1197 height 405
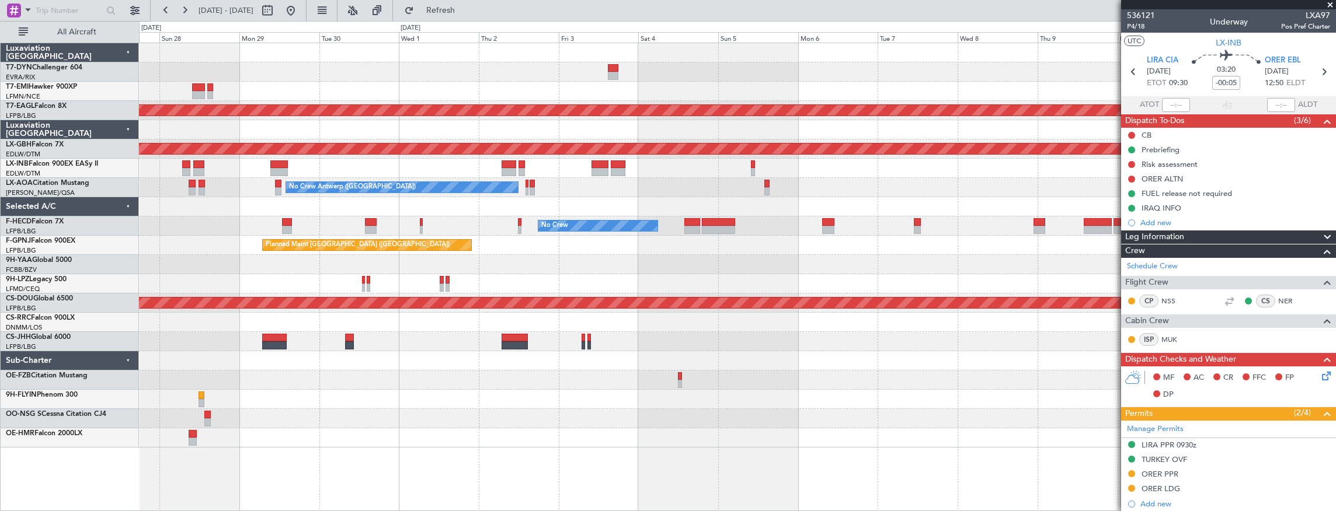
click at [208, 176] on div "Planned Maint [GEOGRAPHIC_DATA] ([GEOGRAPHIC_DATA])" at bounding box center [737, 168] width 1197 height 19
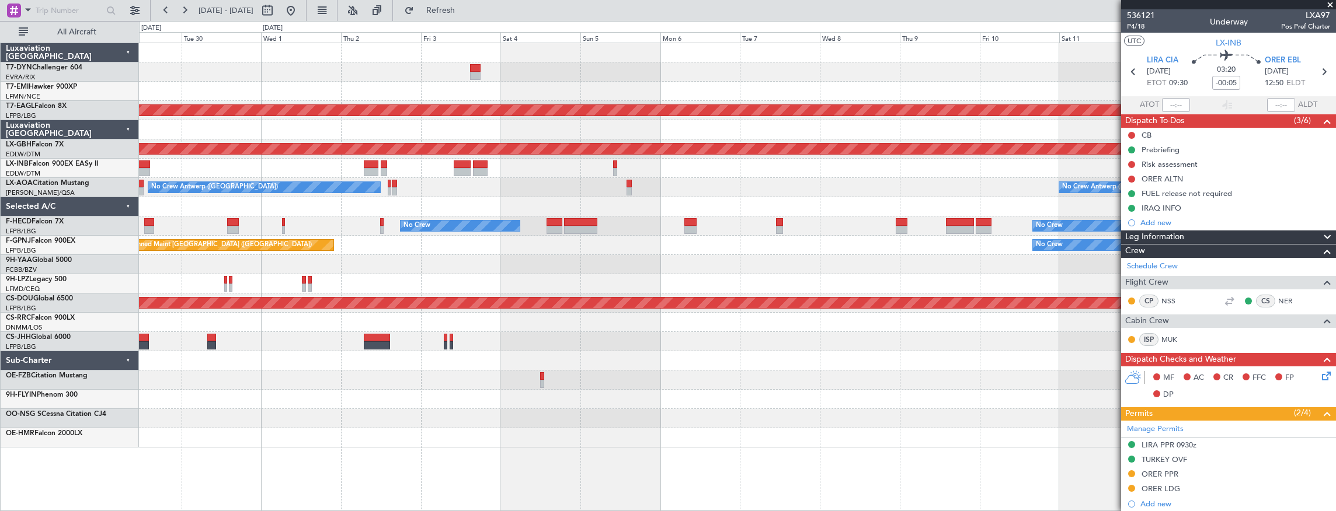
click at [200, 180] on div "Planned Maint Dubai (Al Maktoum Intl) Planned Maint Nurnberg No Crew Antwerp (D…" at bounding box center [737, 245] width 1197 height 405
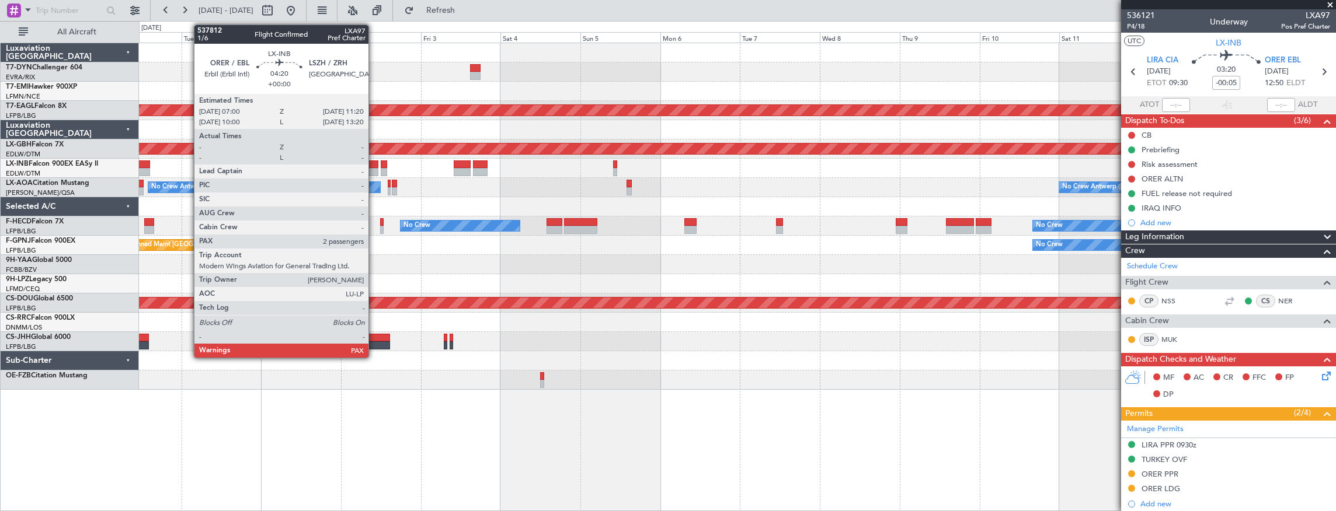
click at [374, 166] on div at bounding box center [371, 165] width 15 height 8
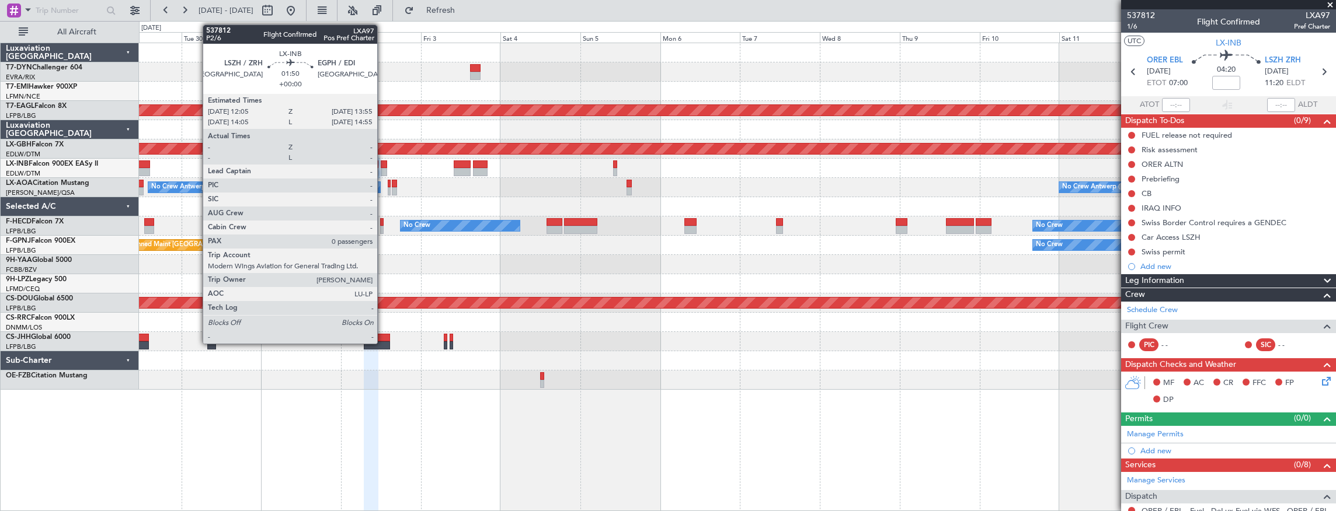
click at [383, 166] on div at bounding box center [384, 165] width 6 height 8
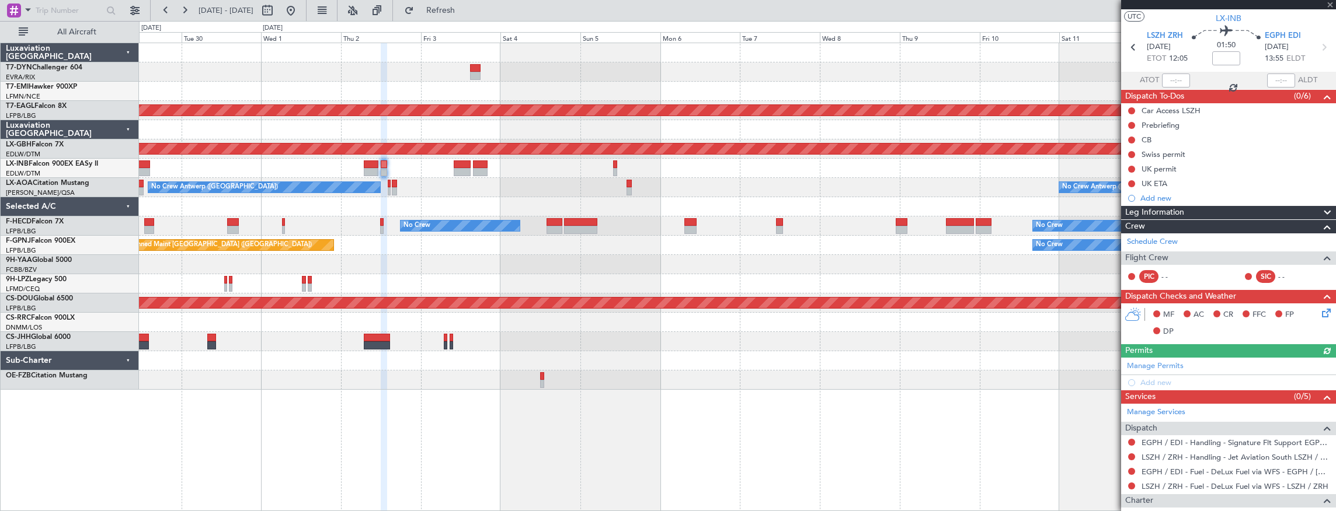
scroll to position [65, 0]
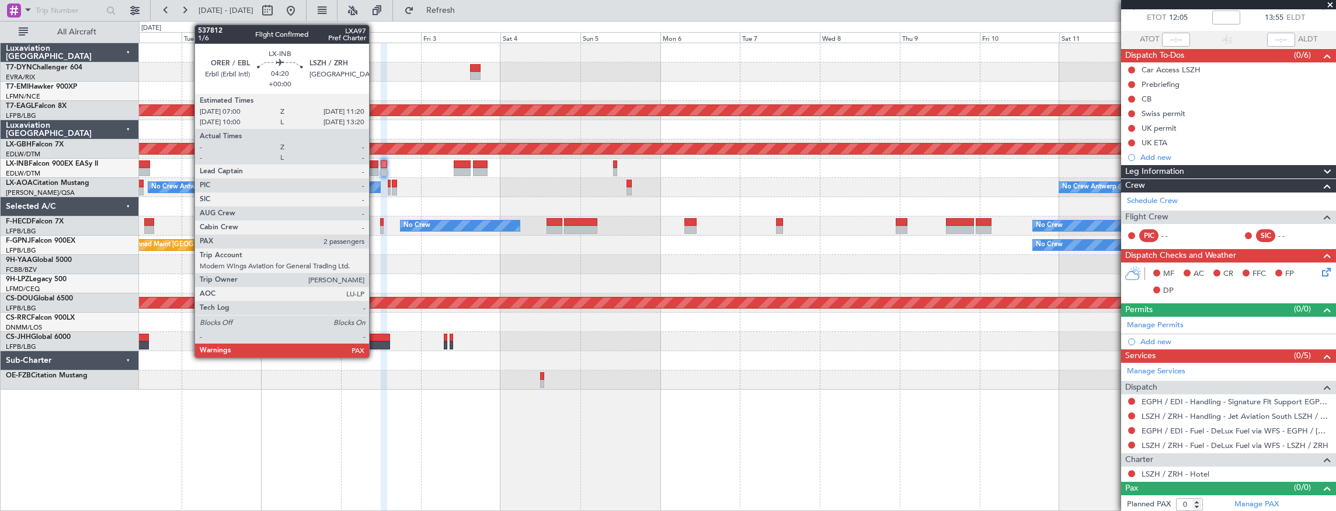
click at [375, 167] on div at bounding box center [371, 165] width 15 height 8
type input "2"
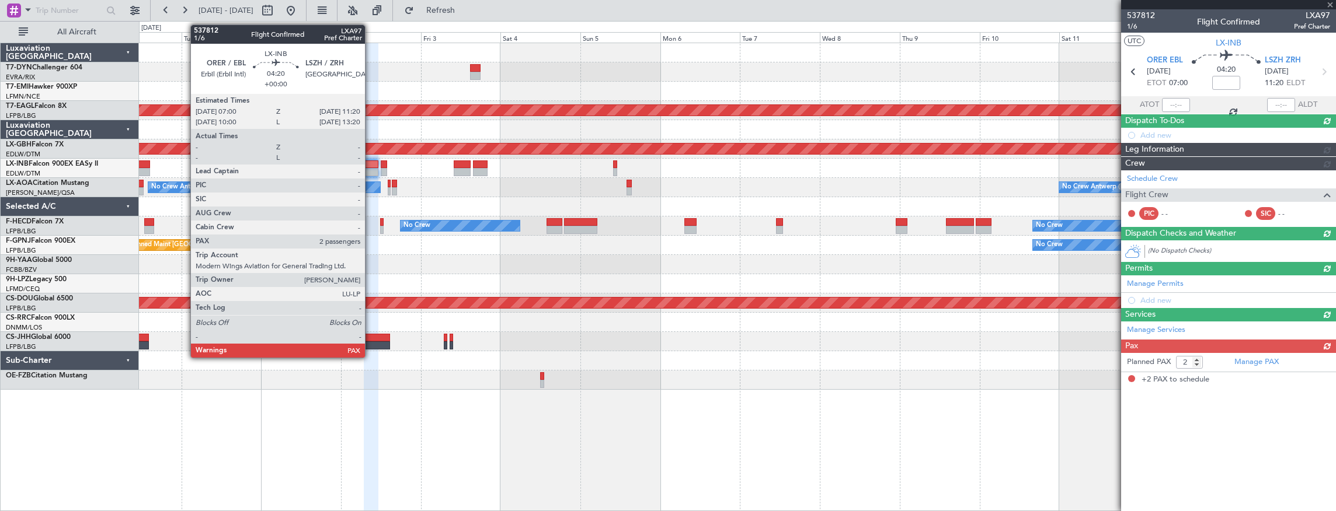
scroll to position [0, 0]
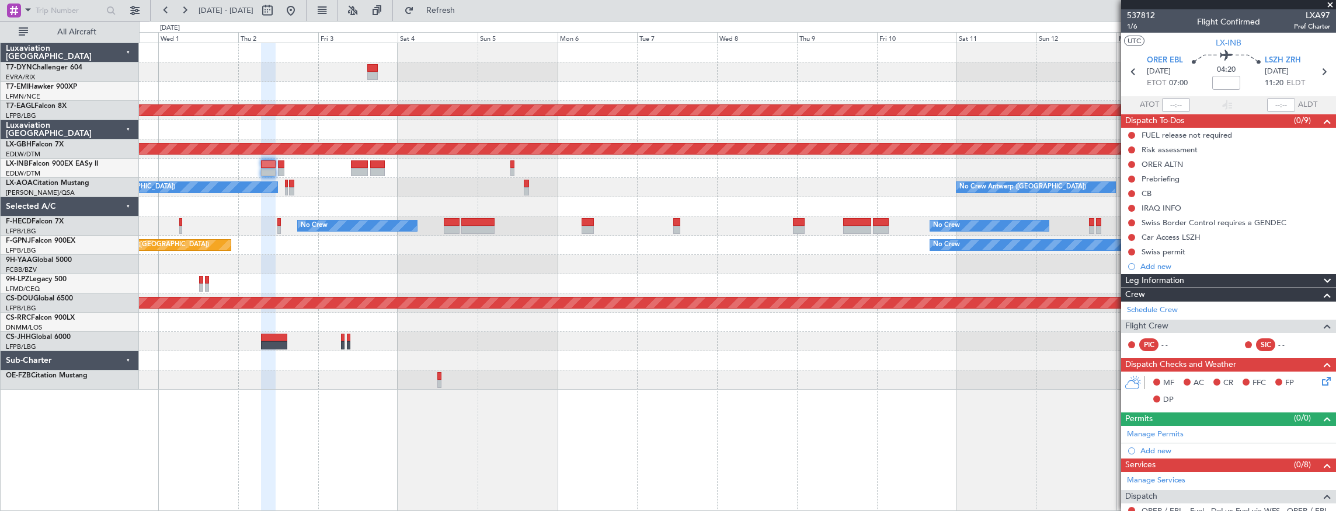
click at [343, 172] on div at bounding box center [737, 168] width 1197 height 19
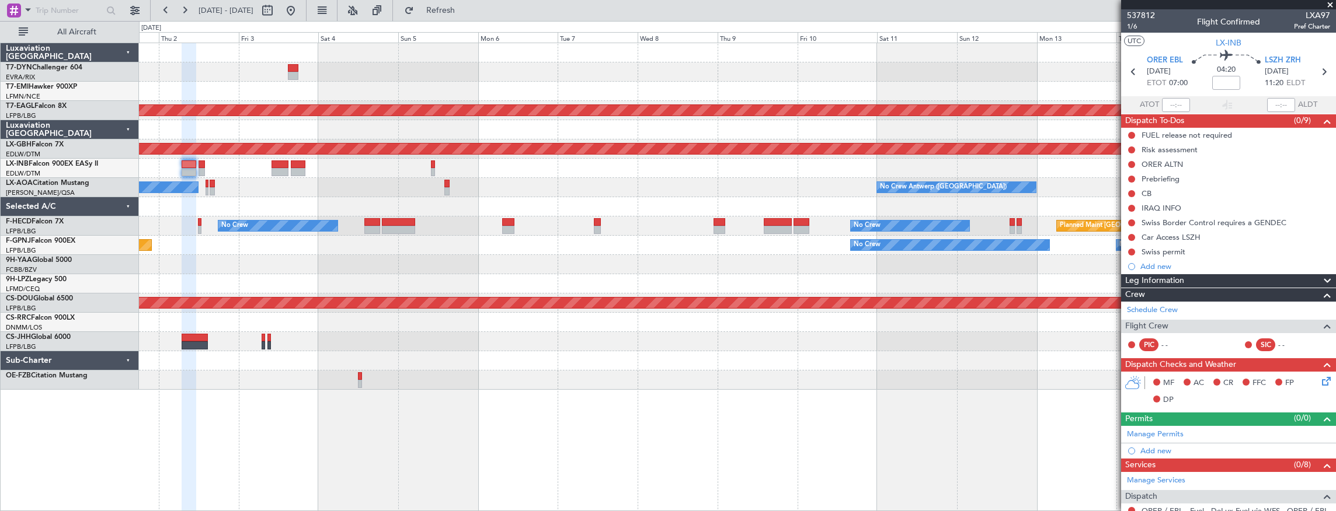
click at [377, 172] on div at bounding box center [737, 168] width 1197 height 19
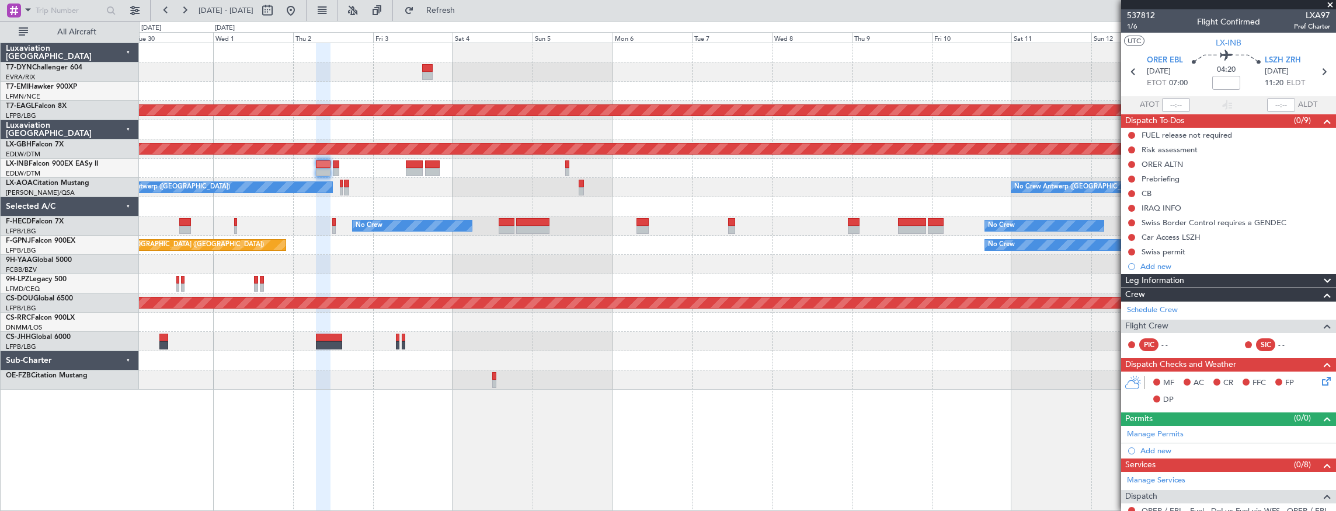
click at [655, 176] on div at bounding box center [737, 168] width 1197 height 19
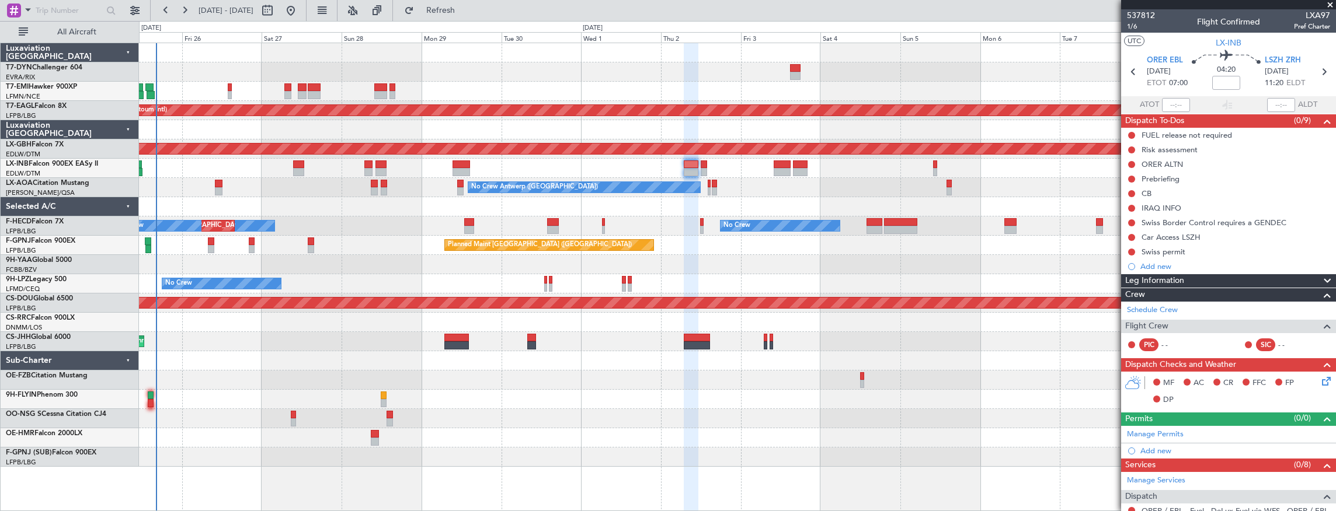
click at [480, 165] on div "Planned Maint [GEOGRAPHIC_DATA] ([GEOGRAPHIC_DATA])" at bounding box center [737, 168] width 1197 height 19
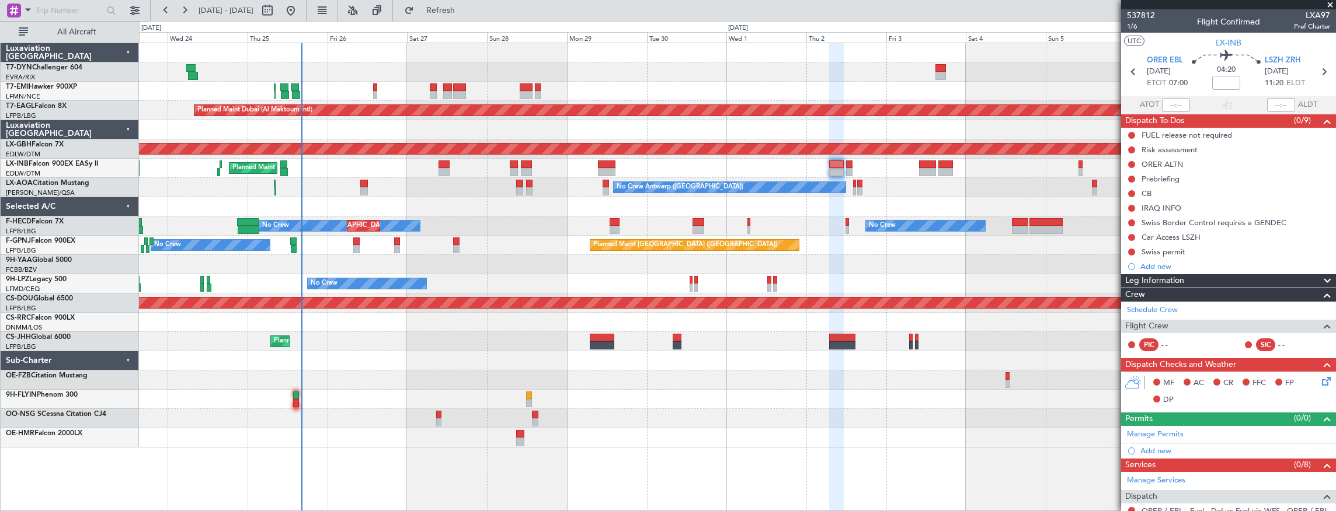
click at [721, 163] on div "Planned Maint [GEOGRAPHIC_DATA] ([GEOGRAPHIC_DATA])" at bounding box center [737, 168] width 1197 height 19
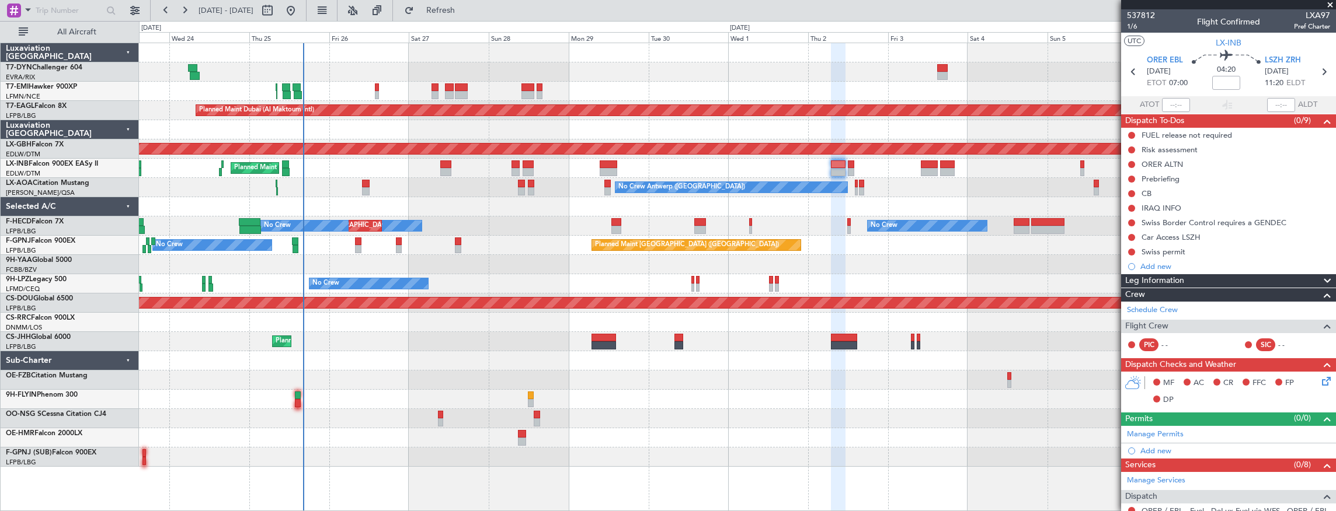
click at [495, 169] on div "Planned Maint [GEOGRAPHIC_DATA] ([GEOGRAPHIC_DATA])" at bounding box center [737, 168] width 1197 height 19
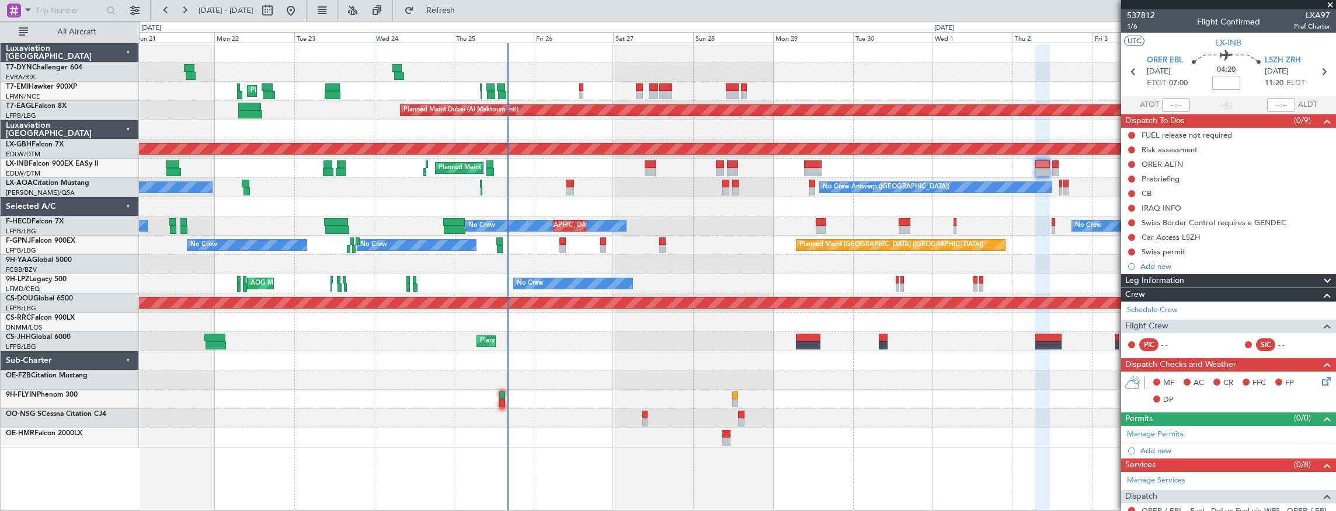
click at [872, 169] on div "Planned Maint [GEOGRAPHIC_DATA] ([GEOGRAPHIC_DATA])" at bounding box center [737, 168] width 1197 height 19
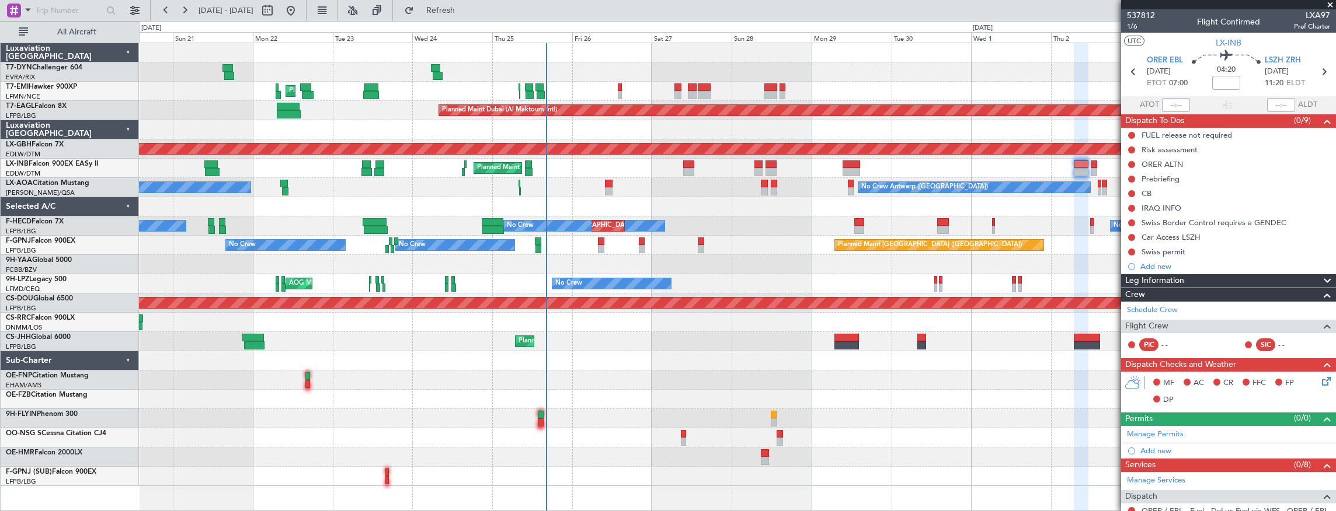
drag, startPoint x: 653, startPoint y: 200, endPoint x: 648, endPoint y: 197, distance: 6.5
click at [625, 175] on div "Planned Maint [GEOGRAPHIC_DATA] ([GEOGRAPHIC_DATA])" at bounding box center [737, 168] width 1197 height 19
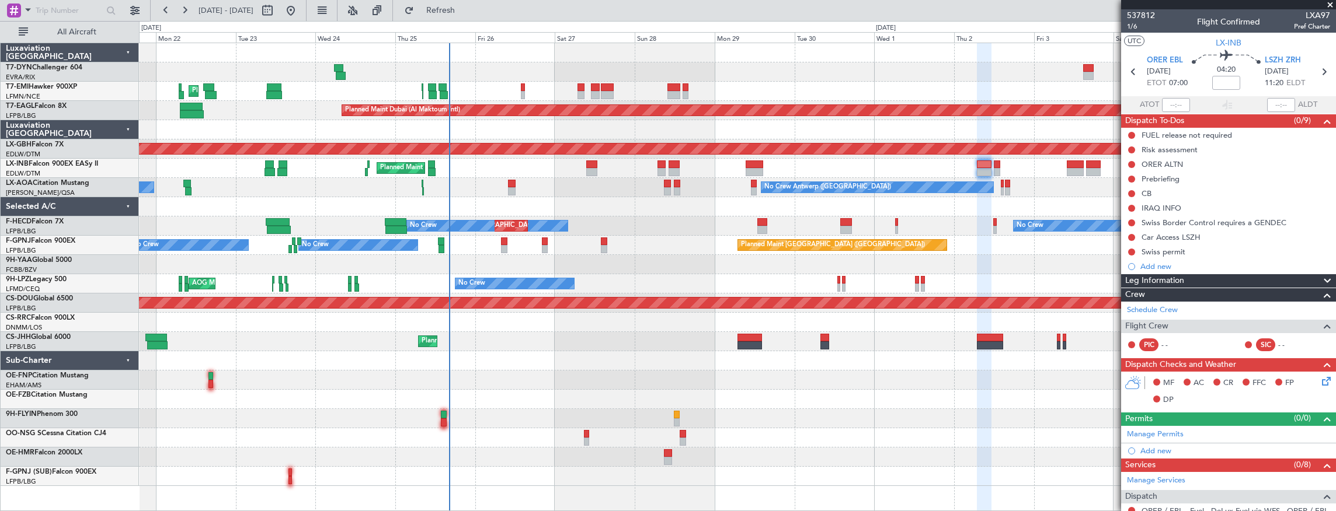
click at [547, 189] on div "No Crew Antwerp (Deurne) No Crew Nice (Côte d'Azur Airport) Planned Maint Nice …" at bounding box center [737, 187] width 1197 height 19
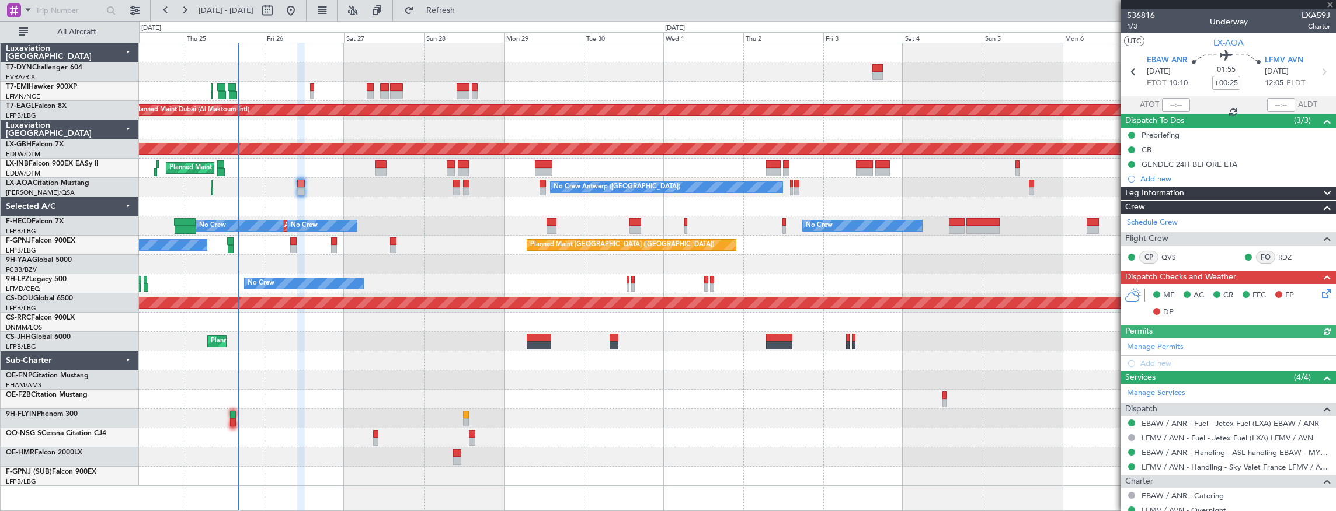
click at [438, 215] on div at bounding box center [737, 206] width 1197 height 19
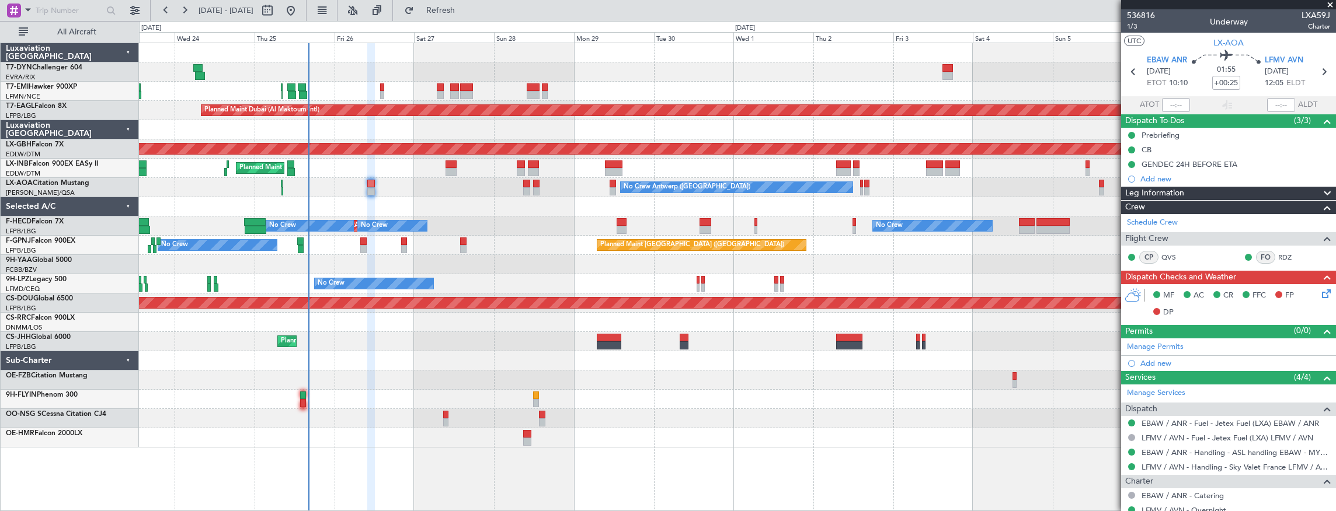
click at [510, 217] on div "Planned Maint [GEOGRAPHIC_DATA] ([GEOGRAPHIC_DATA]) No Crew No Crew No Crew No …" at bounding box center [737, 226] width 1197 height 19
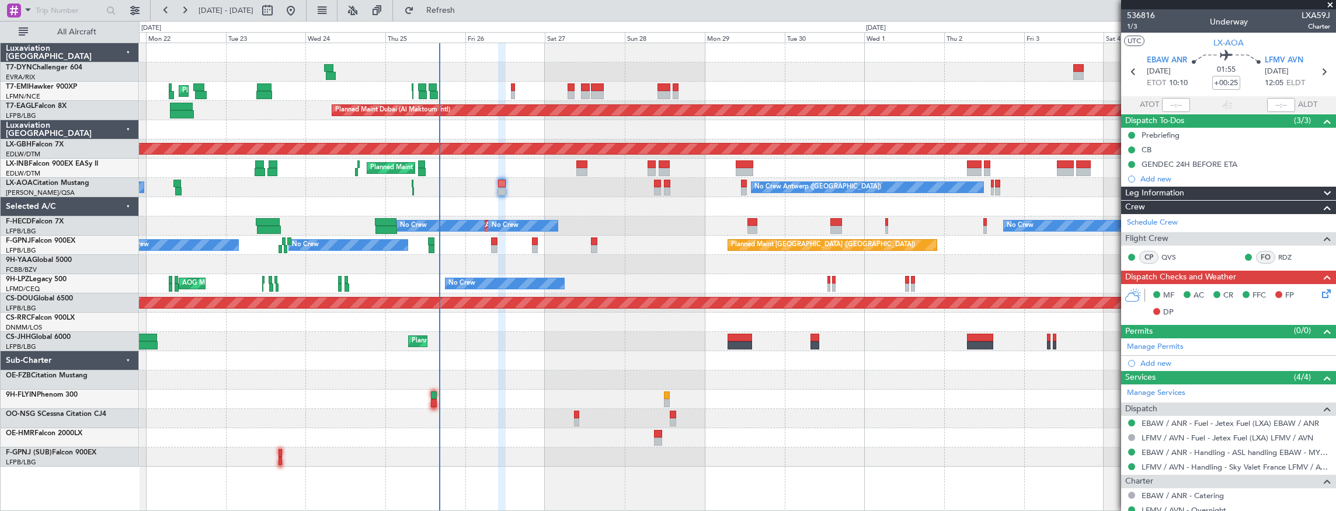
click at [641, 220] on div "Planned Maint [GEOGRAPHIC_DATA] Planned Maint [GEOGRAPHIC_DATA] (Al Maktoum Int…" at bounding box center [737, 255] width 1197 height 424
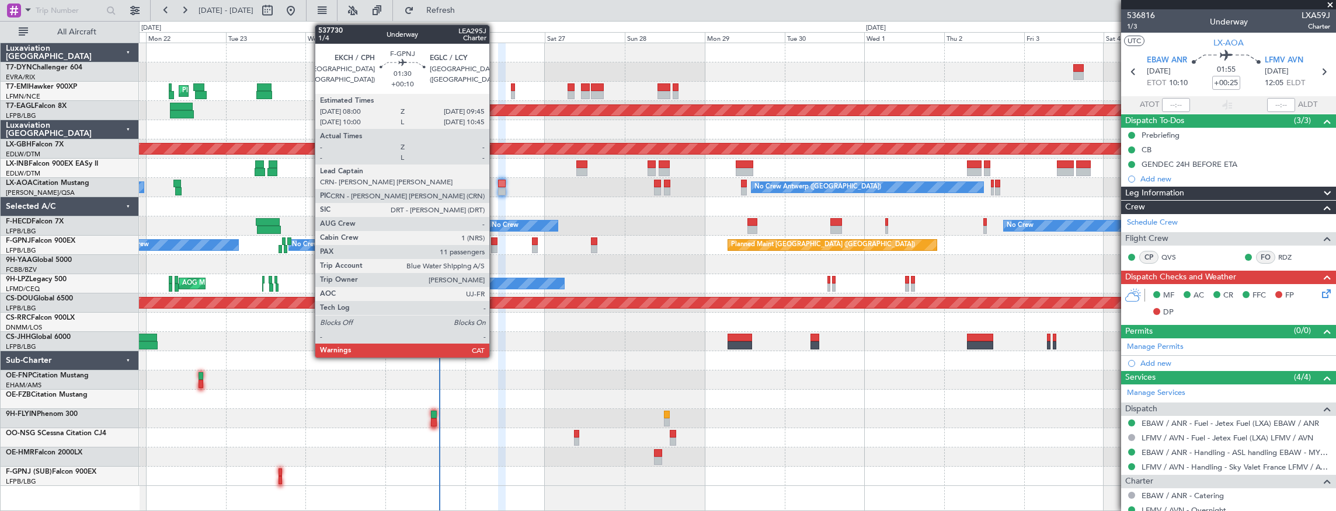
click at [495, 241] on div at bounding box center [494, 242] width 6 height 8
type input "+00:10"
type input "11"
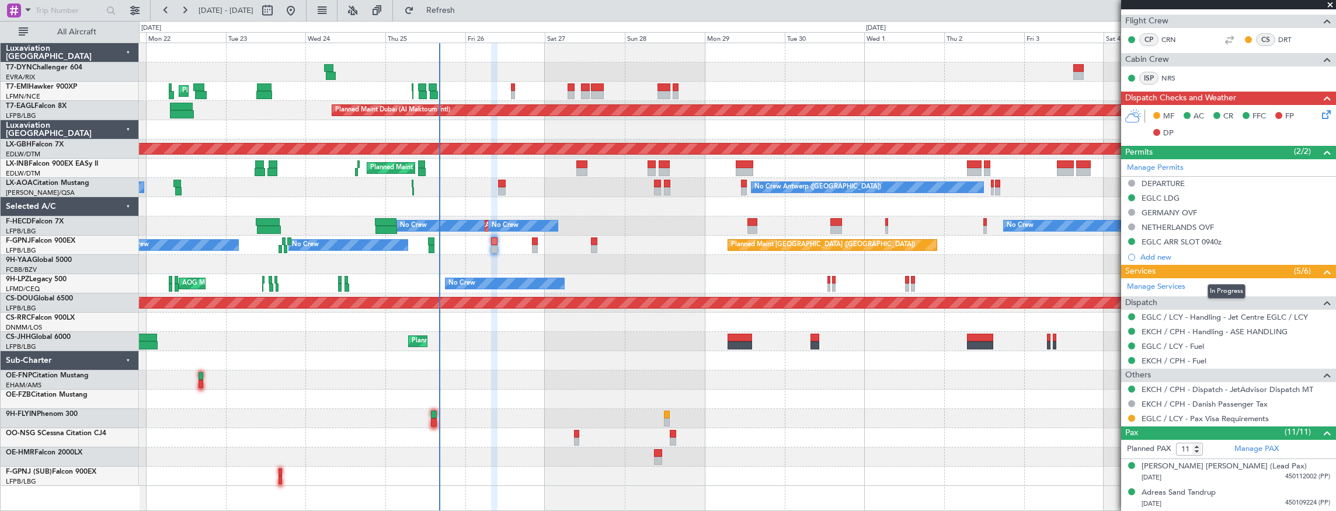
scroll to position [213, 0]
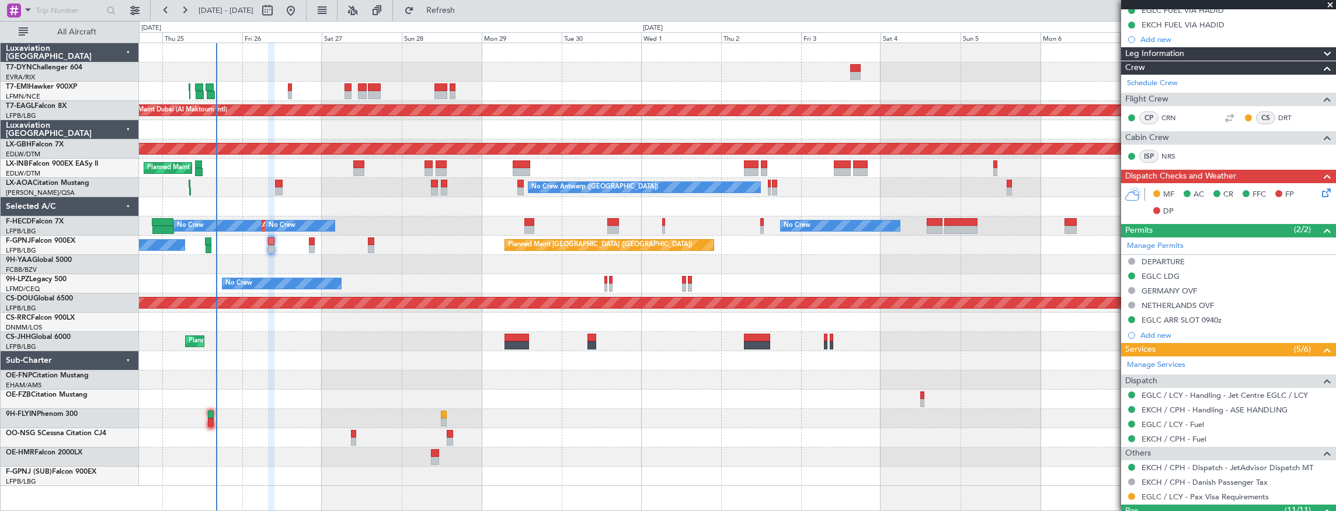
click at [386, 260] on div at bounding box center [737, 264] width 1197 height 19
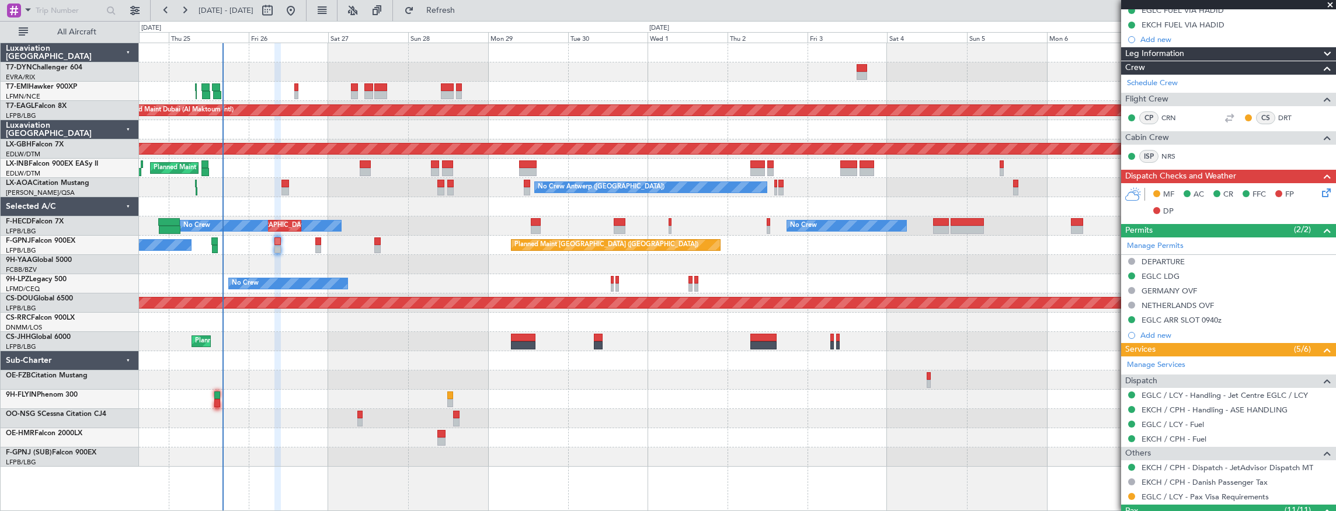
click at [436, 353] on div at bounding box center [737, 361] width 1197 height 19
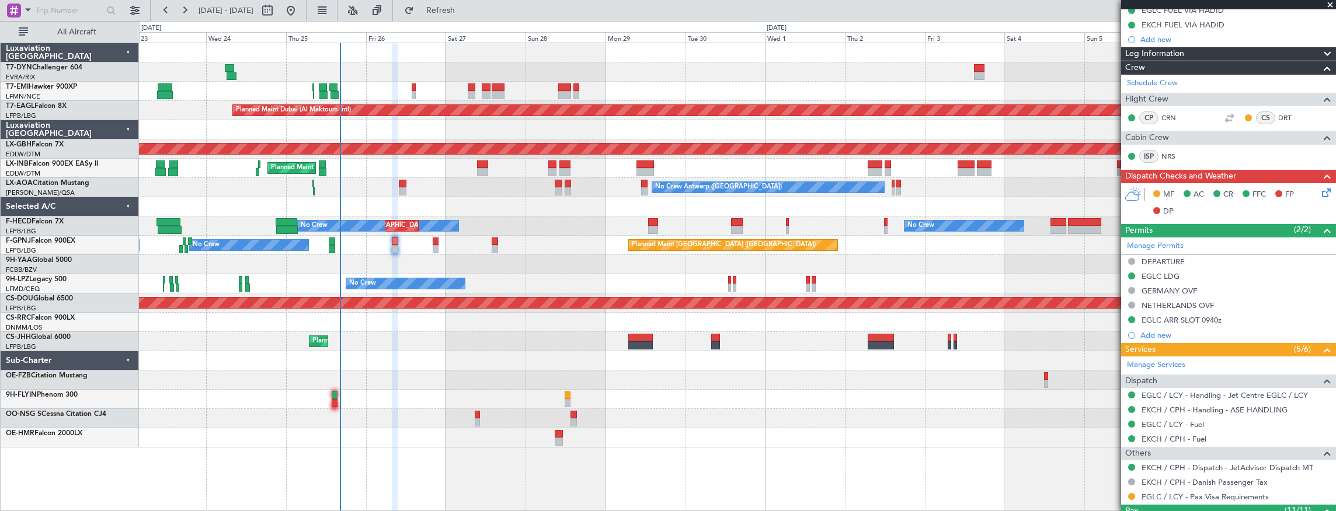
click at [426, 334] on div "Planned Maint [GEOGRAPHIC_DATA] ([GEOGRAPHIC_DATA]) Owner" at bounding box center [737, 341] width 1197 height 19
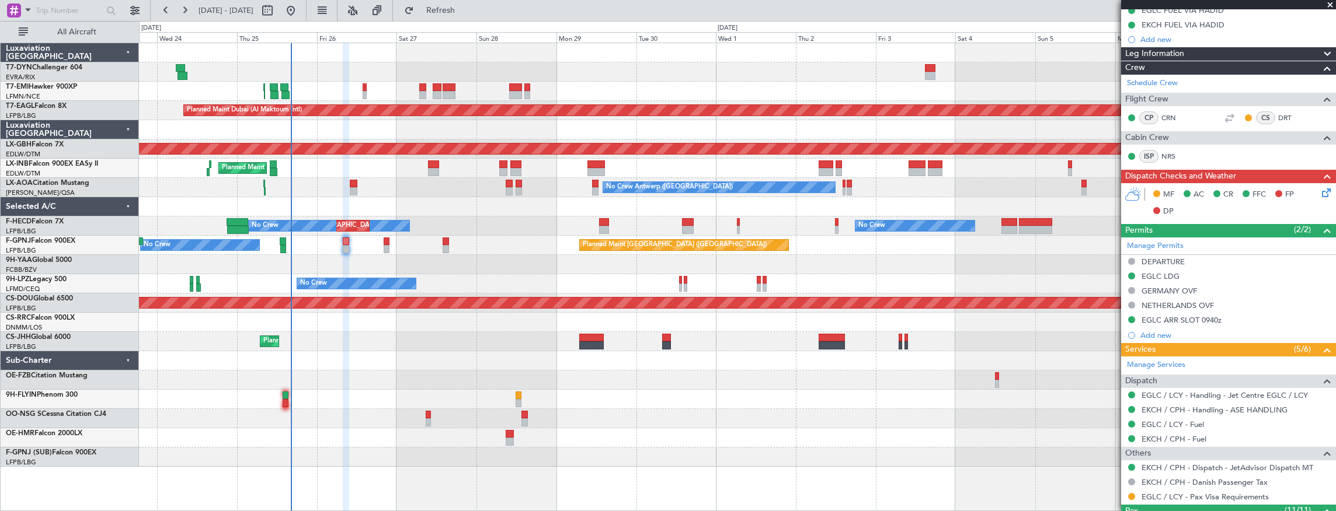
click at [337, 401] on div at bounding box center [737, 399] width 1197 height 19
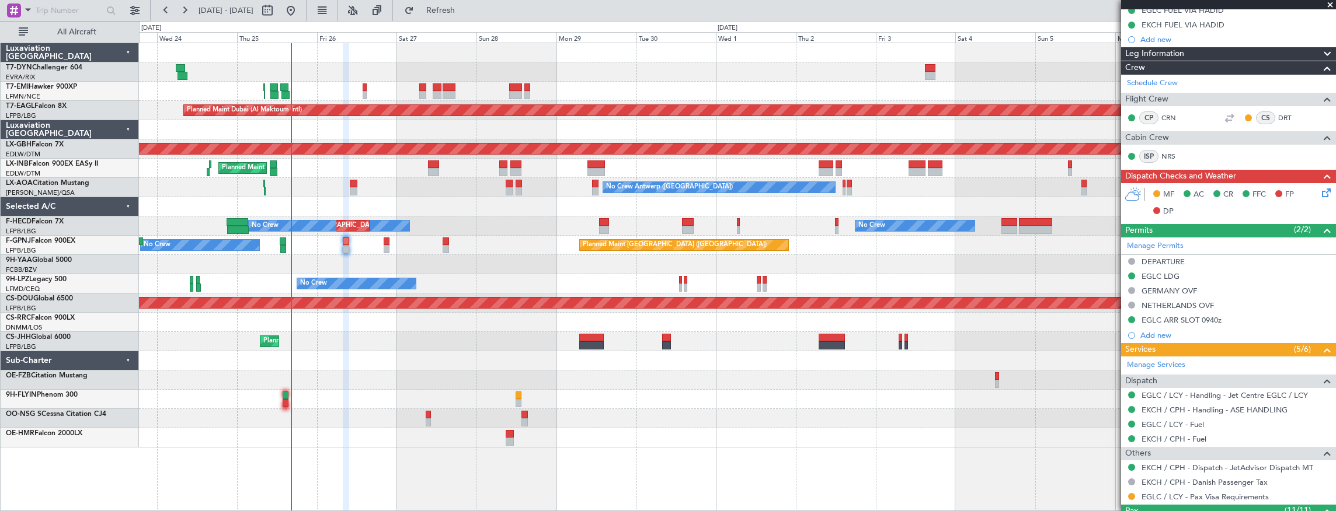
click at [410, 388] on div "Planned Maint [GEOGRAPHIC_DATA] Planned Maint [GEOGRAPHIC_DATA] (Al Maktoum Int…" at bounding box center [737, 245] width 1197 height 405
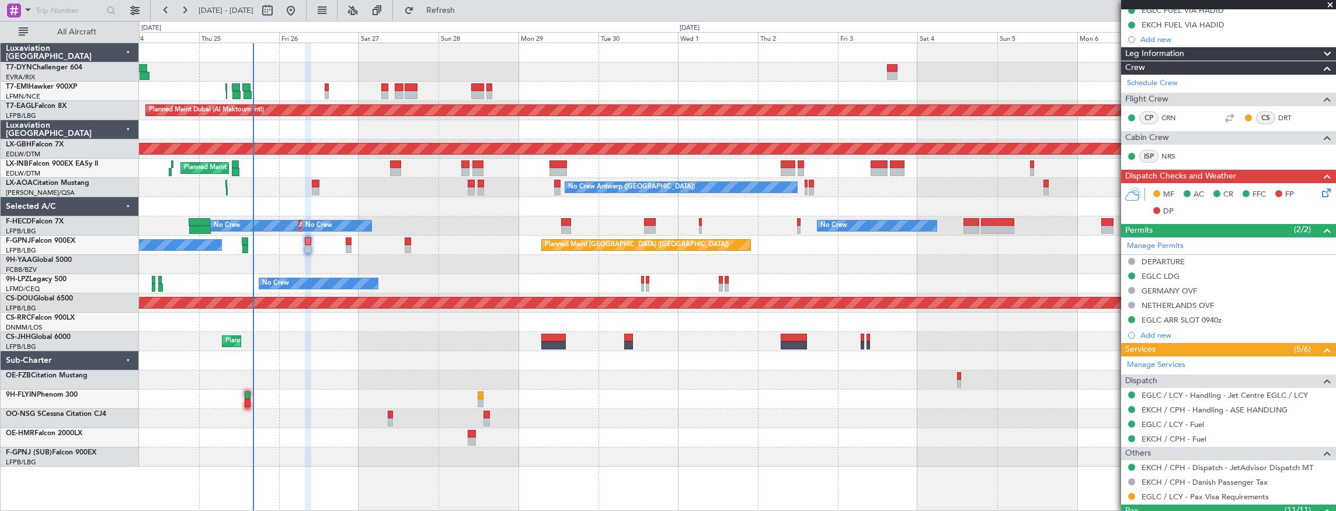
click at [620, 430] on div at bounding box center [737, 438] width 1197 height 19
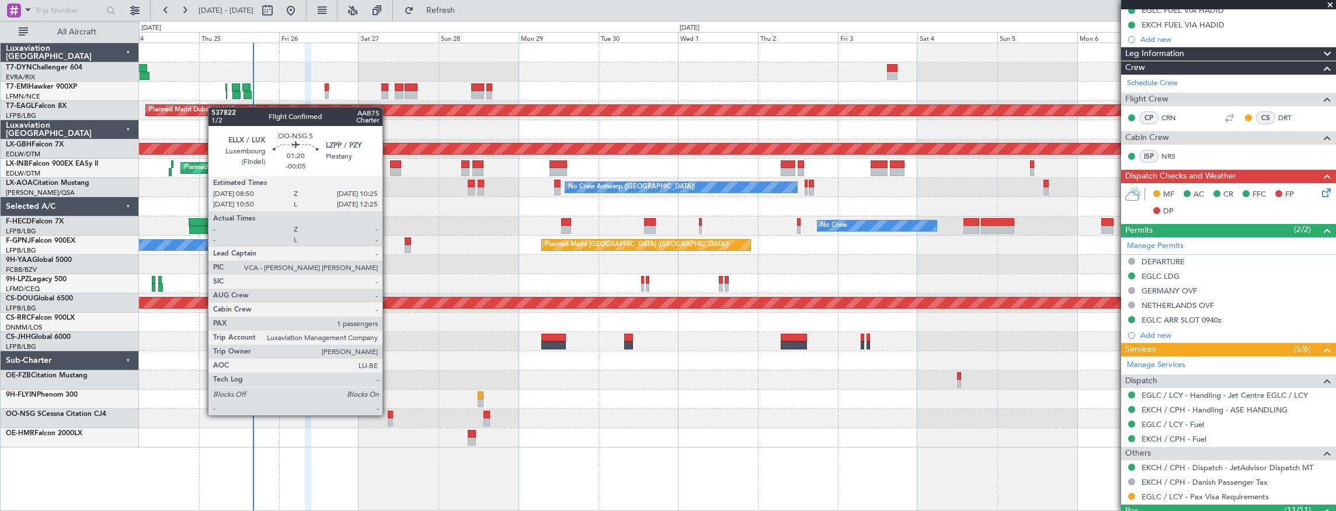
click at [388, 415] on div at bounding box center [391, 415] width 6 height 8
type input "-00:05"
type input "1"
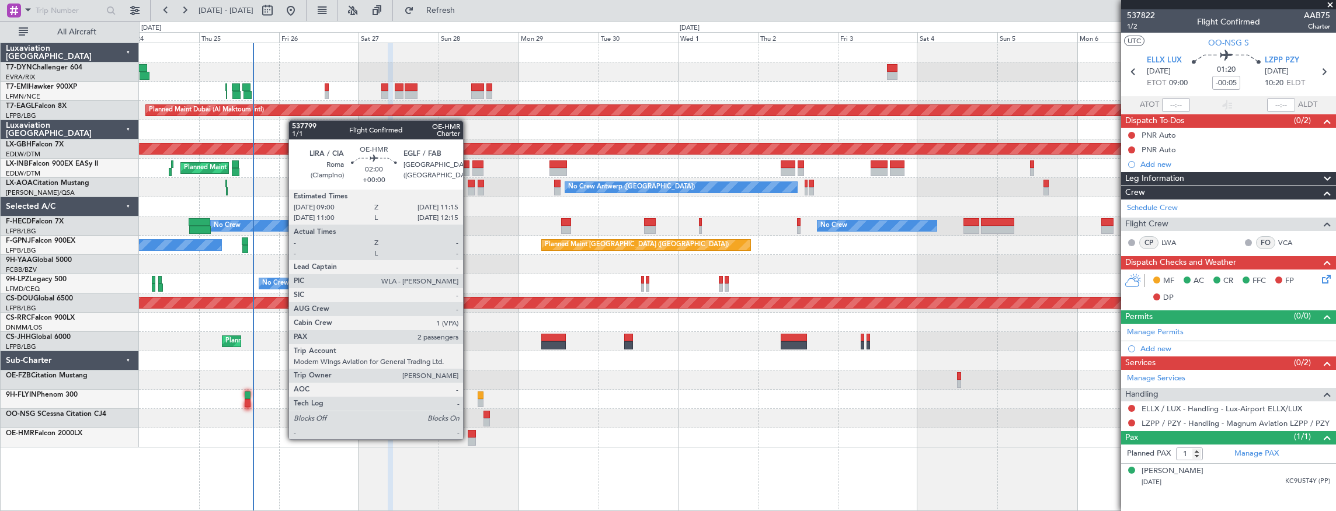
click at [469, 439] on div at bounding box center [472, 442] width 8 height 8
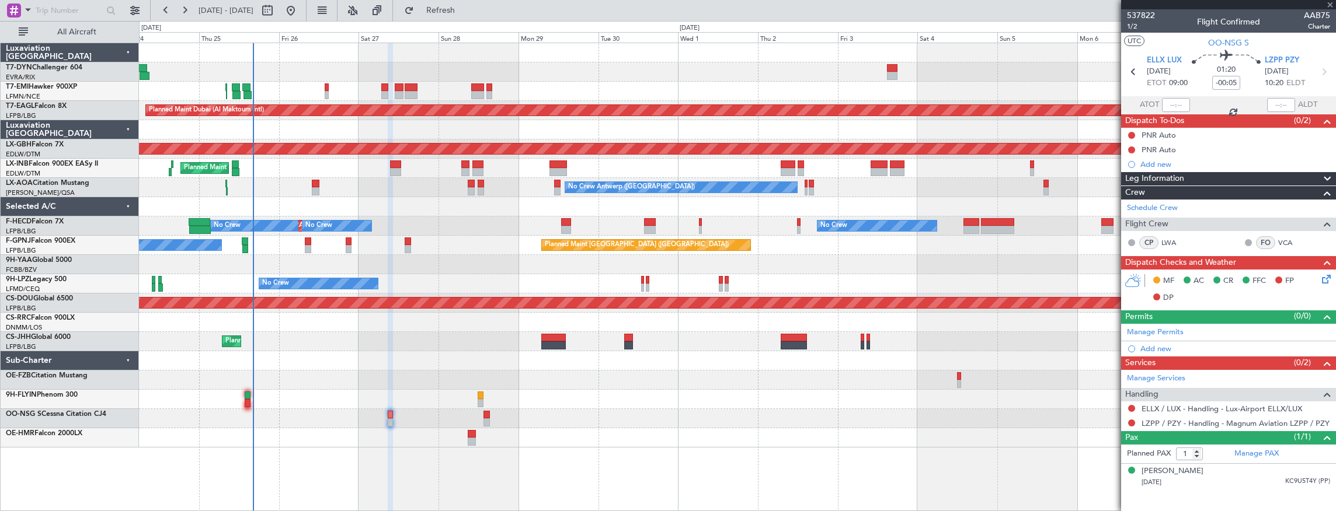
type input "2"
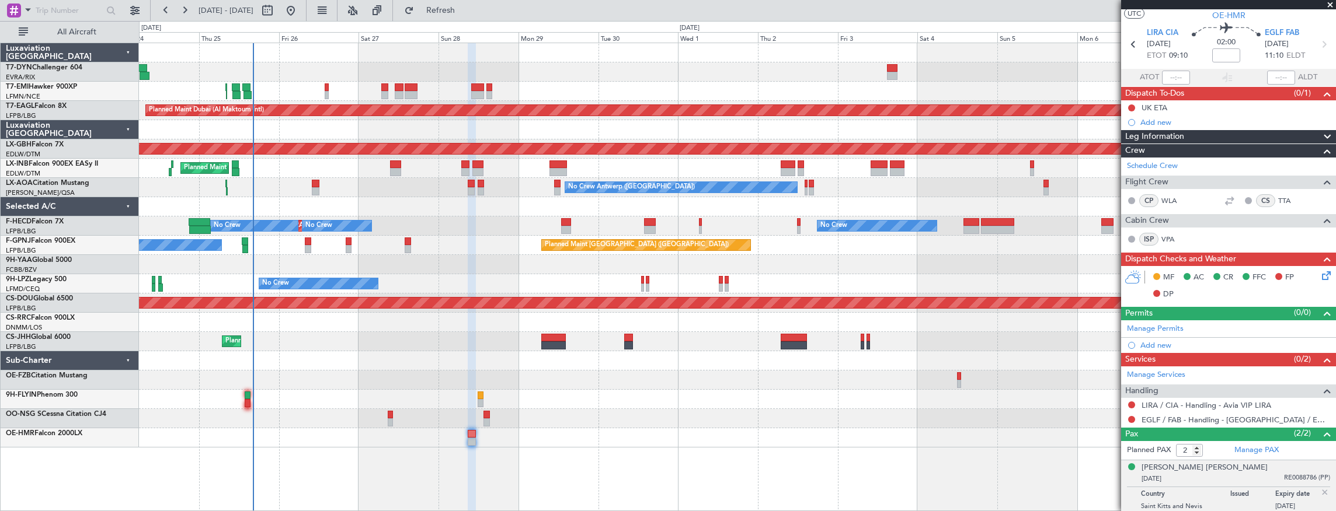
scroll to position [54, 0]
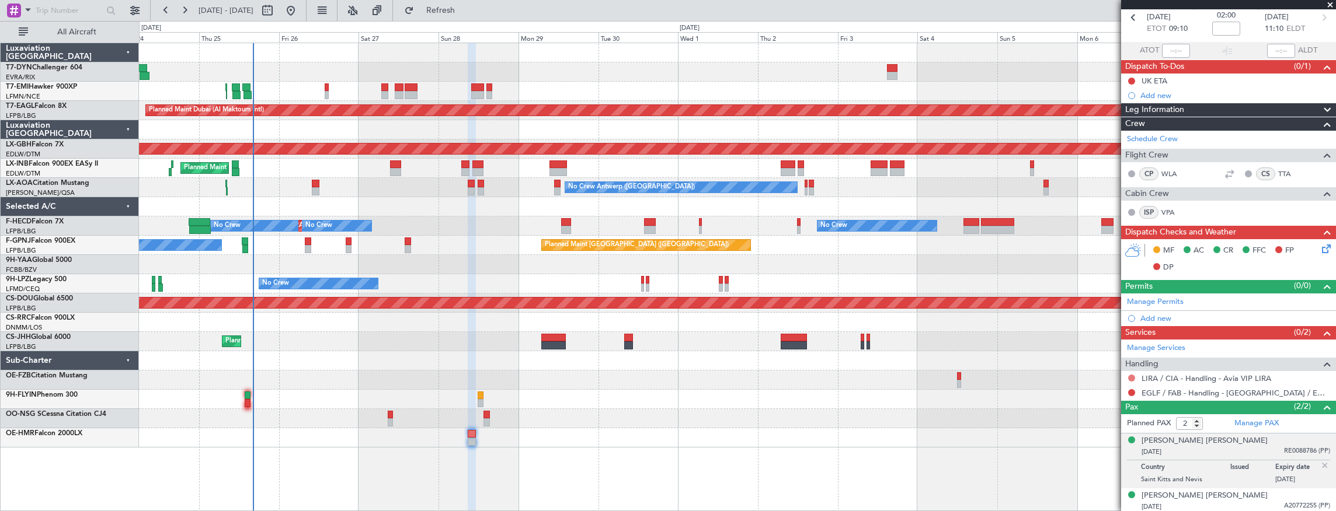
click at [1133, 375] on button at bounding box center [1131, 378] width 7 height 7
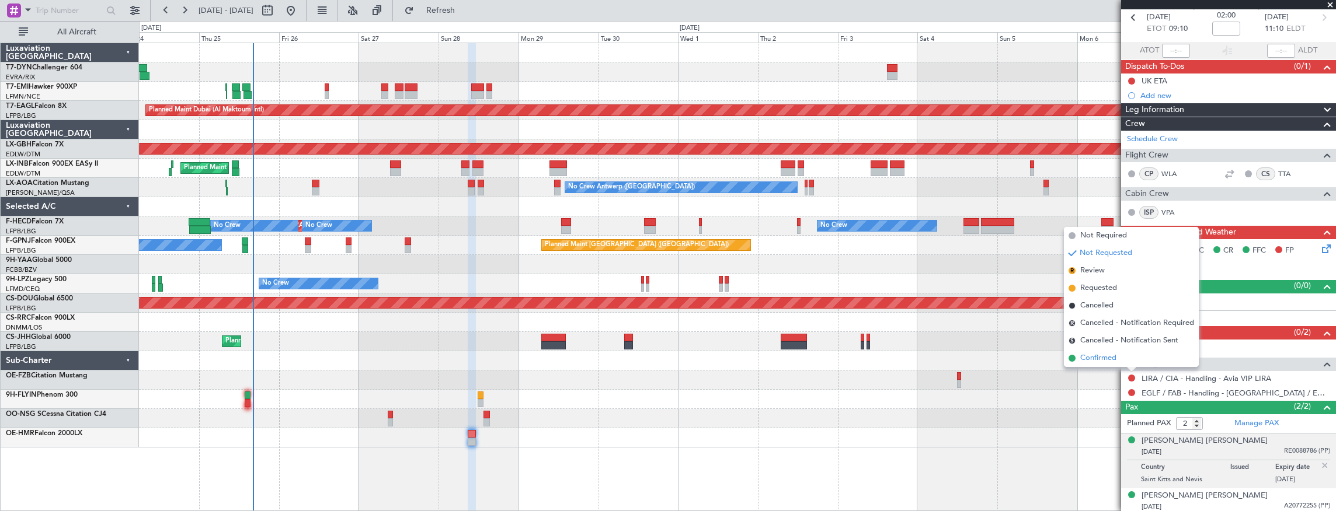
click at [1111, 355] on span "Confirmed" at bounding box center [1098, 359] width 36 height 12
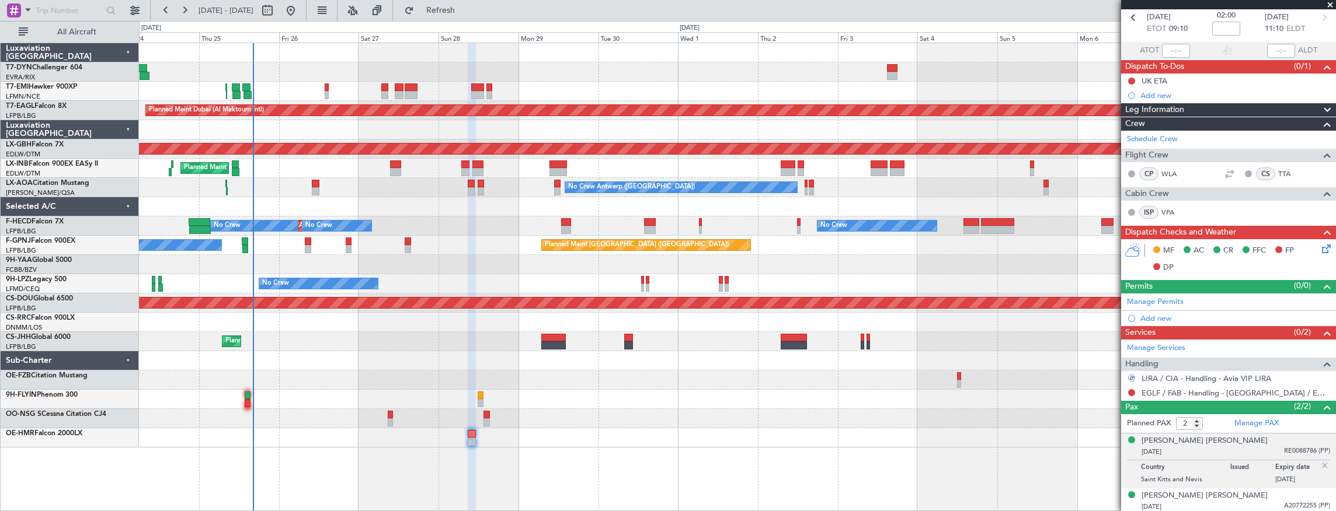
click at [1136, 391] on div at bounding box center [1131, 392] width 9 height 9
click at [1134, 389] on button at bounding box center [1131, 392] width 7 height 7
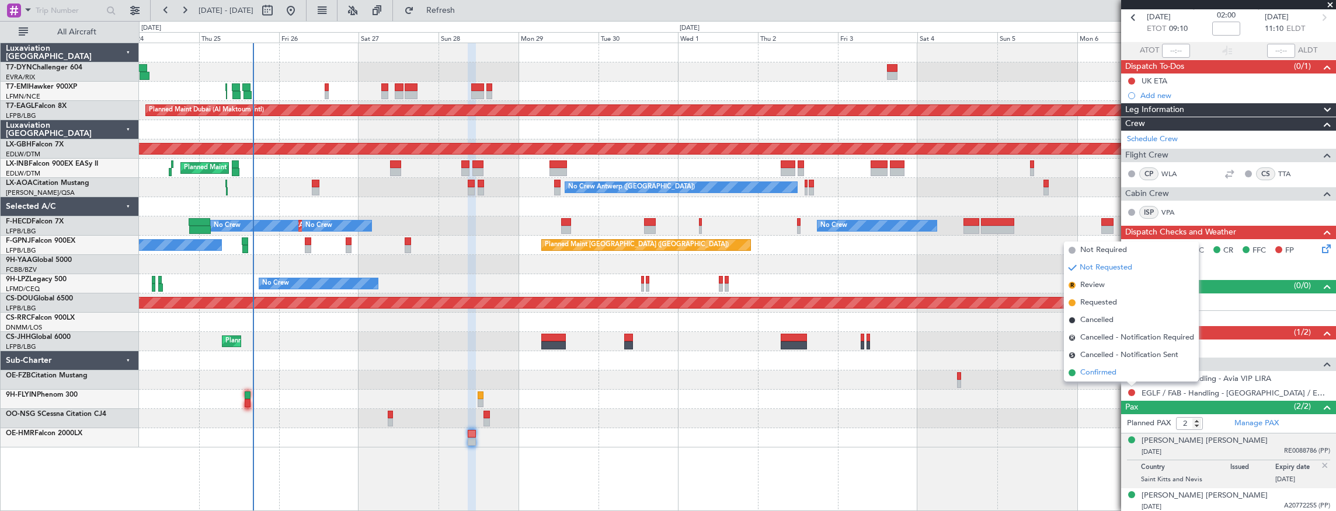
click at [1112, 377] on span "Confirmed" at bounding box center [1098, 373] width 36 height 12
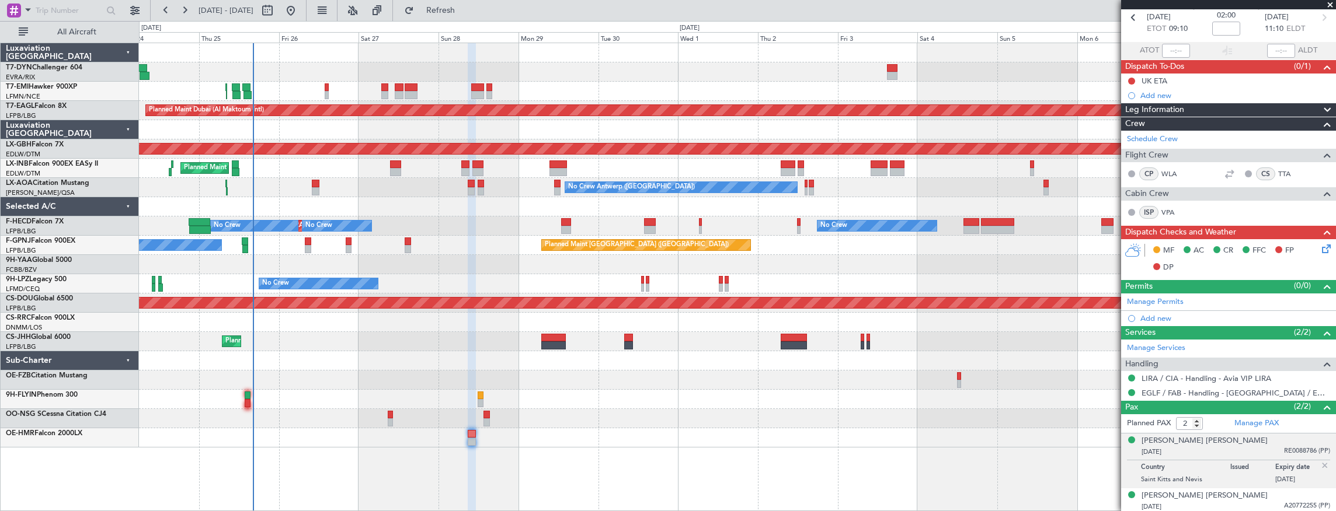
scroll to position [0, 0]
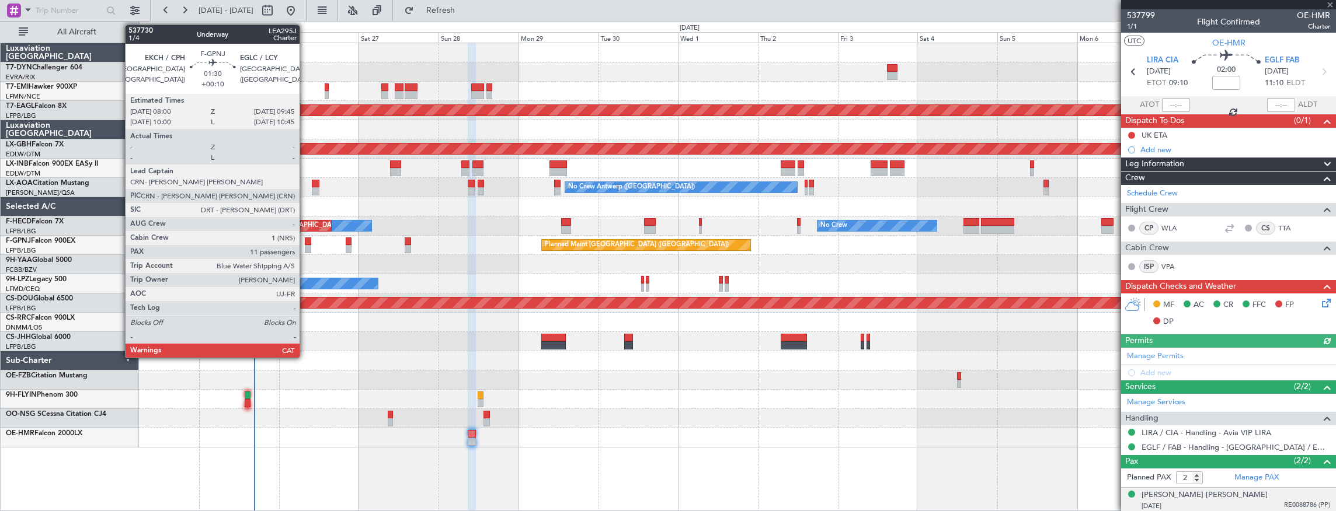
click at [307, 241] on div at bounding box center [308, 242] width 6 height 8
type input "+00:10"
type input "11"
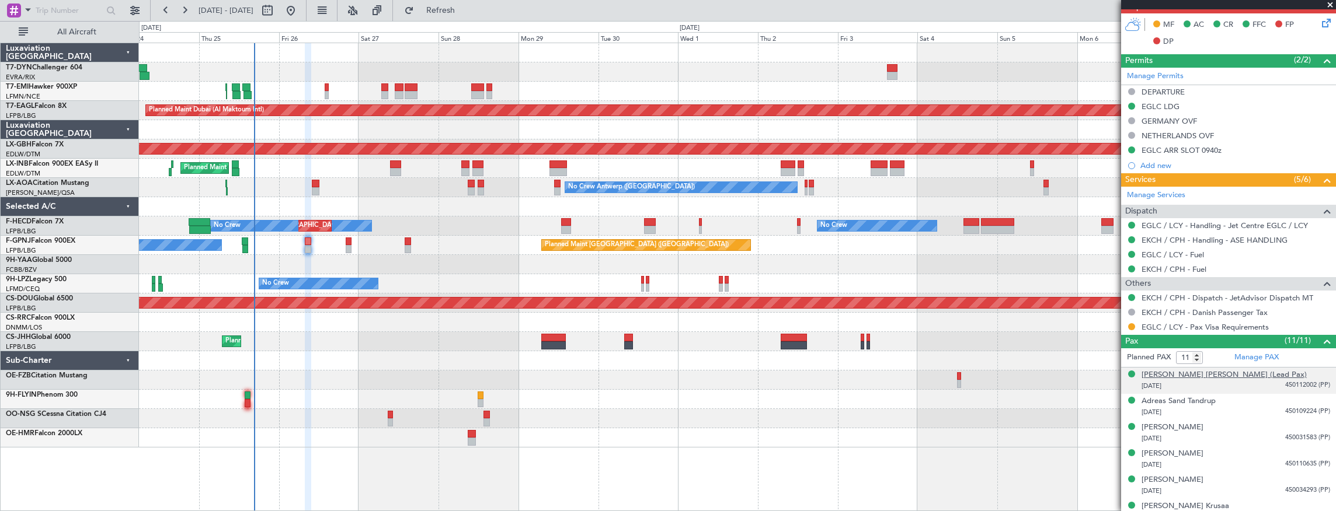
scroll to position [389, 0]
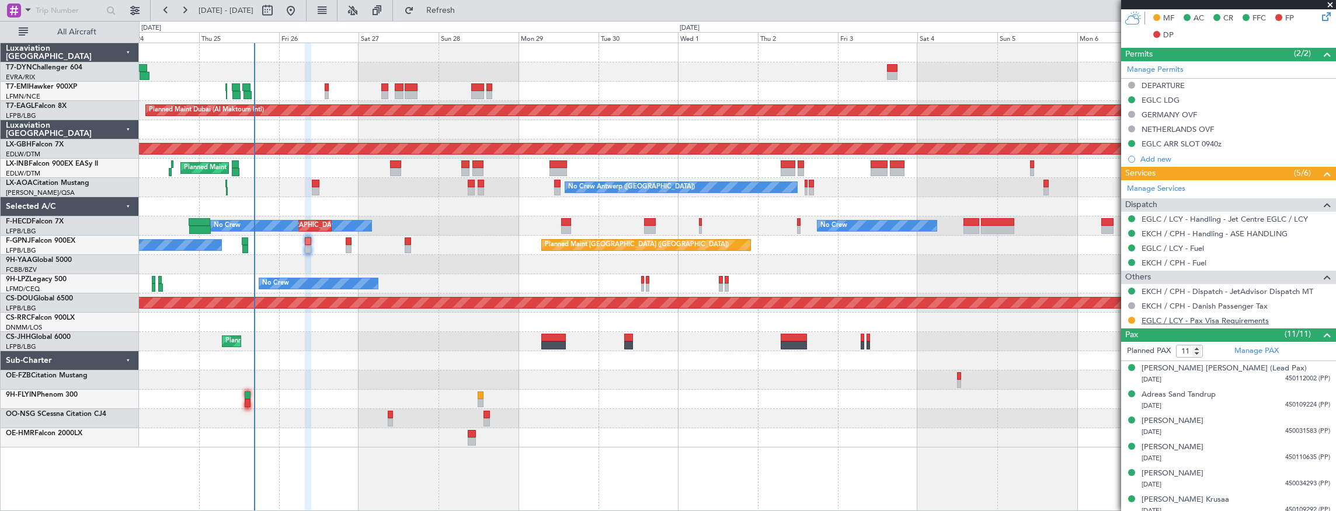
click at [1169, 316] on link "EGLC / LCY - Pax Visa Requirements" at bounding box center [1205, 321] width 127 height 10
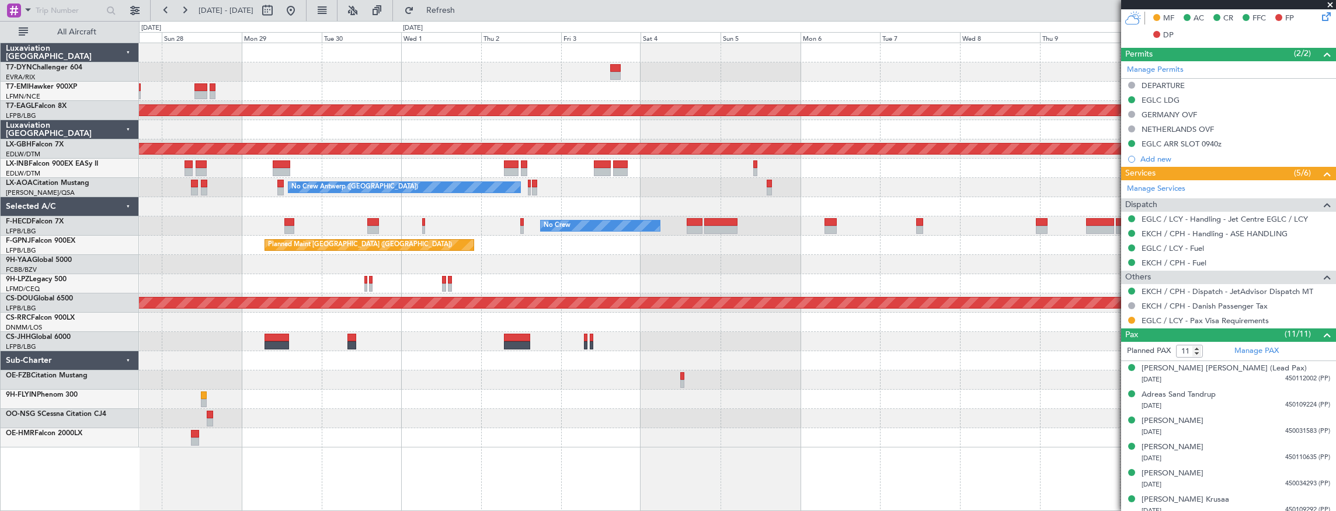
click at [131, 119] on div "Planned Maint Dubai (Al Maktoum Intl) Planned Maint Nurnberg Planned Maint [GEO…" at bounding box center [668, 266] width 1336 height 490
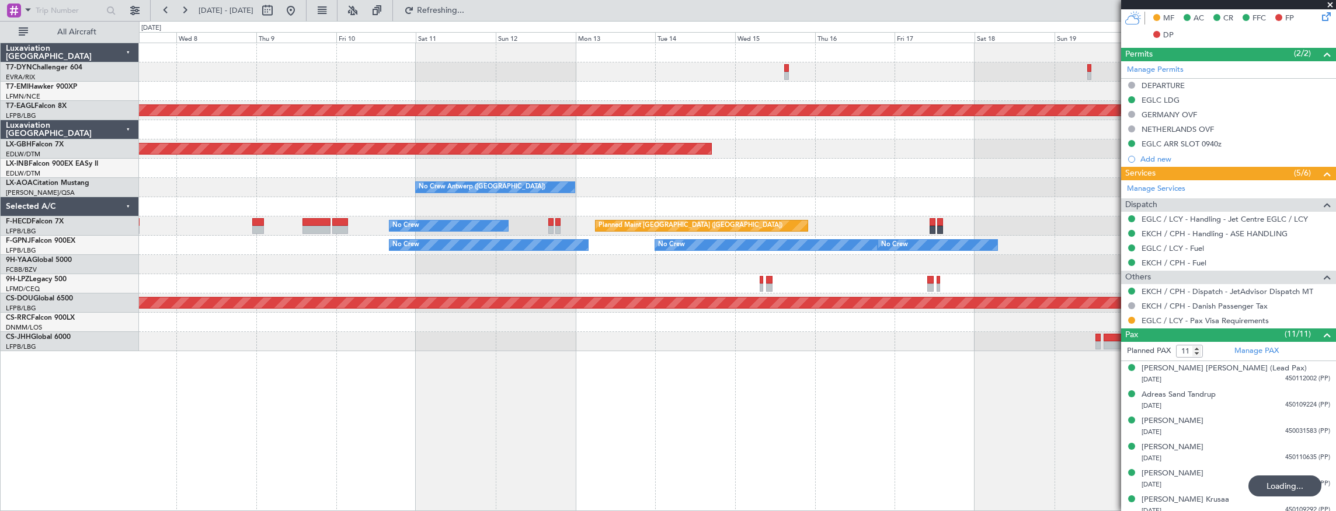
click at [438, 141] on div "Planned Maint Dubai (Al Maktoum Intl) Planned Maint Nurnberg No Crew [GEOGRAPHI…" at bounding box center [737, 197] width 1197 height 308
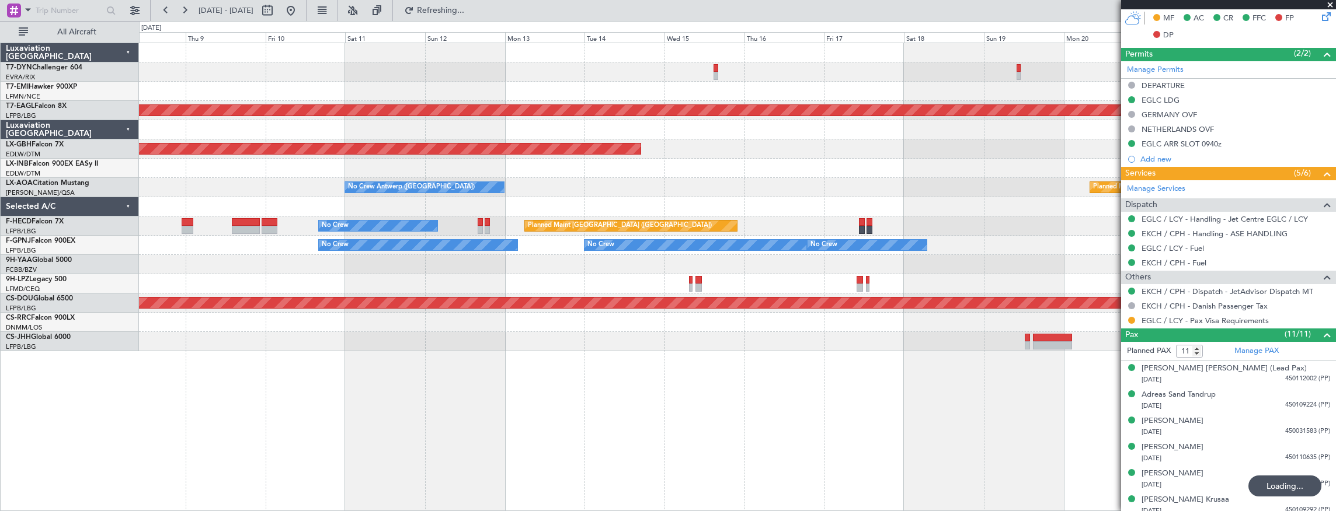
click at [1016, 166] on div "Planned Maint Dubai (Al Maktoum Intl) Planned Maint Nurnberg Planned Maint [GEO…" at bounding box center [737, 197] width 1197 height 308
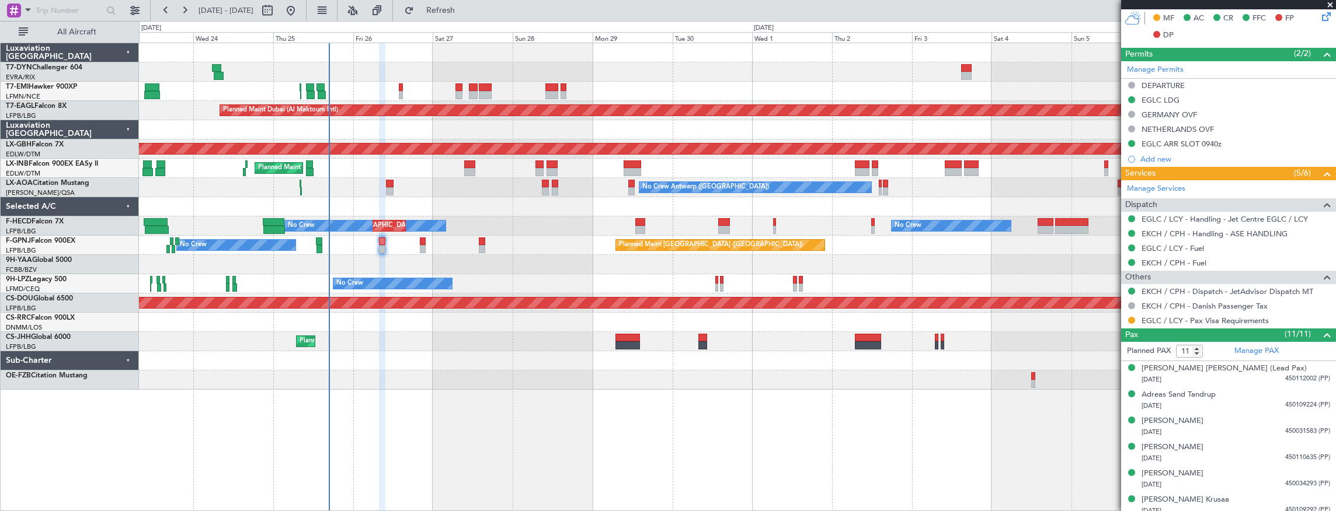
click at [795, 272] on div at bounding box center [737, 264] width 1197 height 19
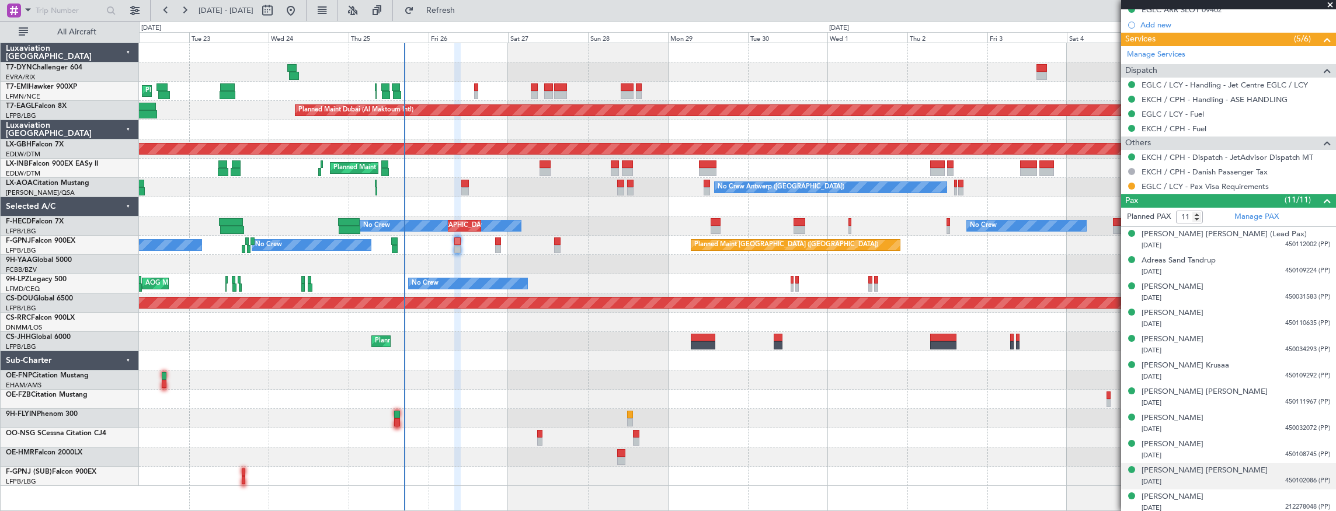
scroll to position [524, 0]
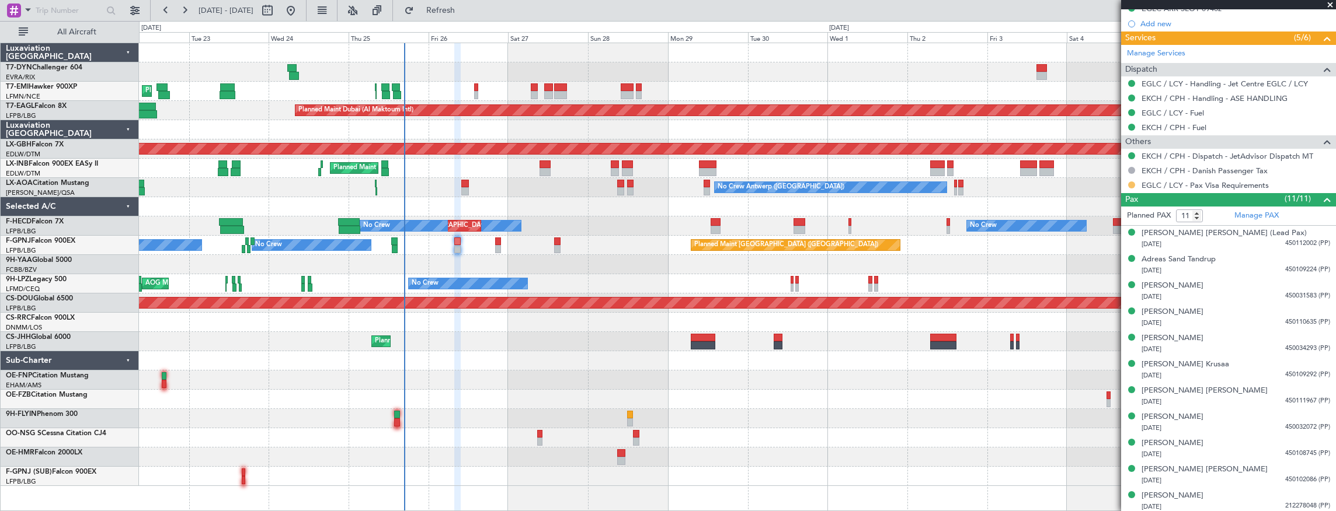
click at [1131, 183] on button at bounding box center [1131, 185] width 7 height 7
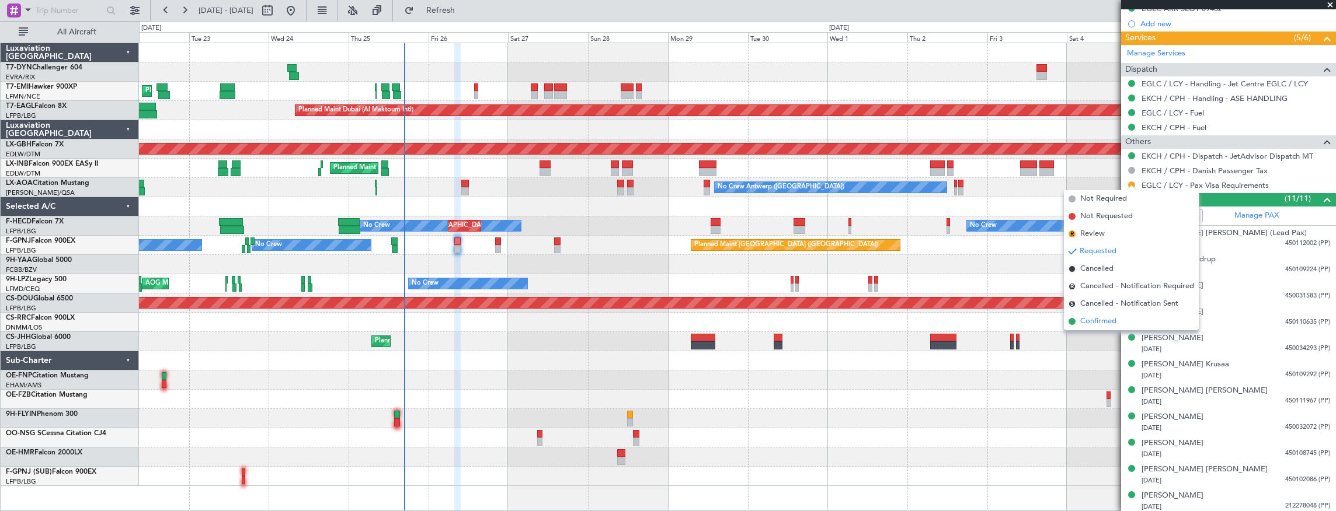
click at [1099, 319] on span "Confirmed" at bounding box center [1098, 322] width 36 height 12
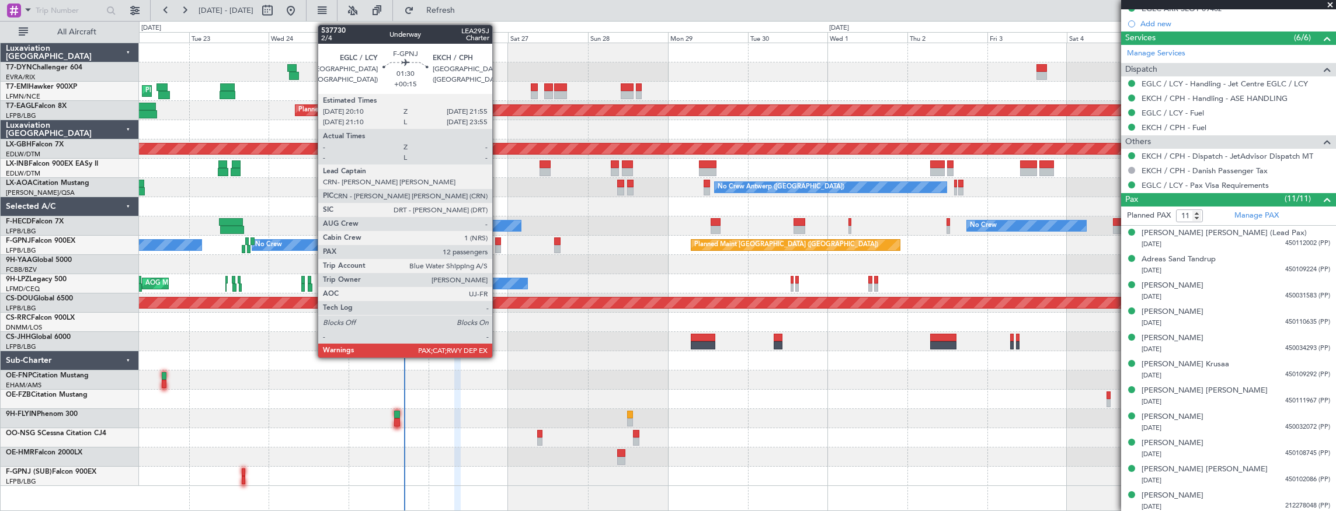
click at [498, 243] on div at bounding box center [498, 242] width 6 height 8
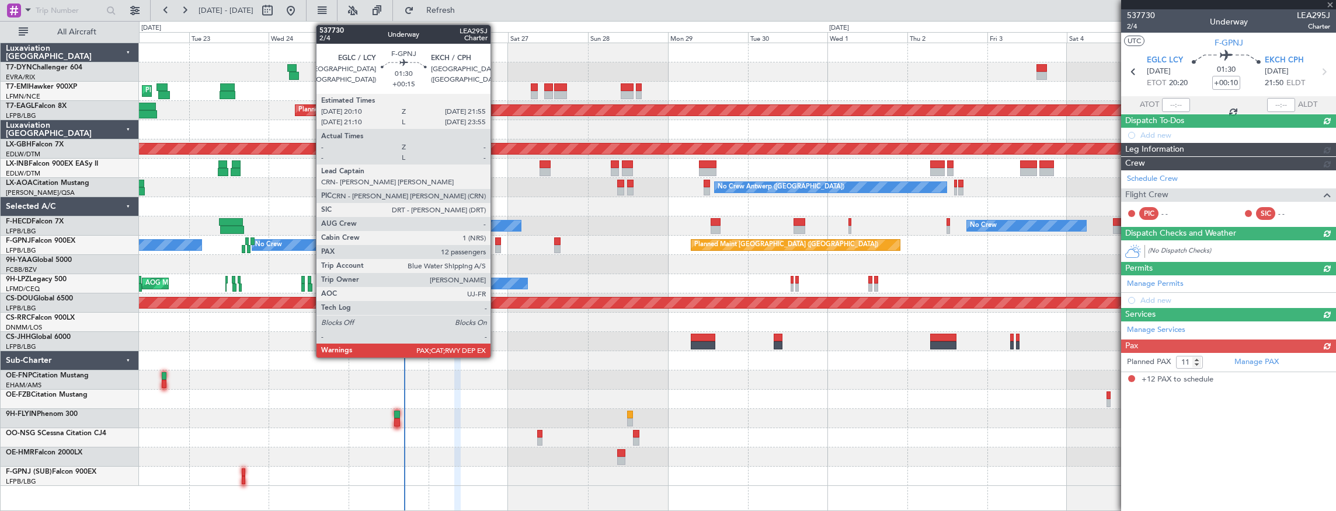
type input "+00:15"
type input "12"
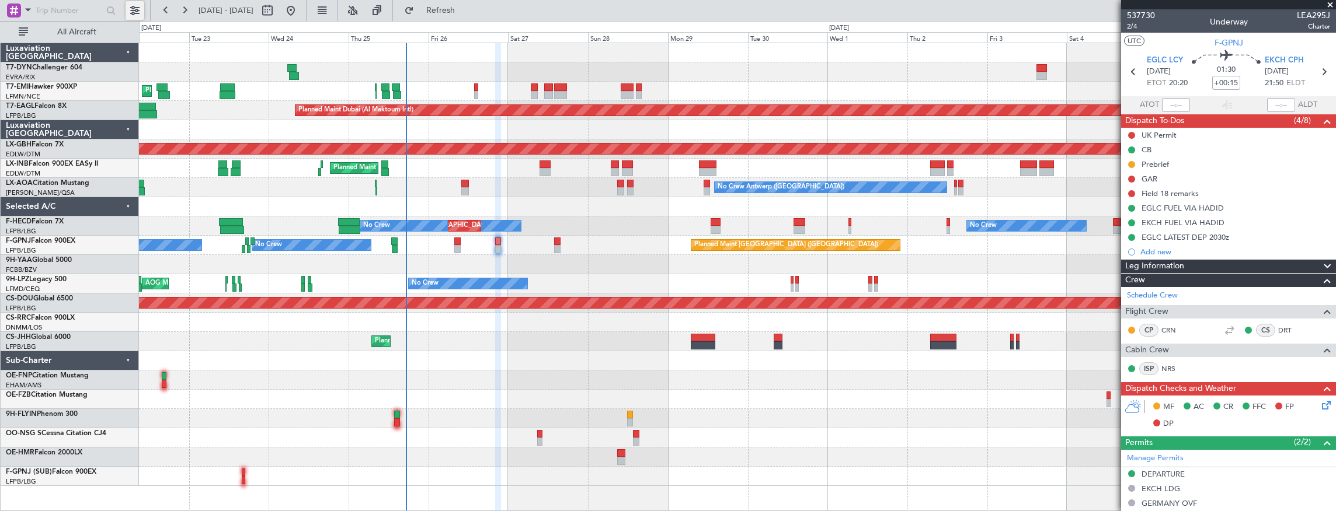
click at [139, 7] on button at bounding box center [135, 10] width 19 height 19
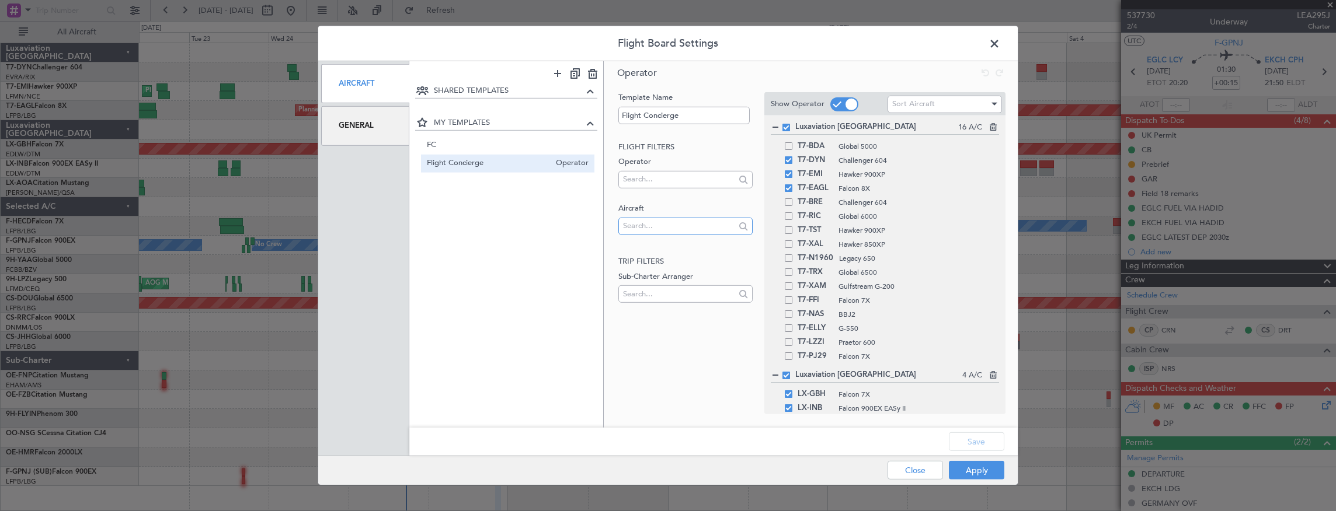
click at [663, 225] on input "text" at bounding box center [679, 226] width 112 height 18
type input "g"
click at [1000, 43] on span at bounding box center [1000, 46] width 0 height 23
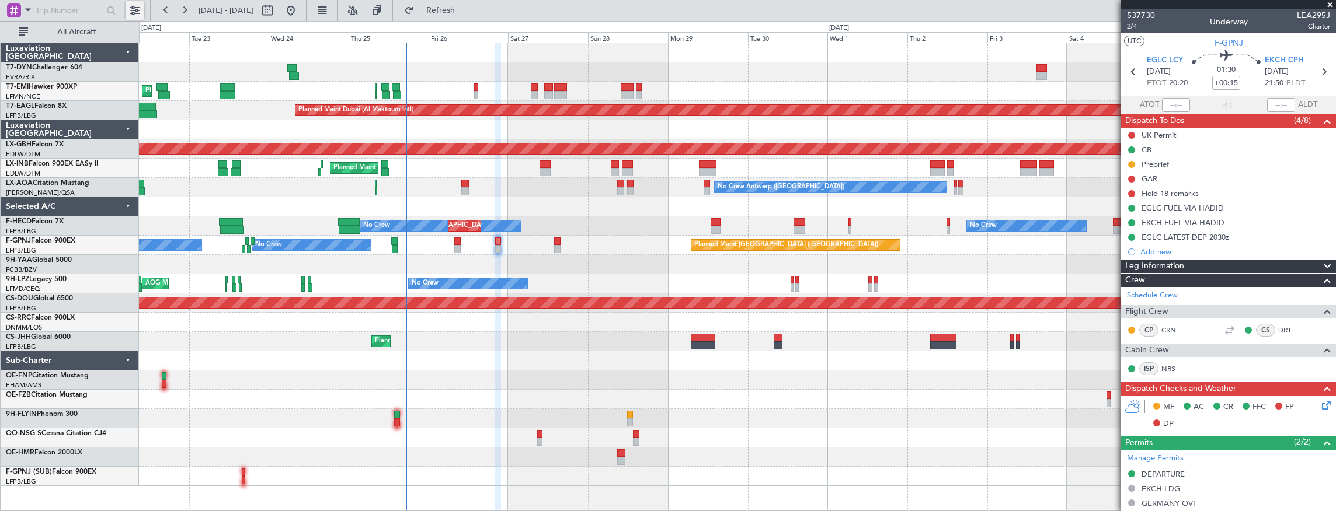
click at [133, 4] on button at bounding box center [135, 10] width 19 height 19
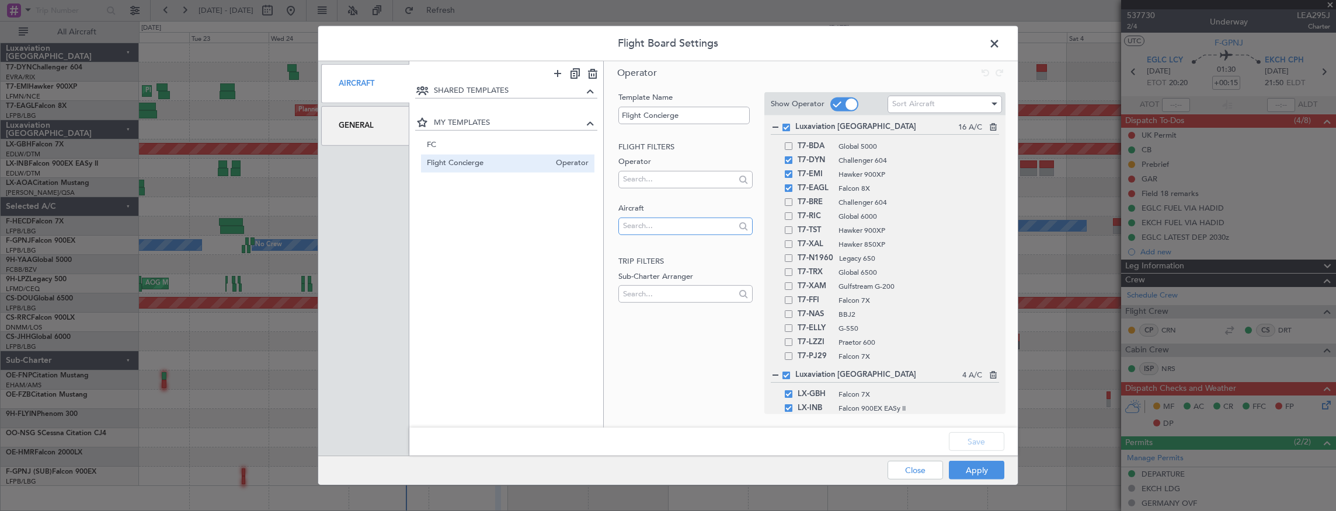
click at [669, 227] on input "text" at bounding box center [679, 226] width 112 height 18
type input "G"
type input "S"
click at [671, 213] on label "Aircraft" at bounding box center [685, 209] width 134 height 12
click at [659, 175] on input "text" at bounding box center [679, 179] width 112 height 18
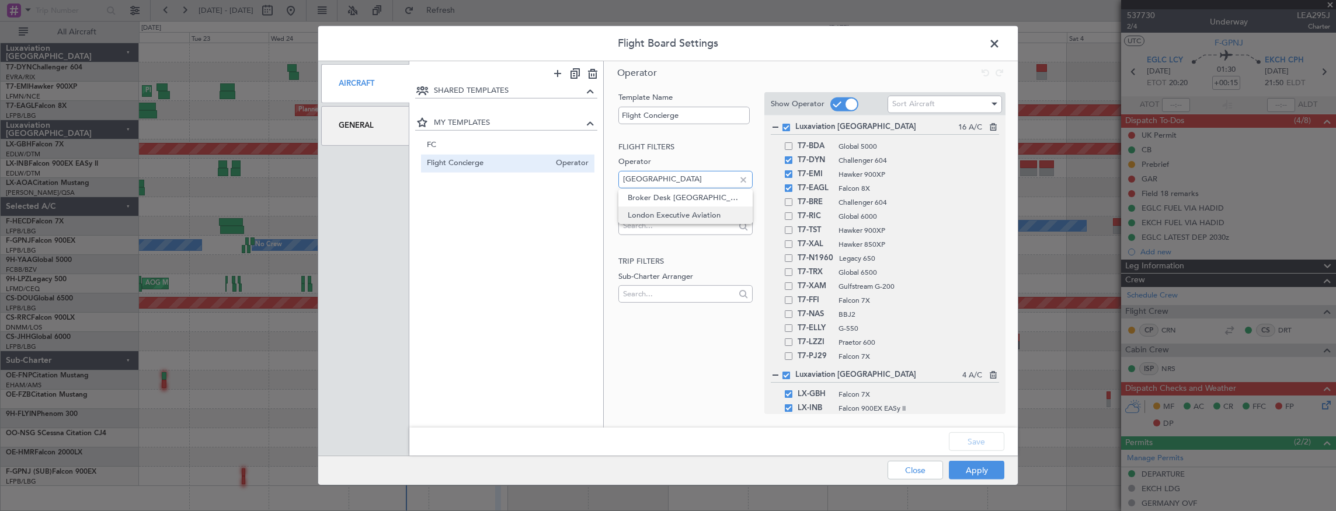
type input "[GEOGRAPHIC_DATA]"
click at [696, 217] on span "London Executive Aviation" at bounding box center [685, 216] width 115 height 18
click at [694, 218] on input "text" at bounding box center [679, 226] width 112 height 18
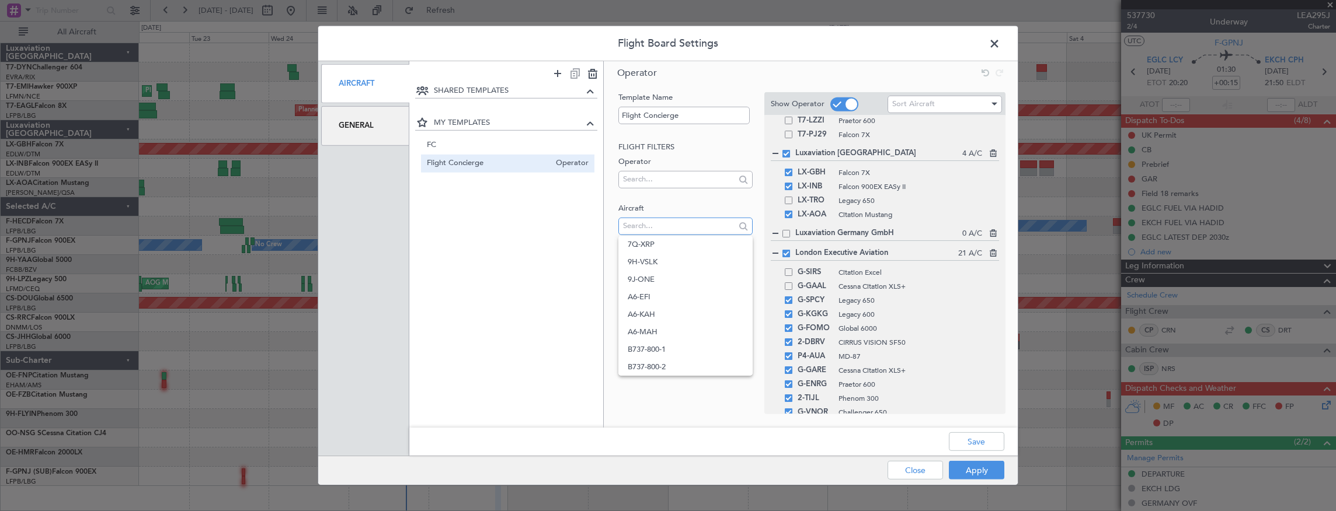
scroll to position [162, 0]
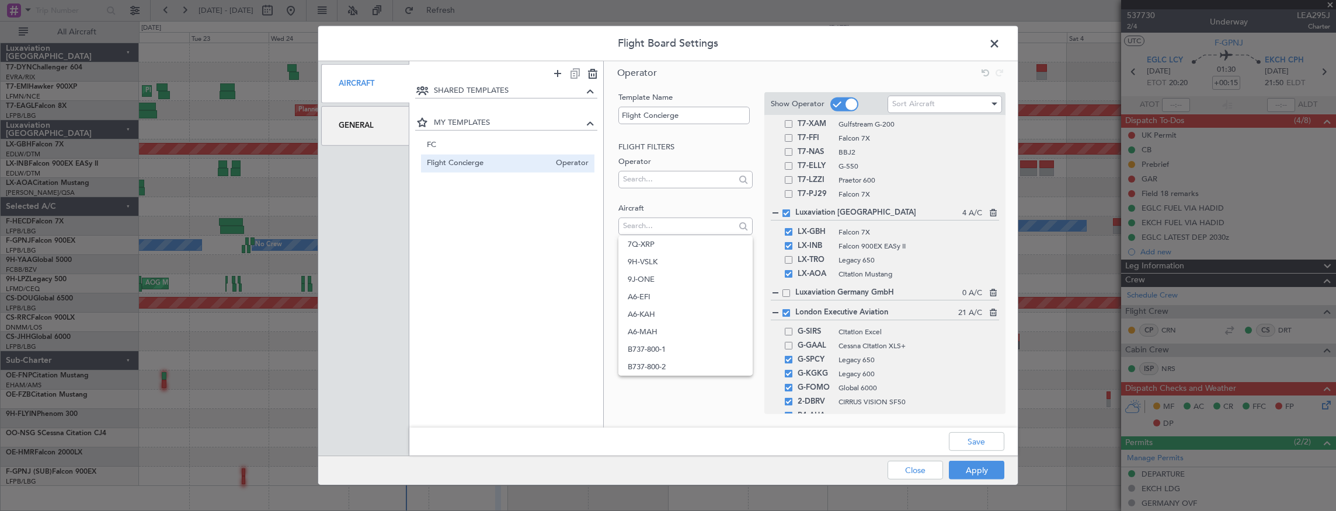
click at [1000, 42] on span at bounding box center [1000, 46] width 0 height 23
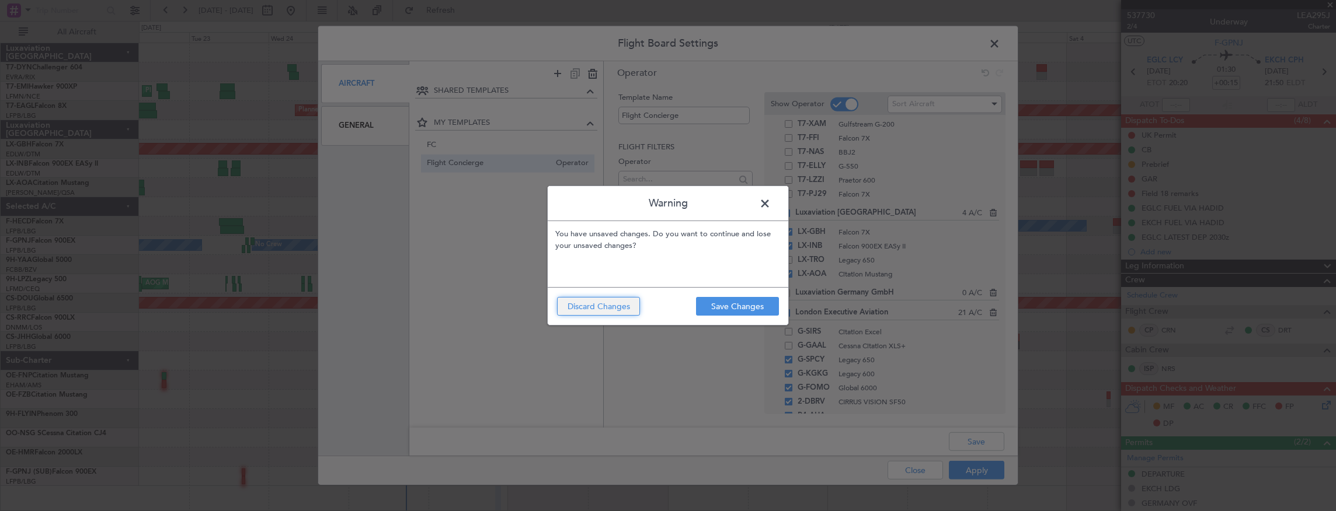
click at [589, 301] on button "Discard Changes" at bounding box center [598, 306] width 83 height 19
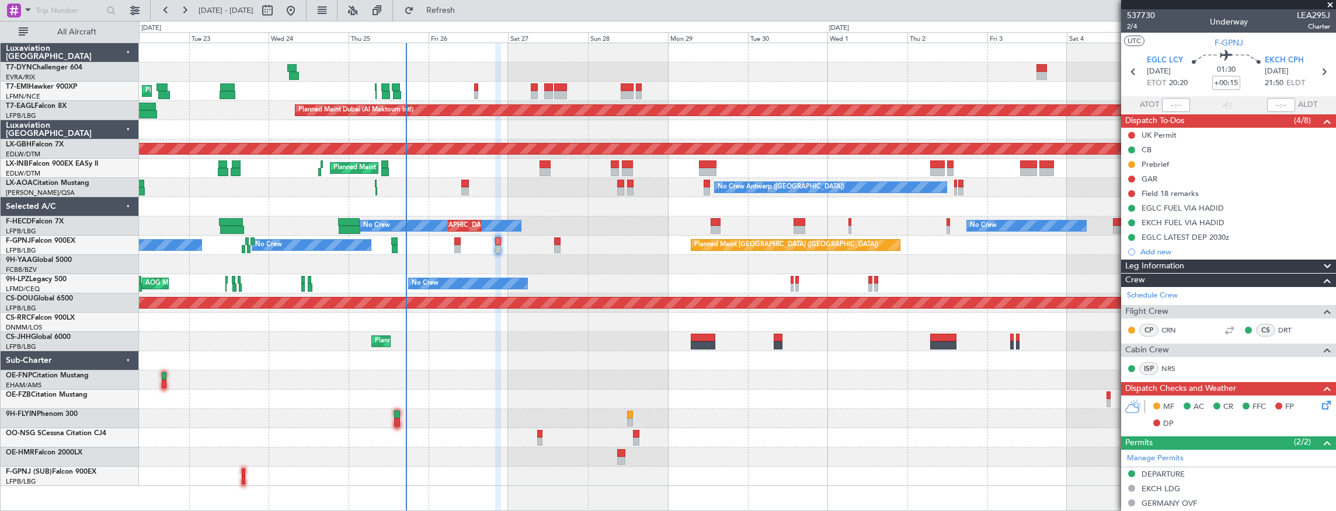
click at [446, 472] on div at bounding box center [737, 476] width 1197 height 19
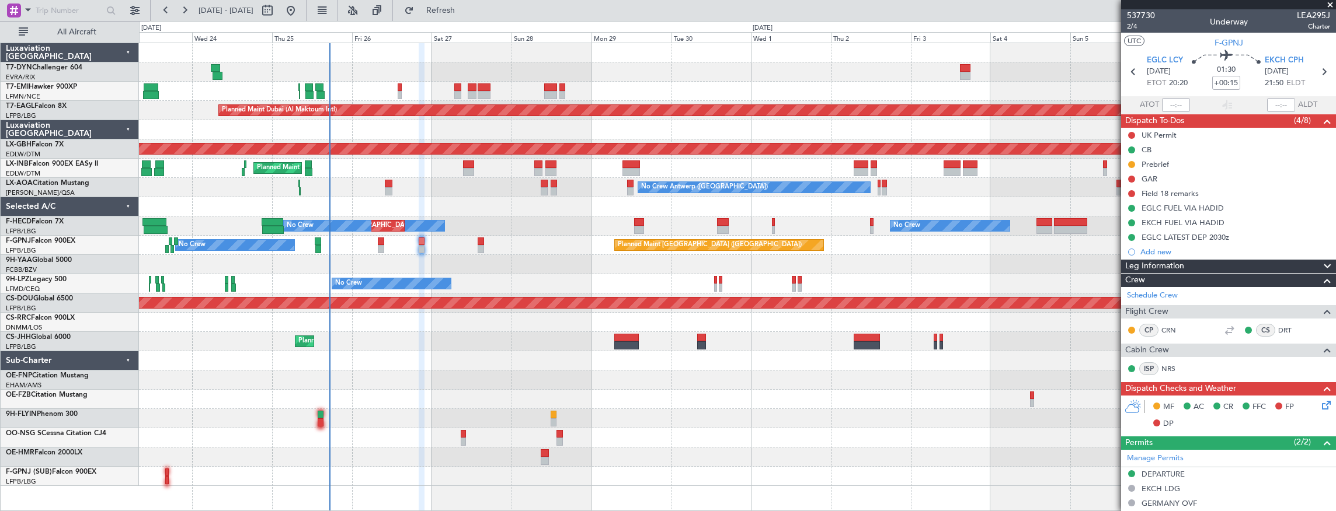
click at [357, 458] on div "Planned Maint [GEOGRAPHIC_DATA] Planned Maint [GEOGRAPHIC_DATA] (Al Maktoum Int…" at bounding box center [737, 264] width 1197 height 443
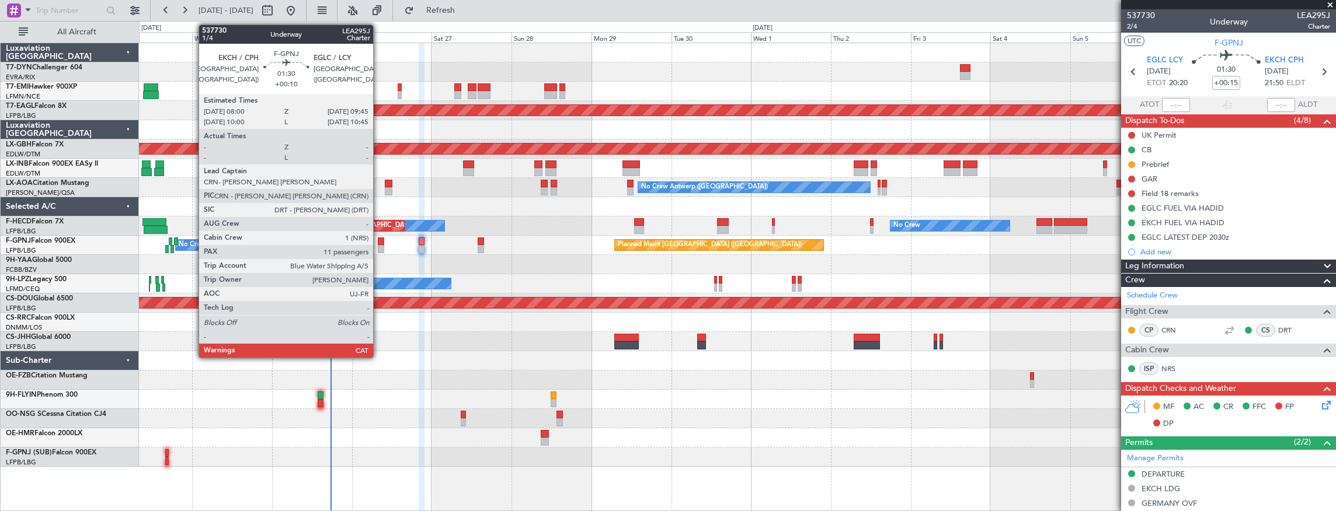
click at [379, 241] on div at bounding box center [381, 242] width 6 height 8
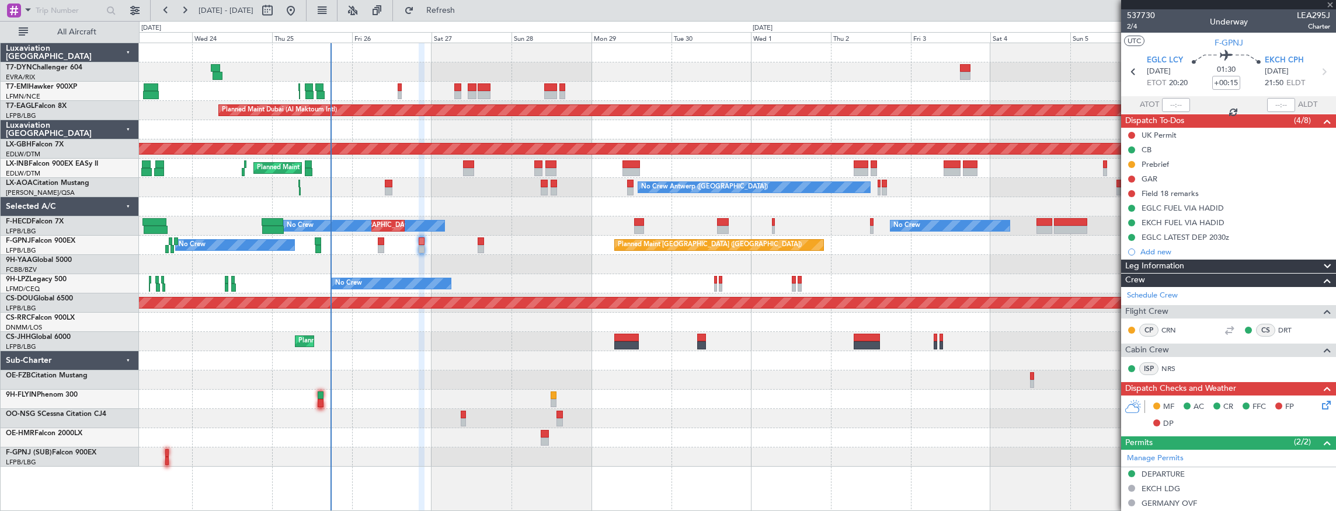
type input "+00:10"
type input "11"
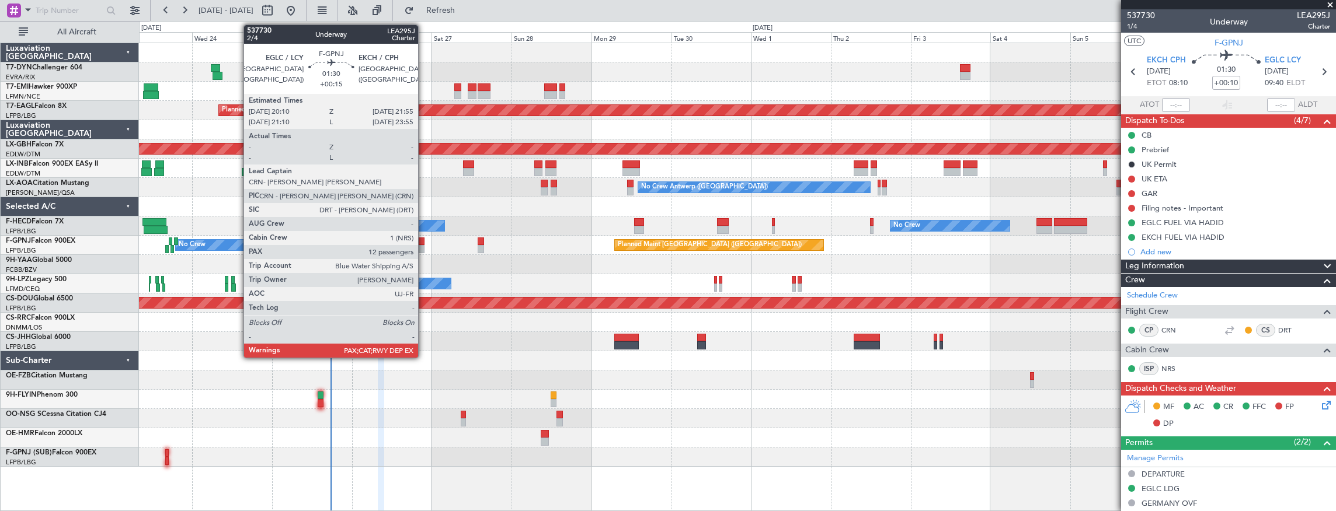
click at [424, 241] on div at bounding box center [422, 242] width 6 height 8
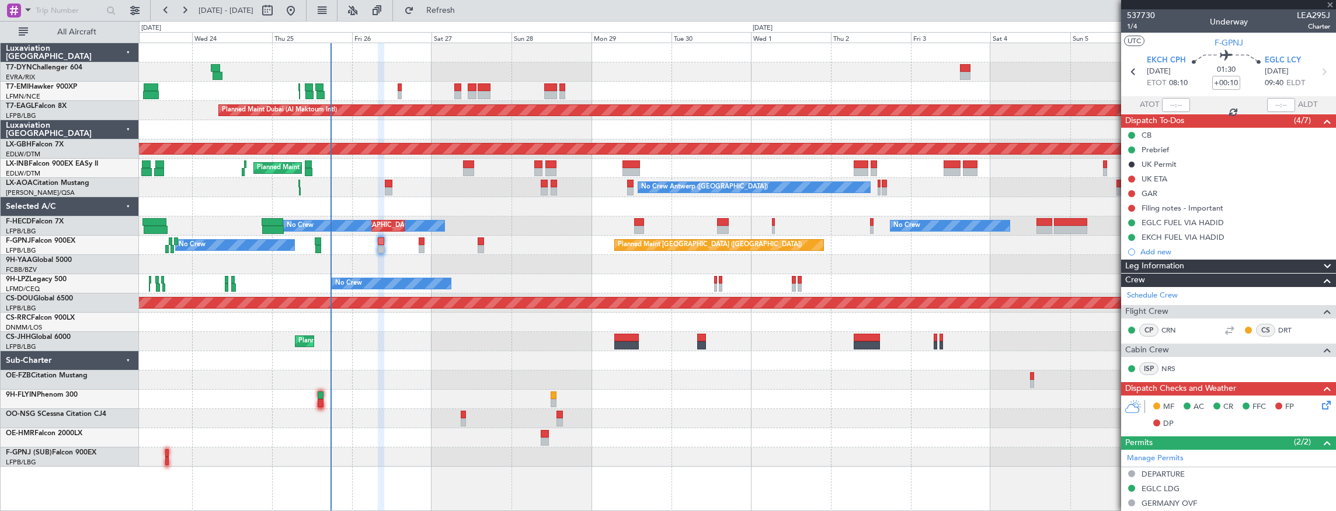
type input "+00:15"
type input "12"
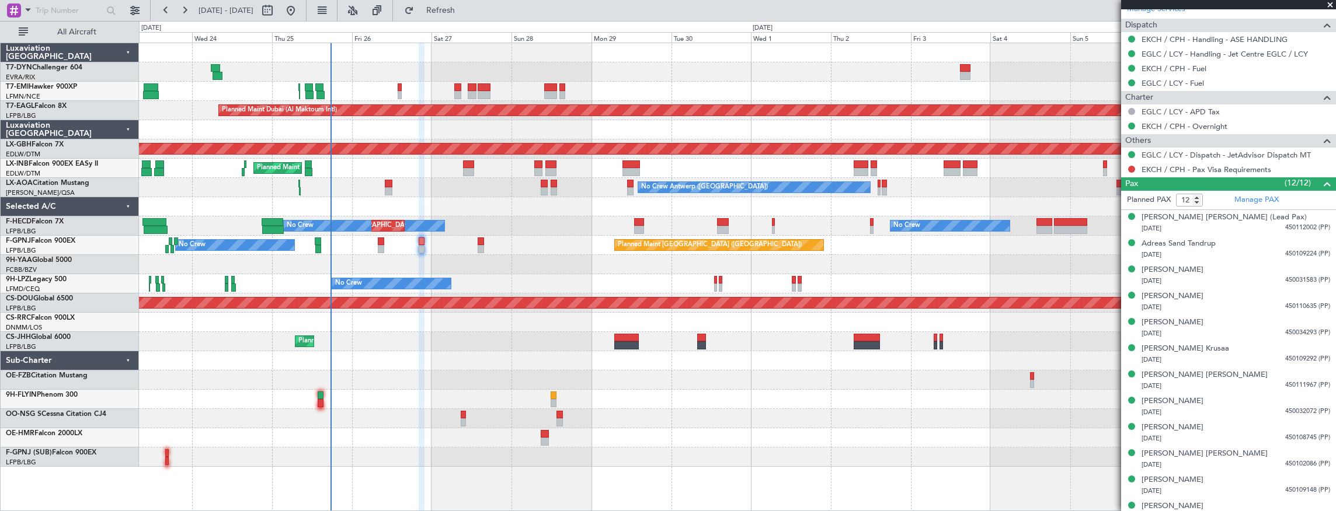
scroll to position [579, 0]
